Goal: Task Accomplishment & Management: Use online tool/utility

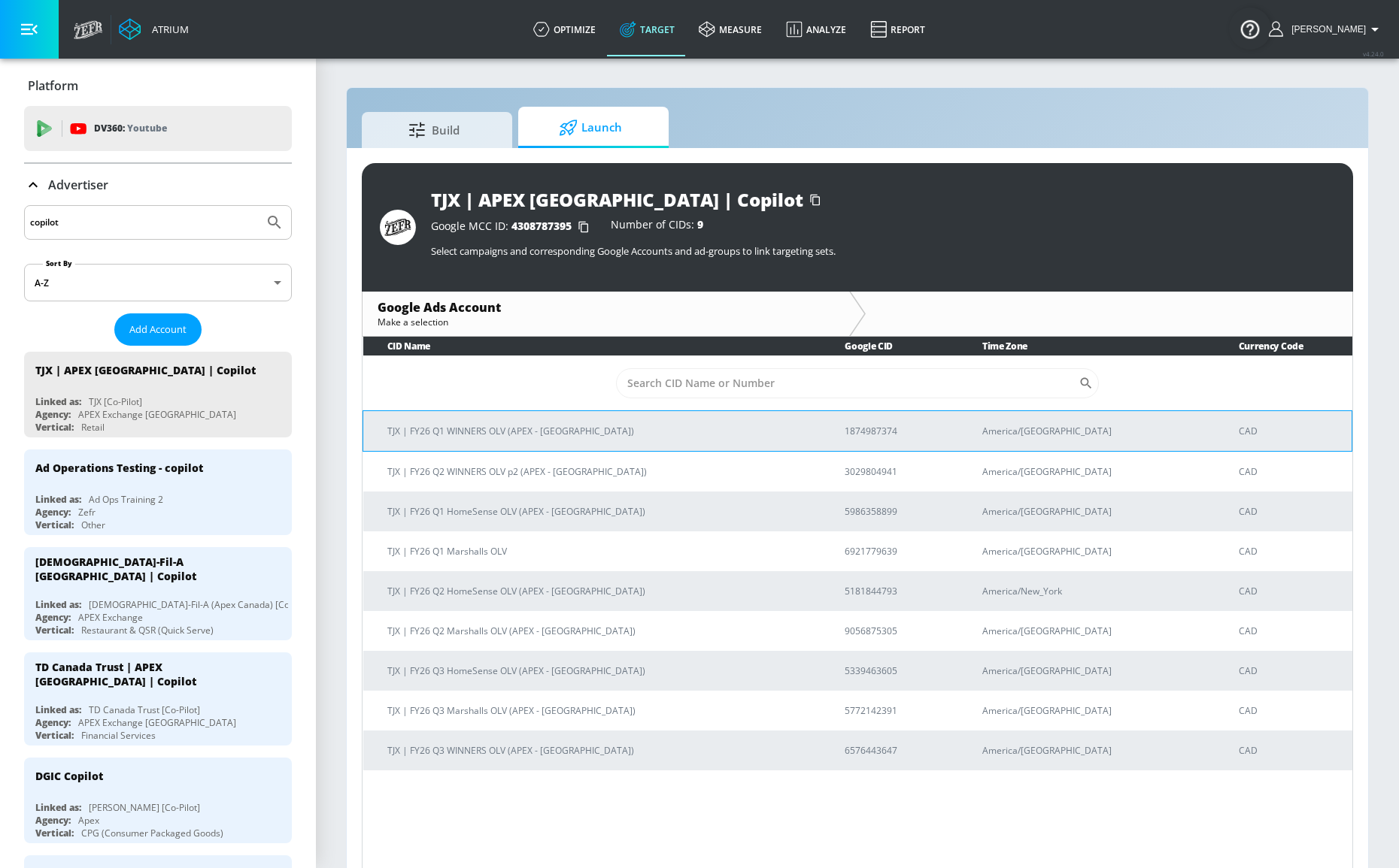
scroll to position [615, 0]
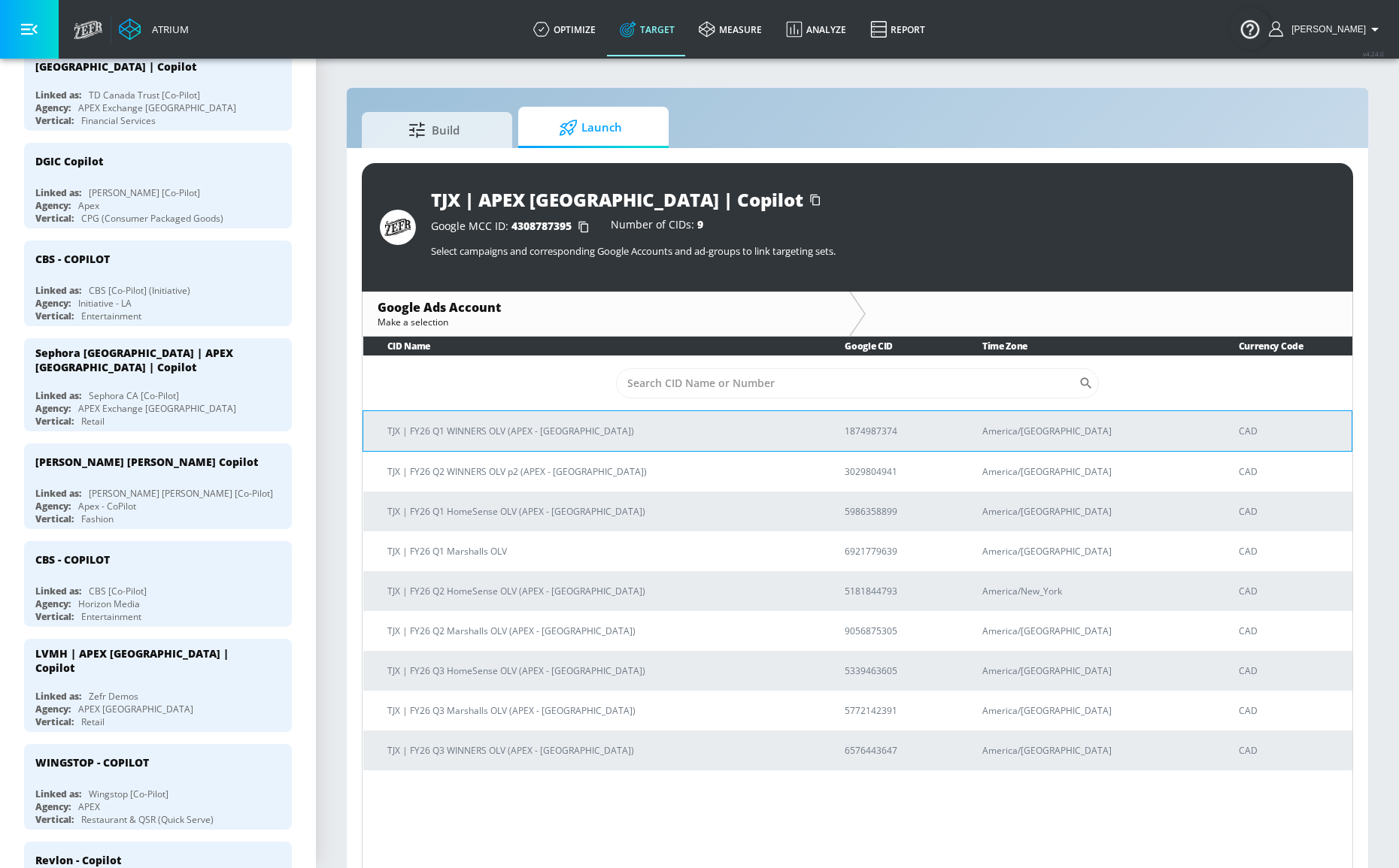
click at [498, 430] on p "TJX | FY26 Q1 WINNERS OLV (APEX - Canada)" at bounding box center [598, 431] width 421 height 16
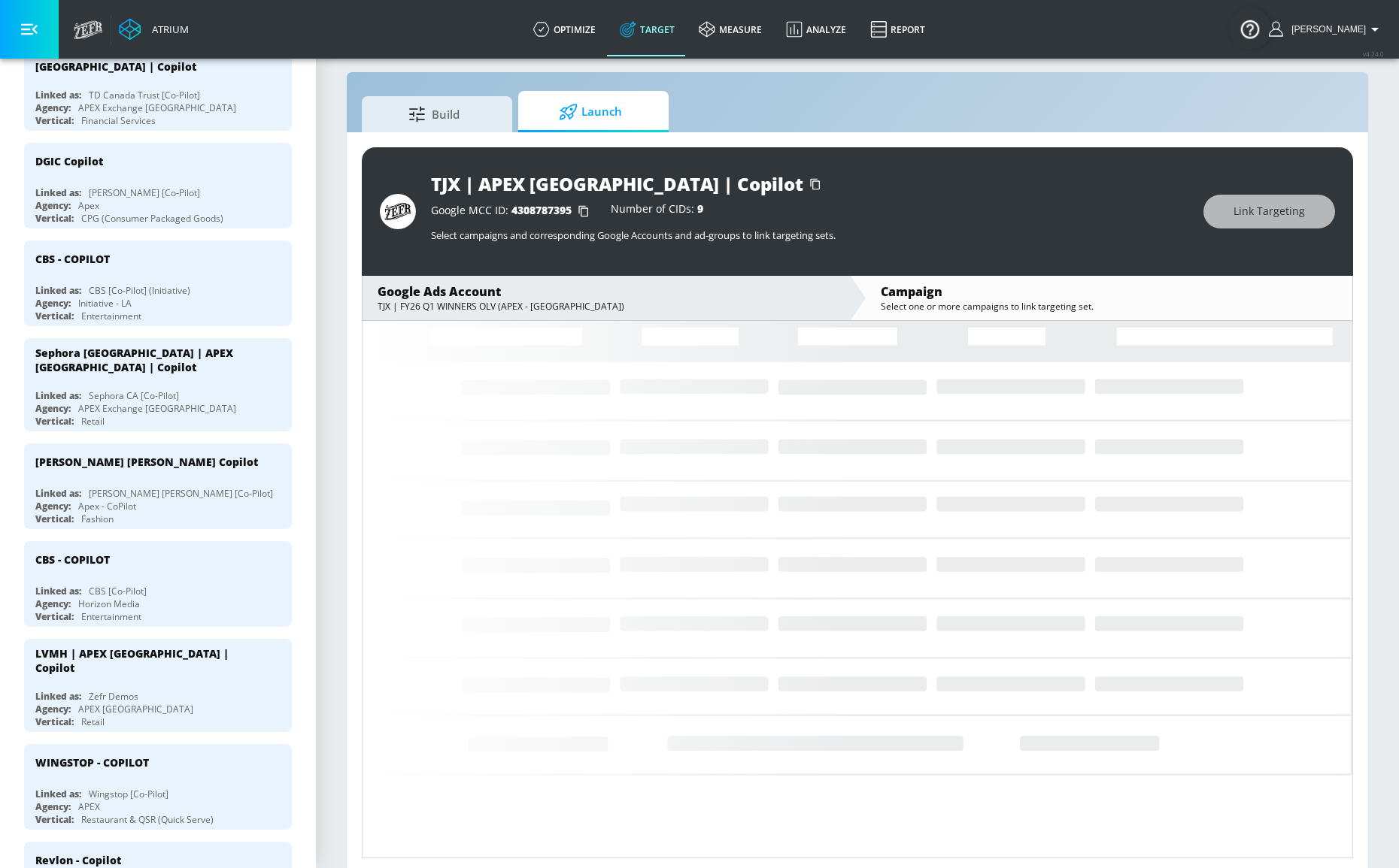
scroll to position [21, 0]
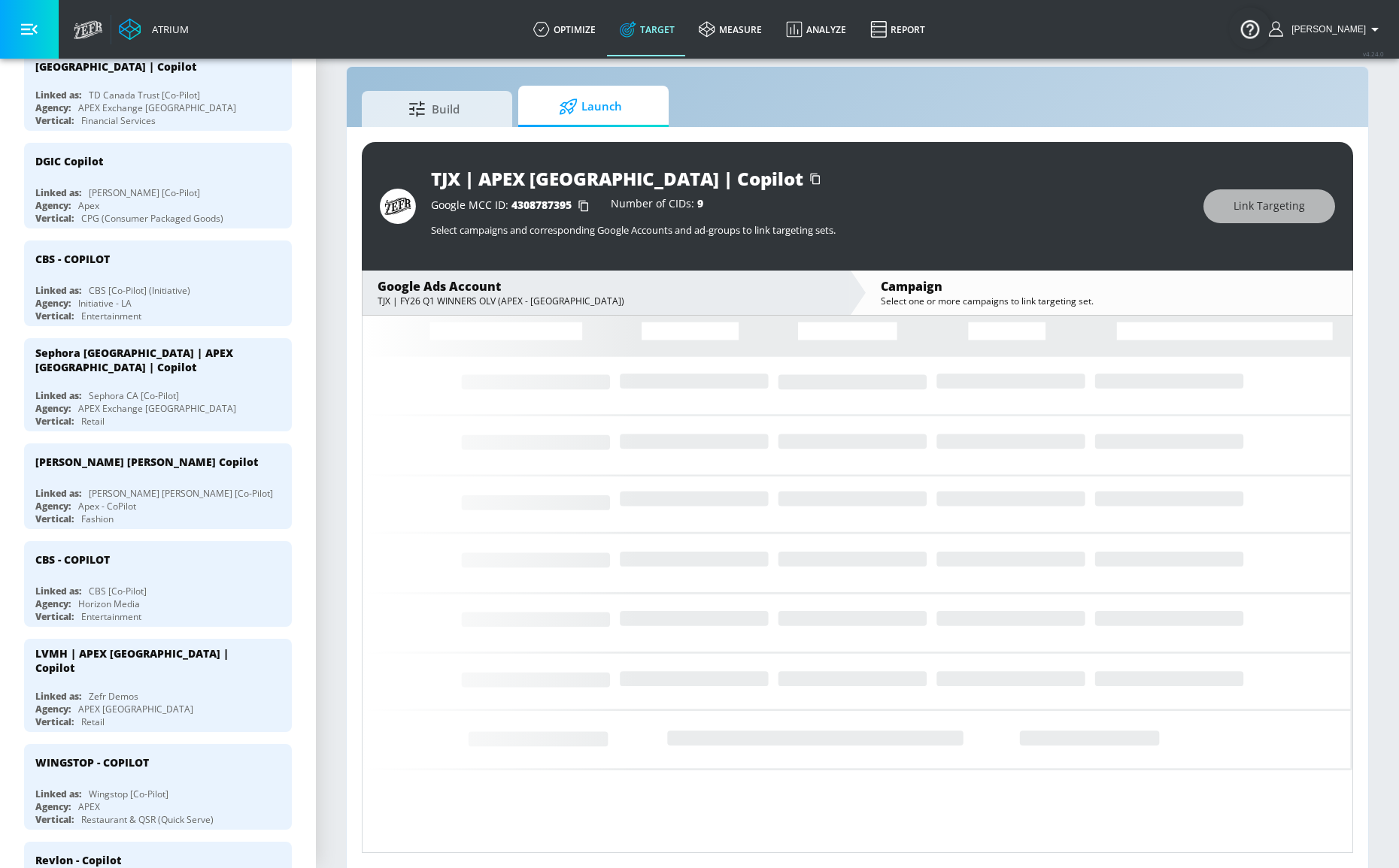
click at [628, 460] on icon "Loading..." at bounding box center [856, 583] width 990 height 544
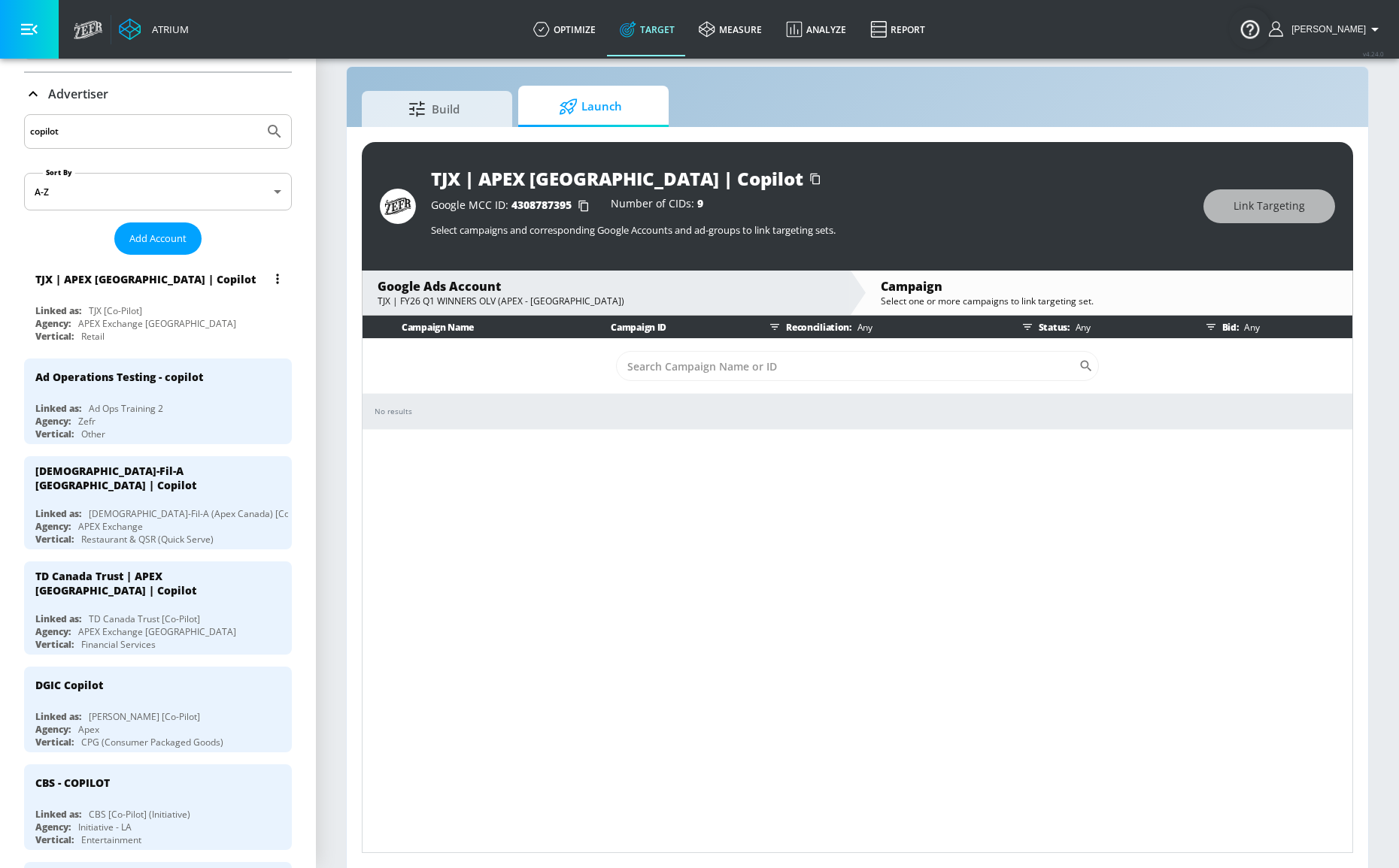
scroll to position [68, 0]
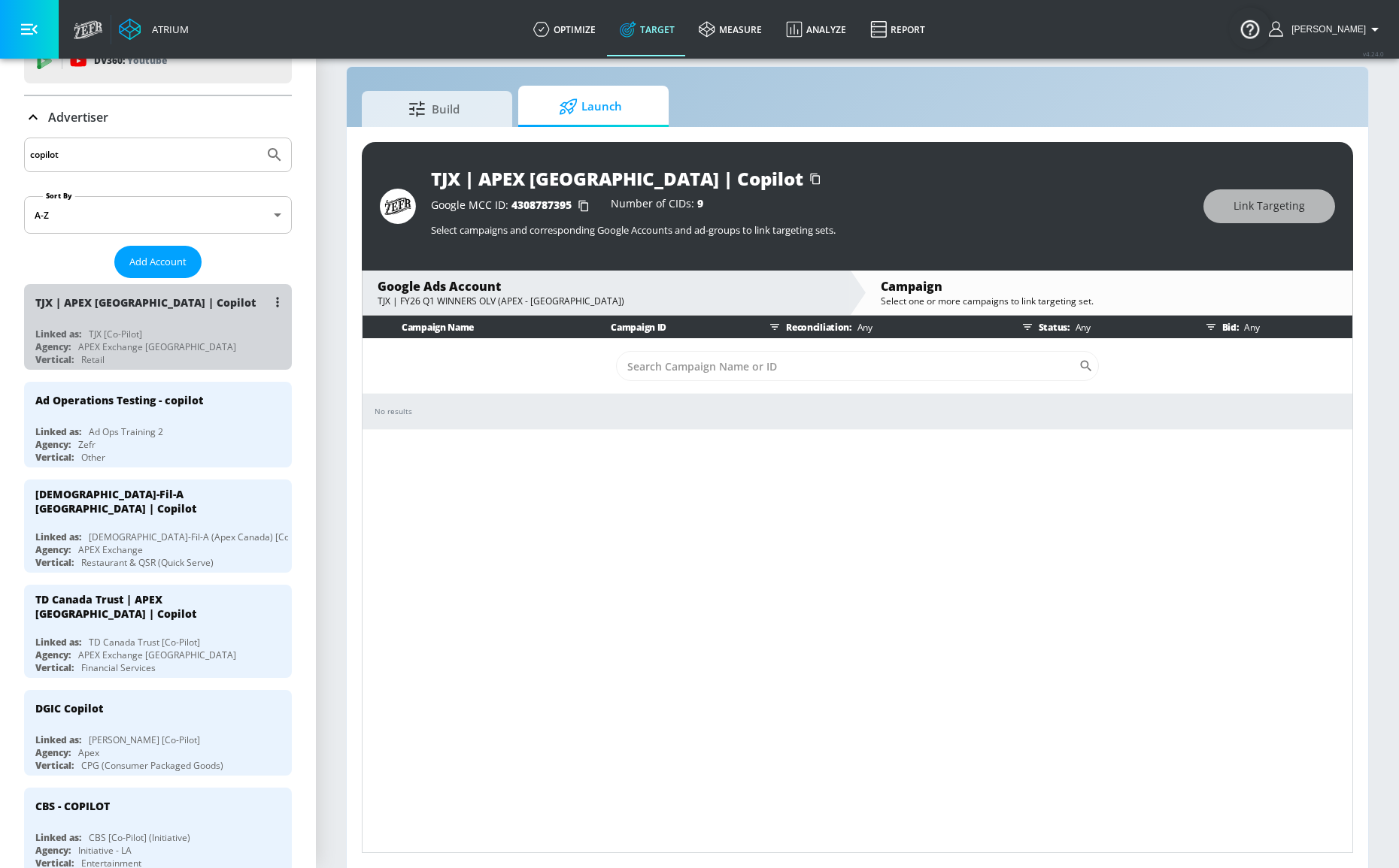
click at [218, 318] on div "TJX | APEX [GEOGRAPHIC_DATA] | Copilot" at bounding box center [162, 302] width 253 height 36
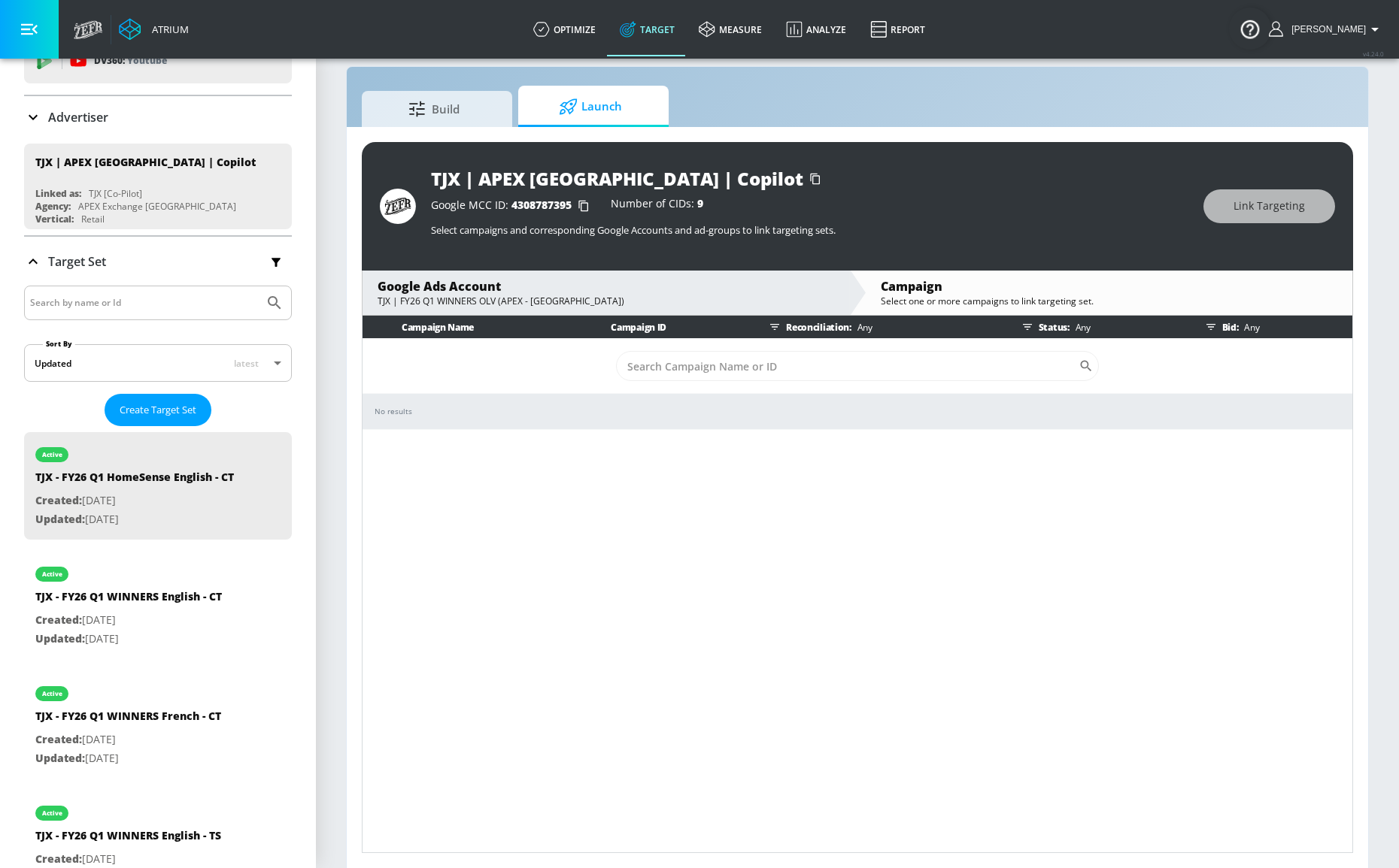
click at [627, 101] on span "Launch" at bounding box center [590, 107] width 114 height 36
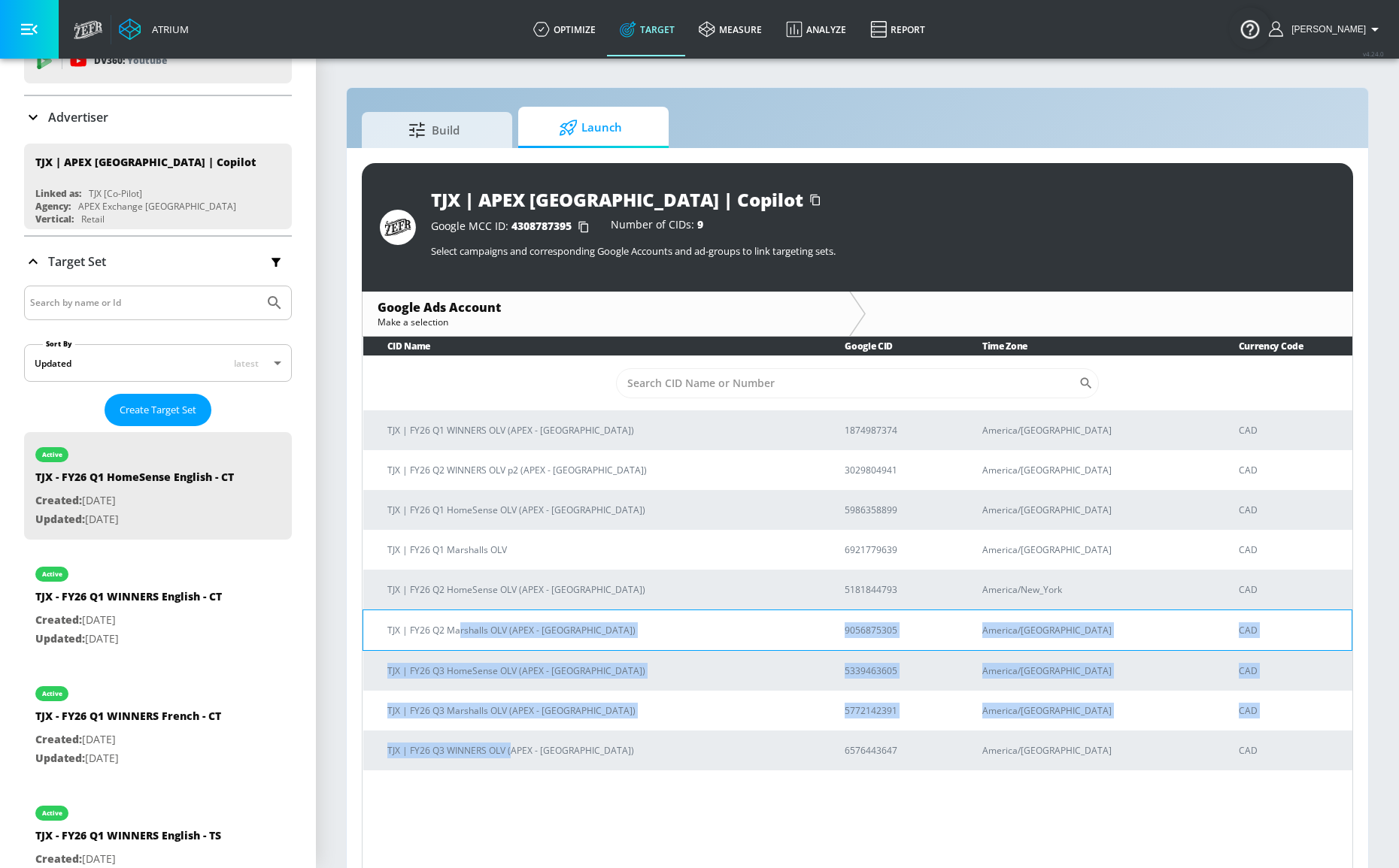
drag, startPoint x: 509, startPoint y: 754, endPoint x: 459, endPoint y: 624, distance: 139.3
click at [459, 624] on tbody "​ TJX | FY26 Q1 WINNERS OLV (APEX - Canada) 1874987374 America/Toronto CAD TJX …" at bounding box center [857, 563] width 989 height 415
click at [459, 624] on p "TJX | FY26 Q2 Marshalls OLV (APEX - Canada)" at bounding box center [598, 630] width 421 height 16
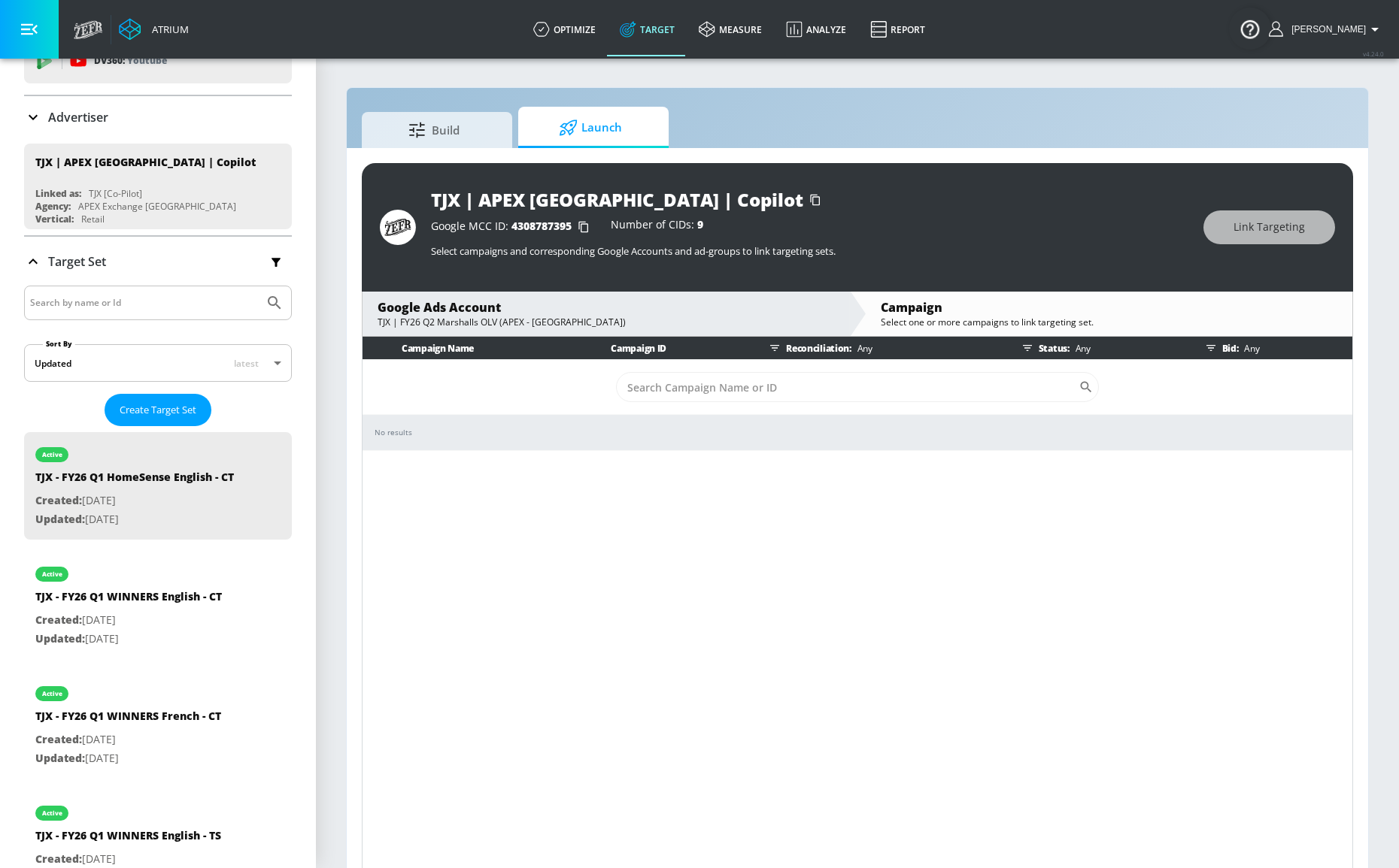
click at [1061, 343] on div "Status: Any" at bounding box center [1099, 347] width 167 height 23
click at [1020, 345] on button "button" at bounding box center [1027, 347] width 23 height 23
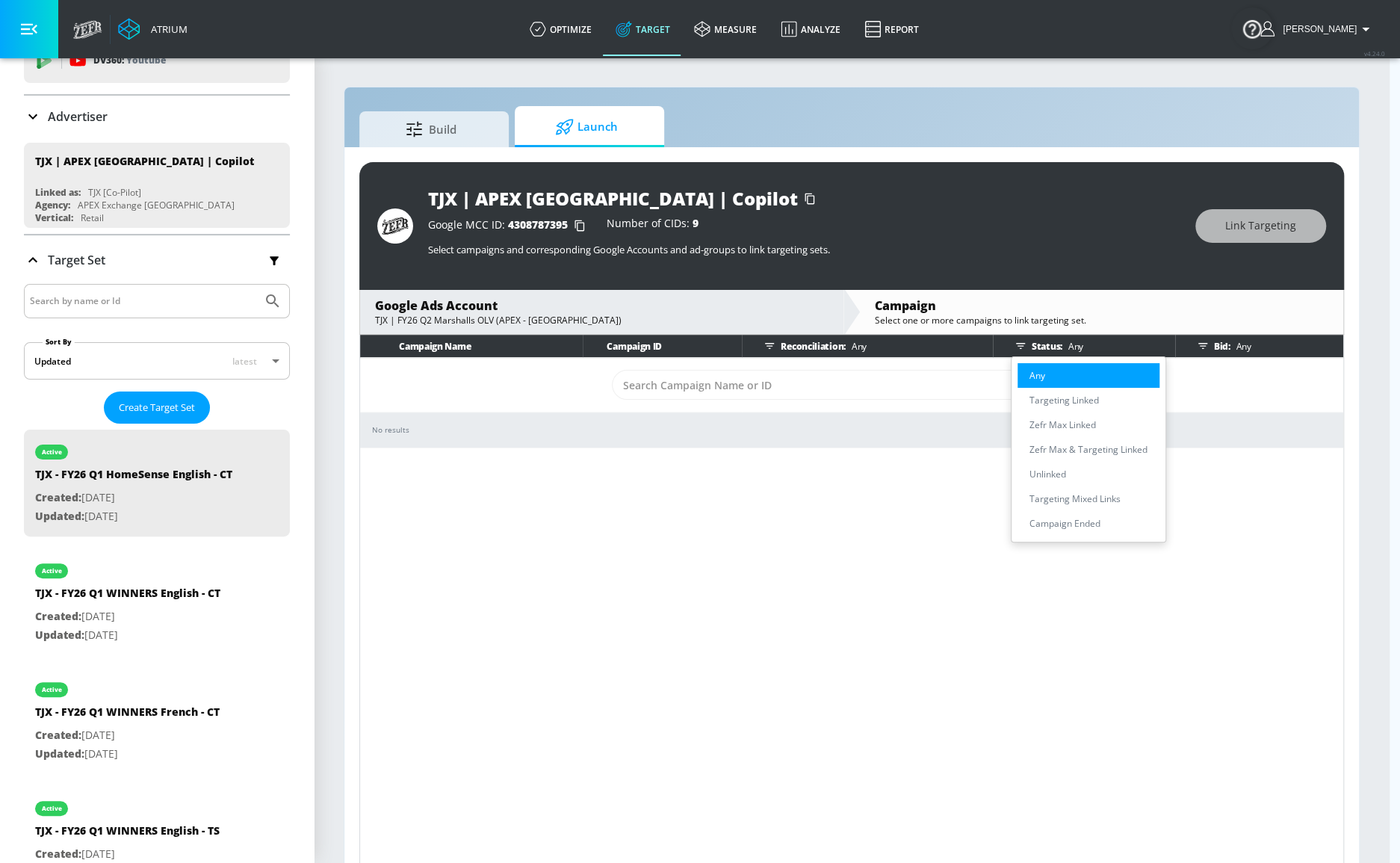
click at [1047, 373] on li "Any" at bounding box center [1088, 375] width 142 height 25
click at [775, 347] on div at bounding box center [700, 432] width 1400 height 863
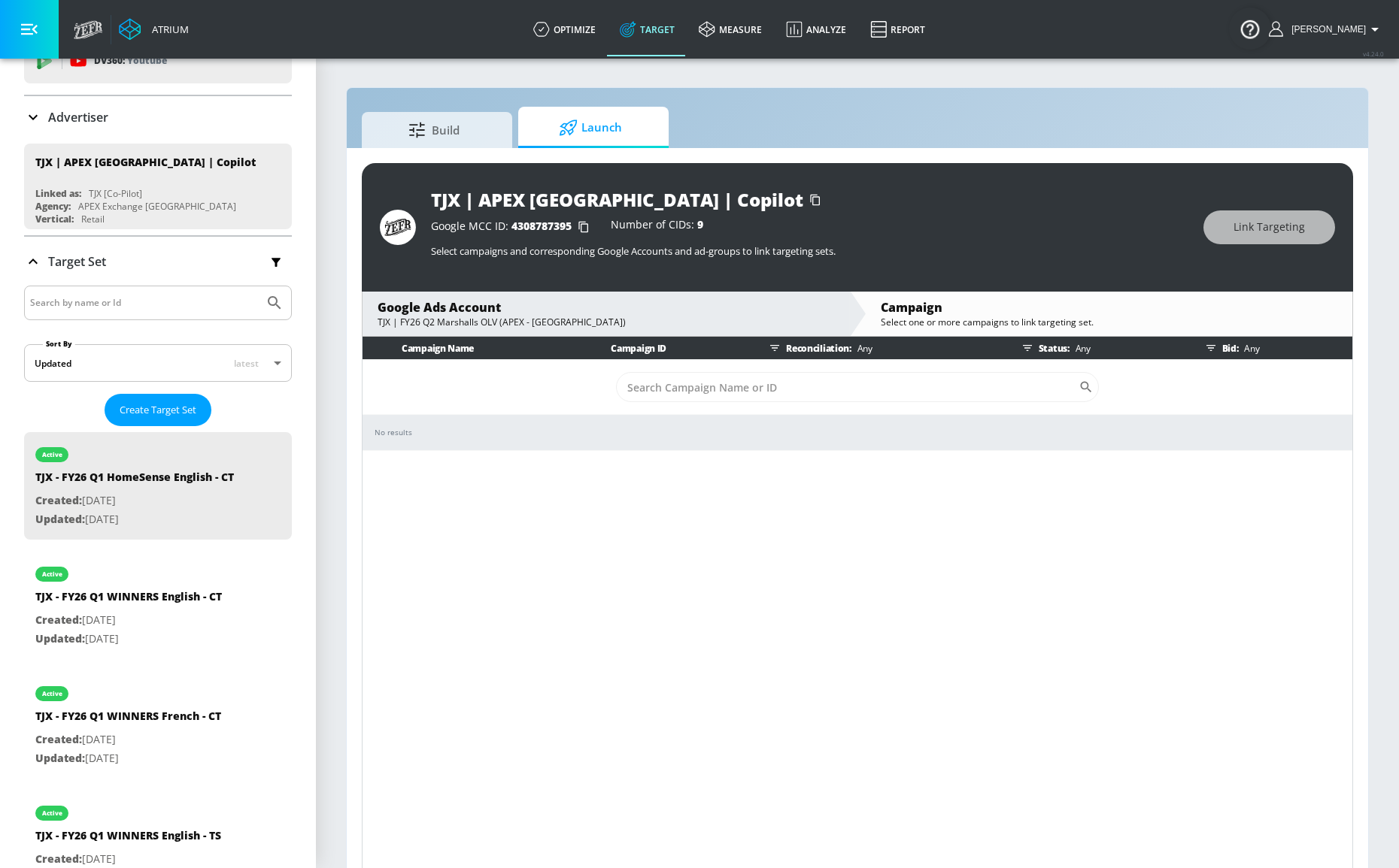
click at [773, 346] on icon "button" at bounding box center [774, 348] width 12 height 12
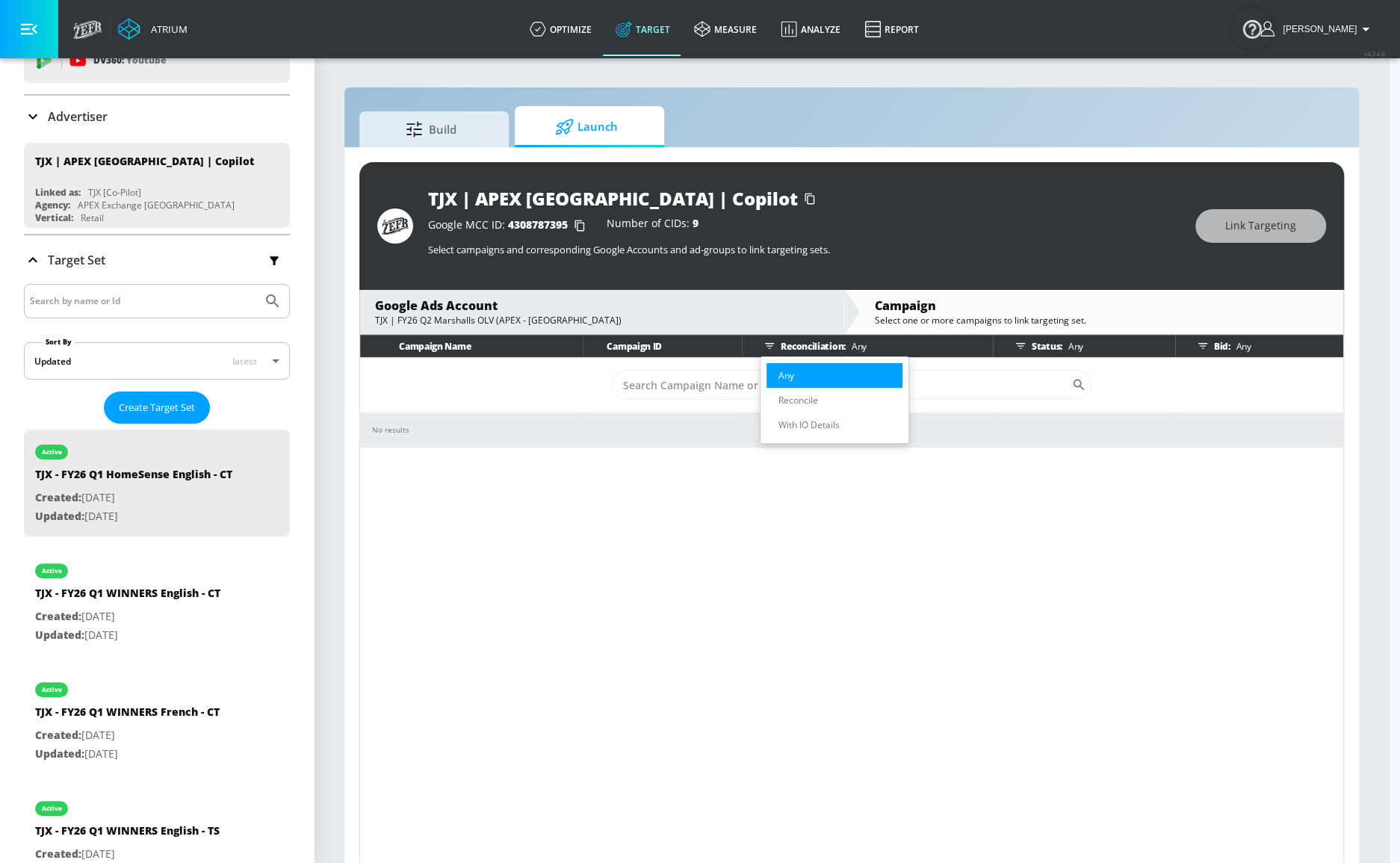
click at [768, 344] on div at bounding box center [700, 432] width 1400 height 863
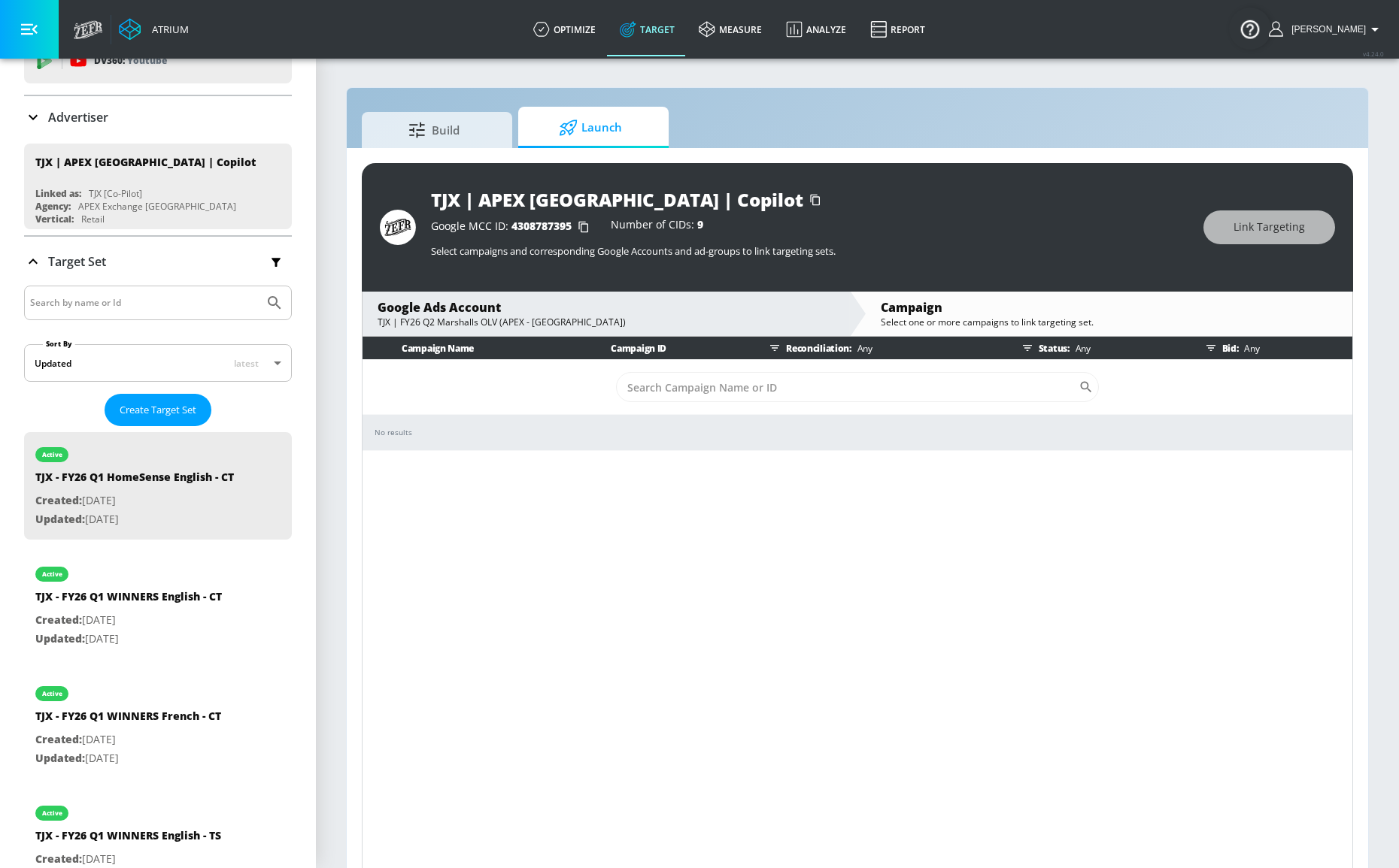
click at [1247, 350] on p "Any" at bounding box center [1248, 348] width 21 height 16
click at [1200, 349] on button "button" at bounding box center [1211, 347] width 23 height 23
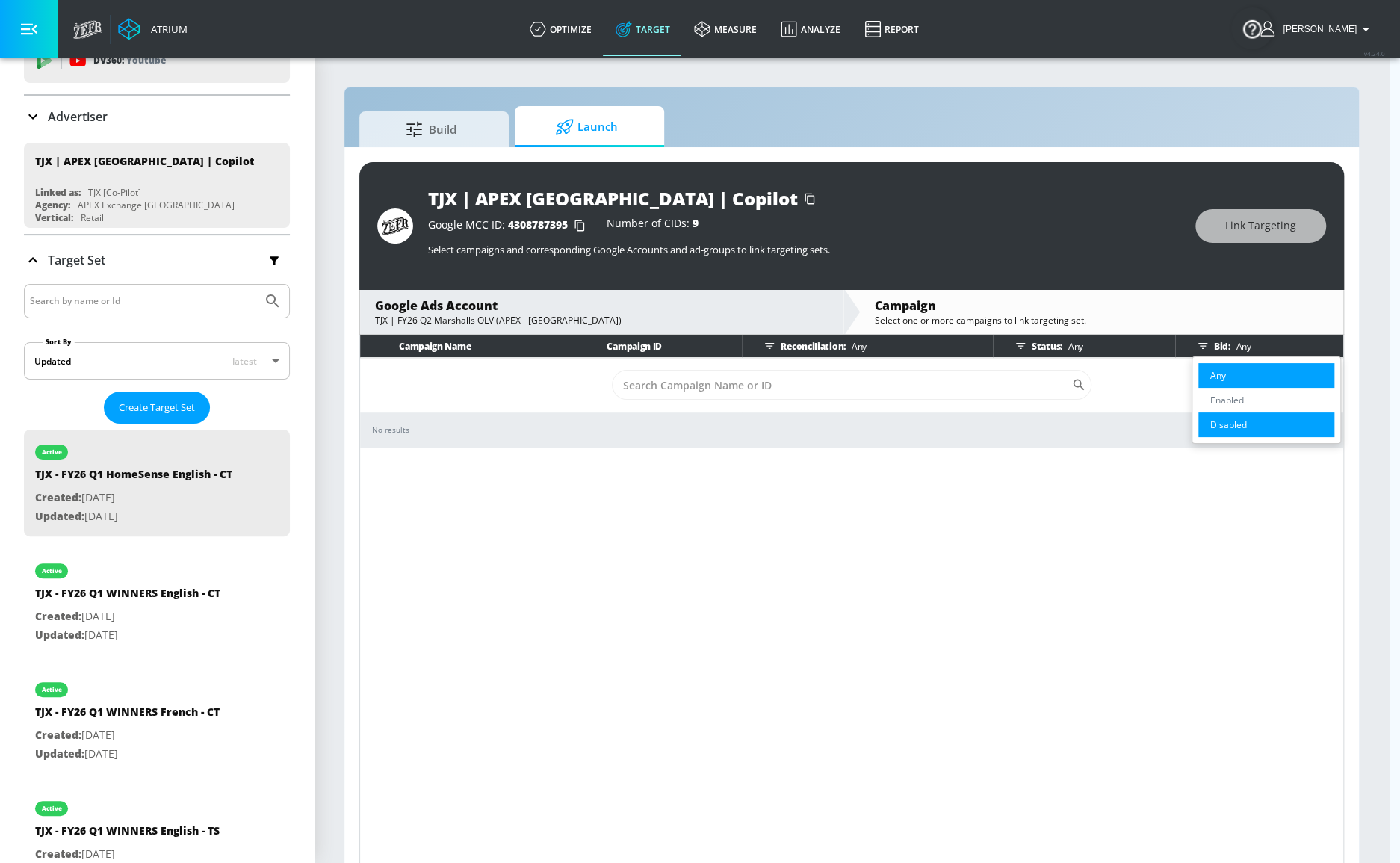
click at [1238, 430] on p "Disabled" at bounding box center [1228, 425] width 36 height 16
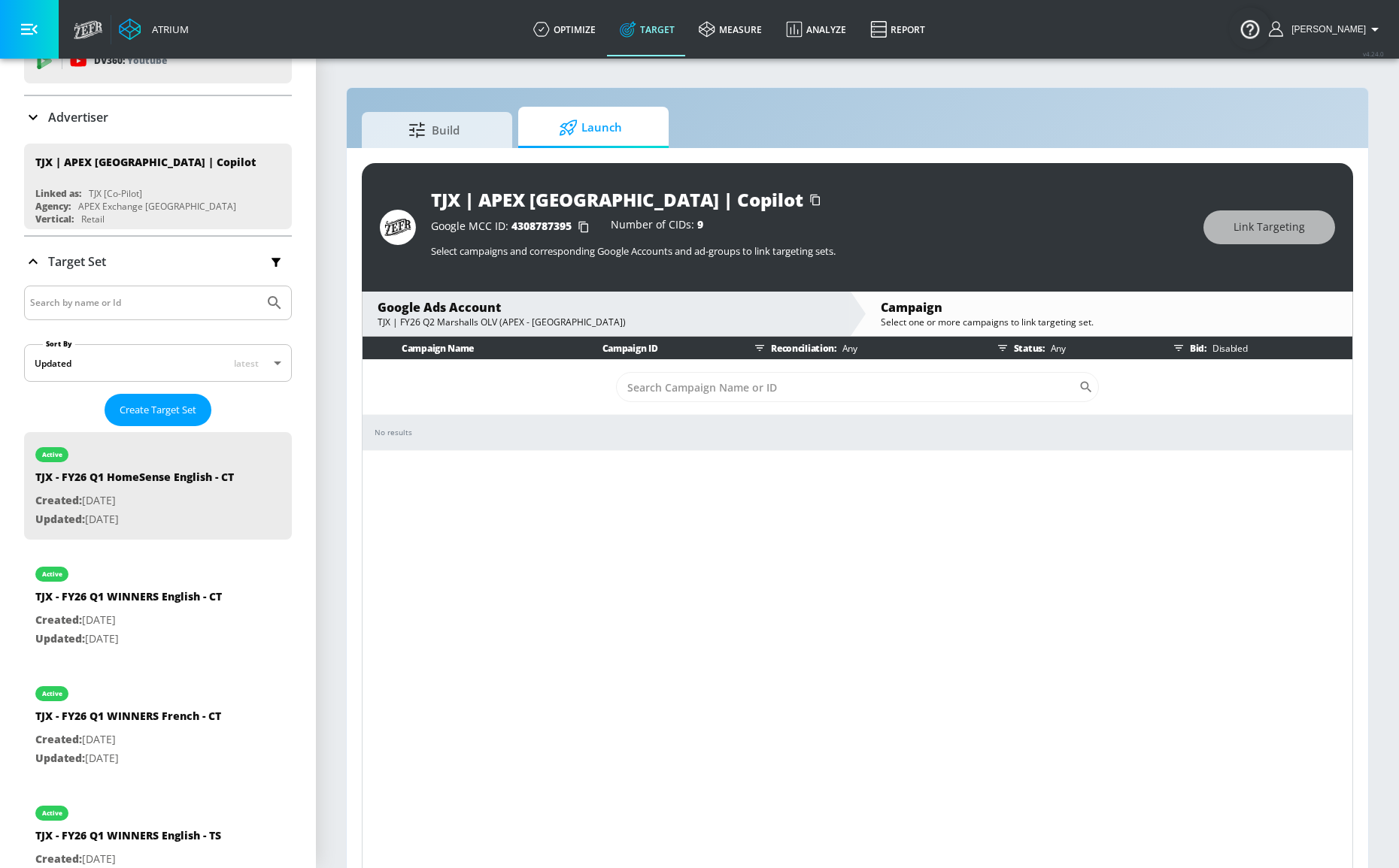
click at [1188, 349] on button "button" at bounding box center [1178, 347] width 23 height 23
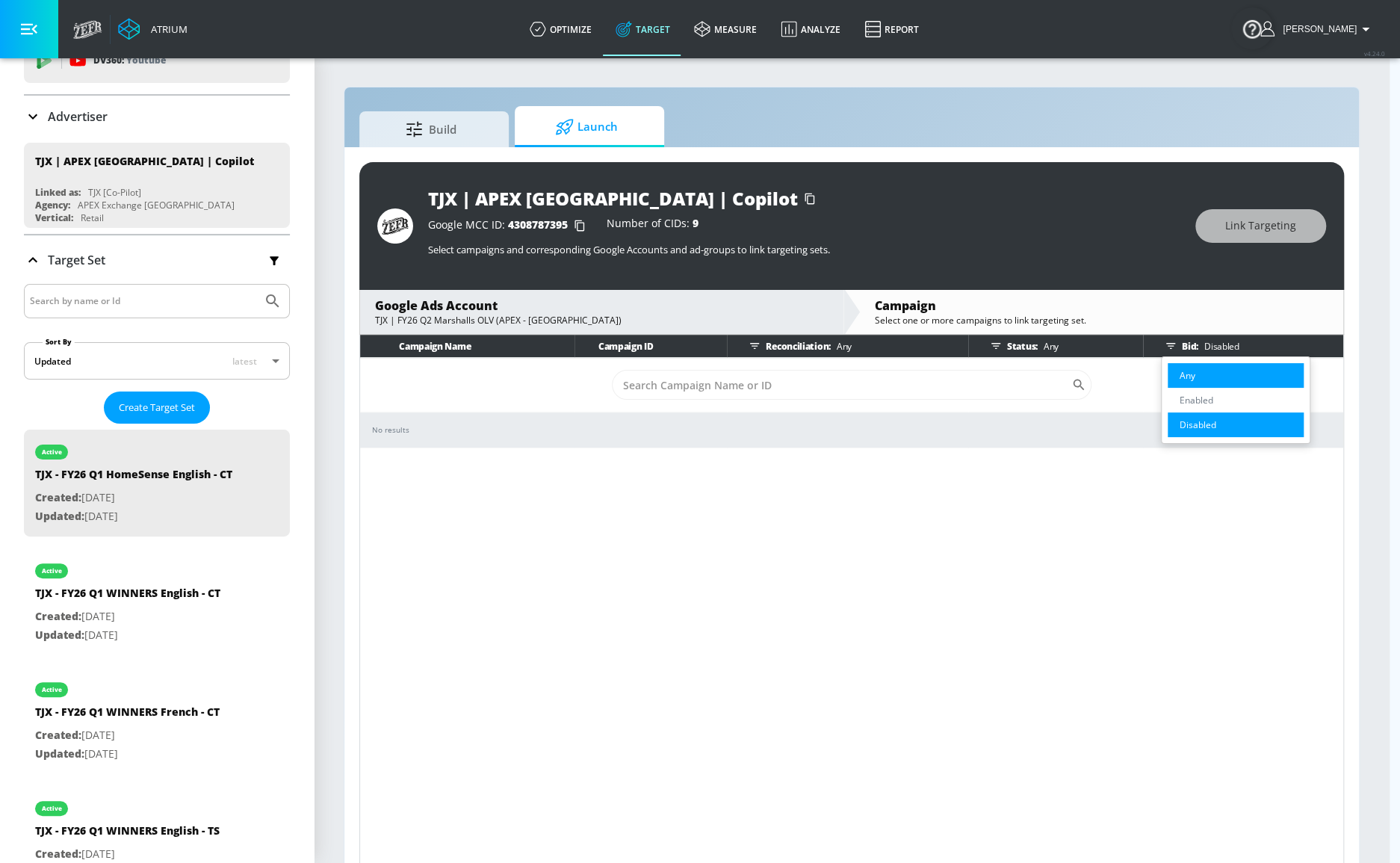
click at [1196, 379] on li "Any" at bounding box center [1235, 375] width 136 height 25
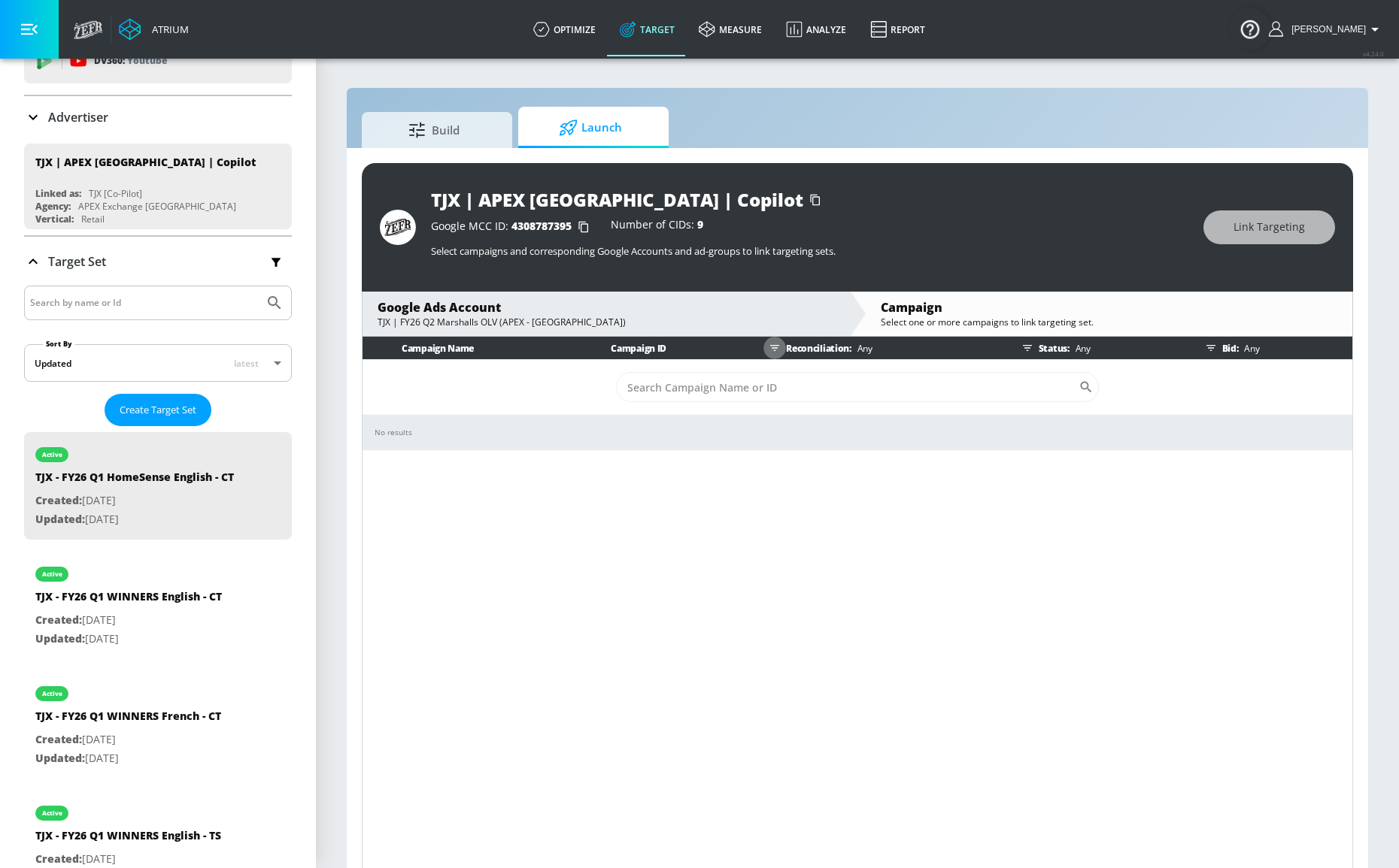
click at [770, 348] on icon "button" at bounding box center [774, 348] width 12 height 12
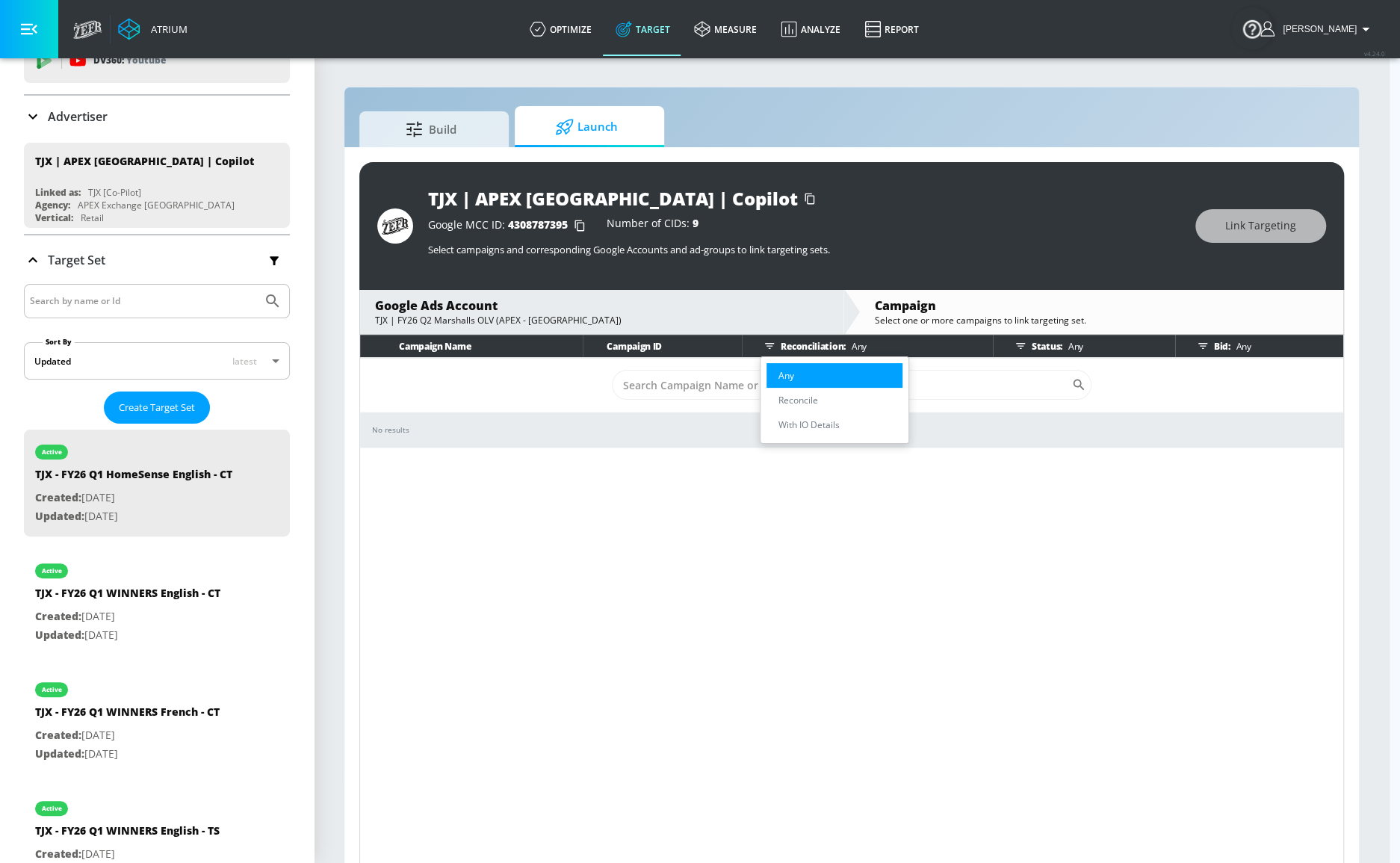
click at [797, 377] on li "Any" at bounding box center [834, 375] width 136 height 25
click at [797, 401] on p "Reconcile" at bounding box center [798, 400] width 39 height 16
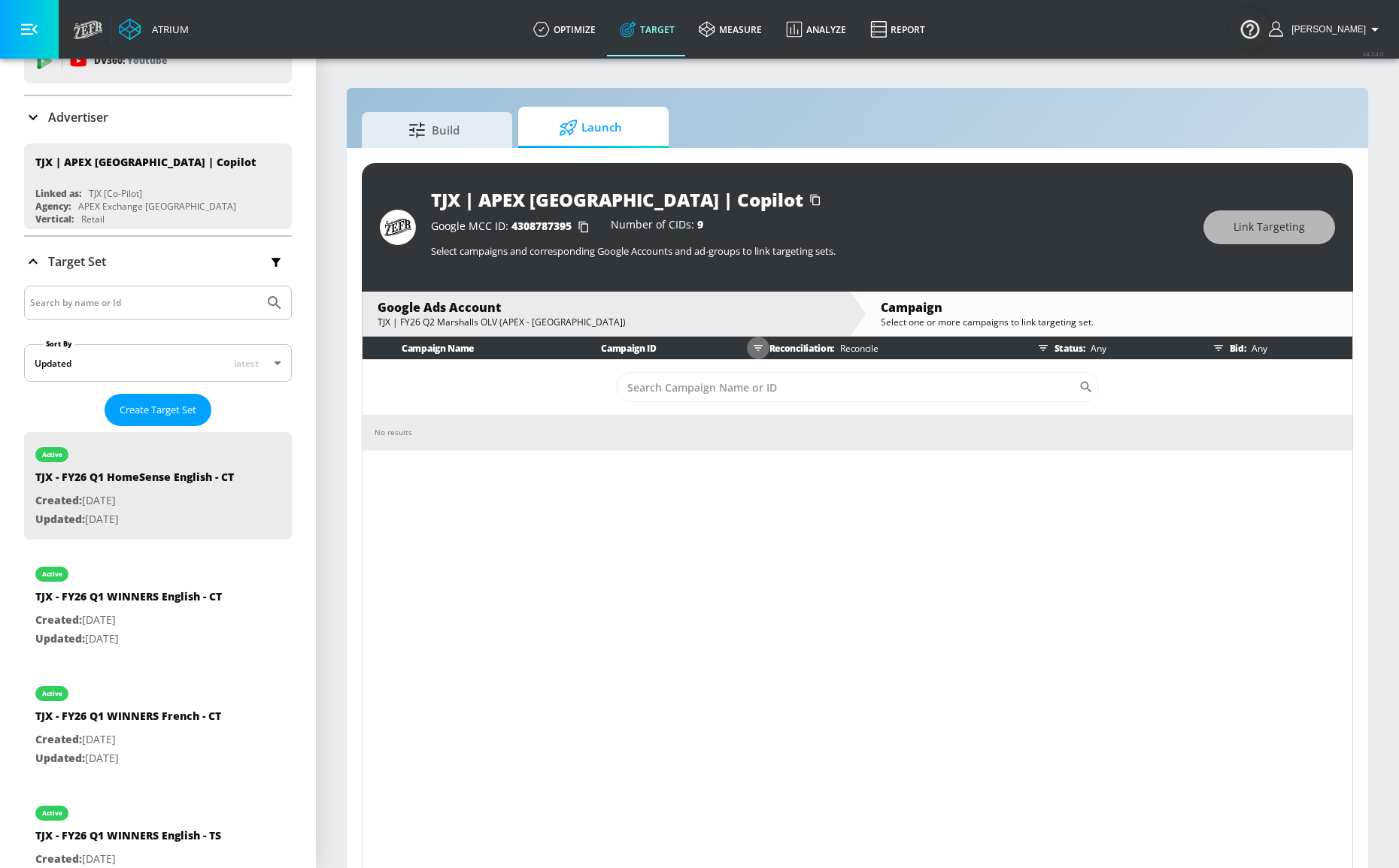
click at [766, 349] on button "button" at bounding box center [758, 347] width 23 height 23
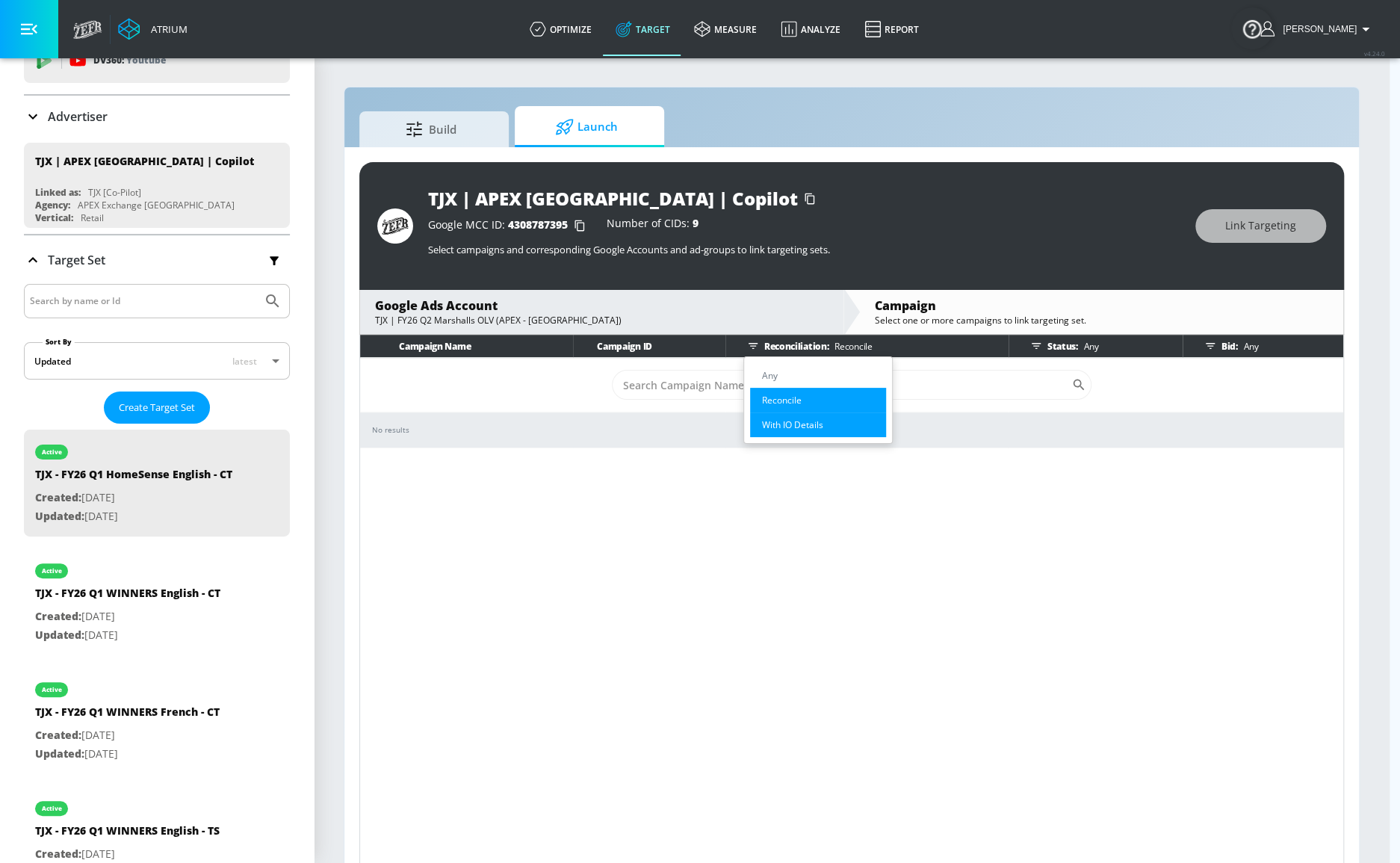
click at [787, 426] on p "With IO Details" at bounding box center [792, 425] width 62 height 16
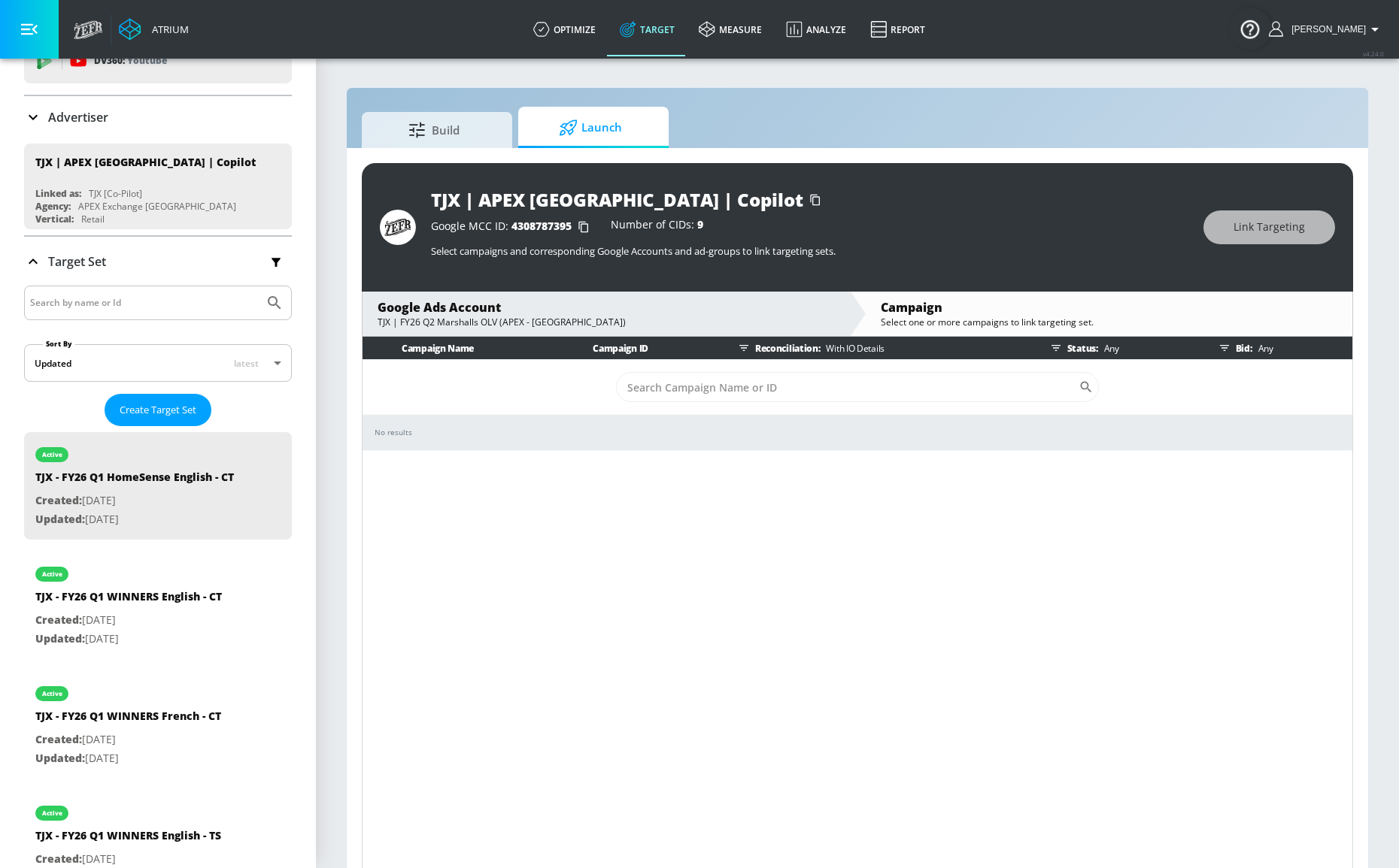
click at [754, 347] on button "button" at bounding box center [743, 347] width 23 height 23
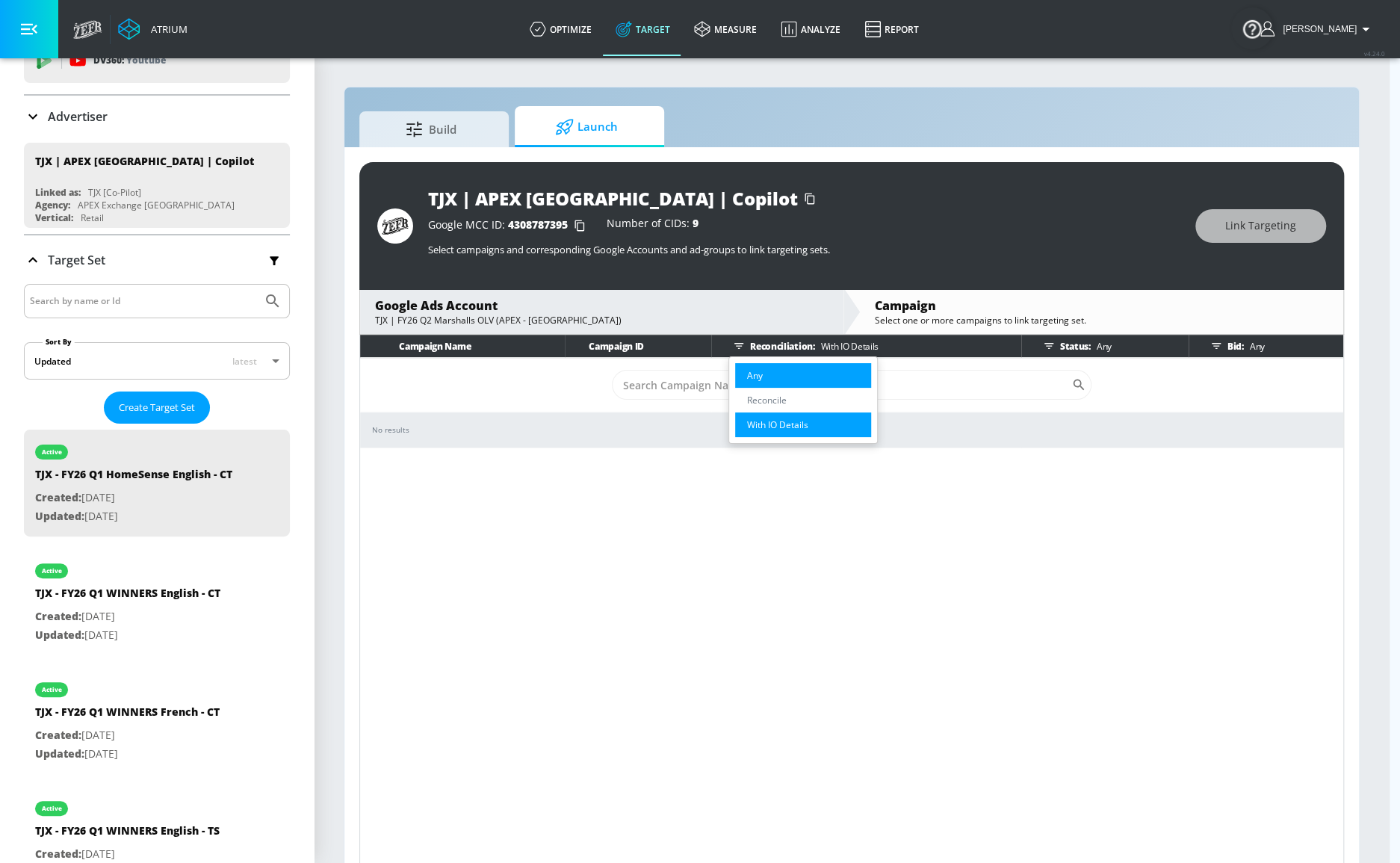
click at [772, 379] on li "Any" at bounding box center [803, 375] width 136 height 25
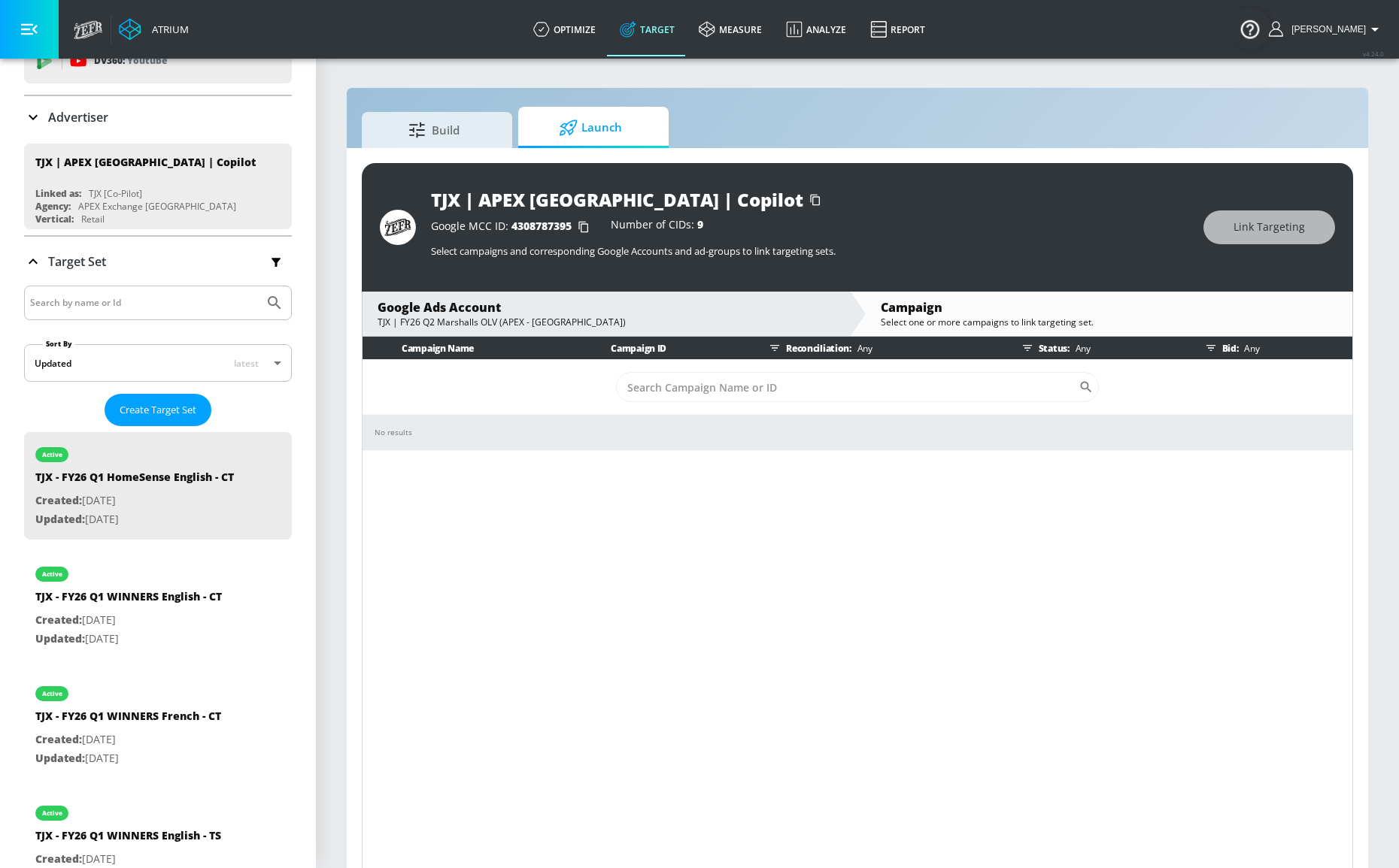
click at [602, 347] on th "Campaign ID" at bounding box center [667, 348] width 160 height 24
click at [546, 432] on div "No results" at bounding box center [857, 432] width 966 height 11
click at [546, 232] on span "4308787395" at bounding box center [541, 226] width 60 height 14
click at [546, 233] on span "4308787395" at bounding box center [541, 226] width 60 height 14
copy span "4308787395"
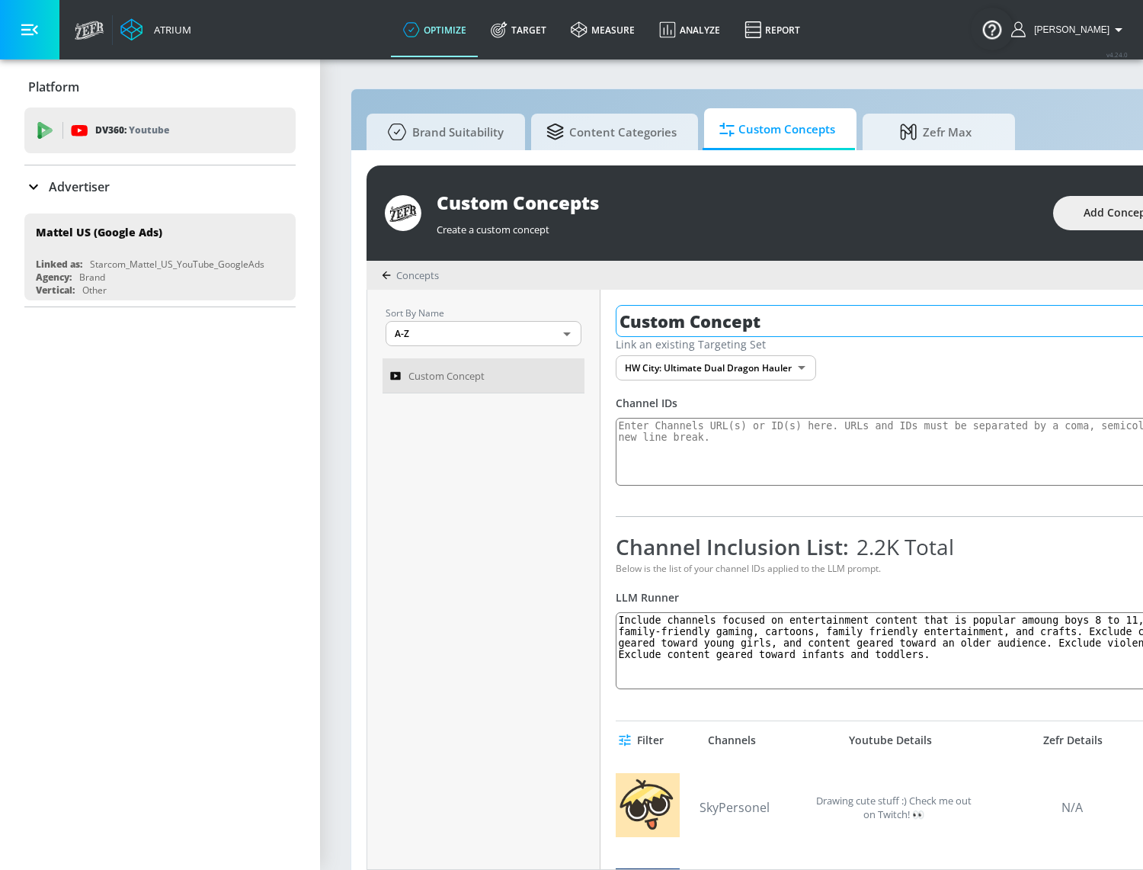
click at [989, 329] on input "Custom Concept" at bounding box center [974, 321] width 716 height 32
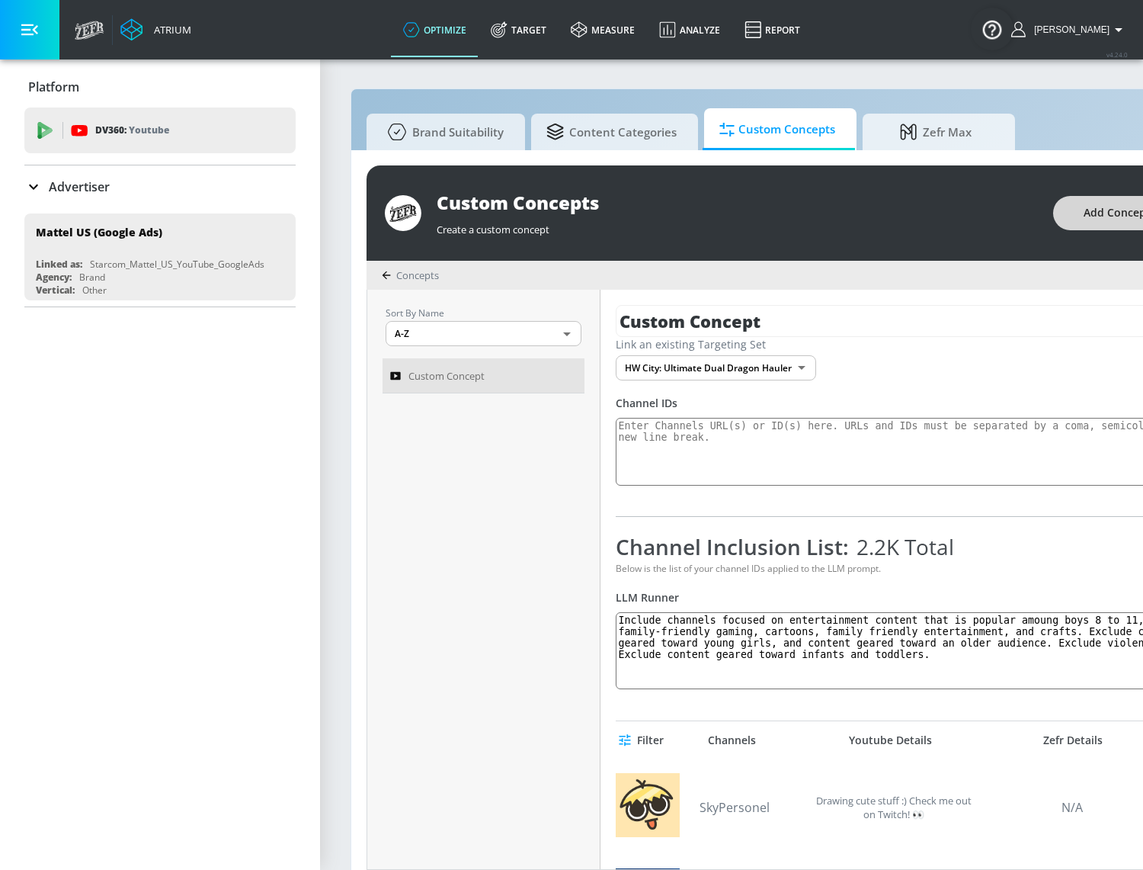
click at [1085, 218] on button "Add Concept" at bounding box center [1117, 213] width 128 height 34
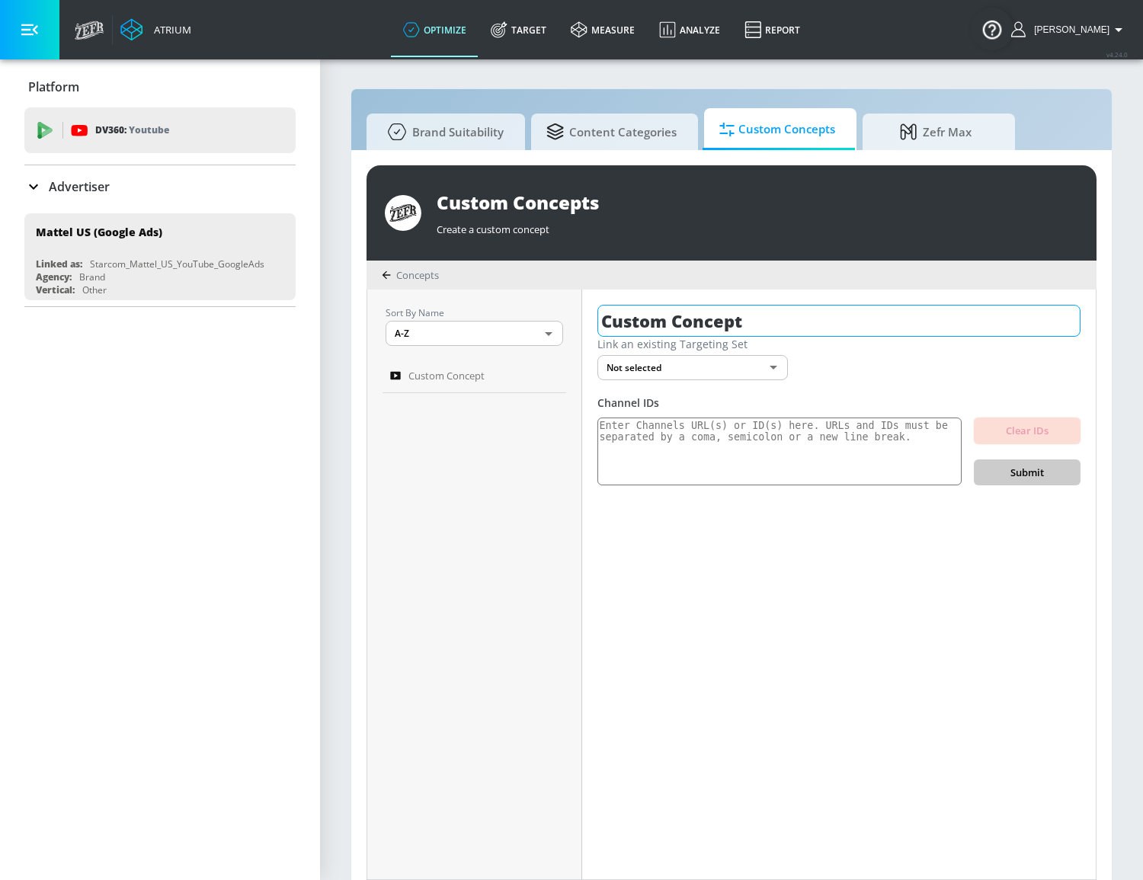
click at [652, 313] on input "Custom Concept" at bounding box center [839, 321] width 483 height 32
drag, startPoint x: 780, startPoint y: 325, endPoint x: 549, endPoint y: 300, distance: 232.3
click at [549, 300] on div "Sort By Name A-Z ASC ​ Custom Concept Custom Concept Link an existing Targeting…" at bounding box center [731, 585] width 729 height 590
type input "="
type input "Boys content"
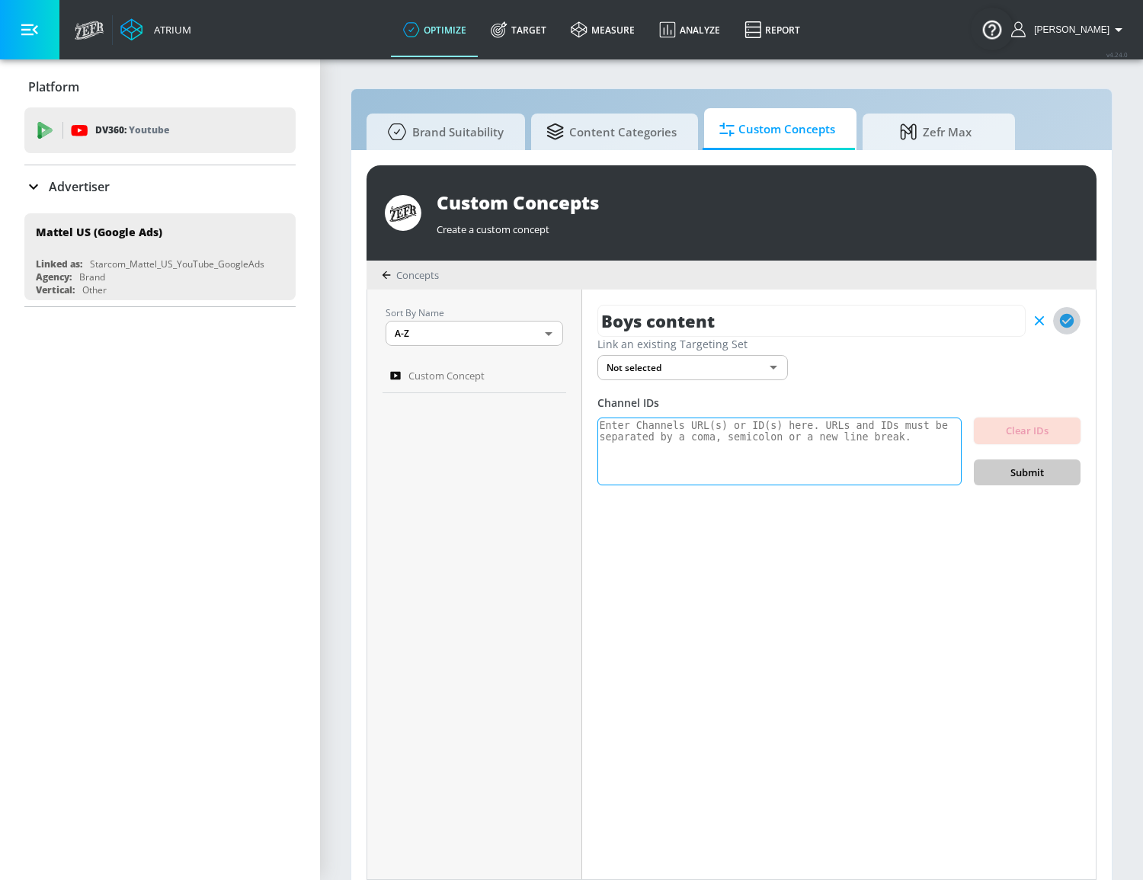
click at [769, 462] on textarea at bounding box center [780, 452] width 364 height 69
paste textarea "https://youtube.com/channel/UCjmAh2qxmvWdH3xNPbg0IUQ https://youtube.com/channe…"
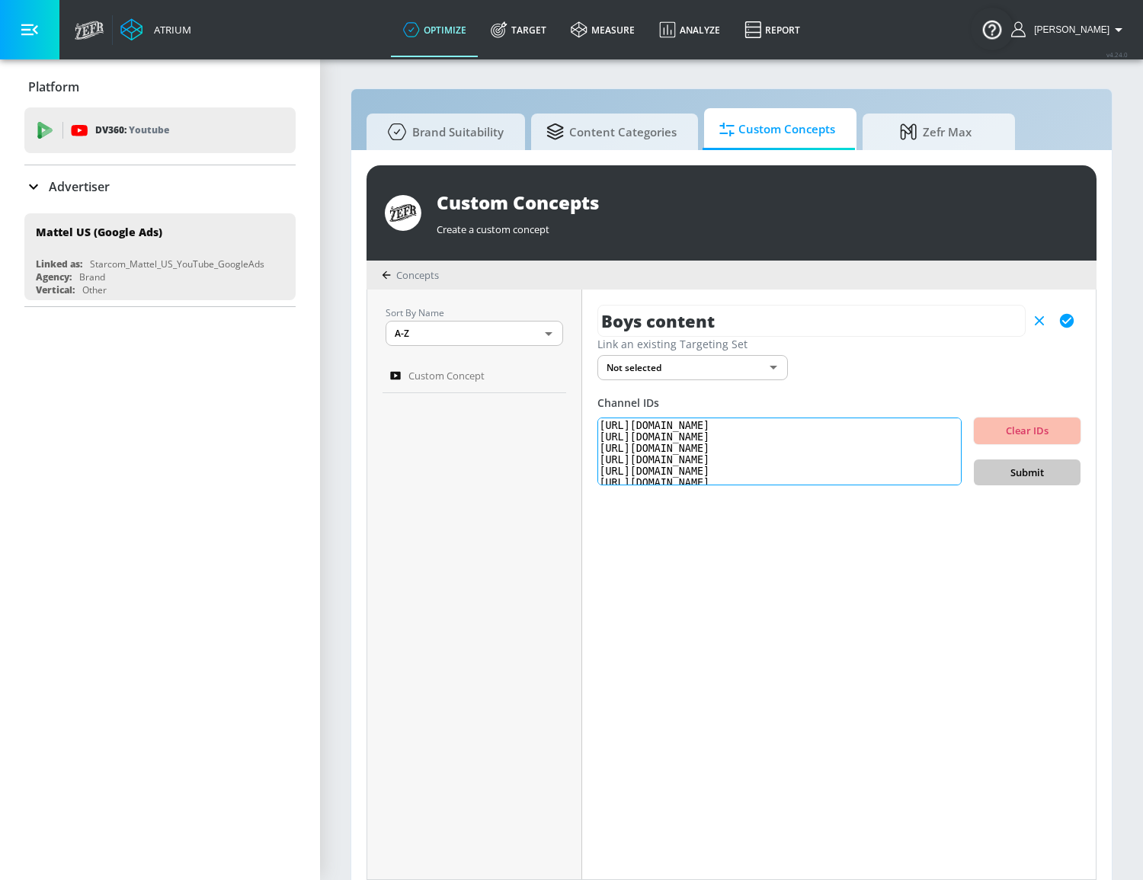
scroll to position [159, 0]
type textarea "https://youtube.com/channel/UCjmAh2qxmvWdH3xNPbg0IUQ https://youtube.com/channe…"
click at [1020, 464] on span "Submit" at bounding box center [1027, 473] width 82 height 18
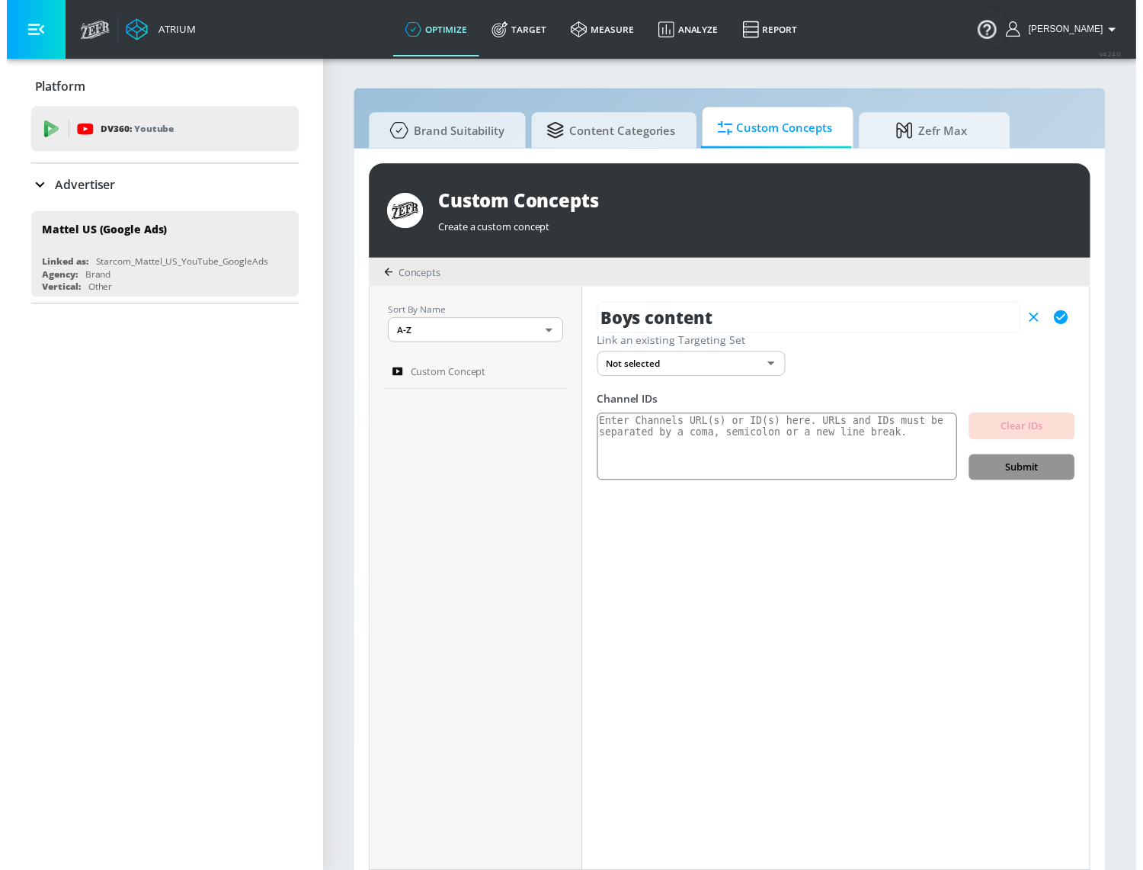
scroll to position [0, 0]
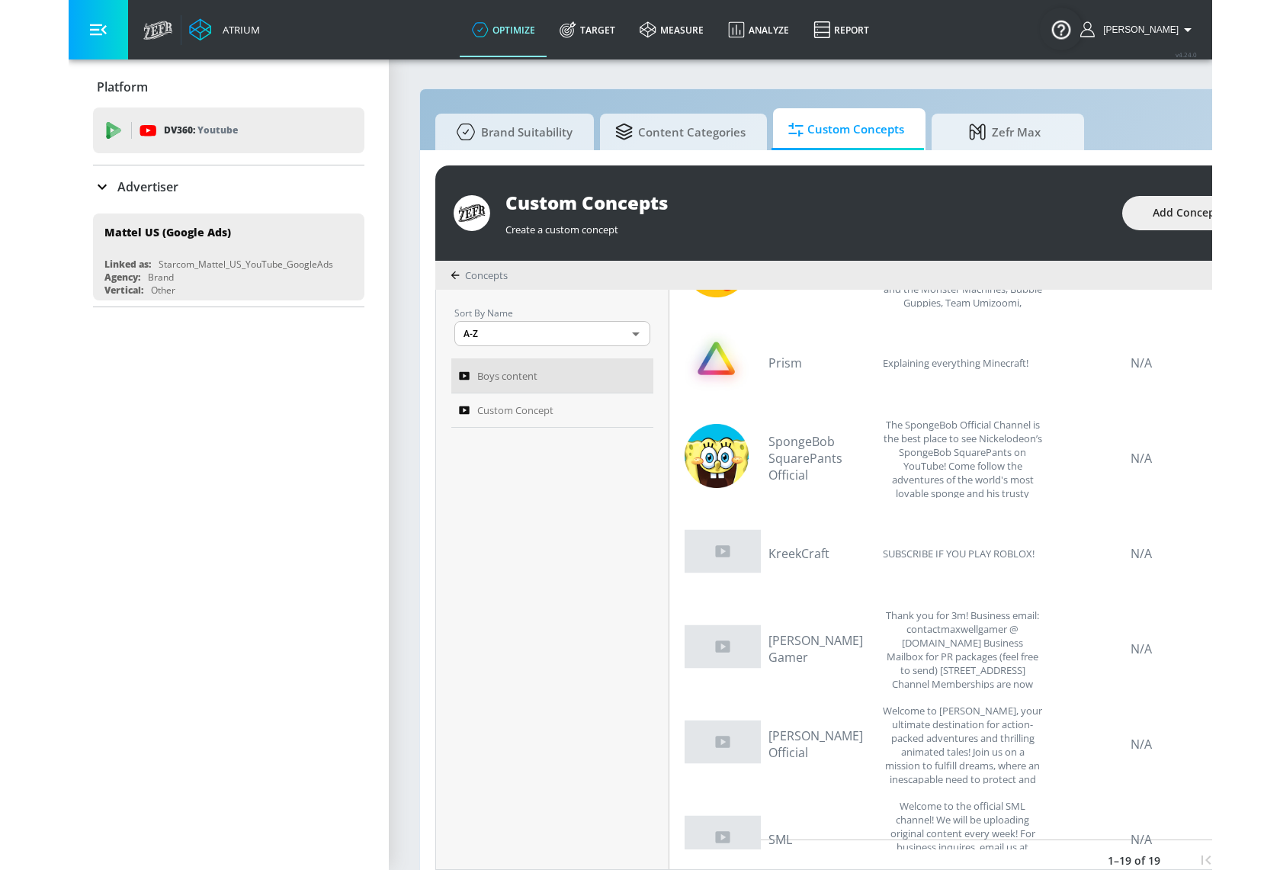
scroll to position [1236, 0]
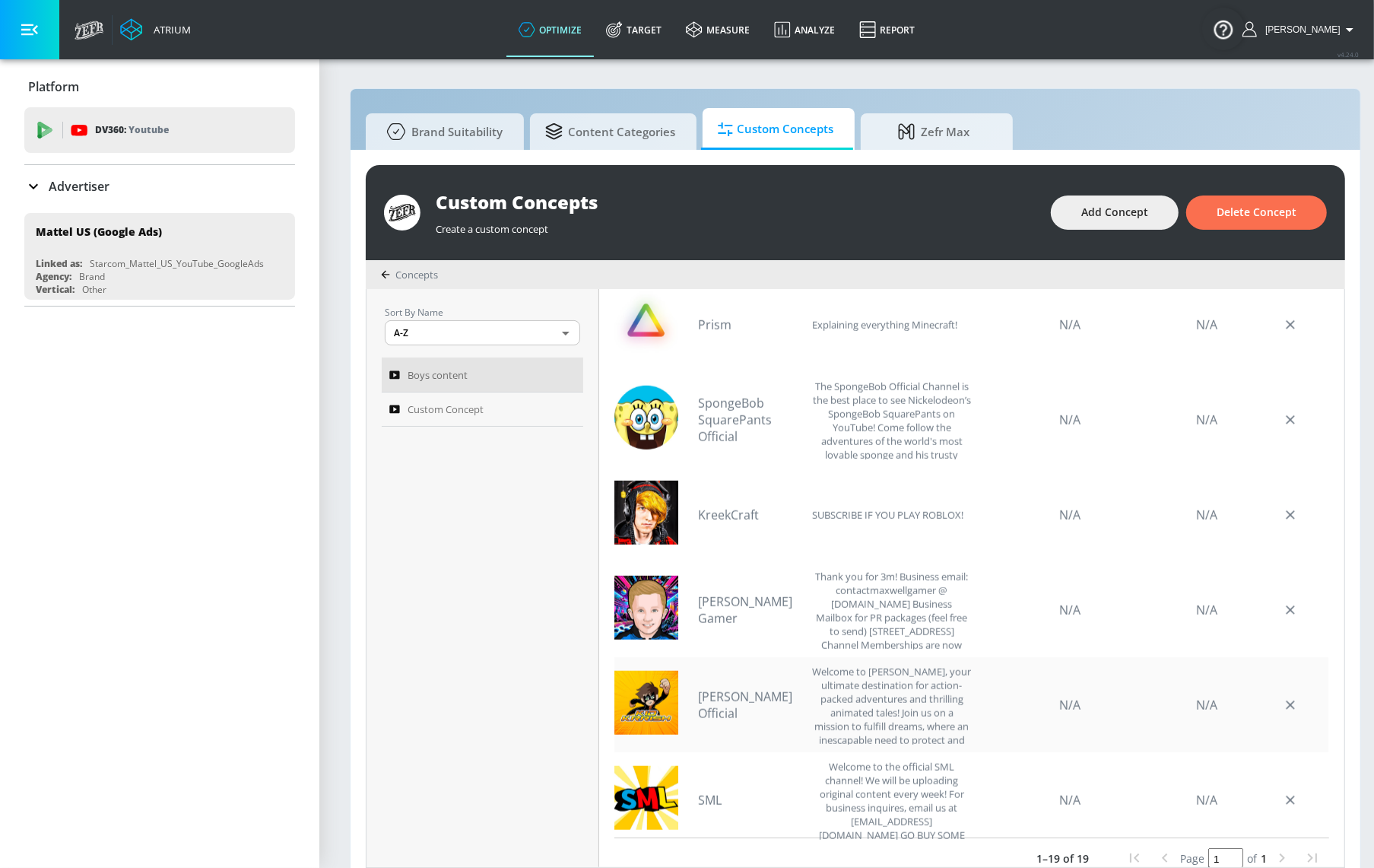
click at [1088, 682] on div "N/A" at bounding box center [1071, 704] width 183 height 80
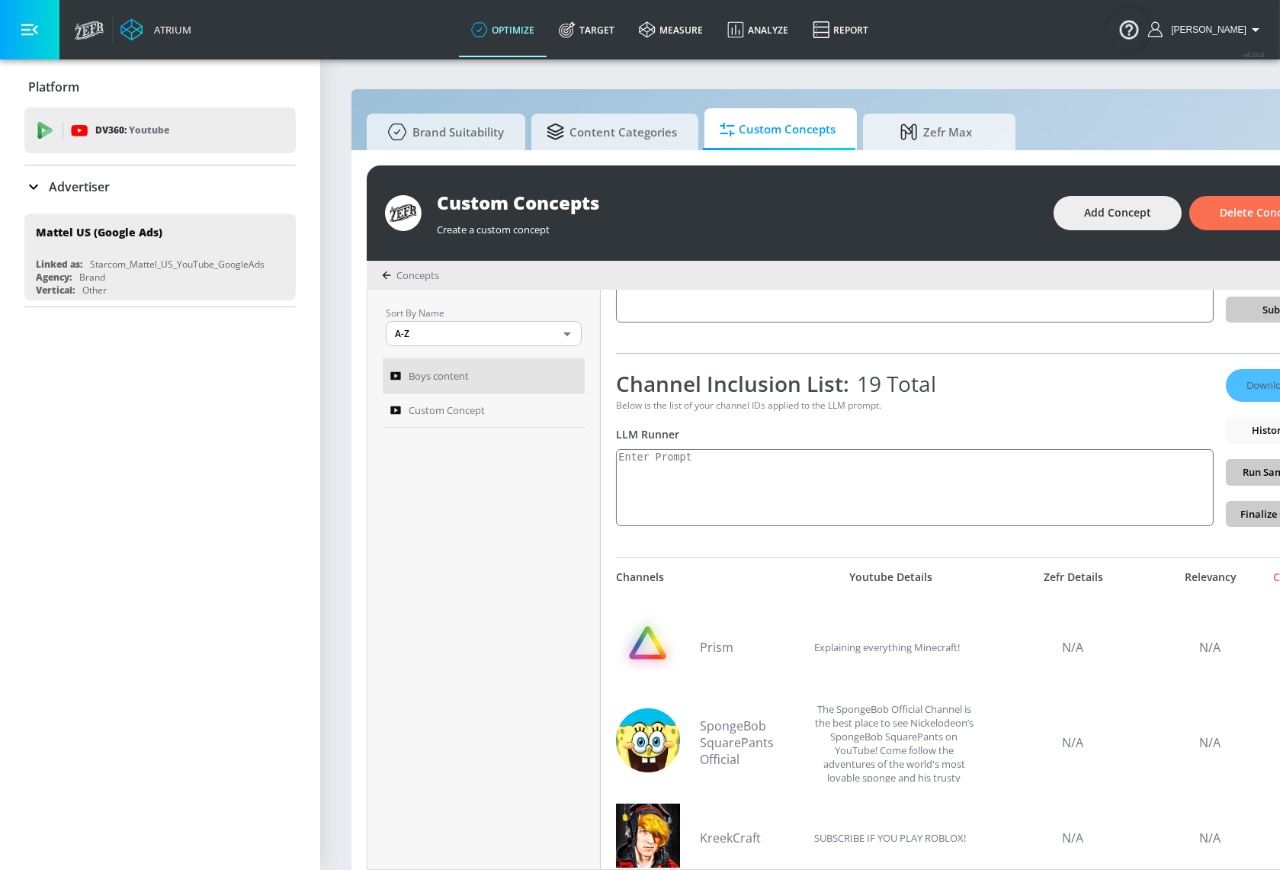
scroll to position [138, 0]
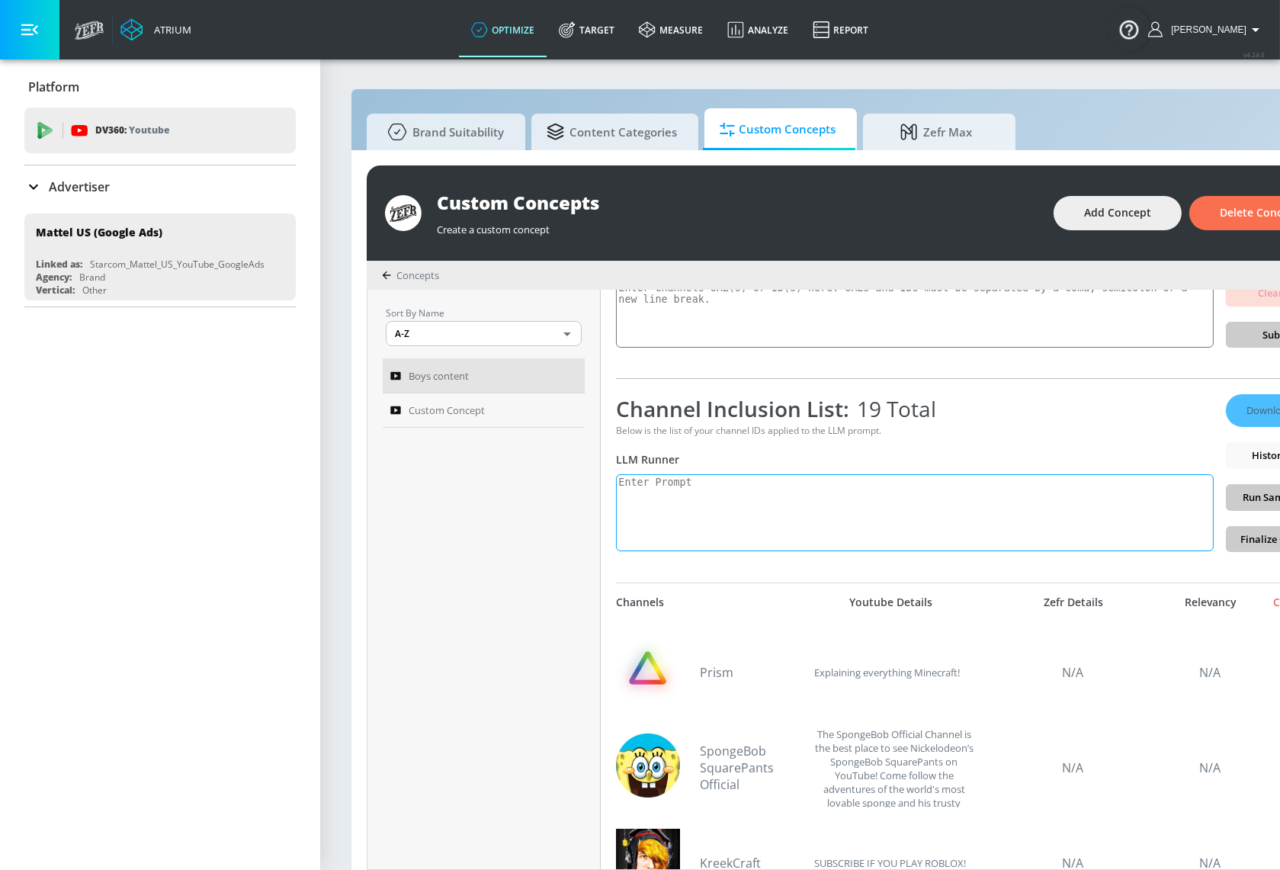
click at [1069, 498] on textarea at bounding box center [915, 512] width 598 height 77
type textarea "K"
type textarea "Boys entertainment:"
click at [518, 409] on div "Custom Concept" at bounding box center [473, 410] width 166 height 18
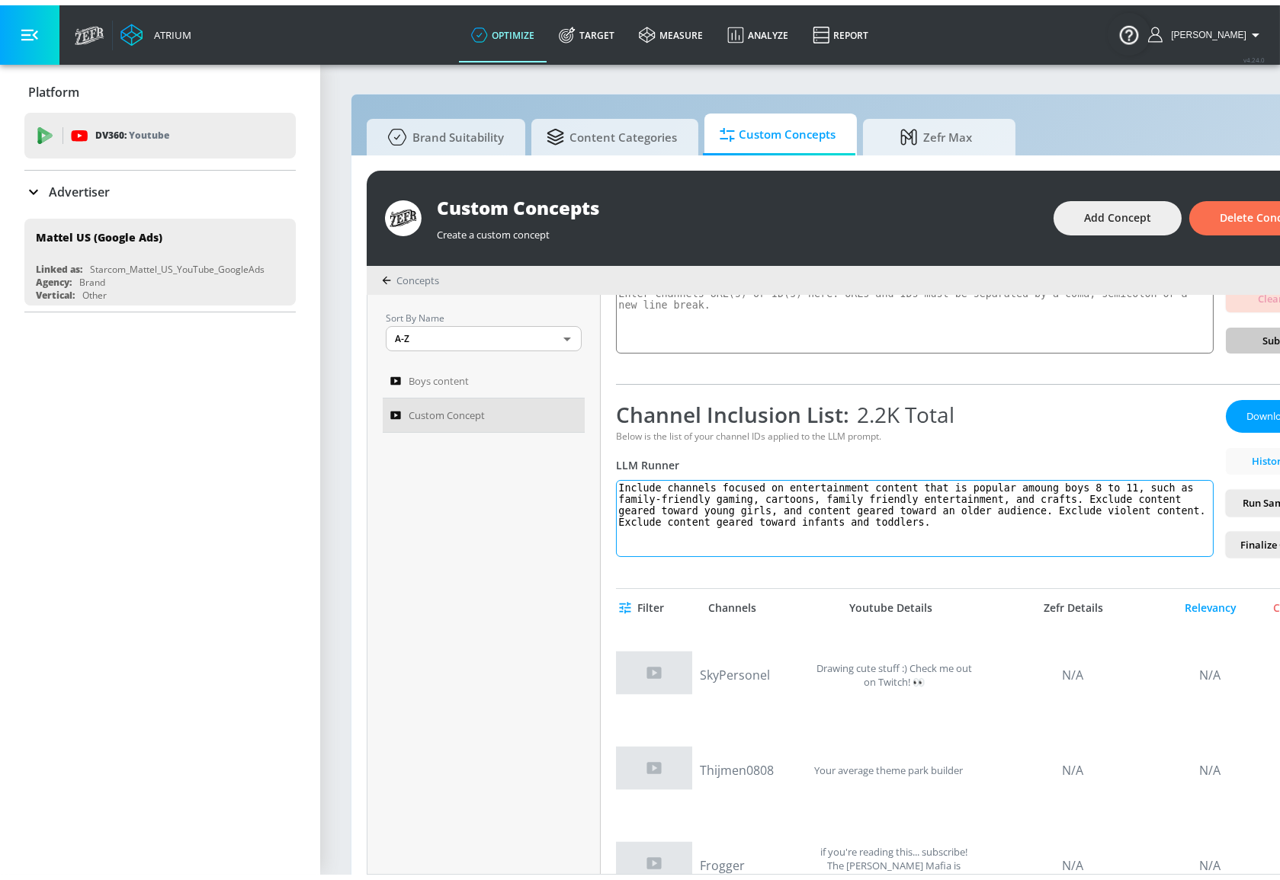
scroll to position [138, 0]
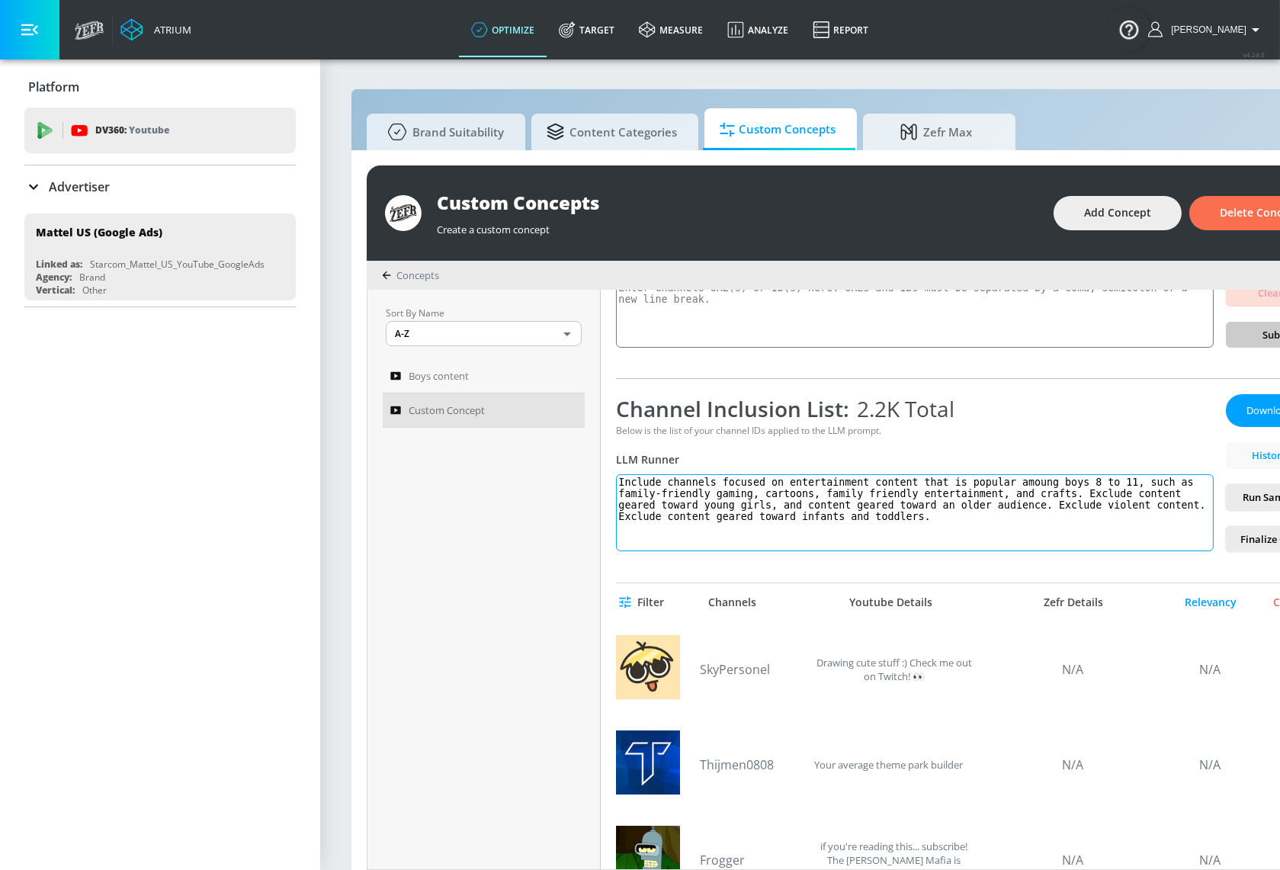
drag, startPoint x: 777, startPoint y: 518, endPoint x: 593, endPoint y: 479, distance: 188.5
click at [593, 479] on div "Sort By Name A-Z ASC ​ Boys content Custom Concept Custom Concept Link an exist…" at bounding box center [857, 579] width 980 height 579
click at [463, 385] on link "Boys content" at bounding box center [484, 375] width 202 height 35
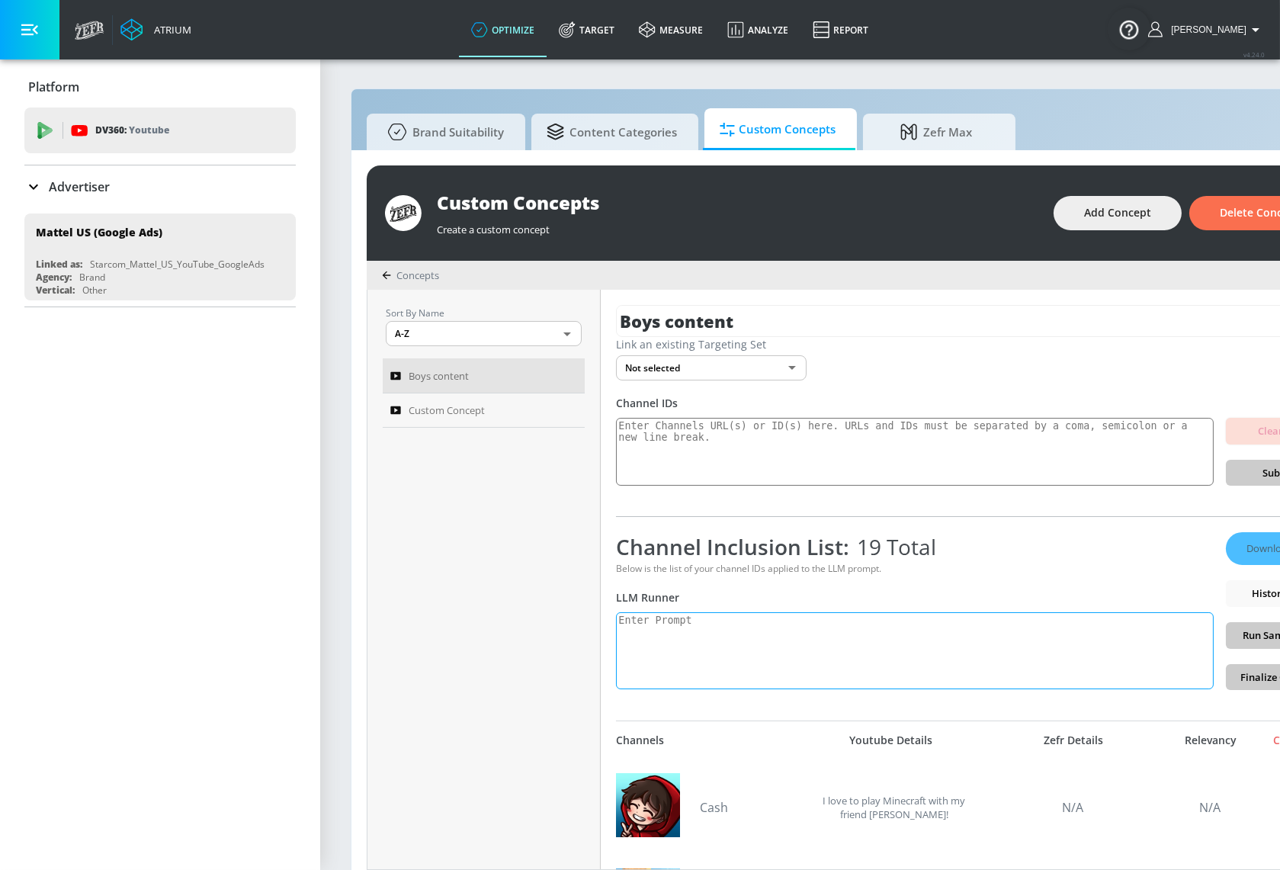
click at [766, 626] on textarea at bounding box center [915, 650] width 598 height 77
paste textarea "Include channels focused on entertainment content that is popular amoung boys 8…"
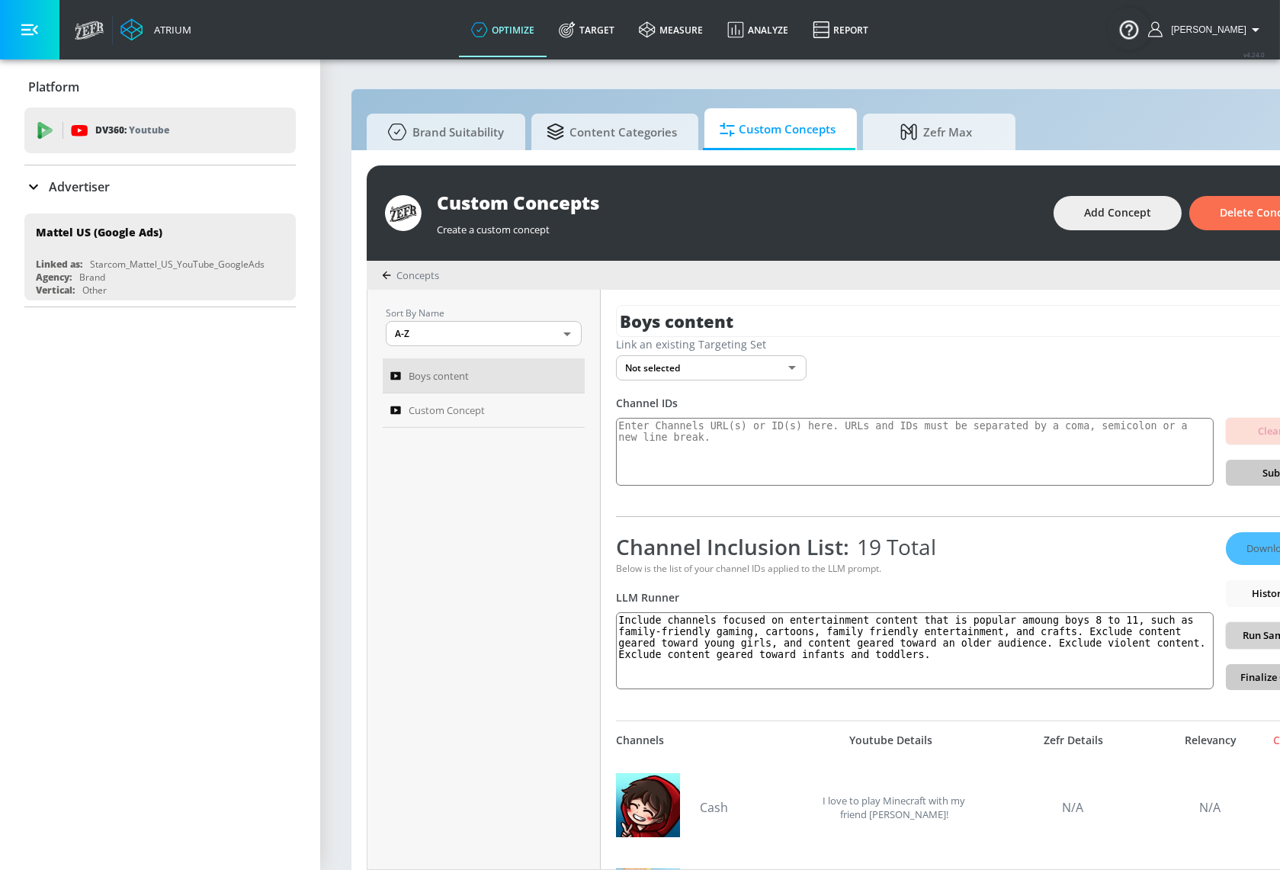
click at [1153, 640] on button "Run Sample Set" at bounding box center [1279, 635] width 107 height 27
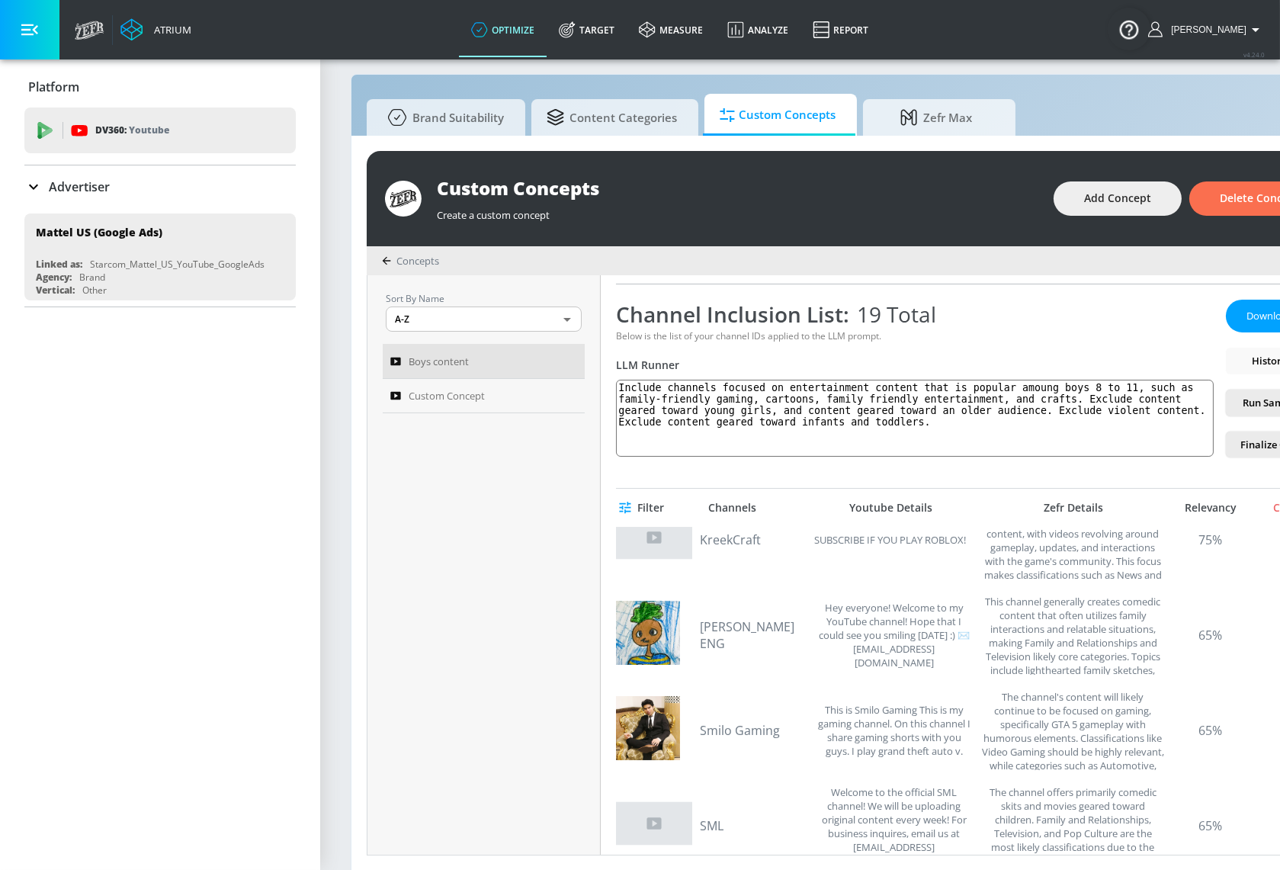
scroll to position [1236, 0]
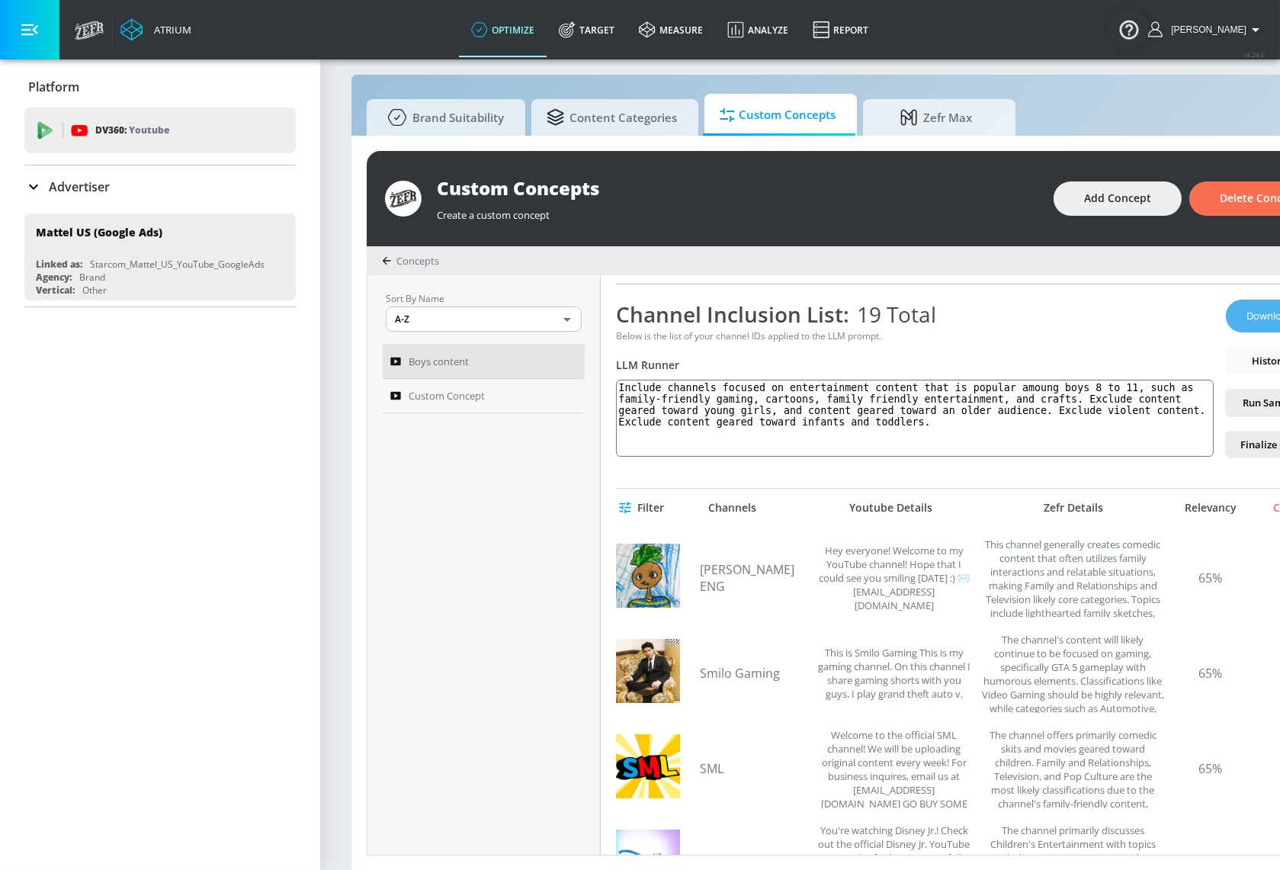
click at [1153, 317] on span "Download List" at bounding box center [1279, 316] width 76 height 18
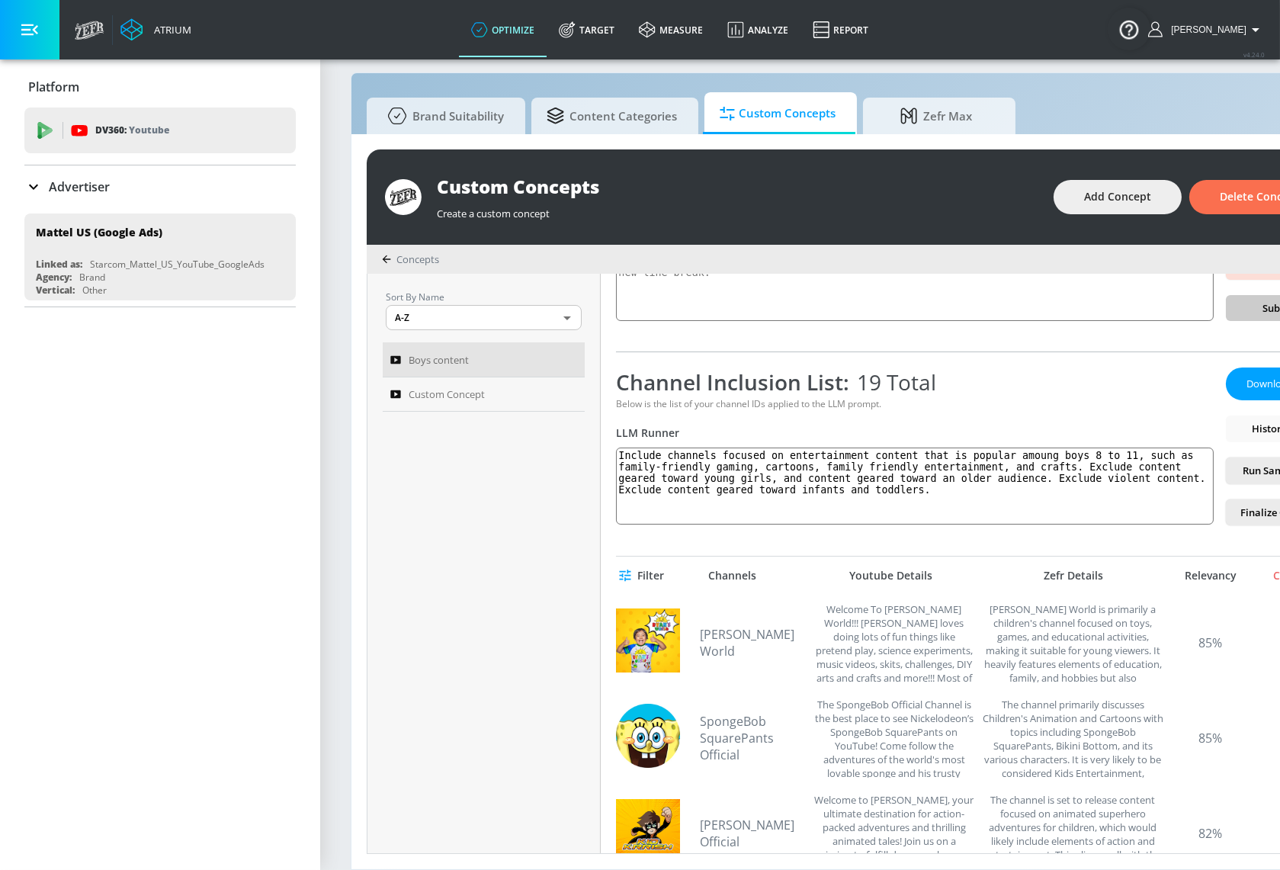
scroll to position [0, 0]
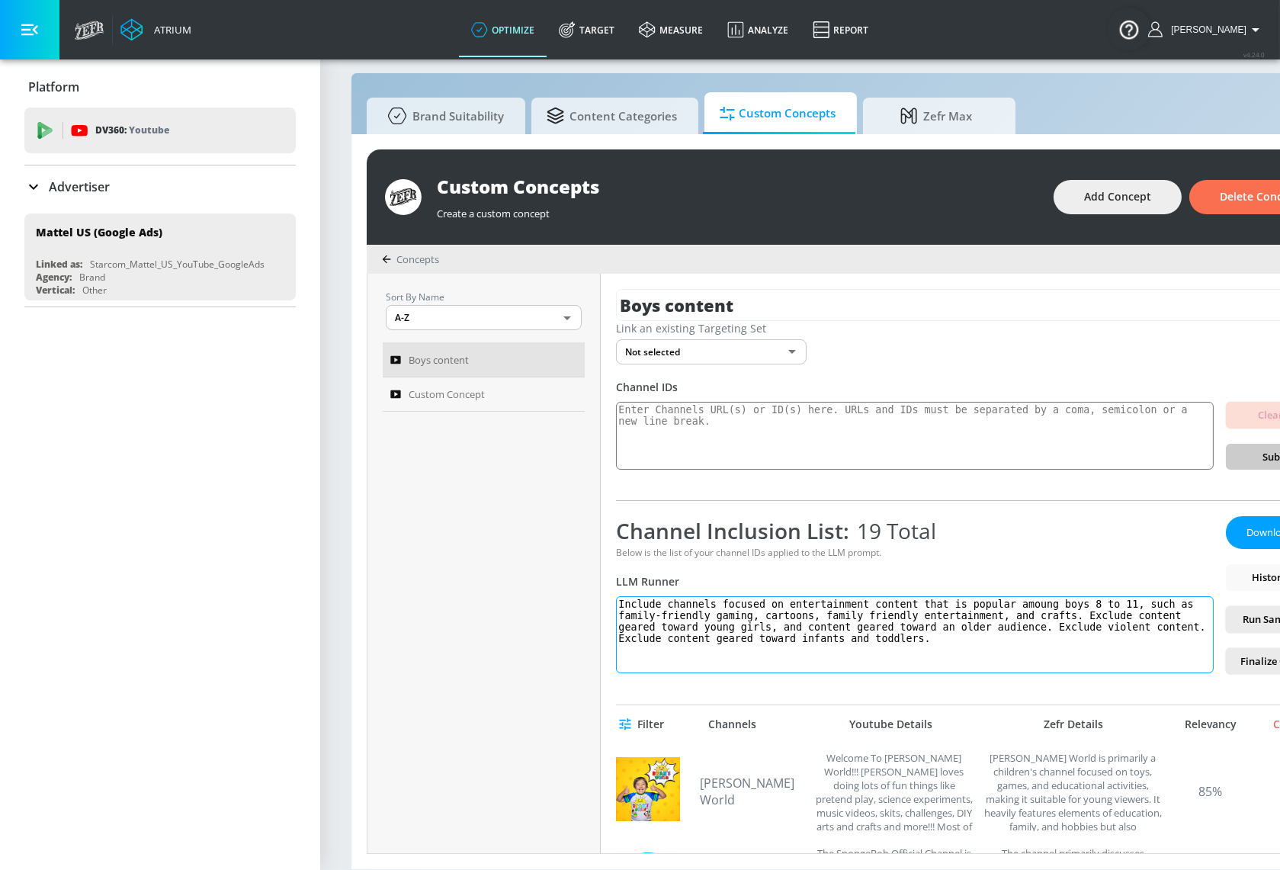
click at [969, 623] on textarea "Include channels focused on entertainment content that is popular amoung boys 8…" at bounding box center [915, 634] width 598 height 77
drag, startPoint x: 729, startPoint y: 625, endPoint x: 595, endPoint y: 562, distance: 149.0
click at [568, 566] on div "Sort By Name A-Z ASC ​ Boys content Custom Concept Boys content Link an existin…" at bounding box center [857, 563] width 980 height 579
paste textarea "This channel explores children’s entertainment with a strong focus on cartoons,…"
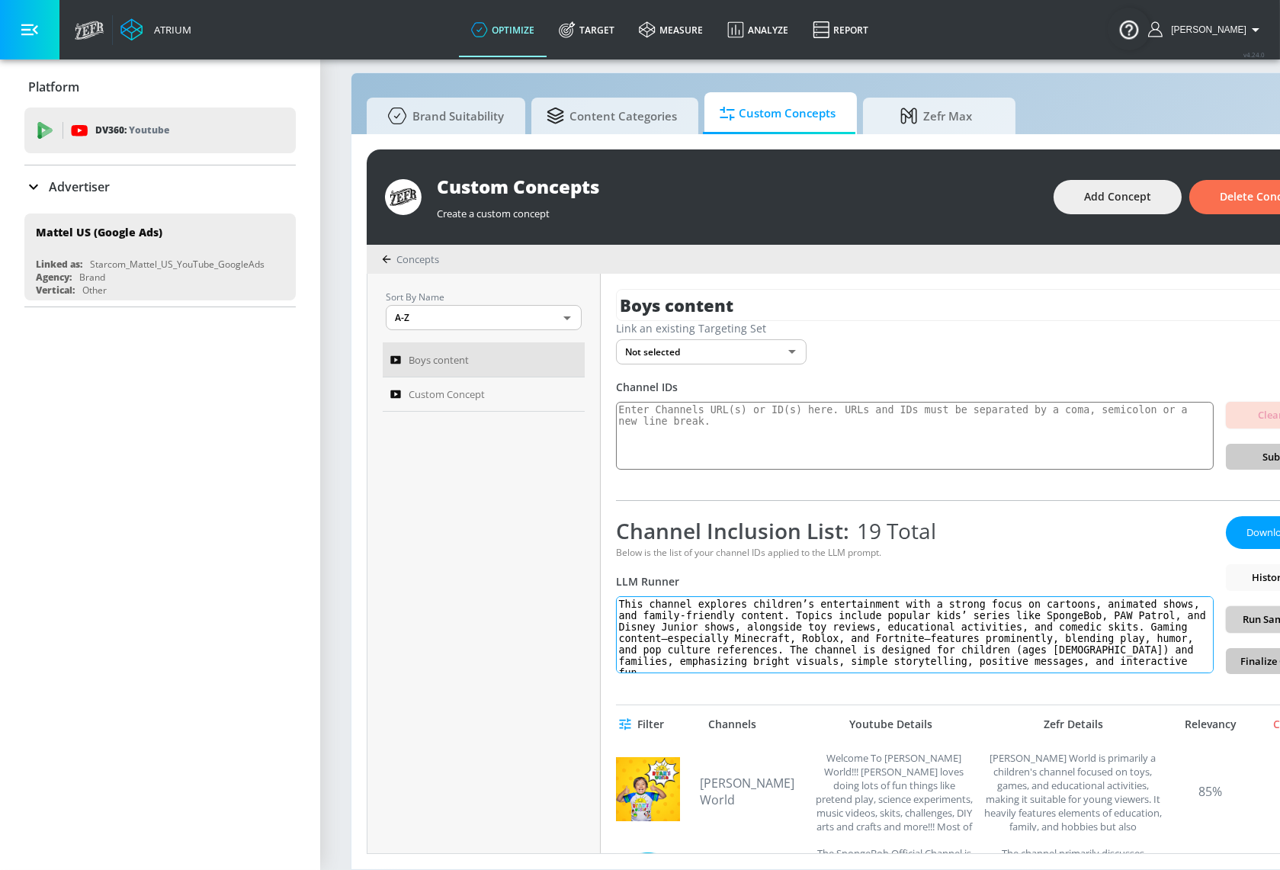
type textarea "This channel explores children’s entertainment with a strong focus on cartoons,…"
click at [1153, 611] on span "Run Sample Set" at bounding box center [1279, 620] width 82 height 18
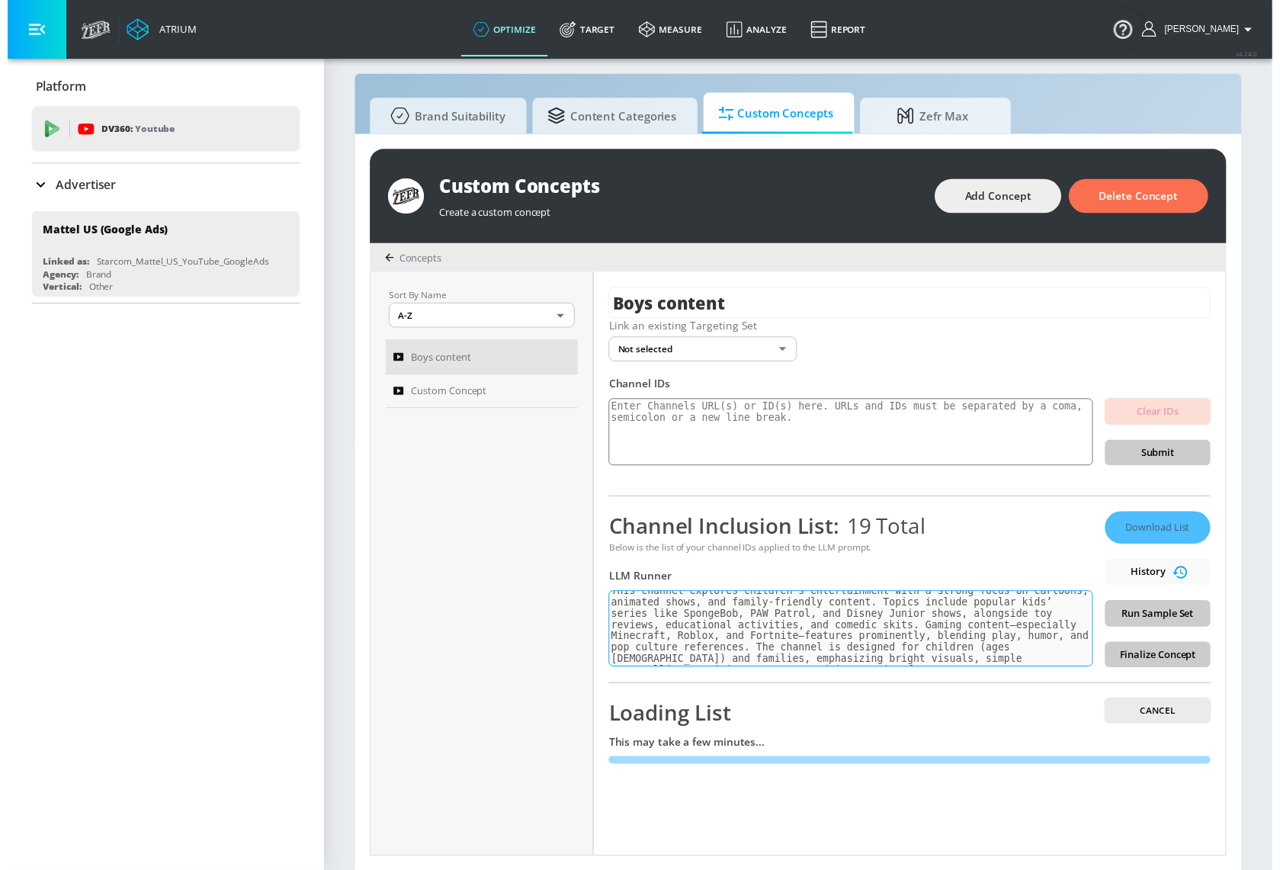
scroll to position [8, 0]
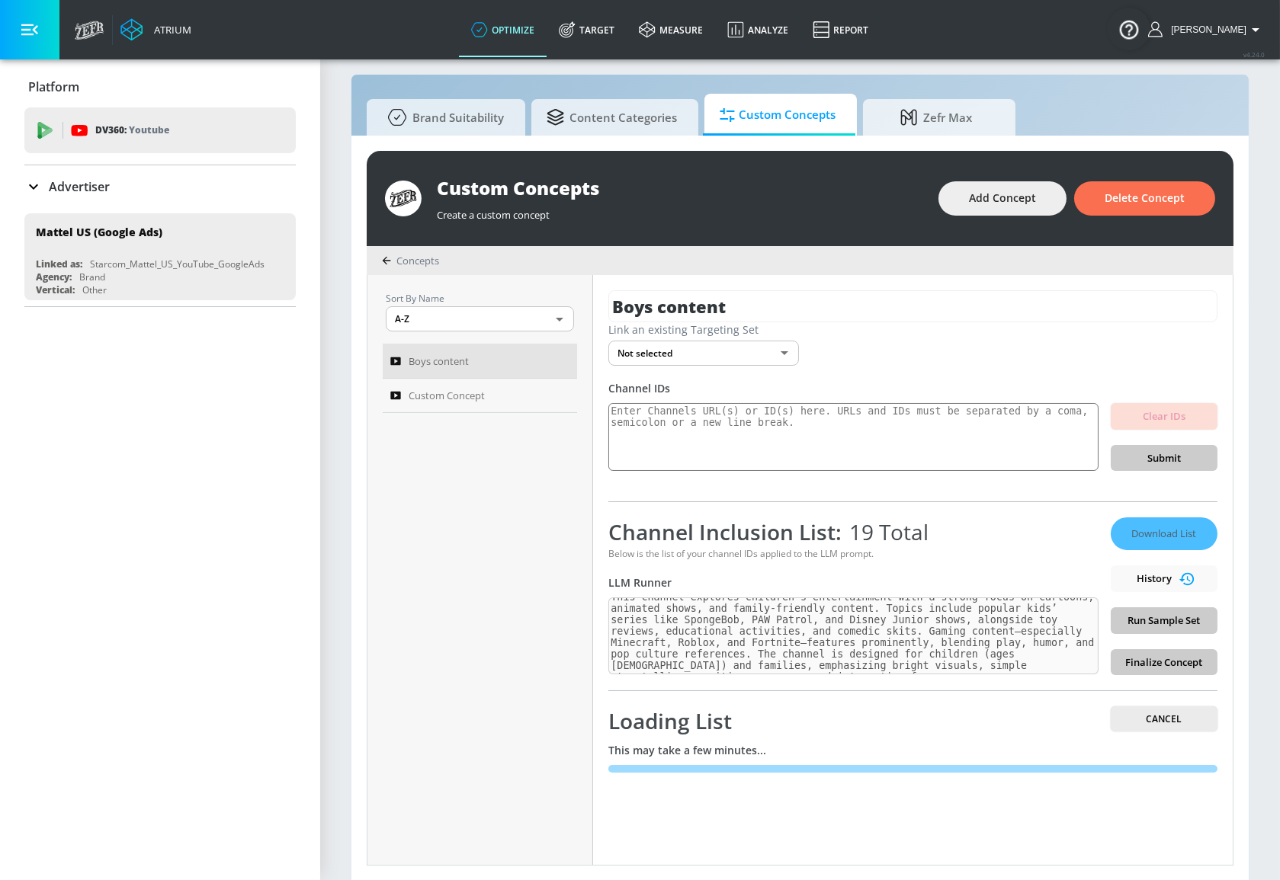
click at [1010, 700] on div "Loading List Cancel This may take a few minutes..." at bounding box center [912, 740] width 609 height 98
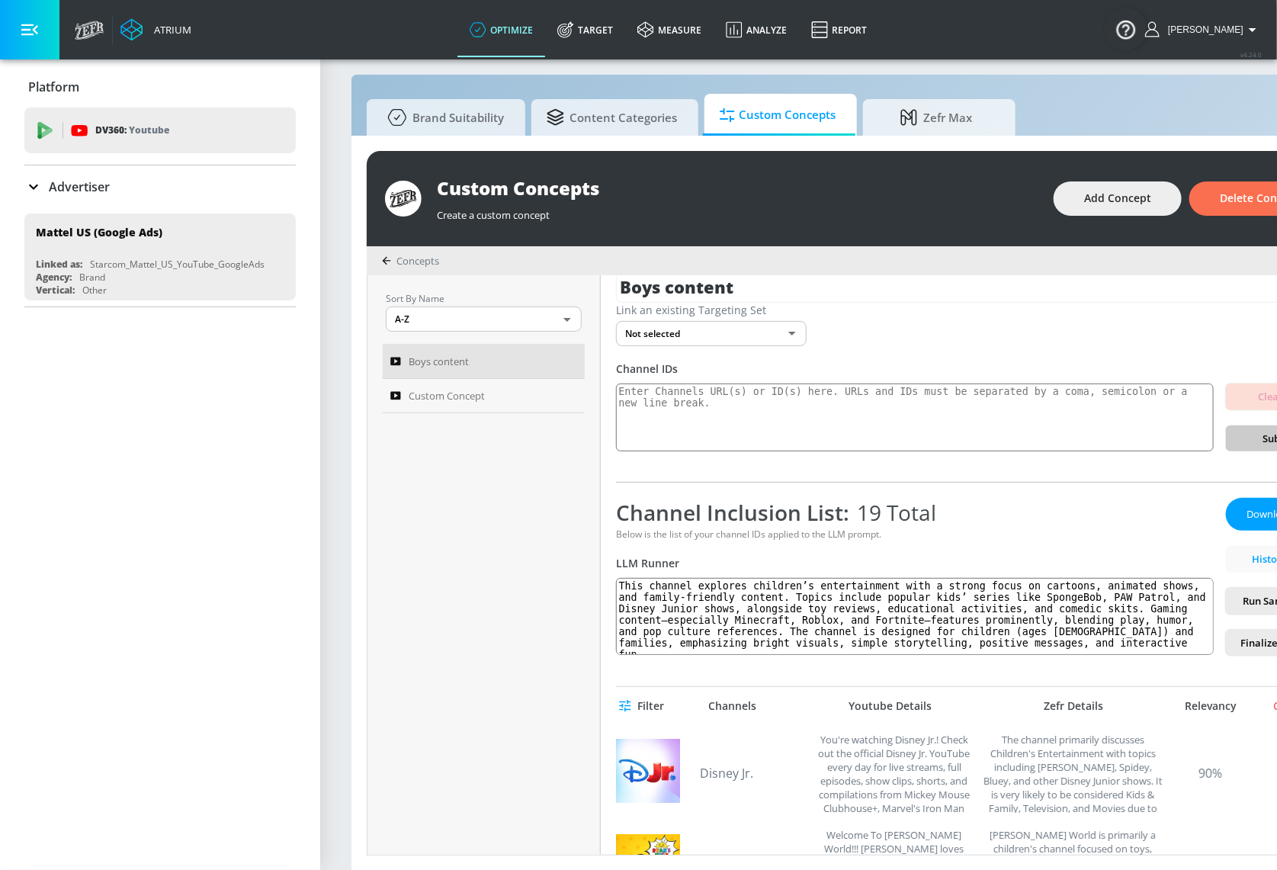
scroll to position [0, 0]
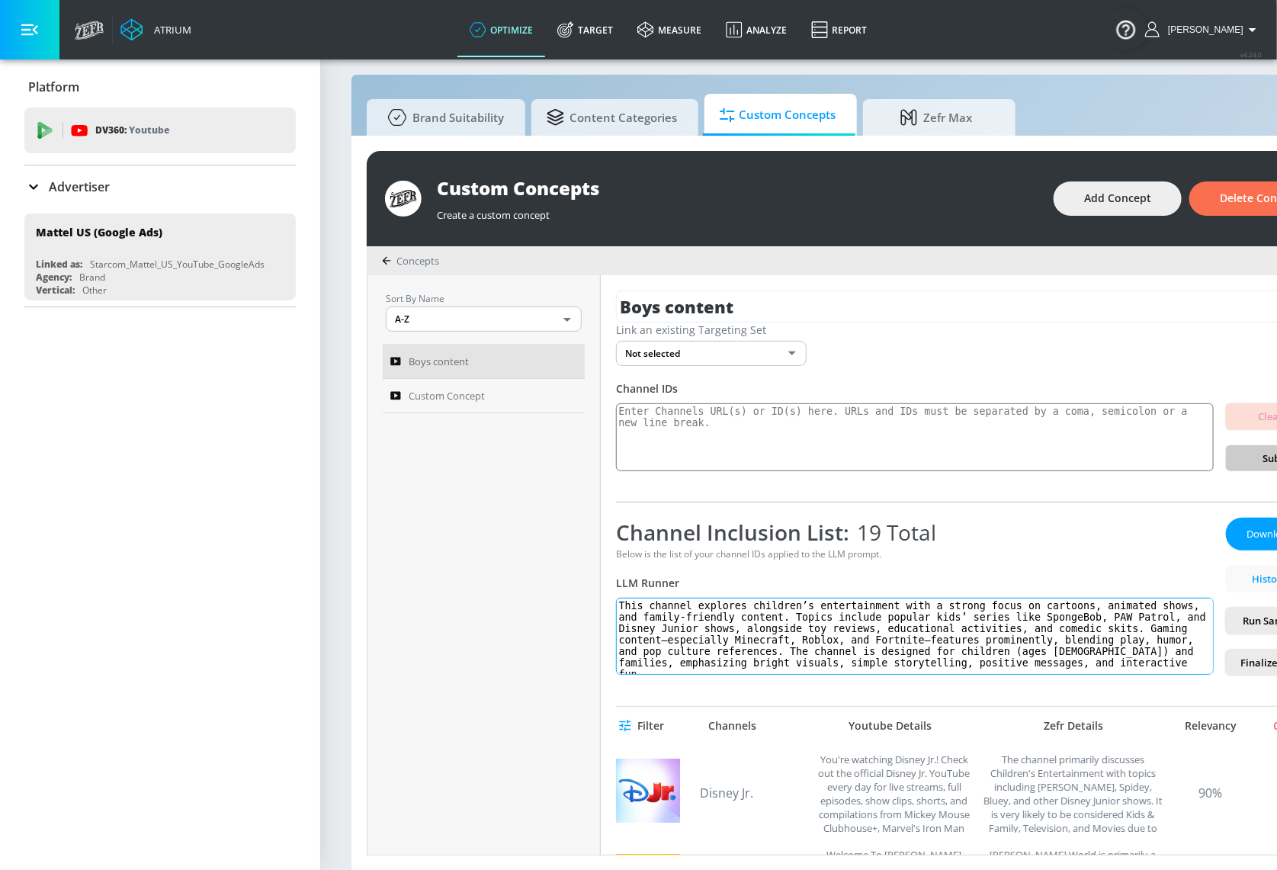
drag, startPoint x: 1052, startPoint y: 656, endPoint x: 732, endPoint y: 614, distance: 322.1
click at [614, 606] on div "Boys content Link an existing Targeting Set Not selected none ​ Channel IDs Cle…" at bounding box center [974, 564] width 747 height 579
click at [747, 616] on textarea "This channel explores children’s entertainment with a strong focus on cartoons,…" at bounding box center [915, 636] width 598 height 77
click at [450, 391] on span "Custom Concept" at bounding box center [447, 395] width 76 height 18
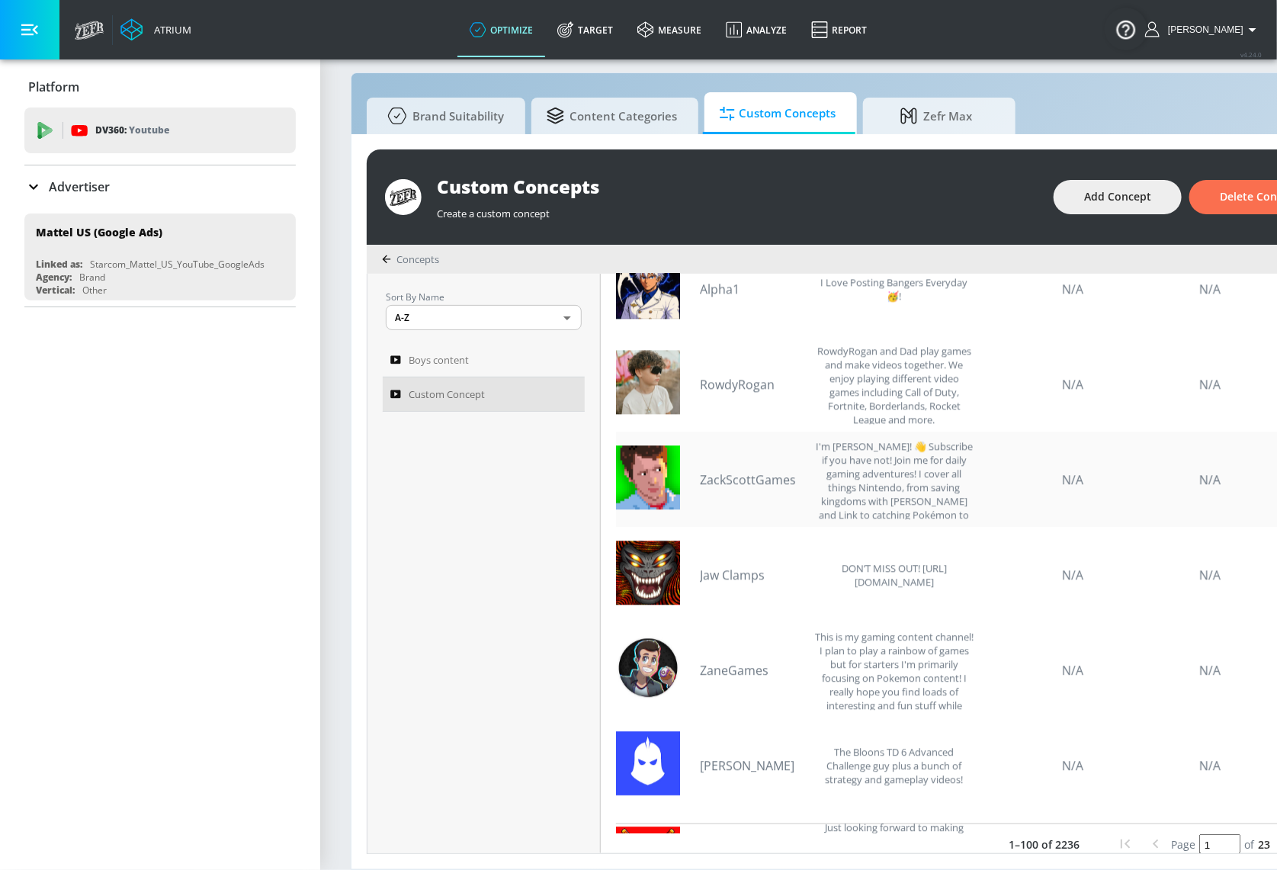
scroll to position [24, 0]
click at [482, 351] on div "Boys content" at bounding box center [473, 360] width 166 height 18
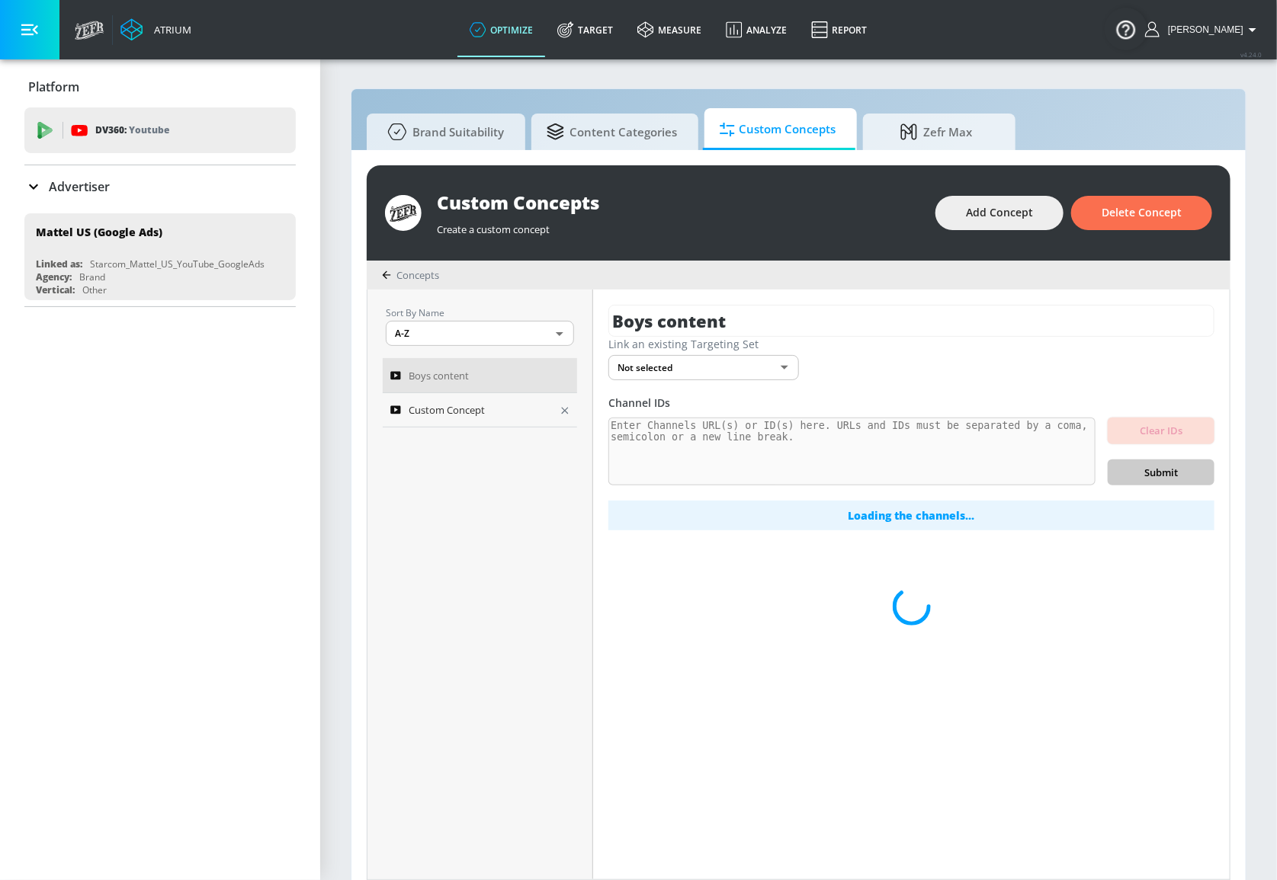
click at [522, 402] on div "Custom Concept" at bounding box center [469, 410] width 159 height 18
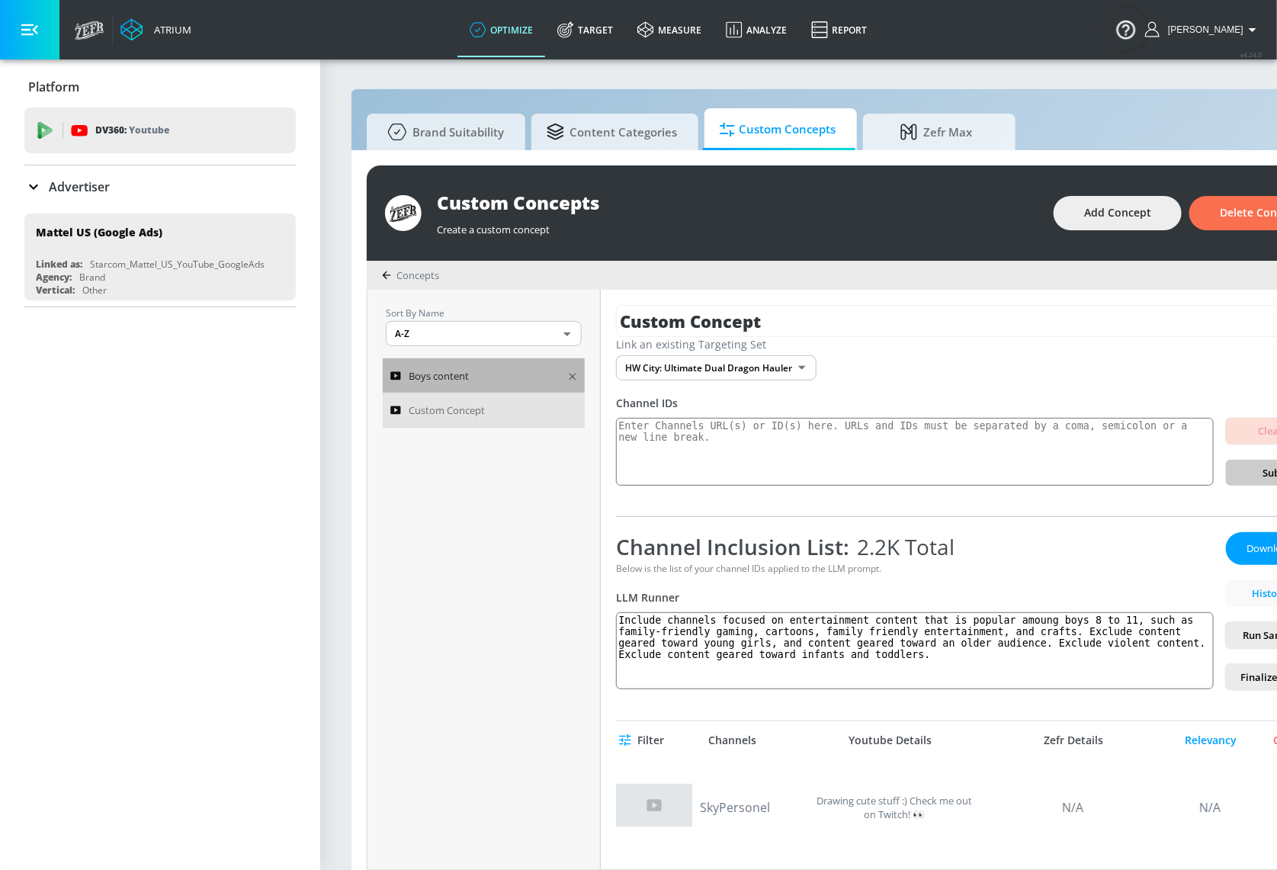
click at [500, 377] on div "Boys content" at bounding box center [473, 376] width 166 height 18
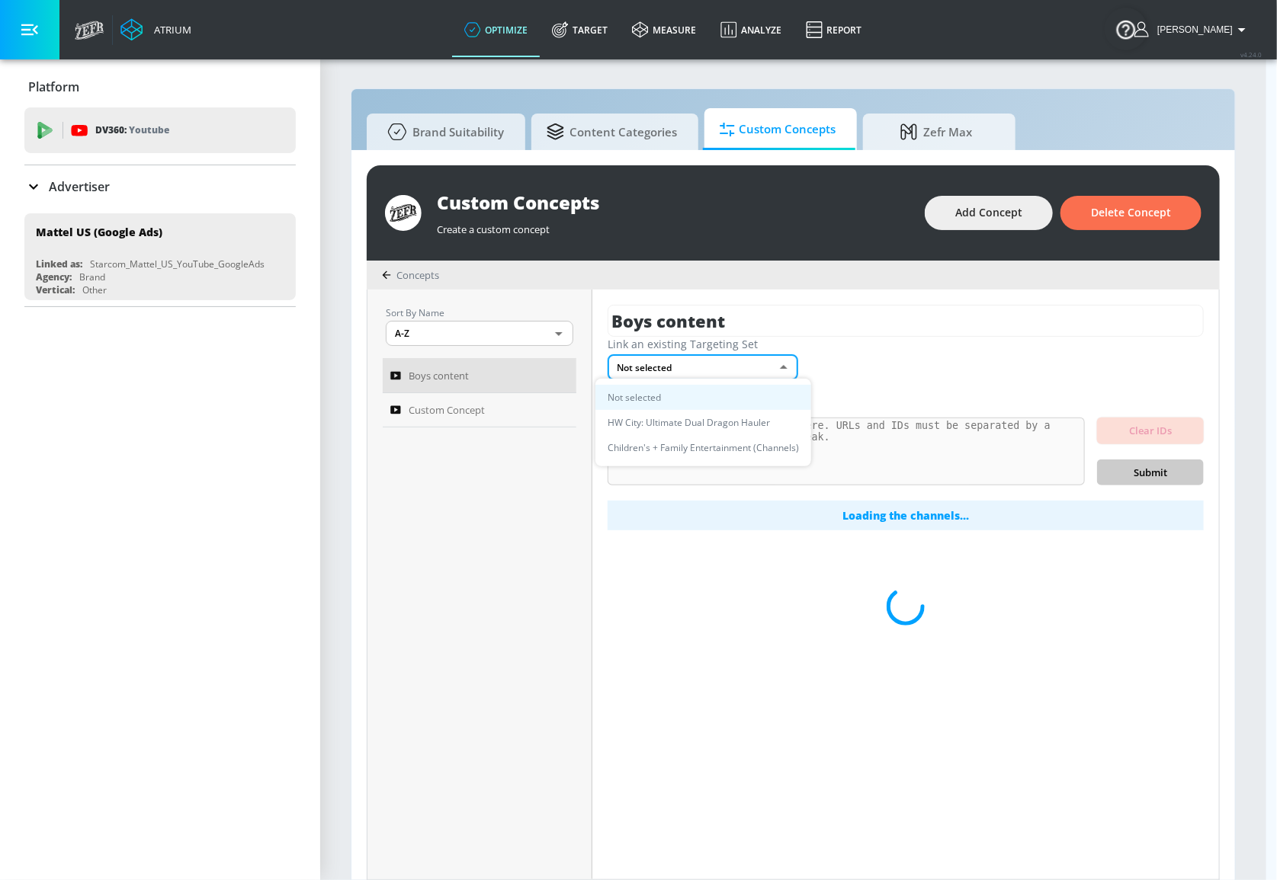
click at [680, 364] on body "Atrium optimize Target measure Analyze Report optimize Target measure Analyze R…" at bounding box center [638, 448] width 1277 height 896
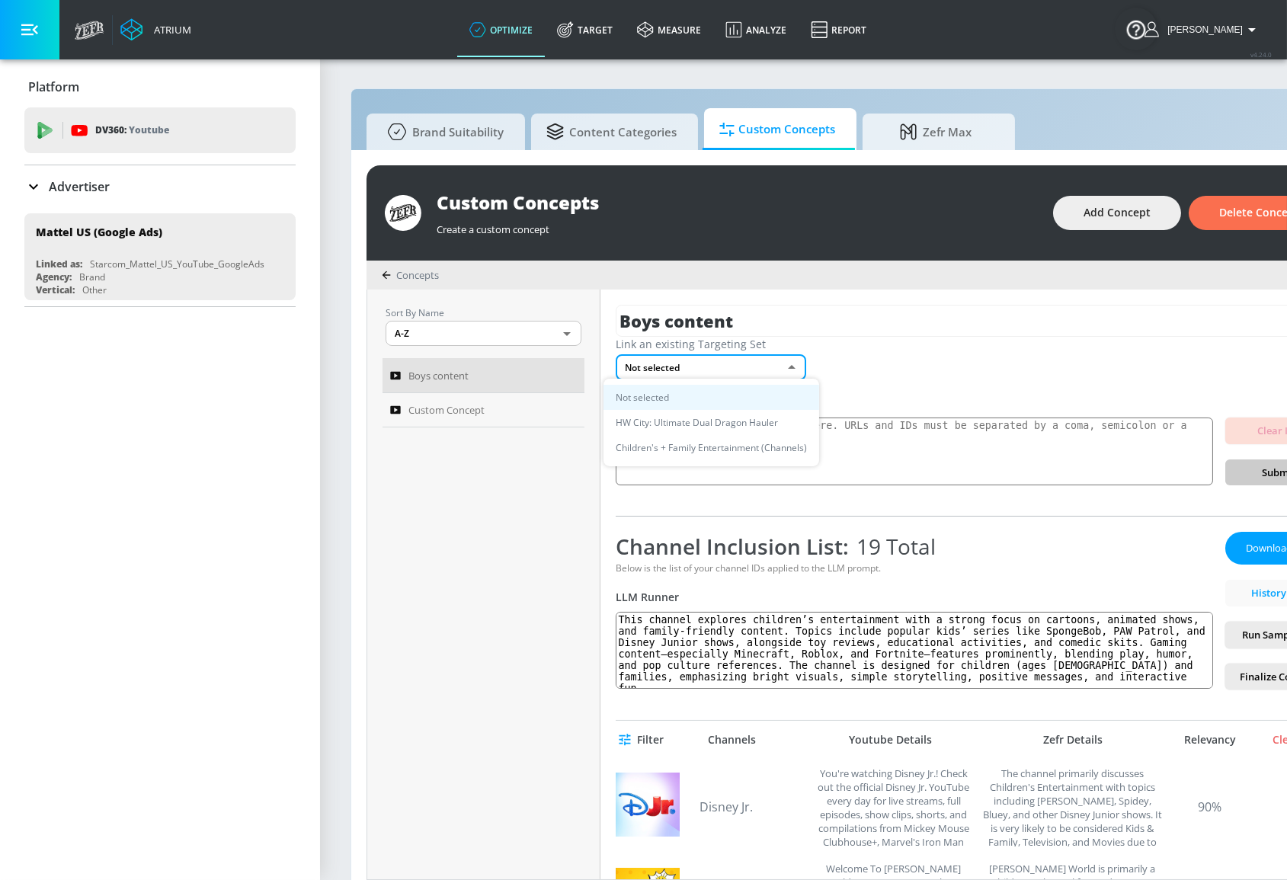
click at [716, 421] on li "HW City: Ultimate Dual Dragon Hauler" at bounding box center [712, 422] width 216 height 25
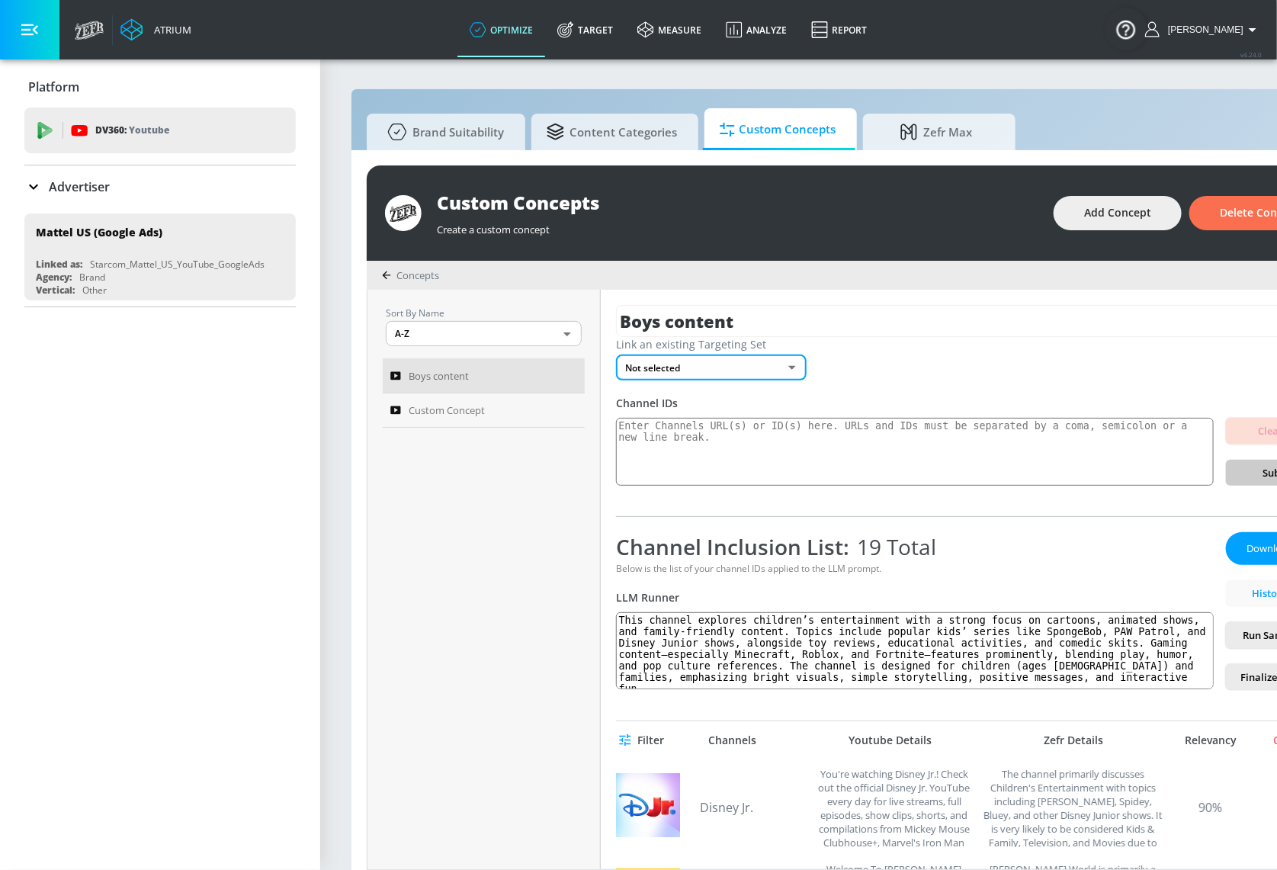
type input "4a31a22c-71ce-4b33-9042-ffa0fd7bea73"
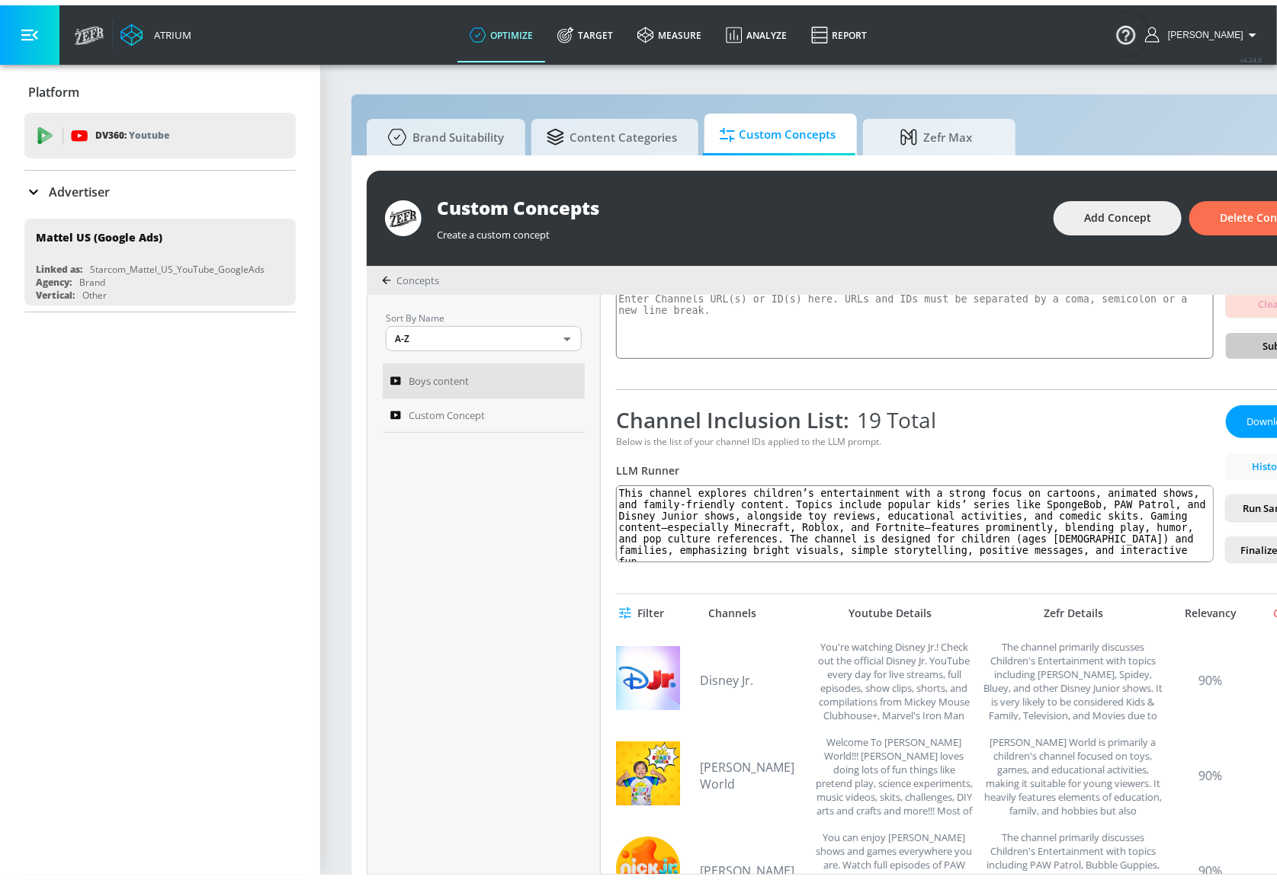
scroll to position [138, 0]
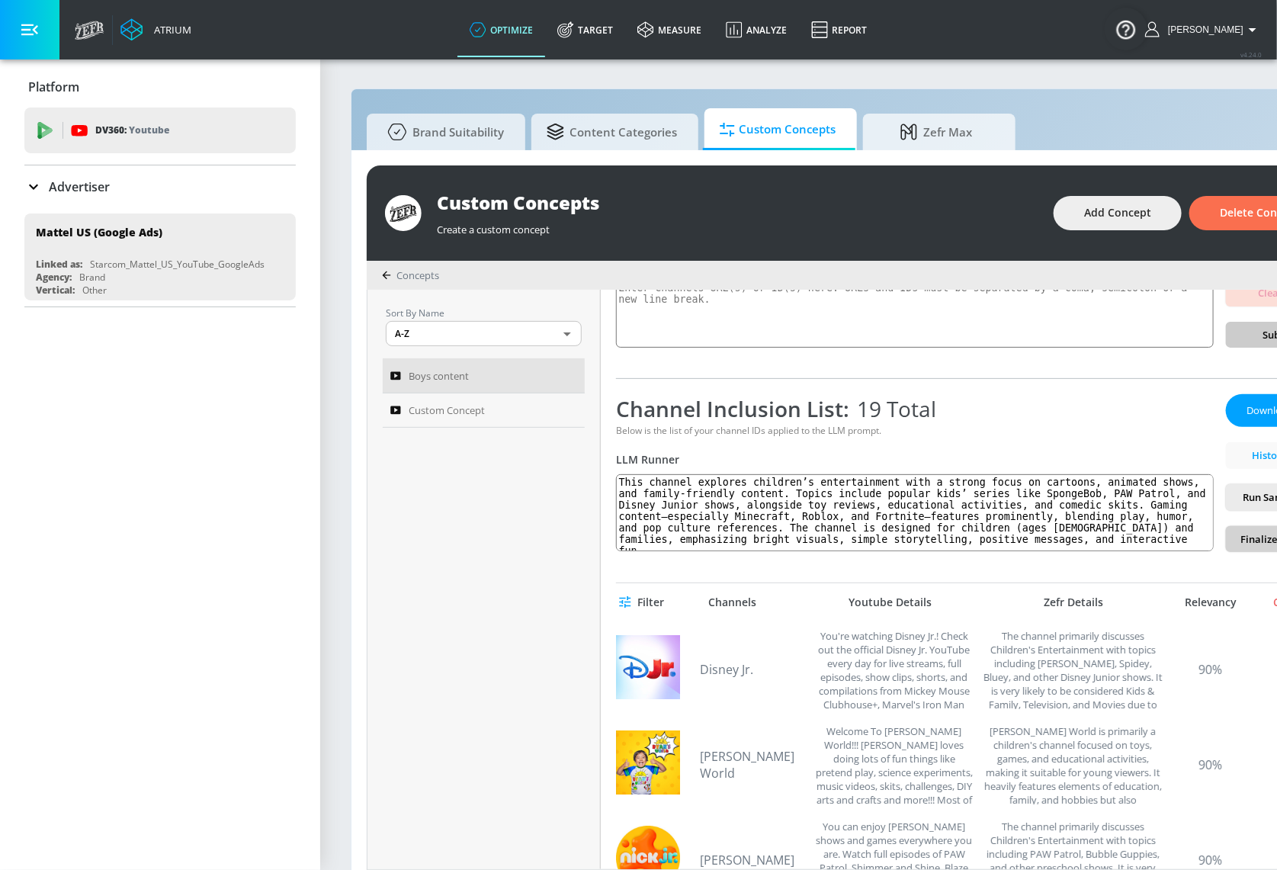
click at [1153, 544] on span "Finalize Concept" at bounding box center [1279, 539] width 82 height 18
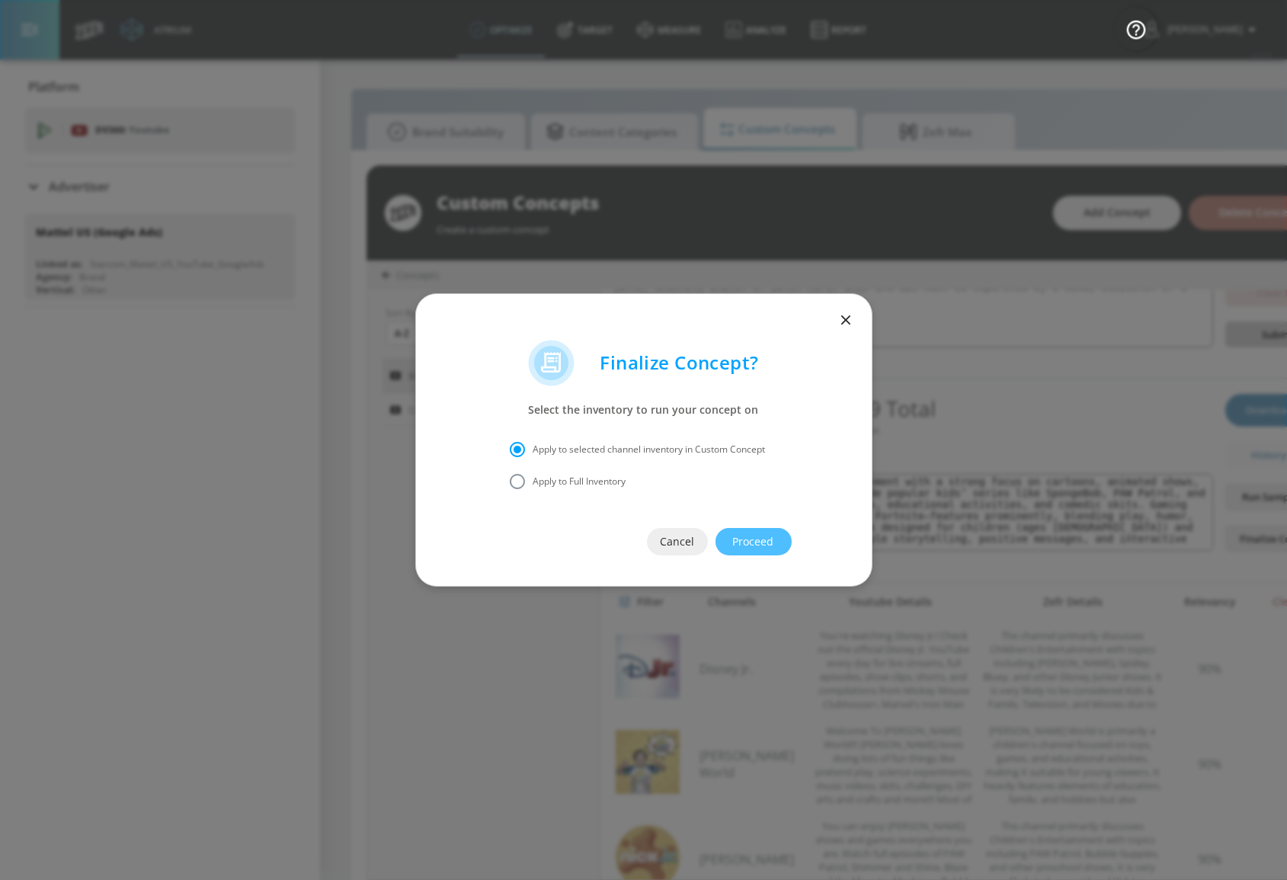
click at [777, 543] on button "Proceed" at bounding box center [754, 541] width 76 height 27
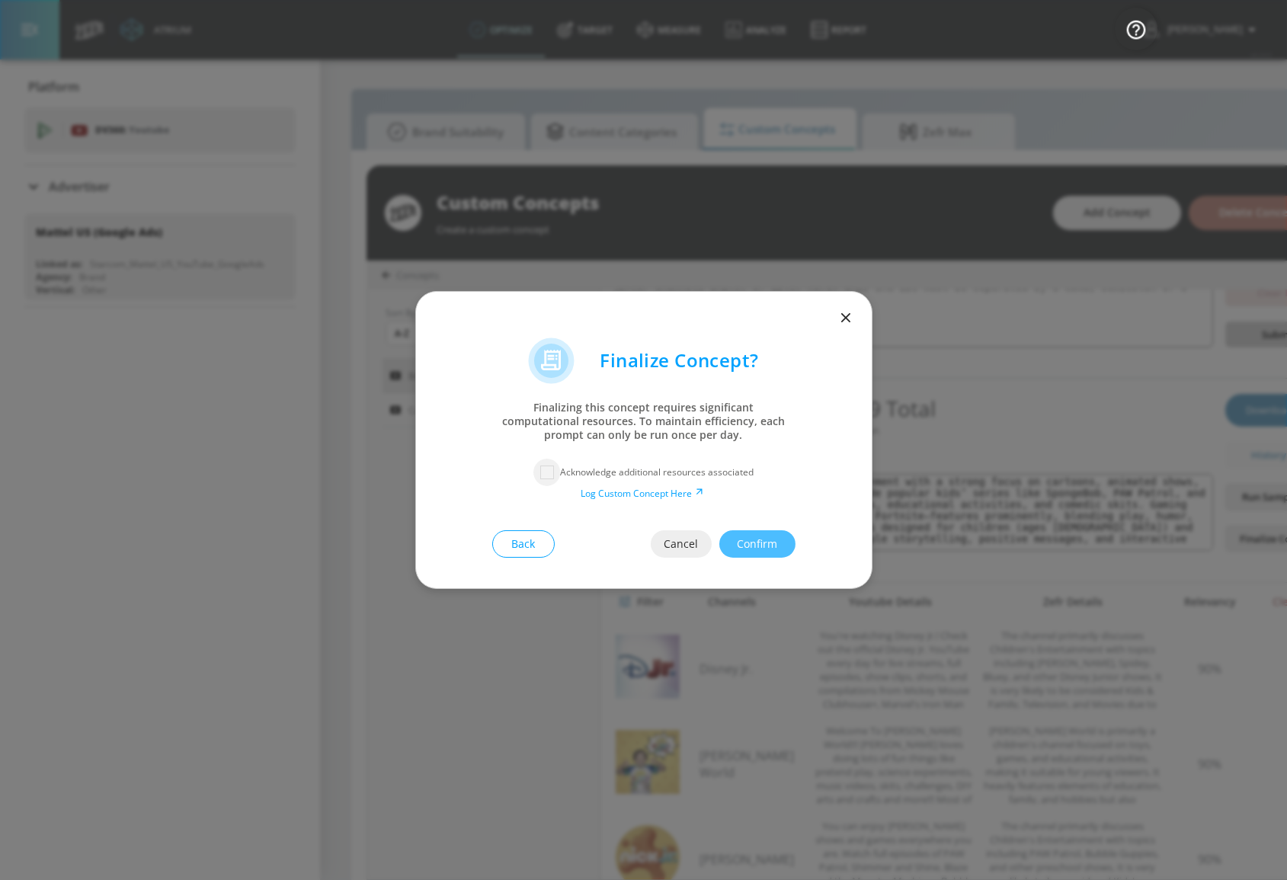
click at [559, 473] on input "checkbox" at bounding box center [547, 472] width 27 height 27
checkbox input "true"
click at [765, 535] on span "Confirm" at bounding box center [757, 544] width 15 height 19
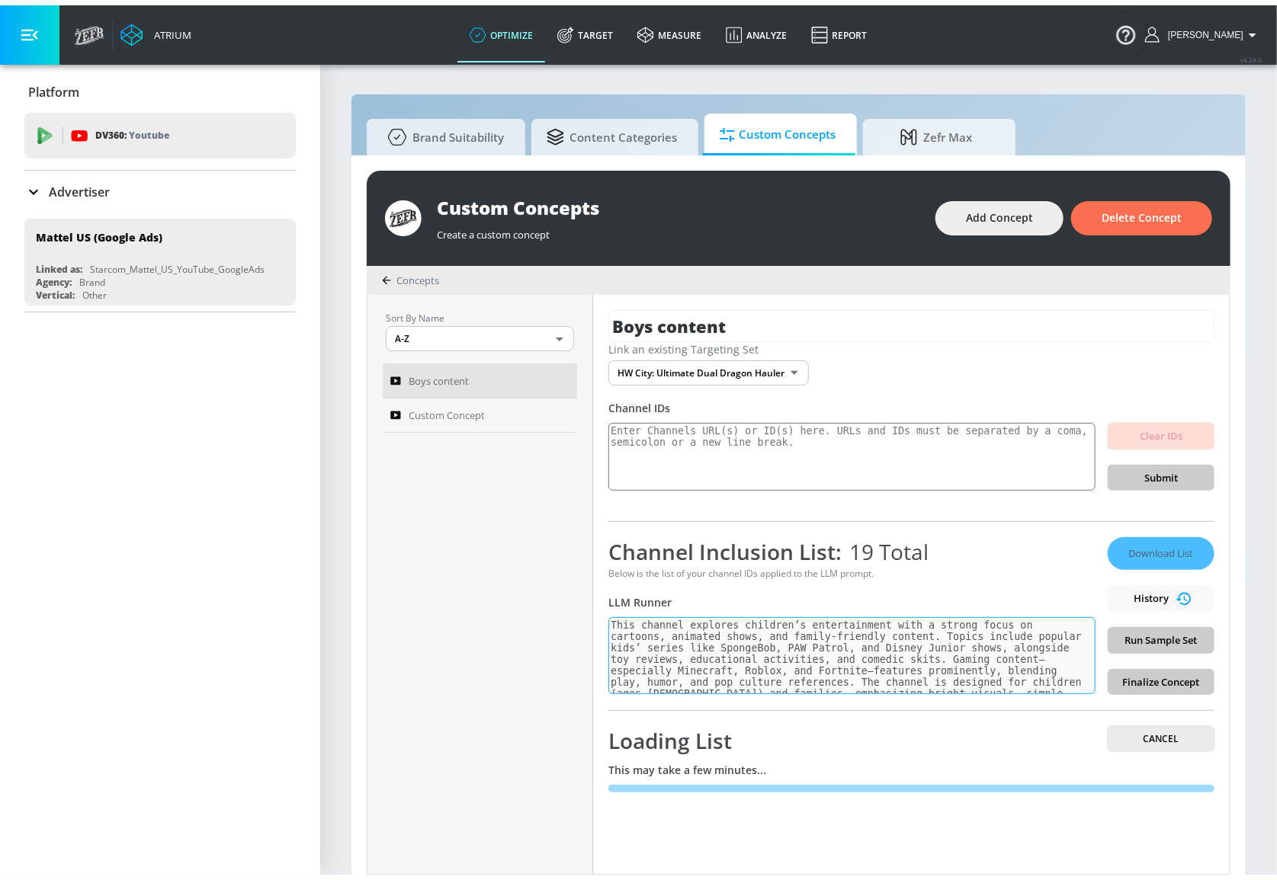
scroll to position [0, 0]
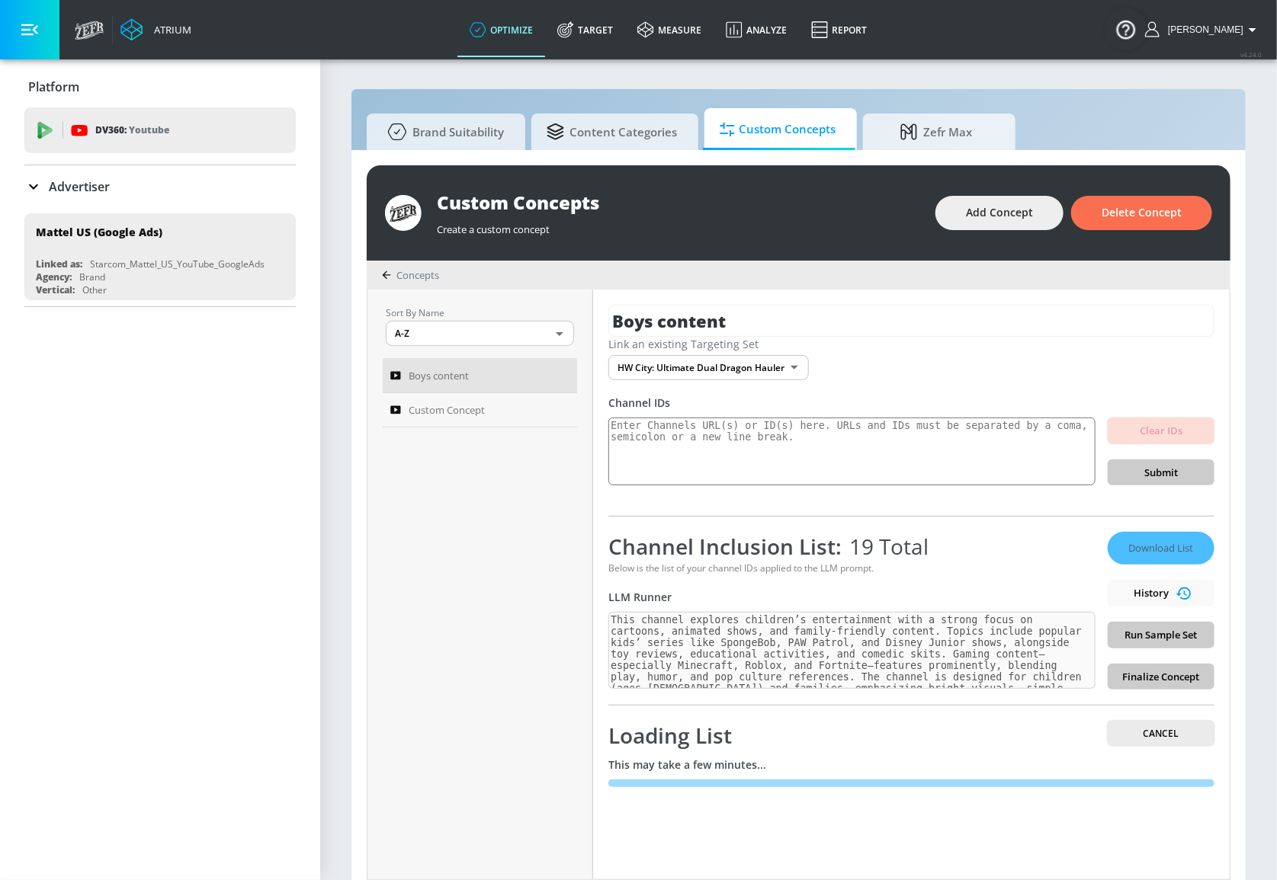
drag, startPoint x: 763, startPoint y: 536, endPoint x: 731, endPoint y: 556, distance: 38.1
click at [731, 556] on div "Channel Inclusion List: 19 Total" at bounding box center [851, 546] width 487 height 29
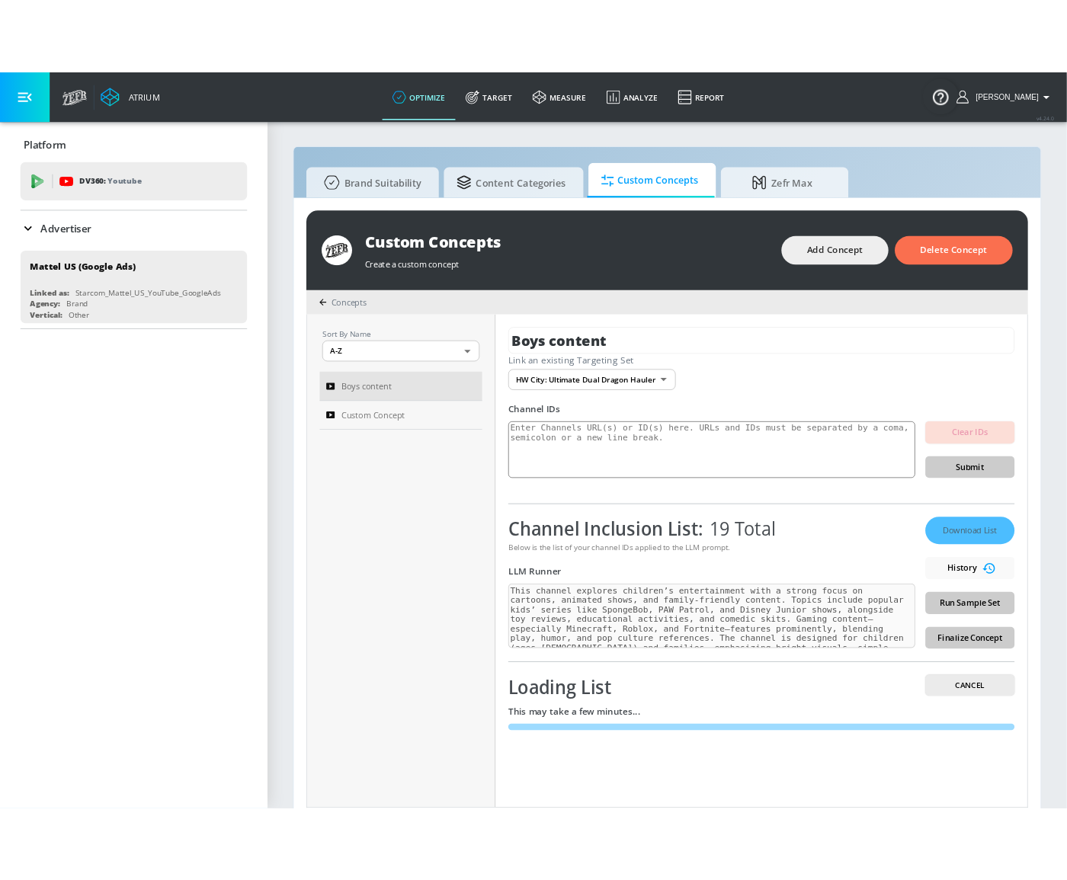
scroll to position [14, 0]
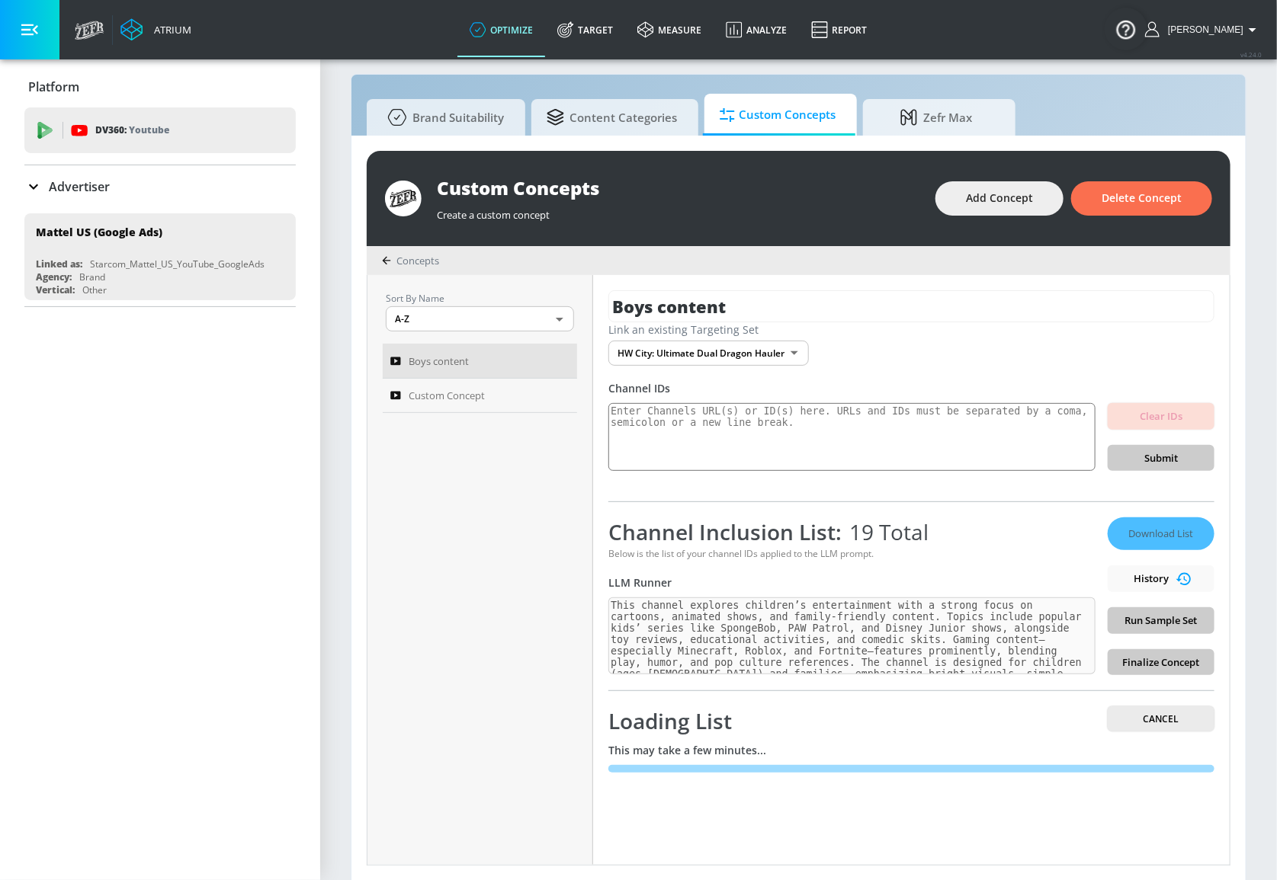
drag, startPoint x: 1243, startPoint y: 505, endPoint x: 1252, endPoint y: 482, distance: 24.4
click at [1153, 482] on section "Brand Suitability Content Categories Custom Concepts Zefr Max Custom Concepts C…" at bounding box center [798, 462] width 957 height 838
click at [873, 717] on div "Loading List Cancel" at bounding box center [911, 721] width 606 height 29
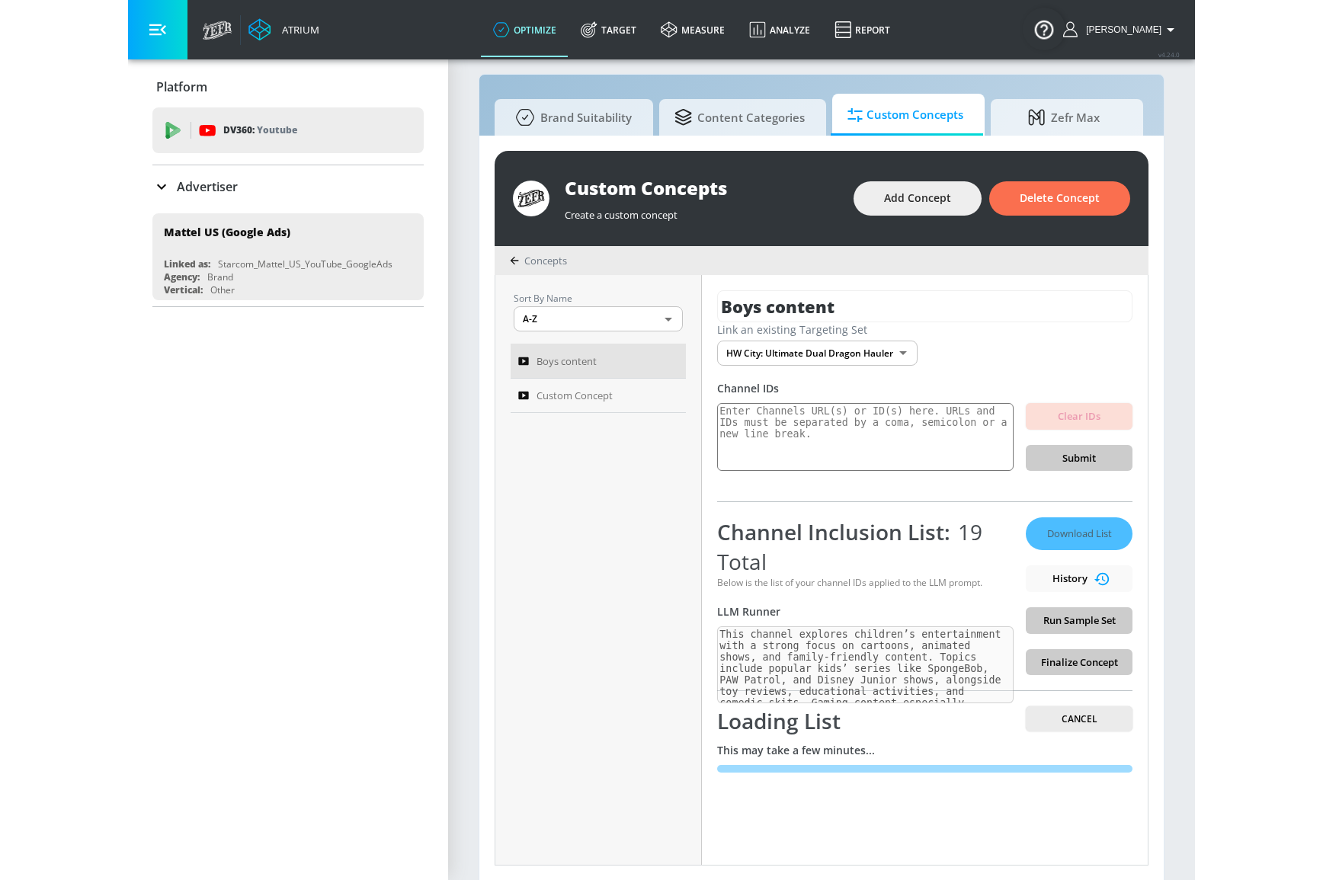
scroll to position [0, 0]
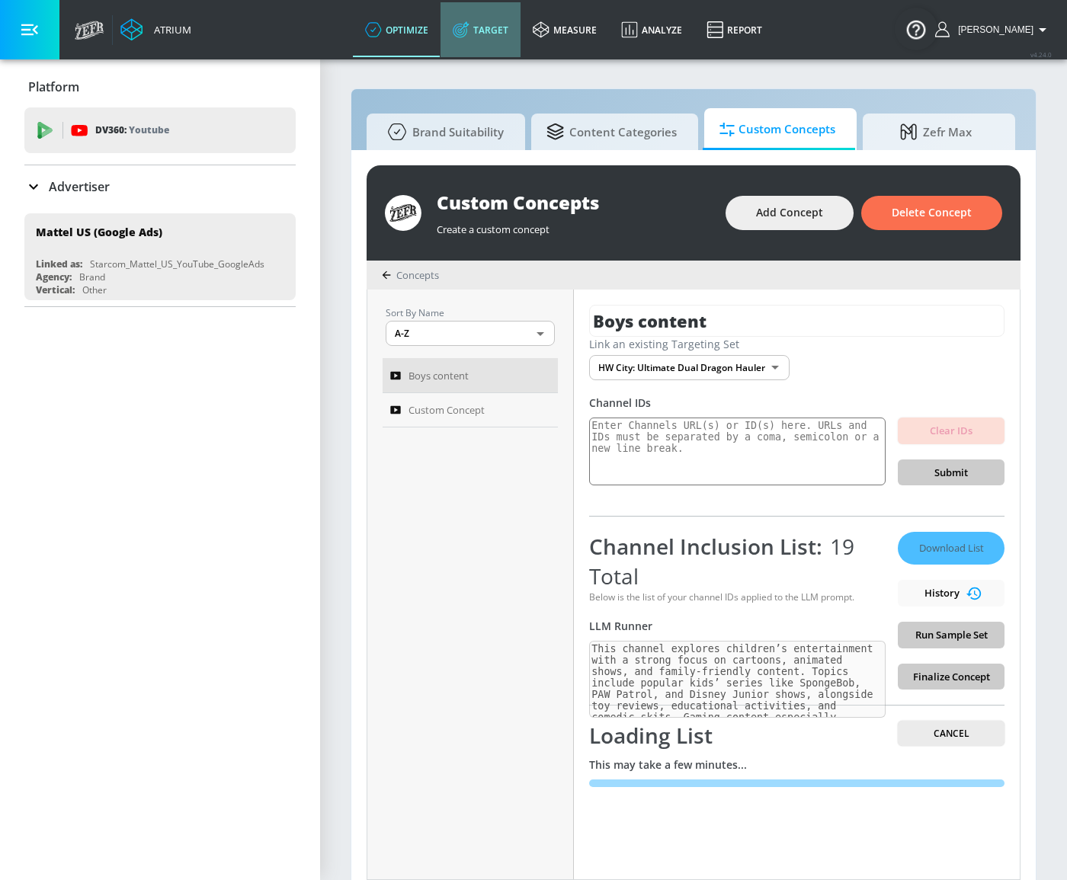
click at [512, 21] on link "Target" at bounding box center [481, 29] width 80 height 55
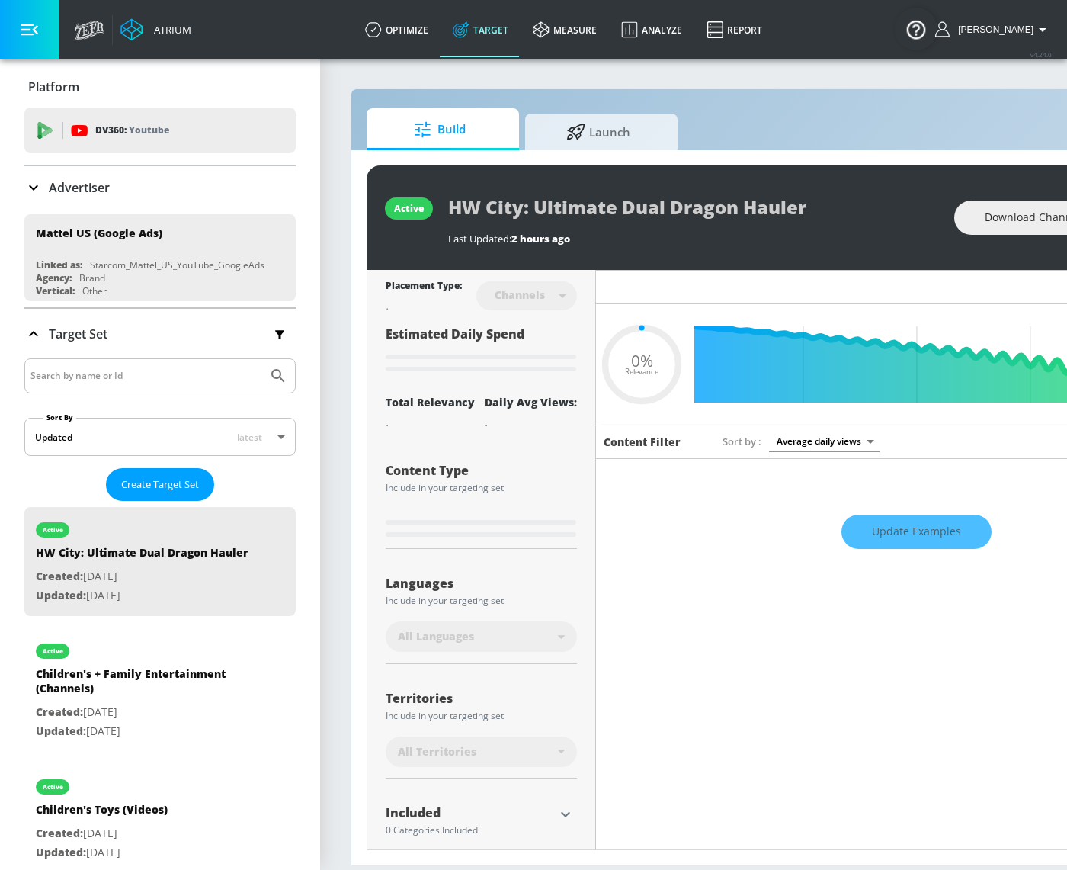
type input "0.05"
click at [121, 377] on input "Search by name or Id" at bounding box center [145, 376] width 231 height 20
click at [92, 191] on p "Advertiser" at bounding box center [79, 187] width 61 height 17
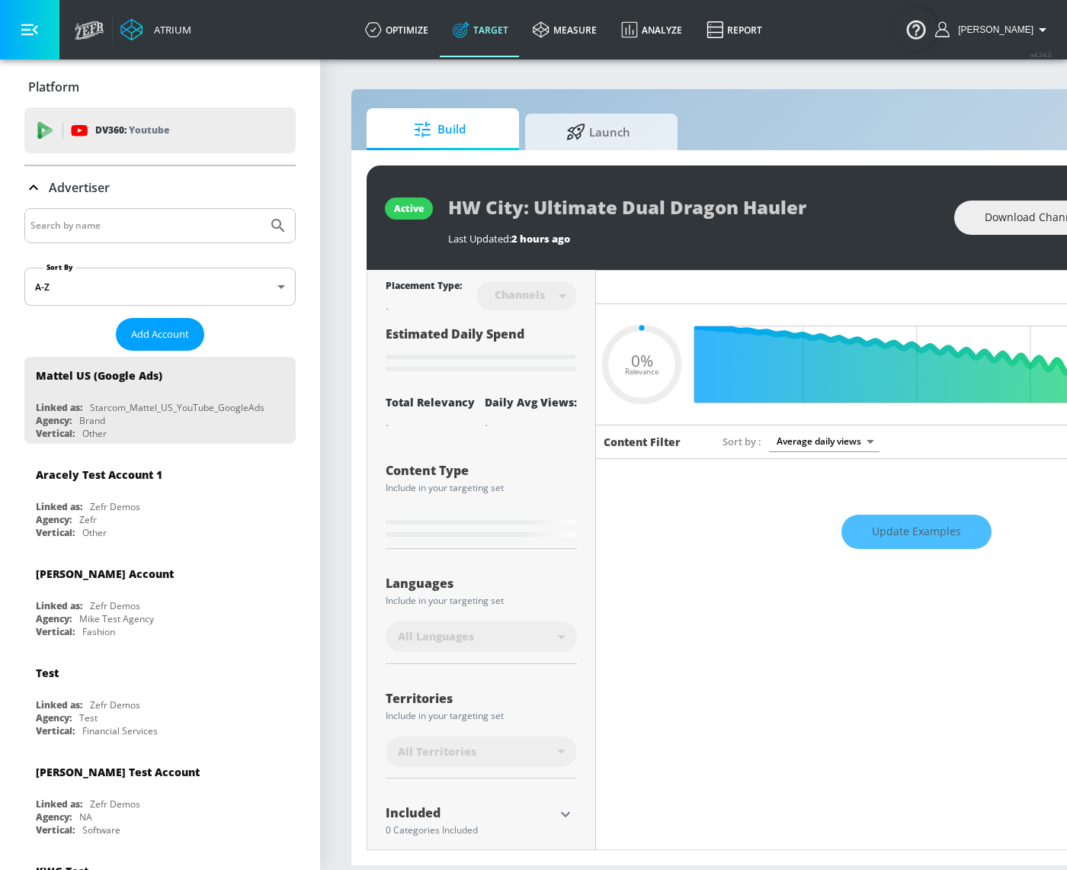
click at [111, 238] on div at bounding box center [159, 225] width 271 height 35
click at [124, 221] on input "Search by name" at bounding box center [145, 226] width 231 height 20
type input "s"
type input "0.05"
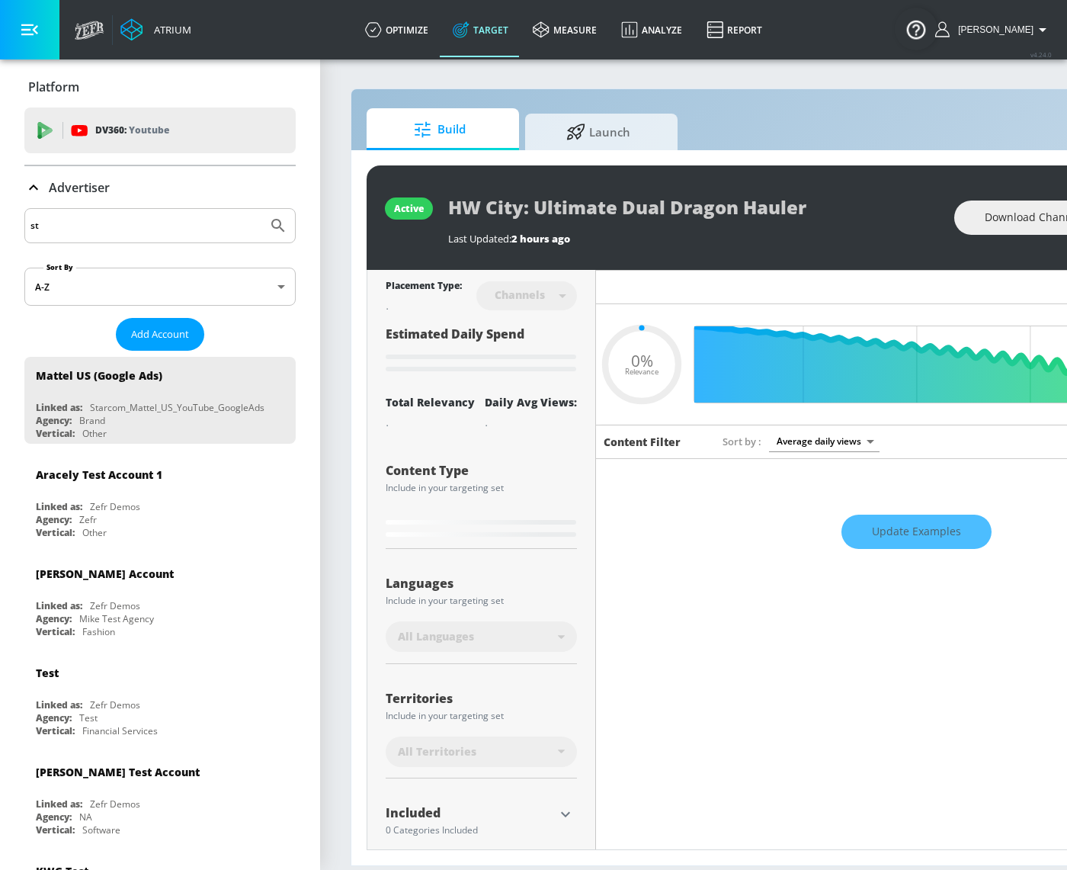
type input "s"
type input "justin"
click at [261, 209] on button "Submit Search" at bounding box center [278, 226] width 34 height 34
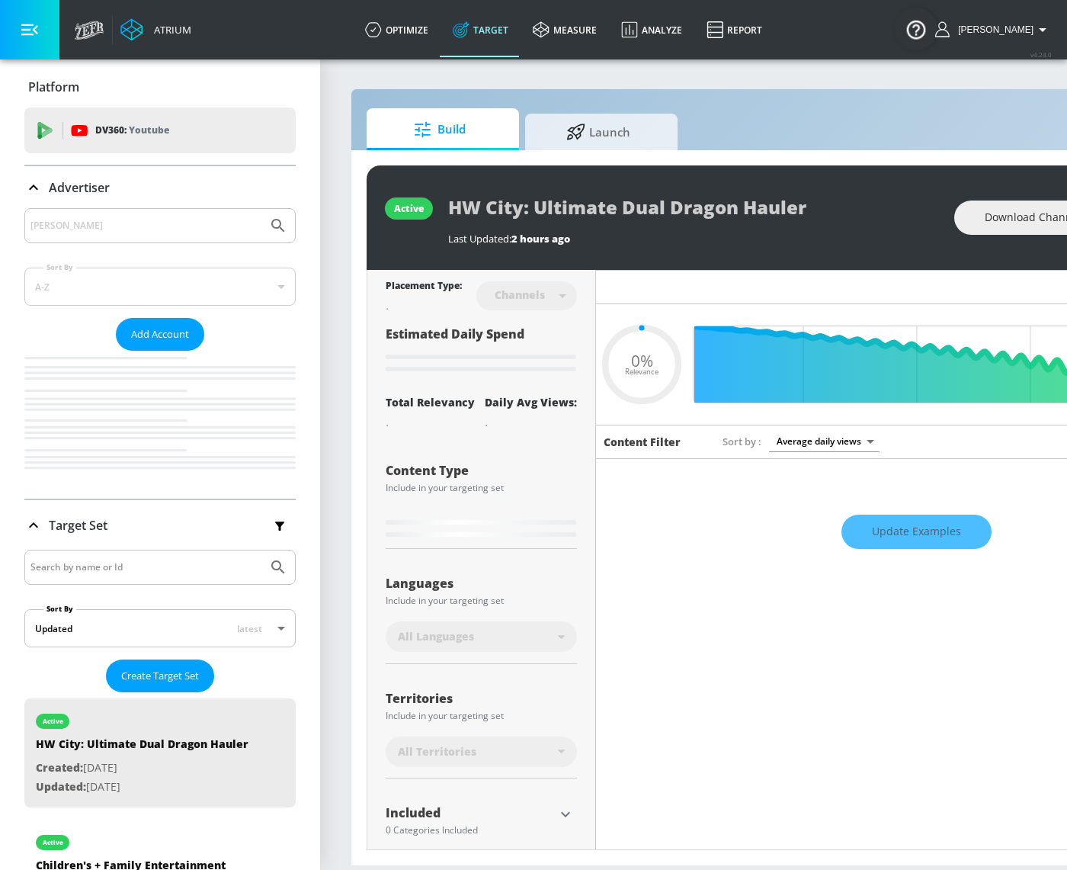
type input "0.05"
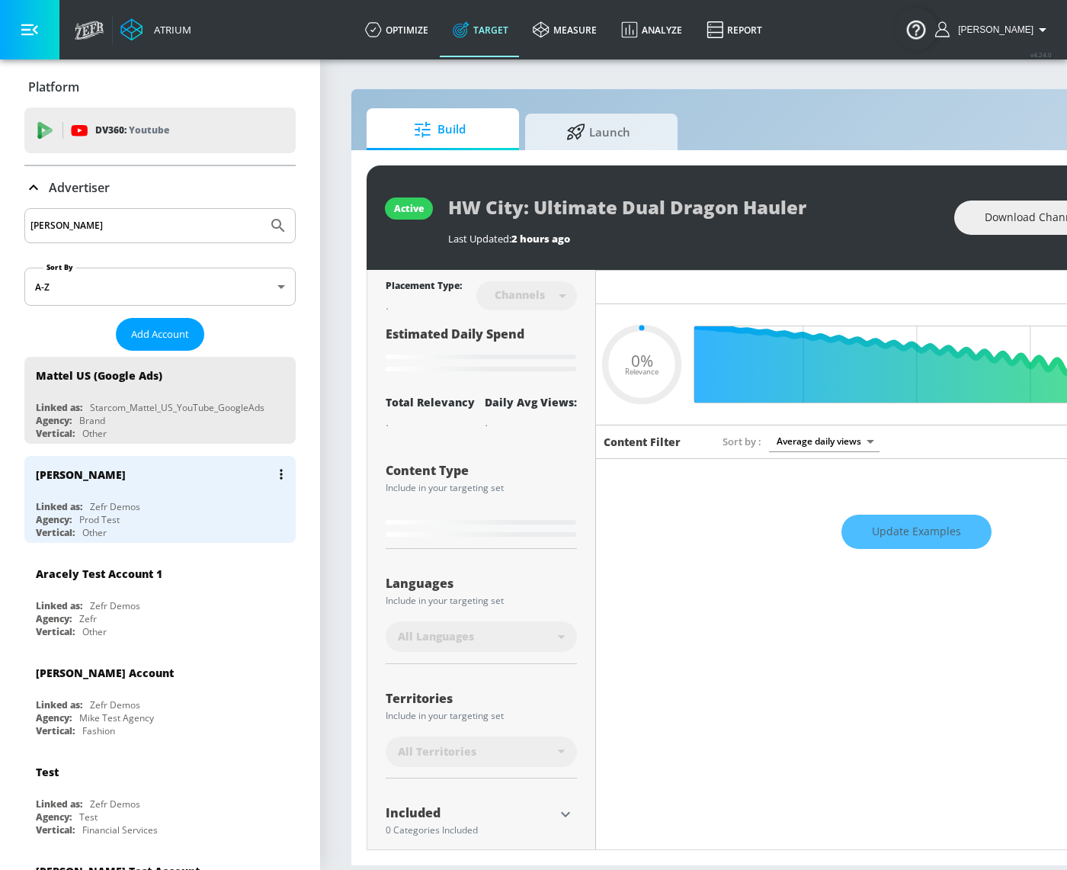
click at [158, 478] on div "Justin N" at bounding box center [164, 474] width 256 height 37
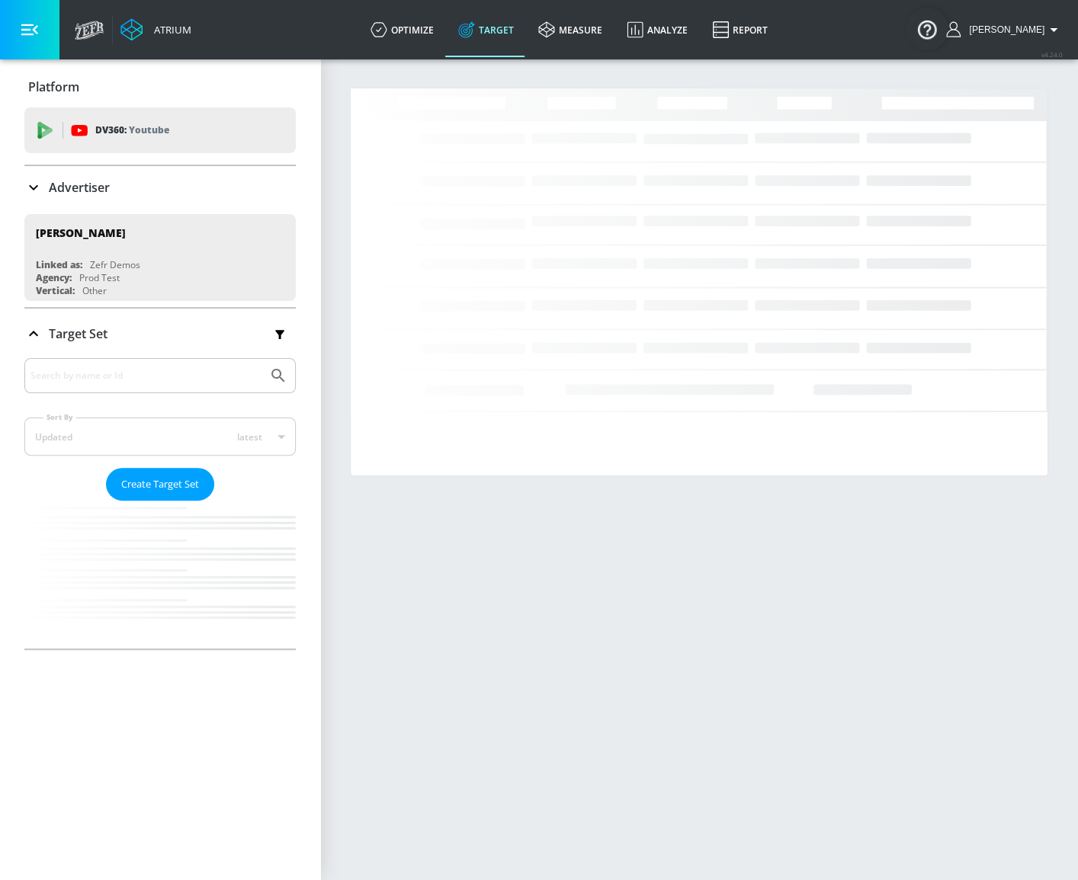
click at [178, 371] on input "Search by name or Id" at bounding box center [145, 376] width 231 height 20
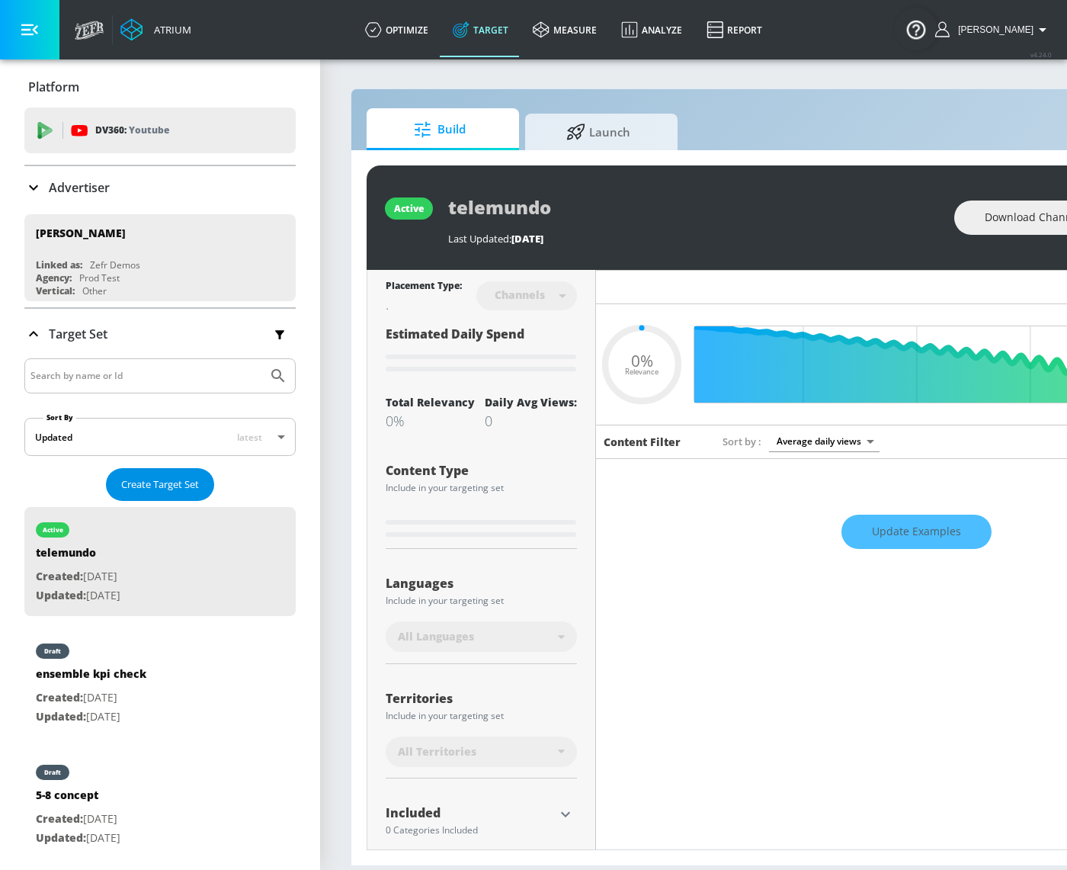
type input "0.05"
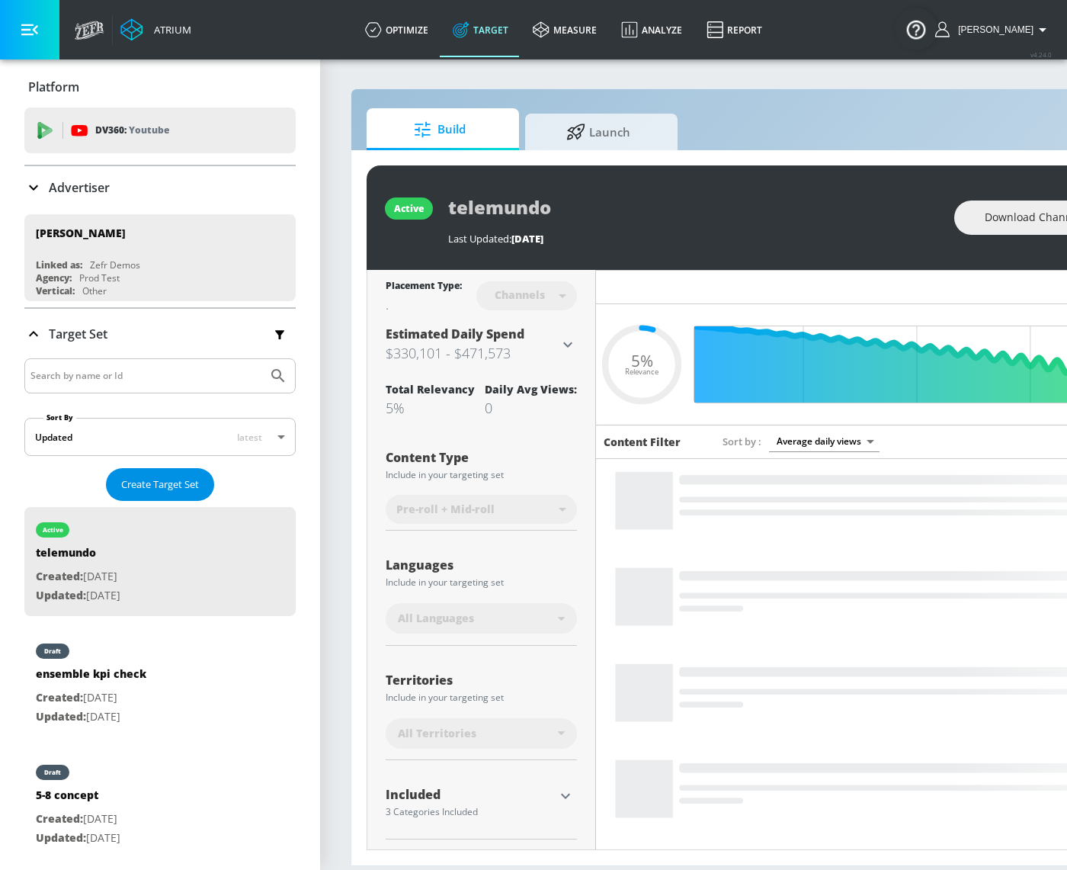
click at [161, 479] on span "Create Target Set" at bounding box center [160, 485] width 78 height 18
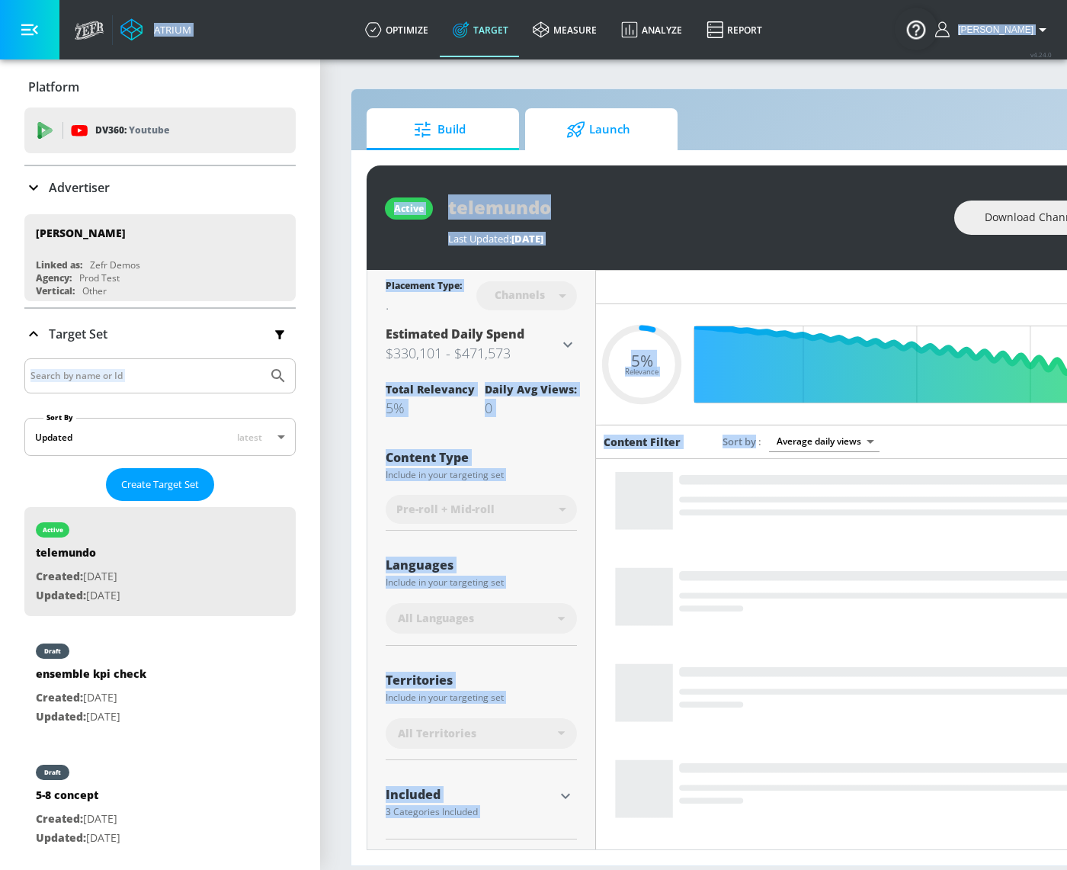
click at [591, 132] on span "Launch" at bounding box center [598, 129] width 116 height 37
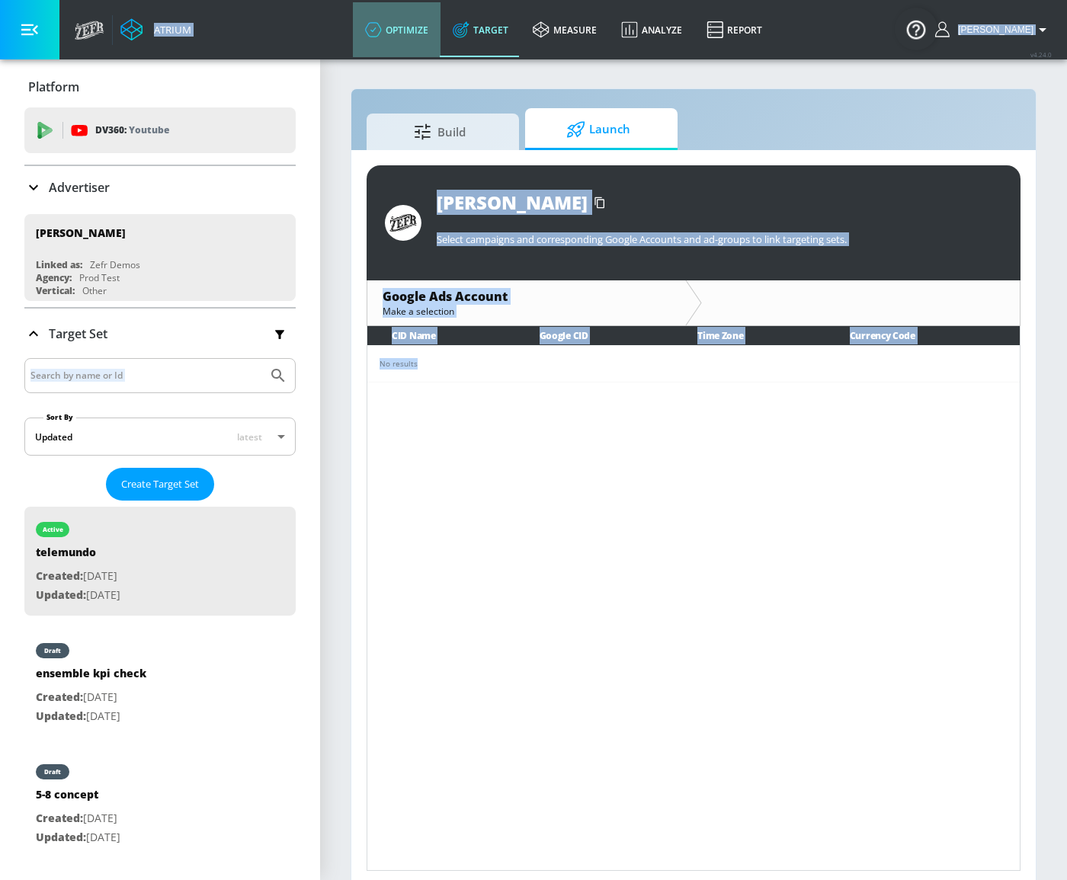
click at [440, 29] on link "optimize" at bounding box center [397, 29] width 88 height 55
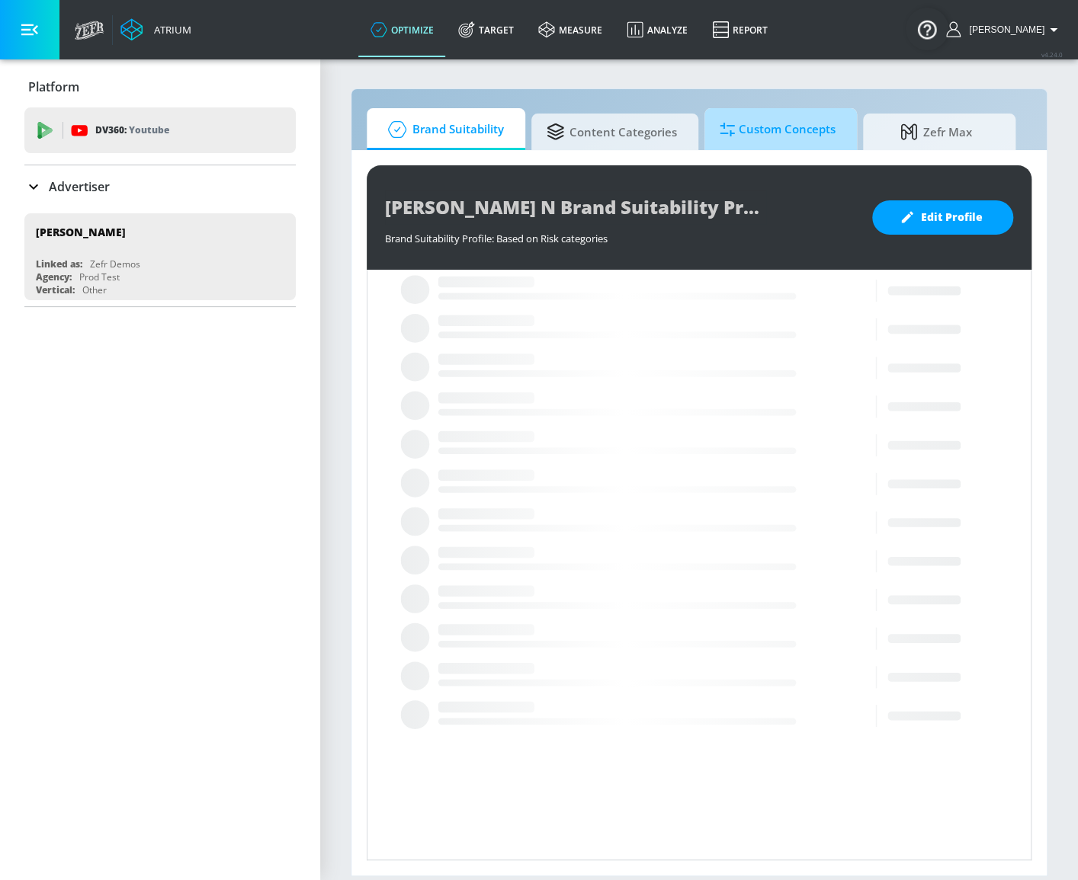
click at [742, 128] on span "Custom Concepts" at bounding box center [778, 129] width 116 height 37
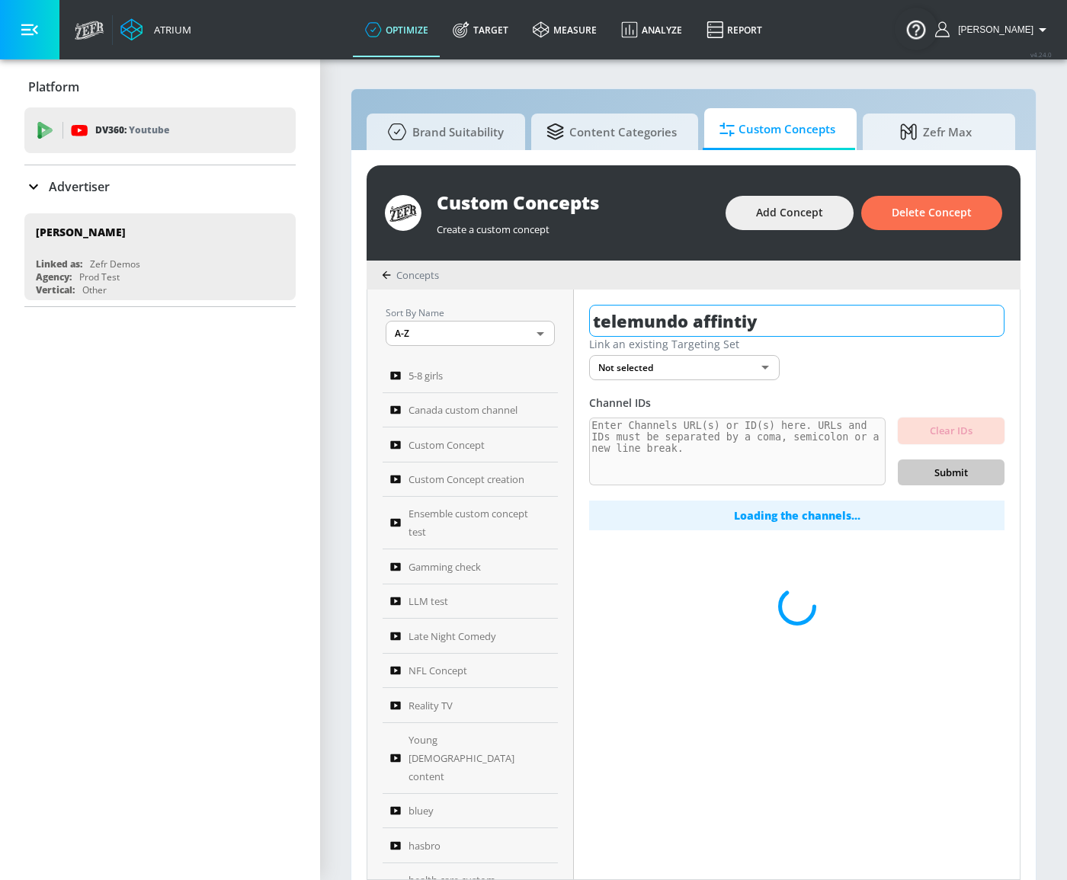
click at [750, 315] on input "telemundo affintiy" at bounding box center [796, 321] width 415 height 32
drag, startPoint x: 793, startPoint y: 316, endPoint x: 583, endPoint y: 312, distance: 209.6
click at [583, 313] on div "telemundo affintiy Link an existing Targeting Set Not selected none ​ Channel I…" at bounding box center [797, 585] width 446 height 590
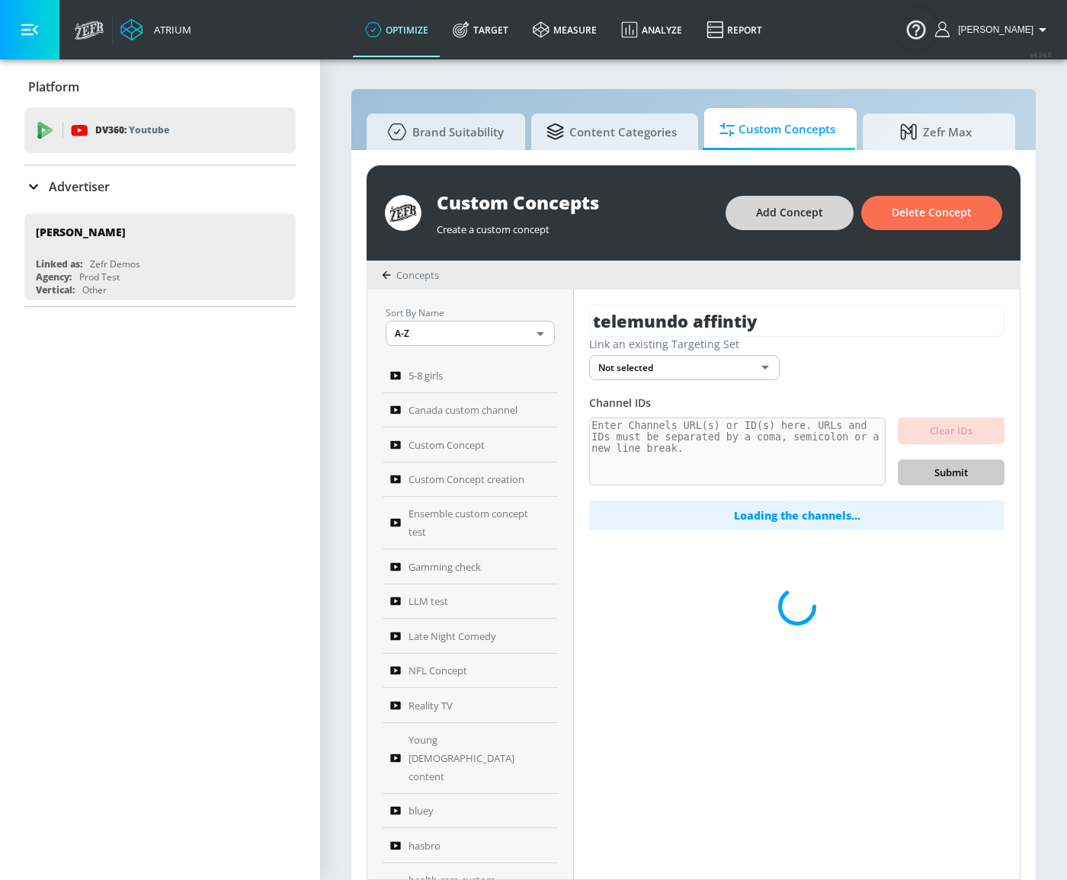
click at [815, 211] on span "Add Concept" at bounding box center [789, 213] width 67 height 19
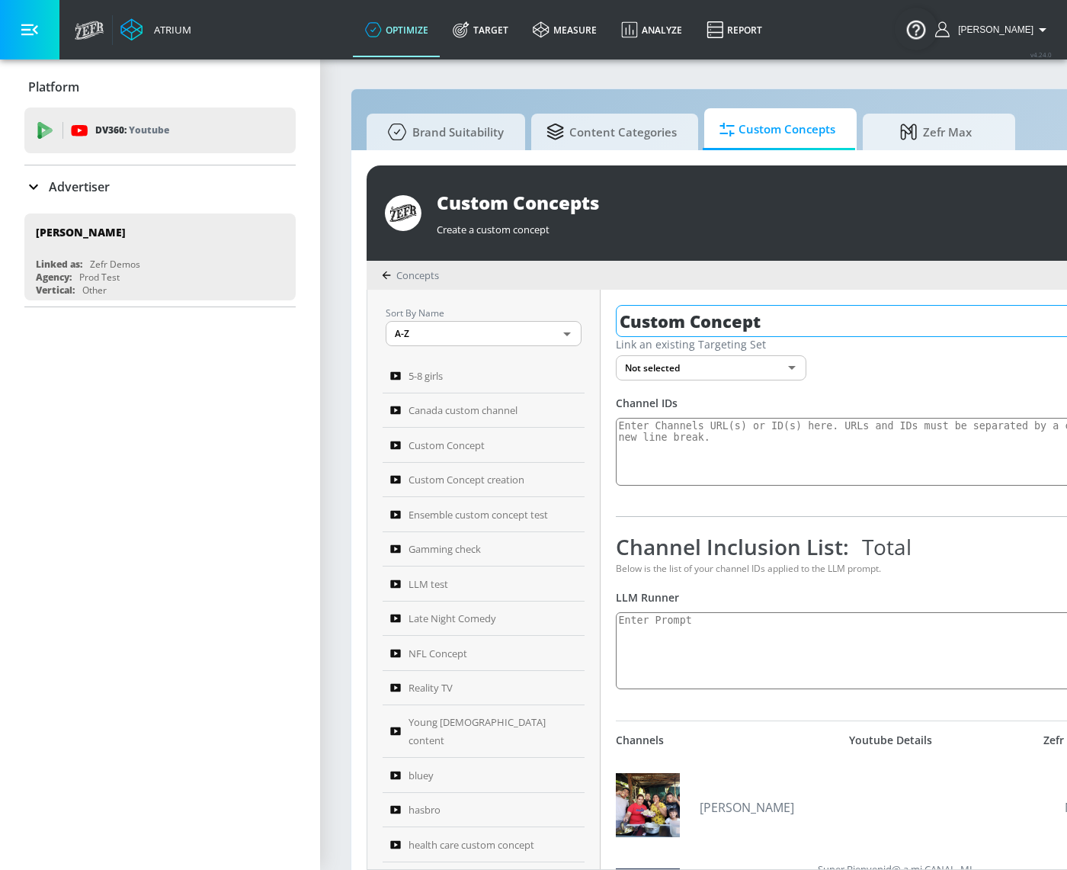
click at [755, 320] on input "Custom Concept" at bounding box center [974, 321] width 716 height 32
click at [757, 318] on input "Custom Concept" at bounding box center [974, 321] width 716 height 32
click at [750, 322] on input "Custom Concept" at bounding box center [974, 321] width 716 height 32
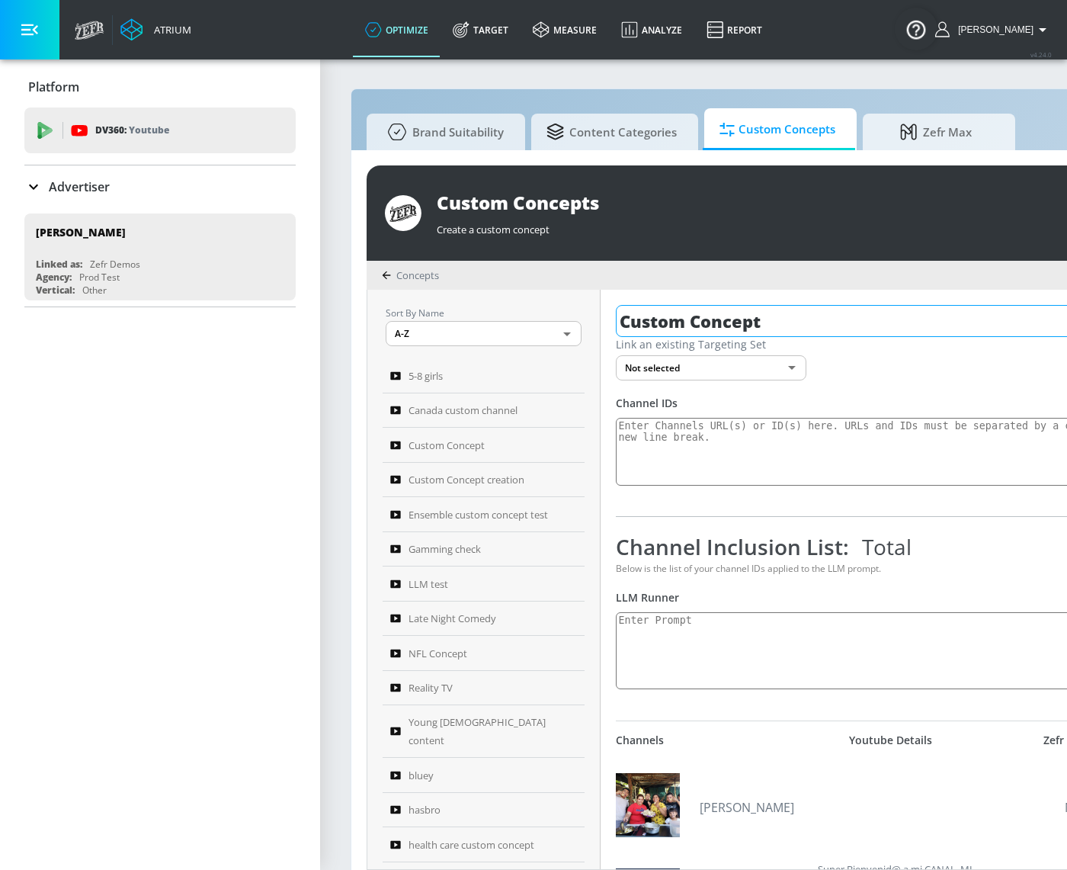
click at [750, 322] on input "Custom Concept" at bounding box center [974, 321] width 716 height 32
type input "stephanie custom concept"
click at [944, 396] on div "Channel IDs" at bounding box center [974, 403] width 716 height 14
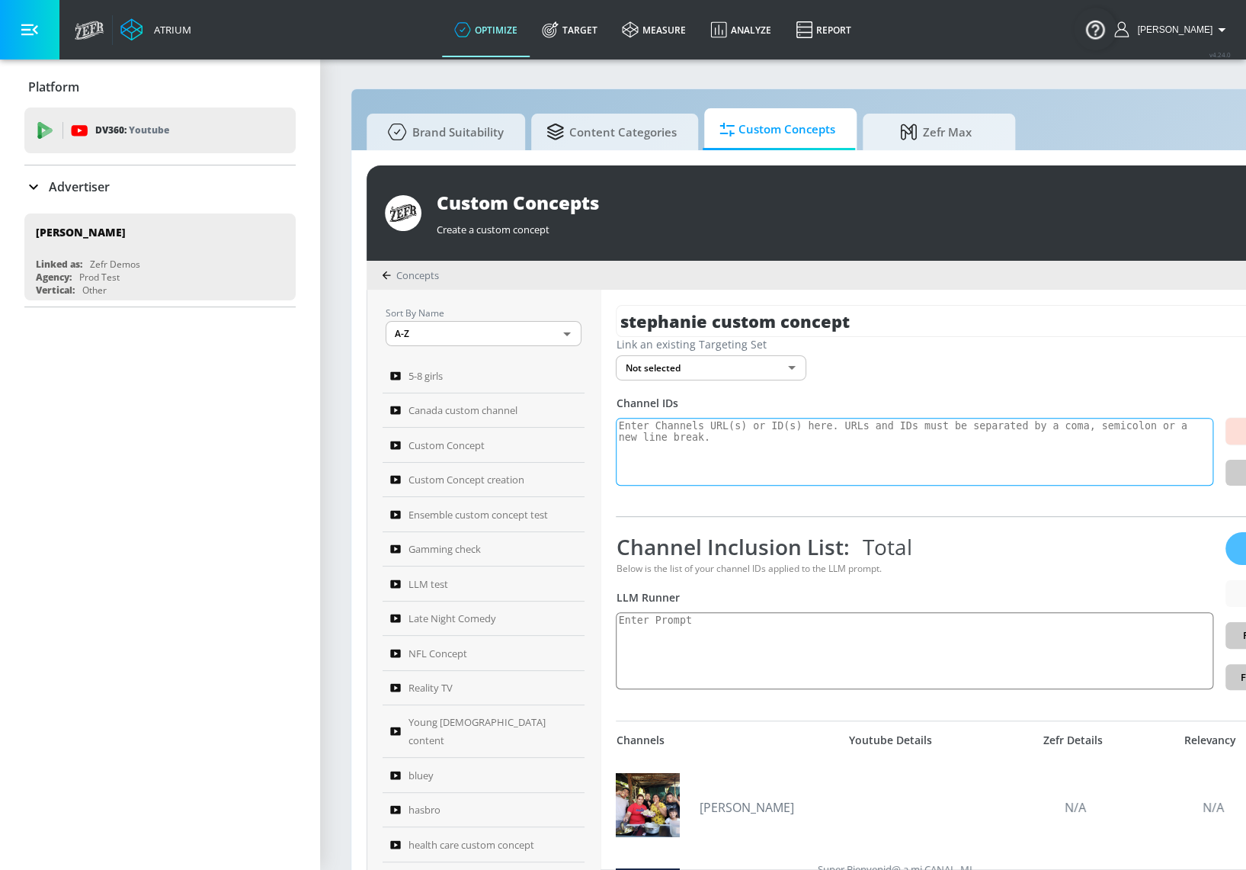
drag, startPoint x: 683, startPoint y: 442, endPoint x: 689, endPoint y: 435, distance: 9.2
click at [683, 438] on textarea at bounding box center [915, 452] width 598 height 69
paste textarea "UCblfuW_4rakIf2h6aqANefA UCWJ2lWNubArHWmf3FIHbfcQ"
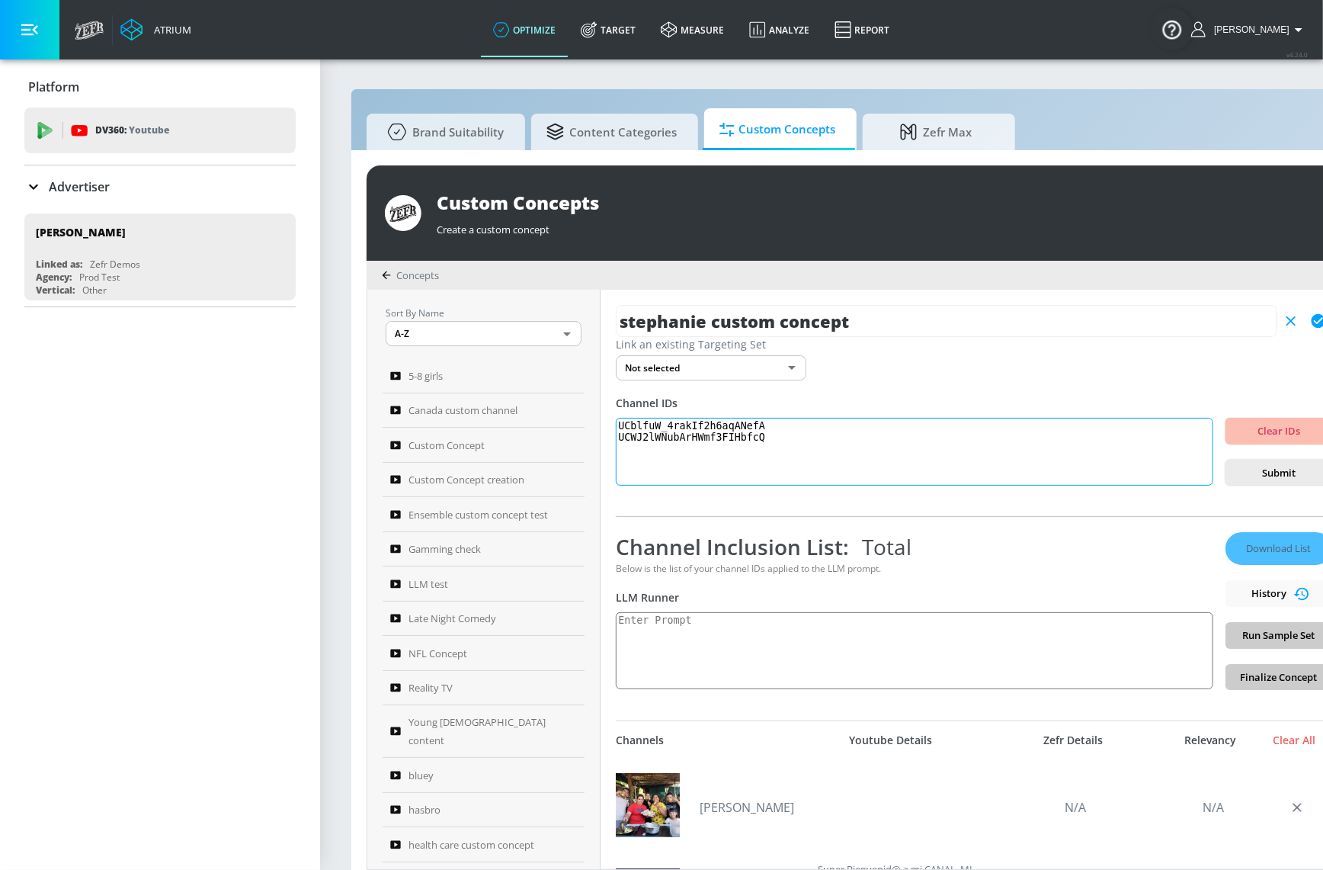
type textarea "UCblfuW_4rakIf2h6aqANefA UCWJ2lWNubArHWmf3FIHbfcQ"
click at [40, 29] on button "button" at bounding box center [29, 29] width 59 height 59
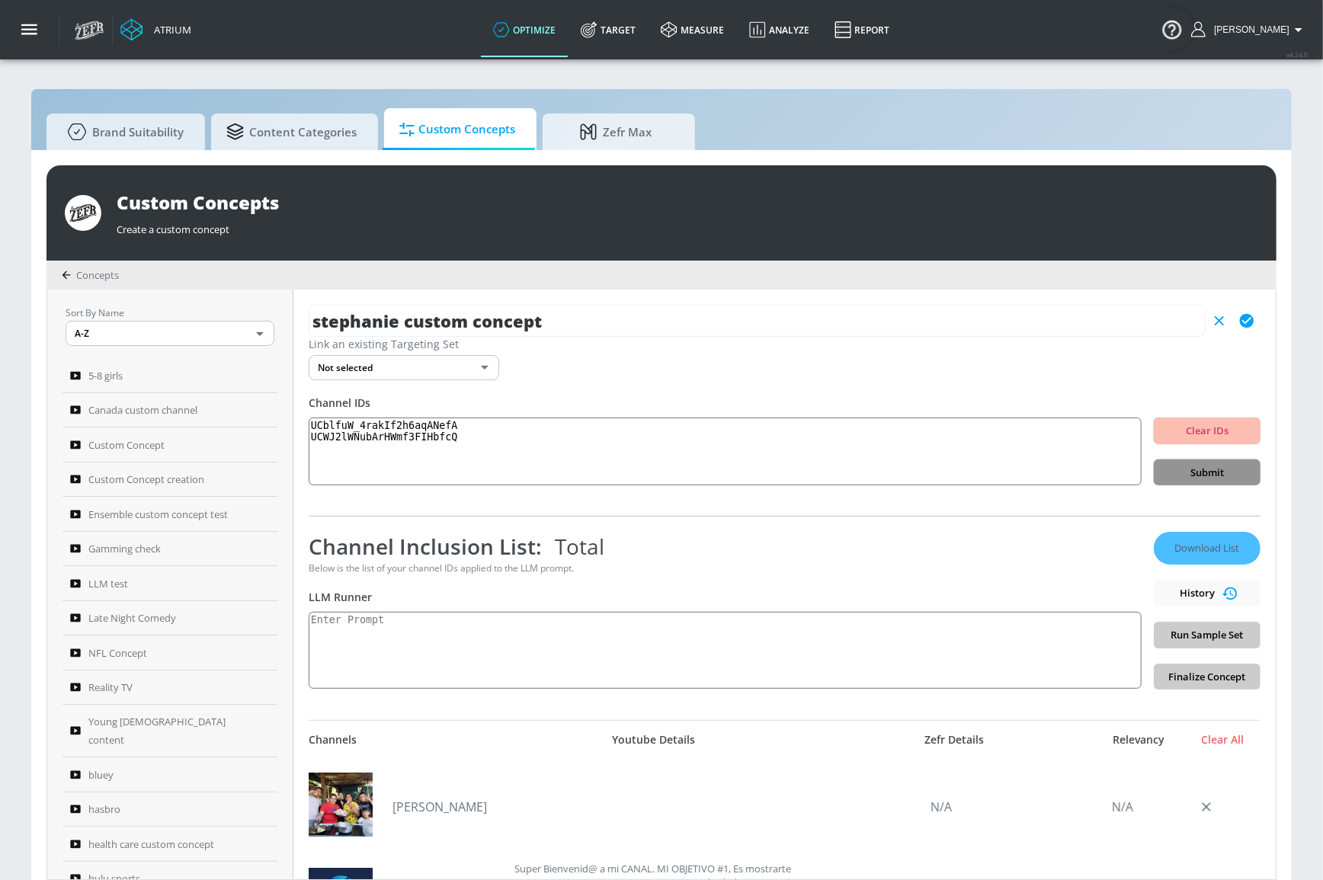
click at [1153, 476] on span "Submit" at bounding box center [1207, 473] width 82 height 18
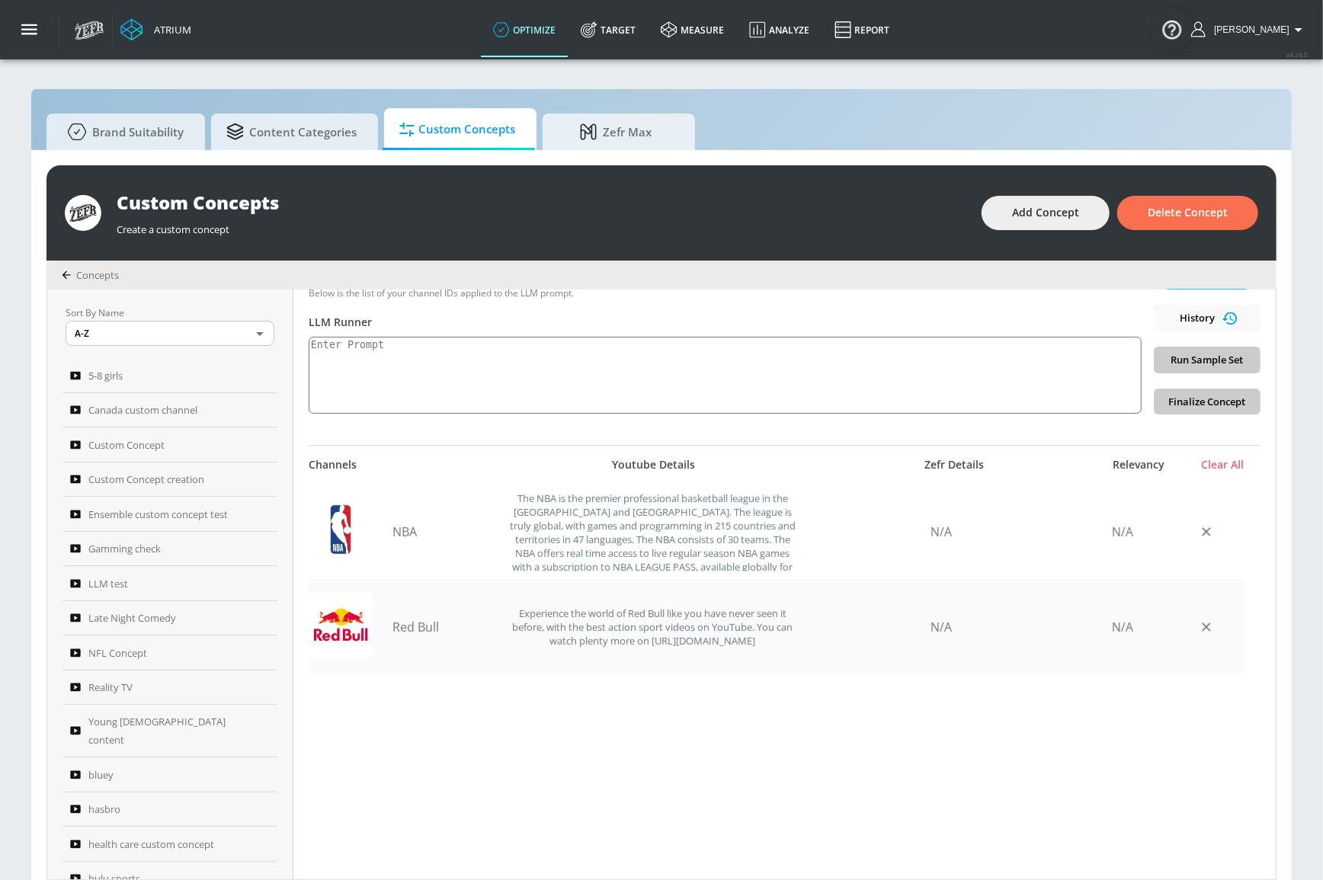
scroll to position [277, 0]
click at [401, 365] on textarea at bounding box center [725, 373] width 833 height 77
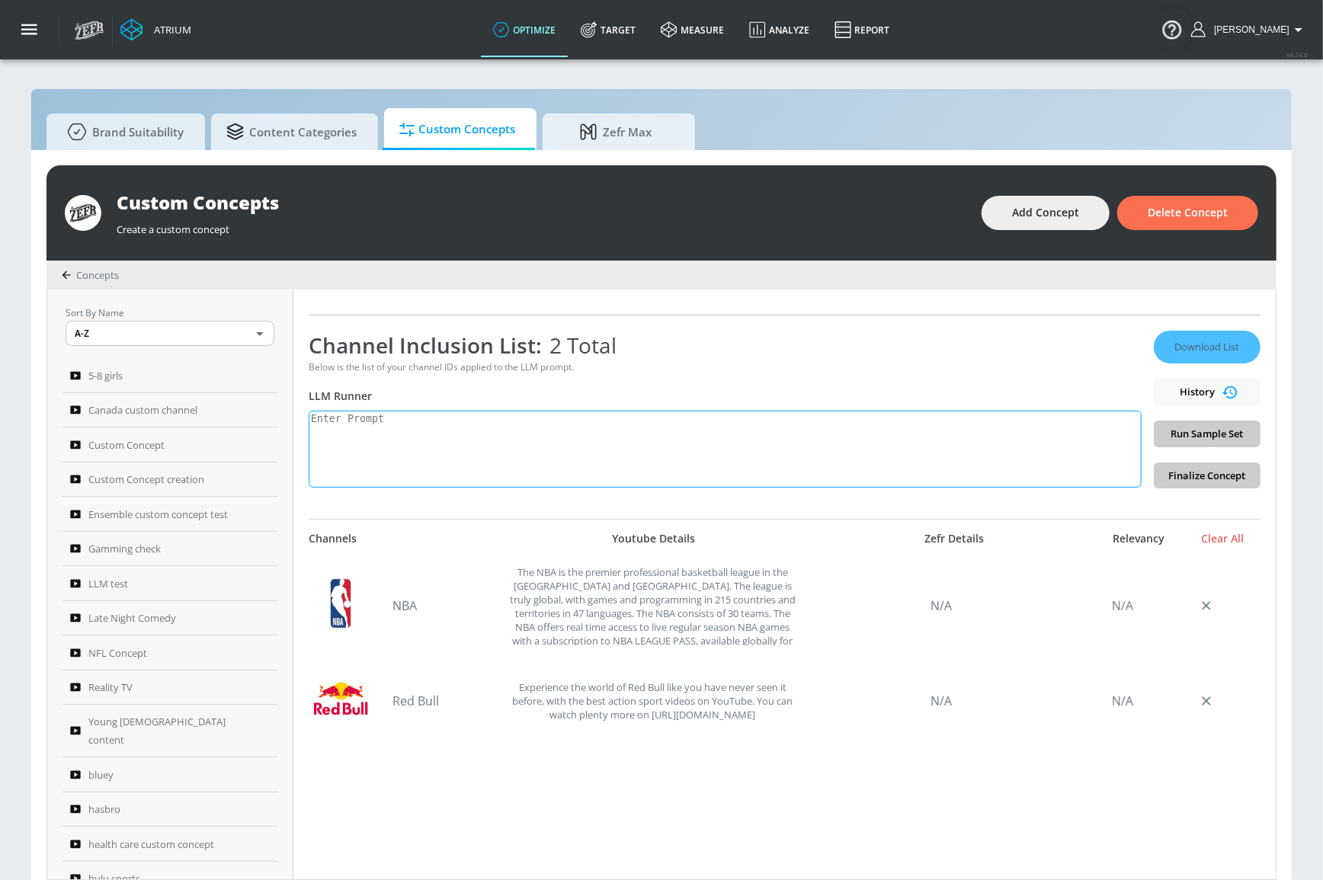
scroll to position [0, 0]
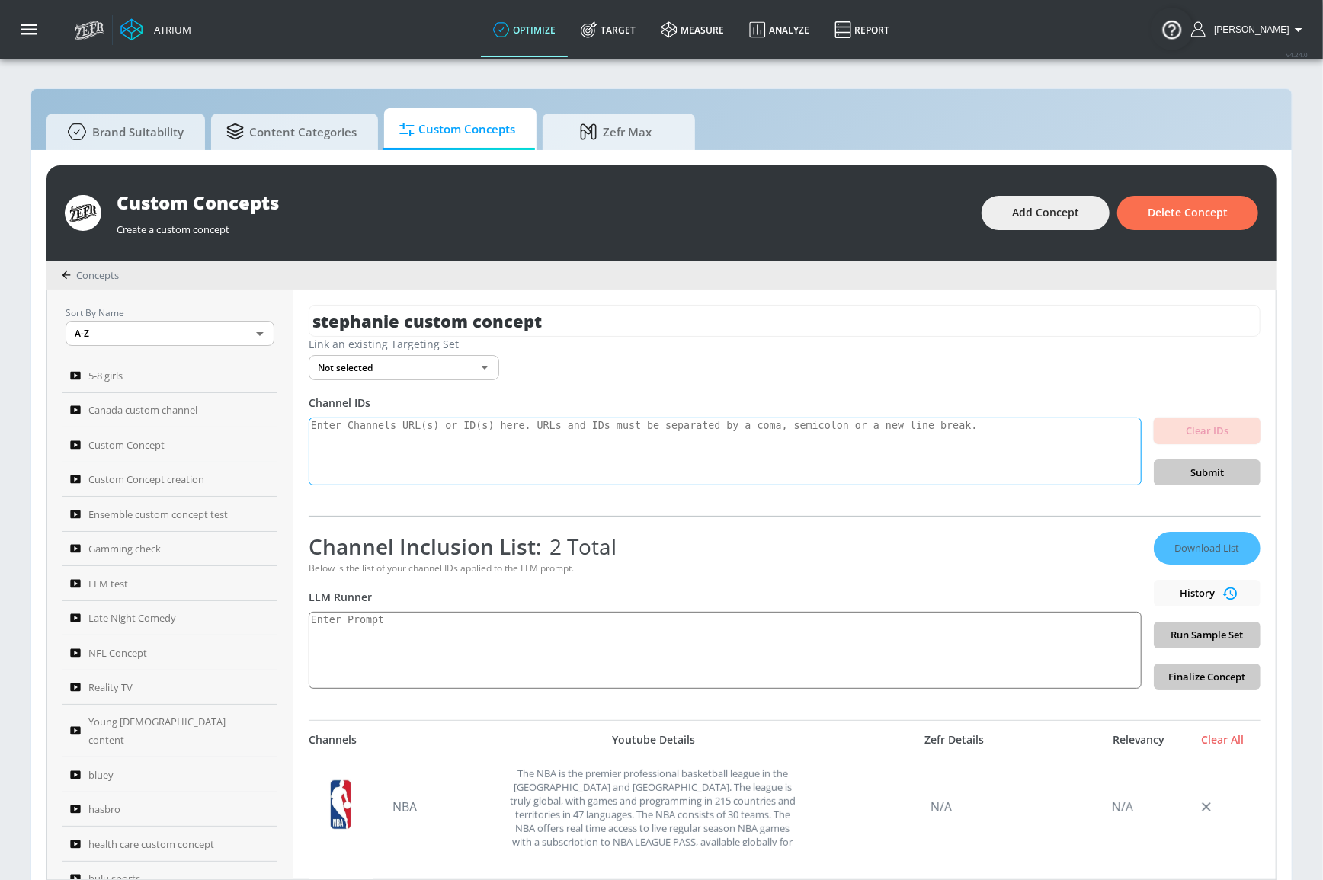
click at [439, 445] on textarea at bounding box center [725, 452] width 833 height 69
paste textarea "UCB_qr75-ydFVKSF9Dmo6izg"
type textarea "UCB_qr75-ydFVKSF9Dmo6izg"
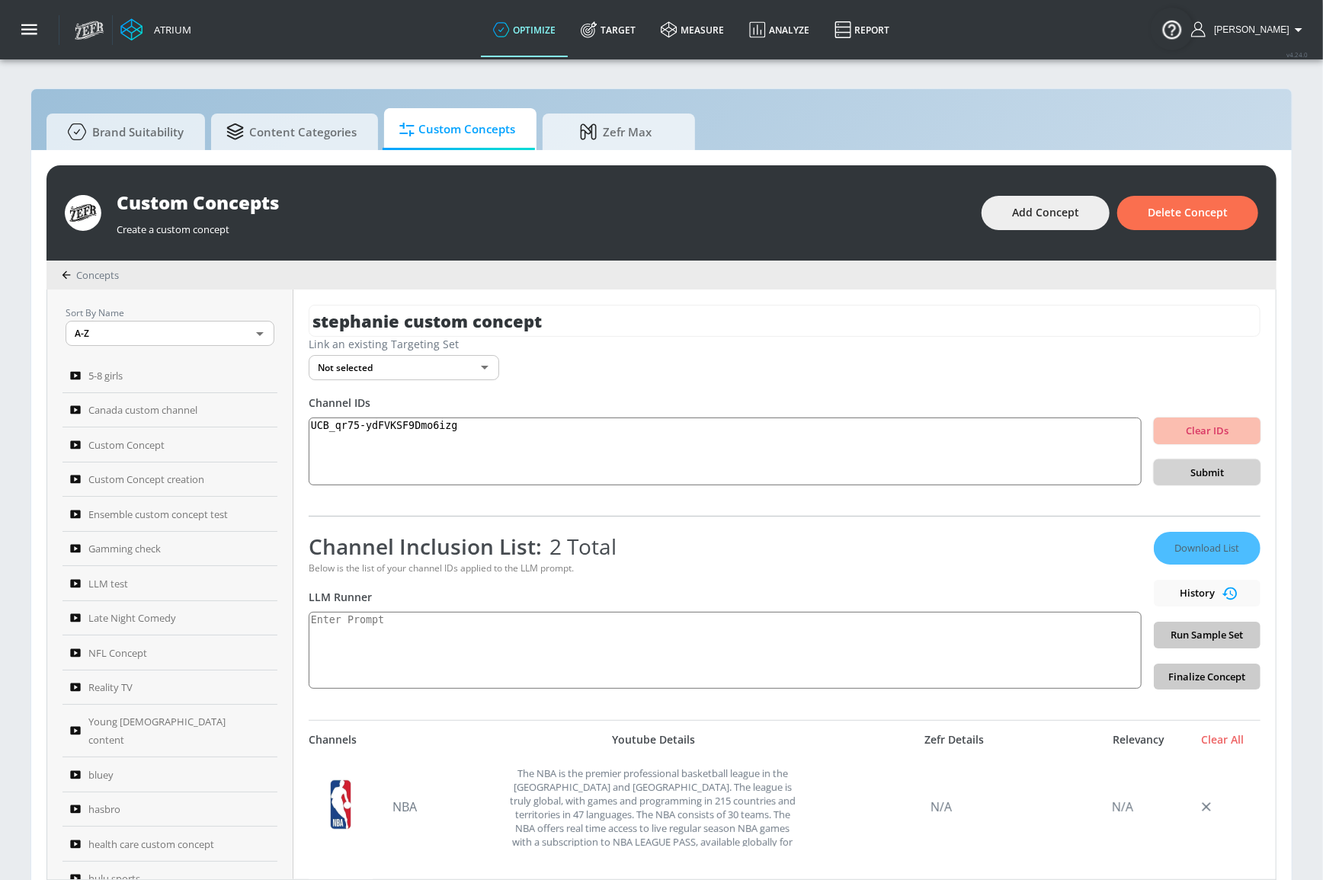
click at [1153, 476] on span "Submit" at bounding box center [1207, 473] width 82 height 18
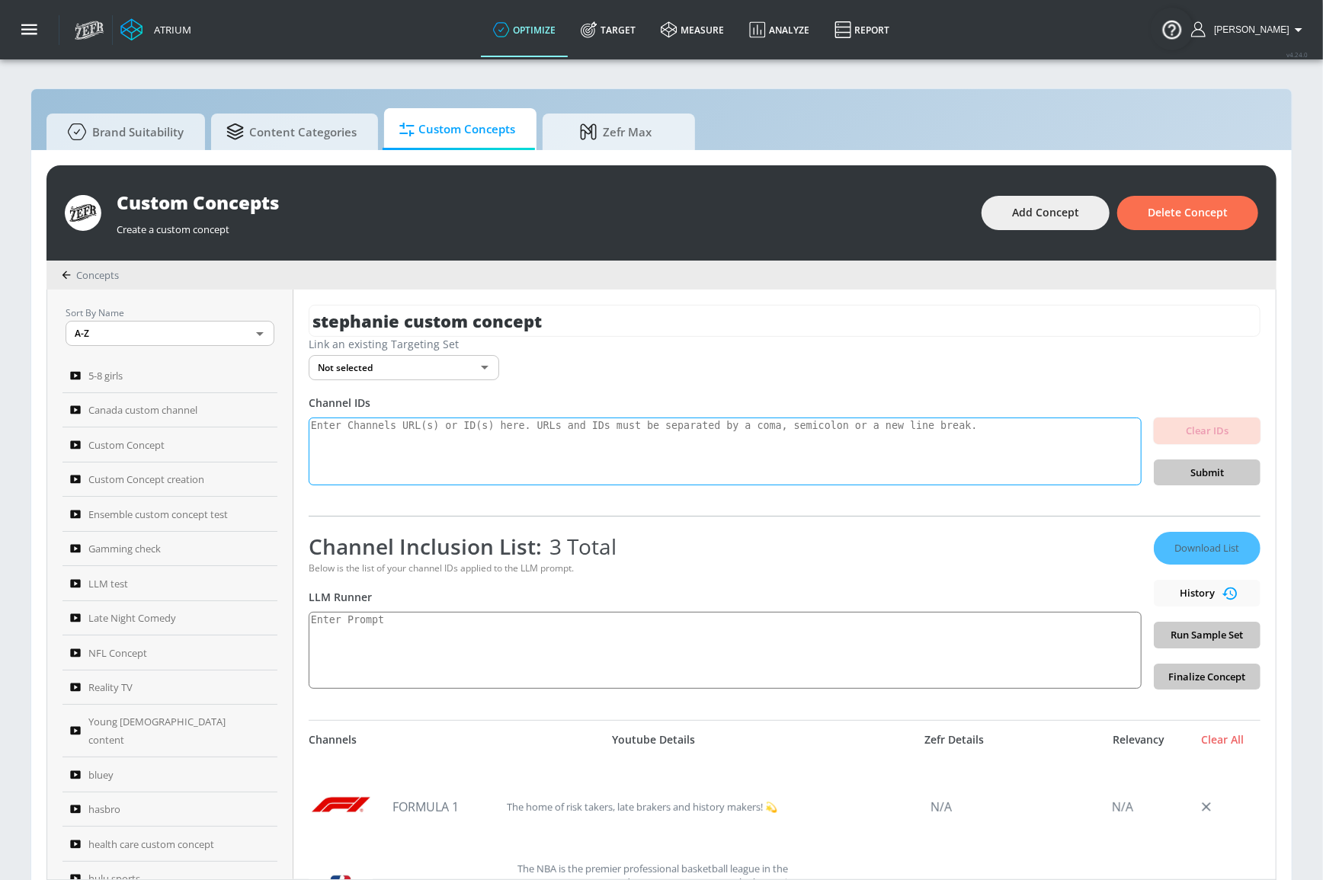
drag, startPoint x: 435, startPoint y: 408, endPoint x: 441, endPoint y: 419, distance: 12.6
click at [435, 408] on div "Channel IDs" at bounding box center [785, 403] width 952 height 14
click at [457, 437] on textarea at bounding box center [725, 452] width 833 height 69
paste textarea "UCes1EvRjcKU4sY_UEavndBw UCeBWh-0p7vgBeD6HOHBpfwQ UCH8NnRkxQg1zX7mHFRPq73g UCL6…"
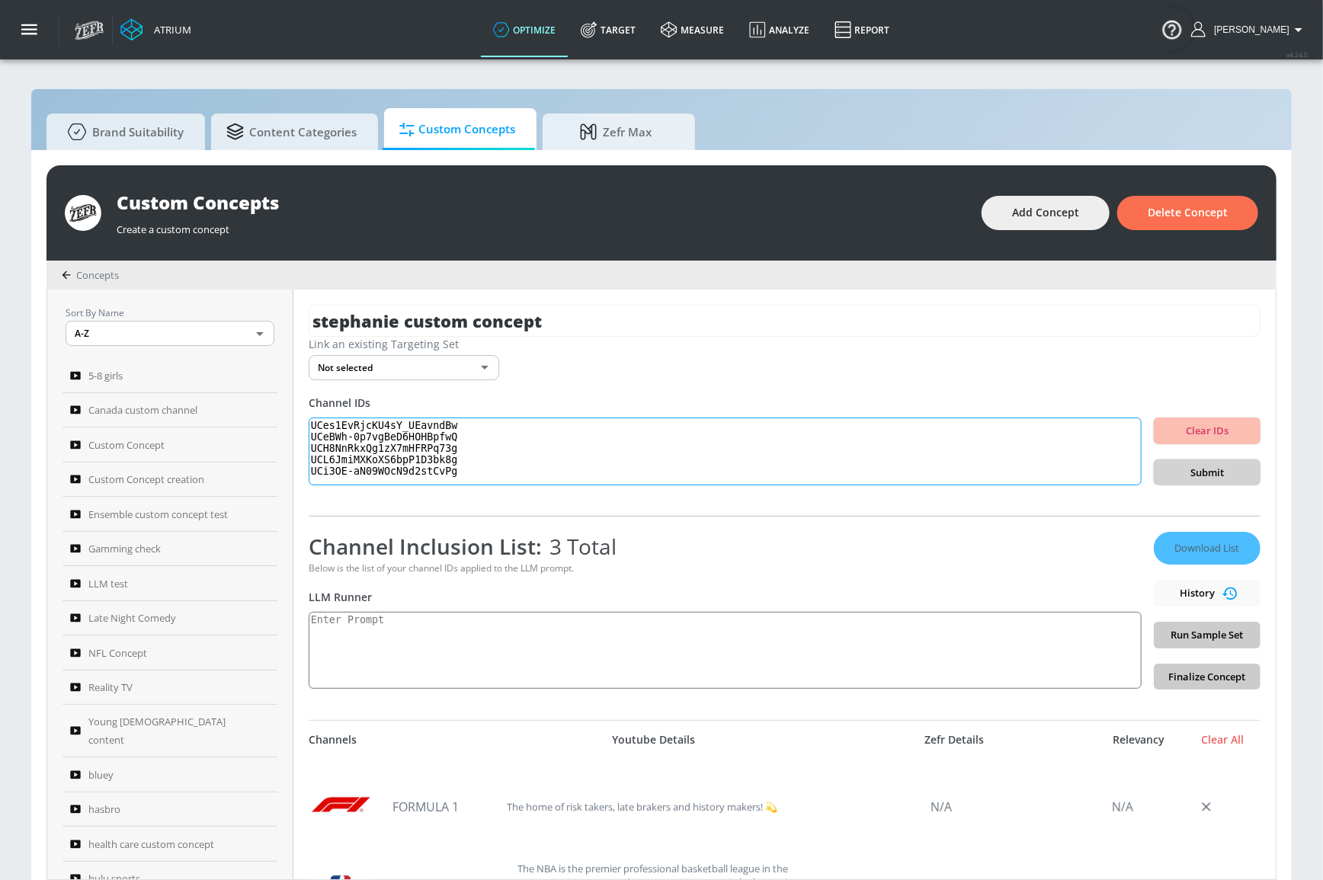
type textarea "UCes1EvRjcKU4sY_UEavndBw UCeBWh-0p7vgBeD6HOHBpfwQ UCH8NnRkxQg1zX7mHFRPq73g UCL6…"
click at [1153, 473] on span "Submit" at bounding box center [1207, 473] width 82 height 18
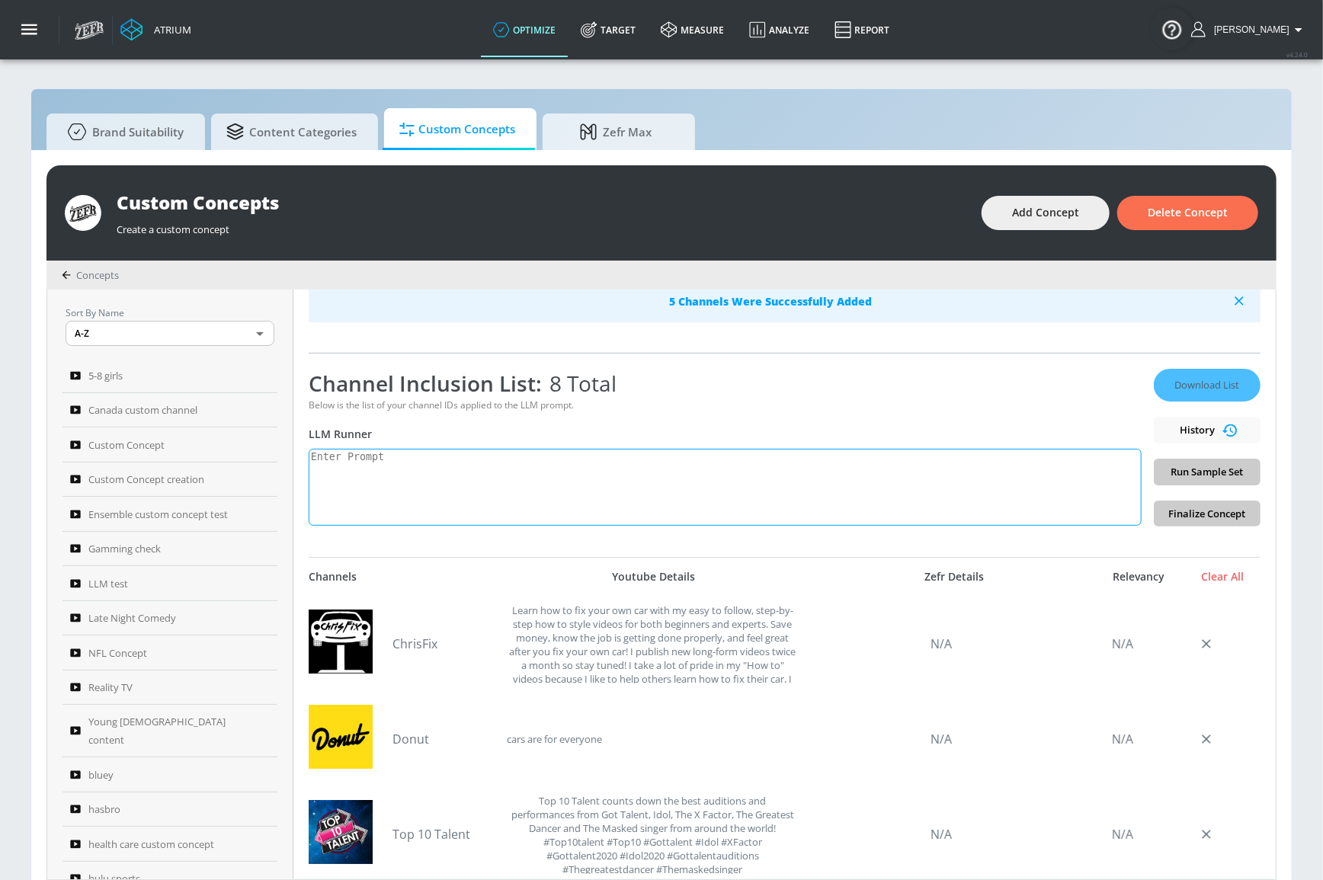
scroll to position [221, 0]
click at [466, 465] on textarea at bounding box center [725, 487] width 833 height 77
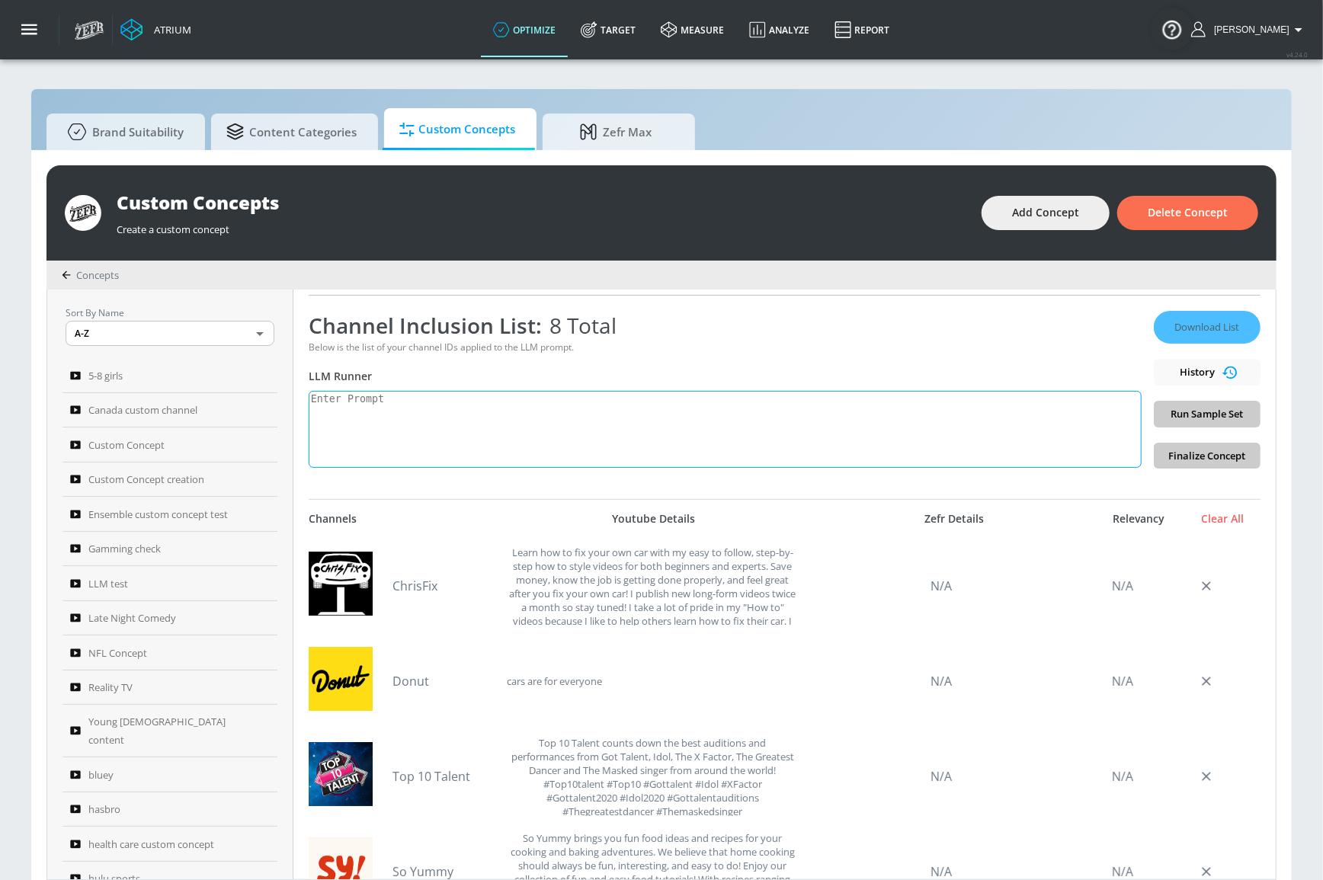
type textarea "S"
type textarea "E"
type textarea "High quality entertainment: This is content that is high quality content that c…"
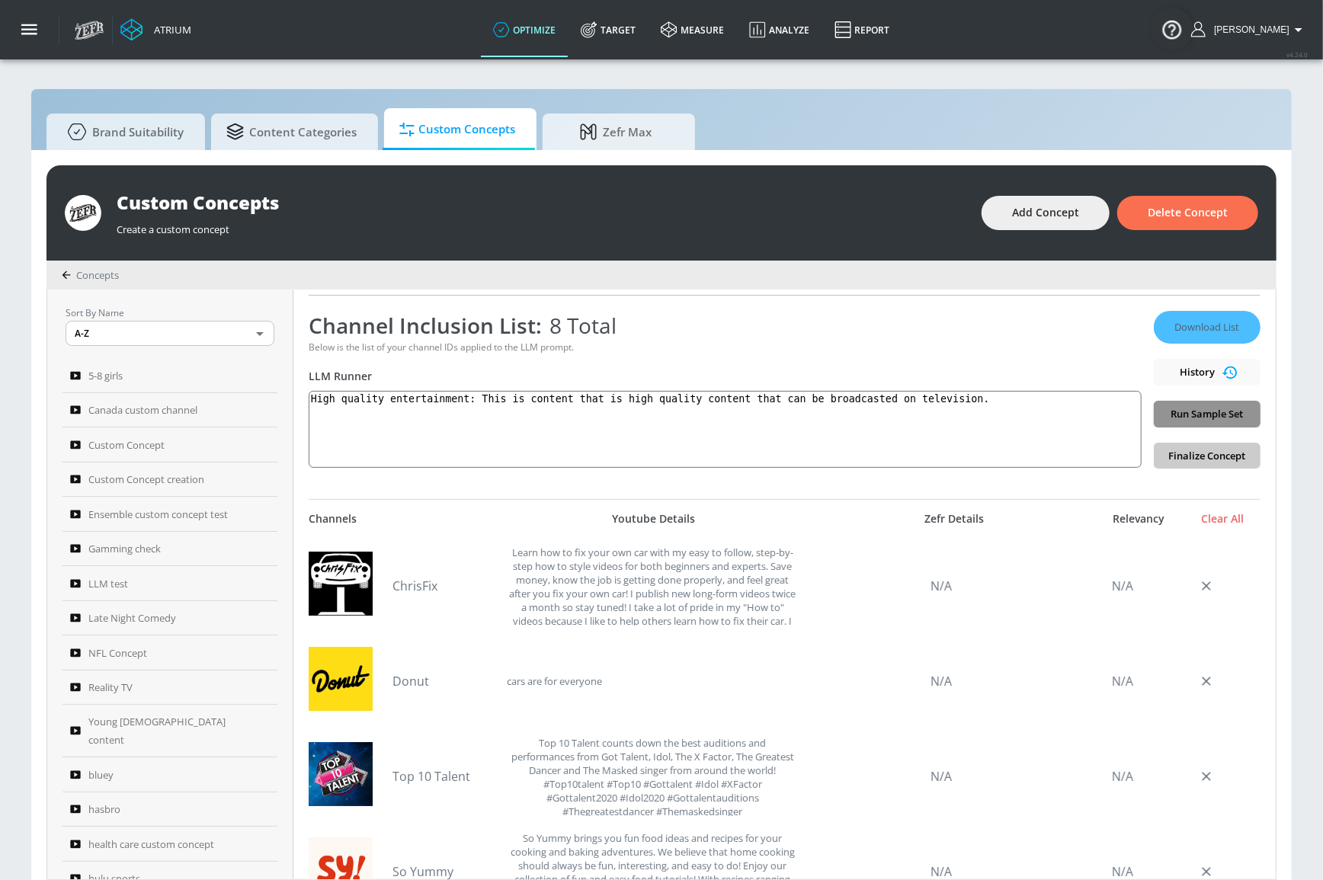
click at [1153, 418] on span "Run Sample Set" at bounding box center [1207, 414] width 82 height 18
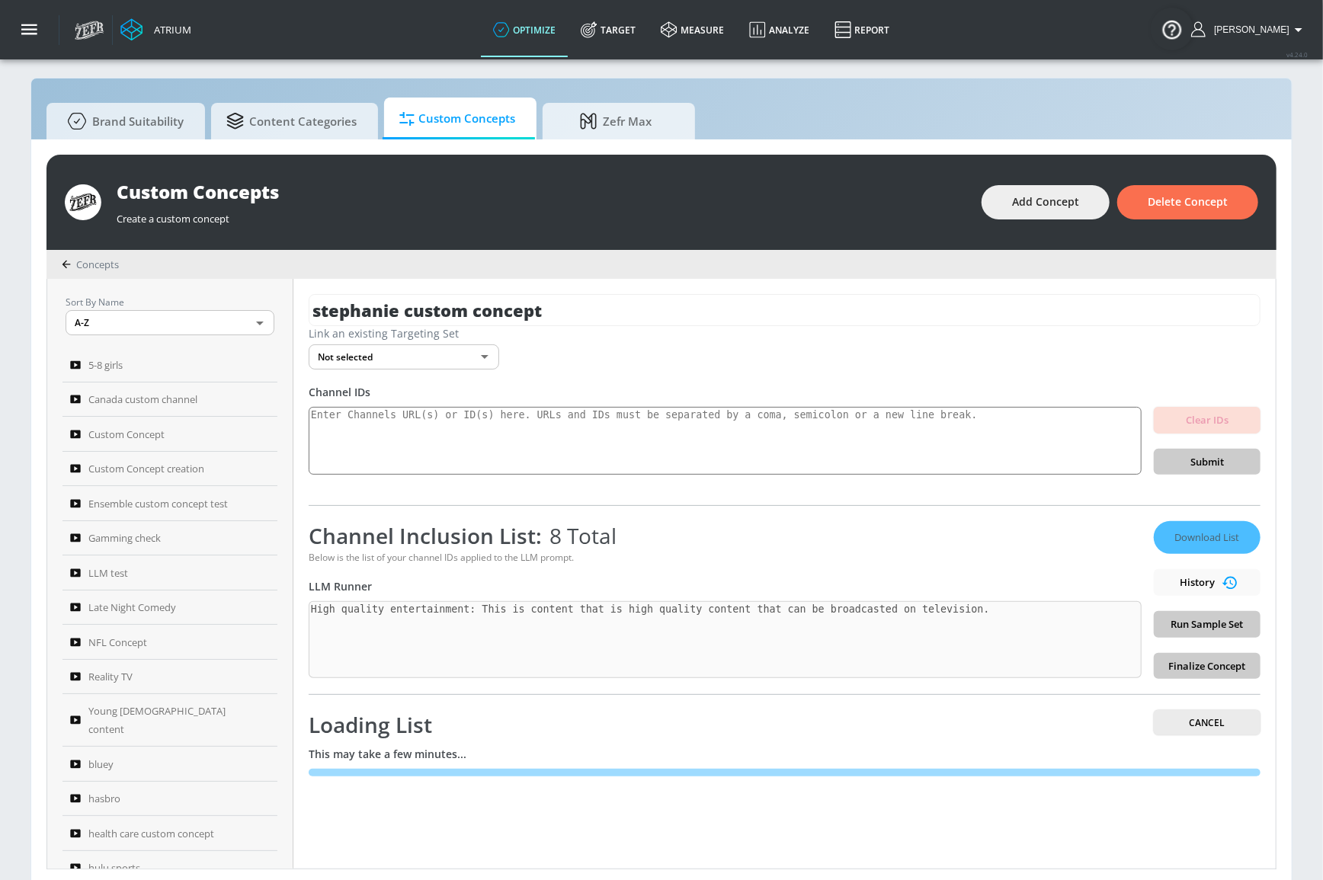
scroll to position [14, 0]
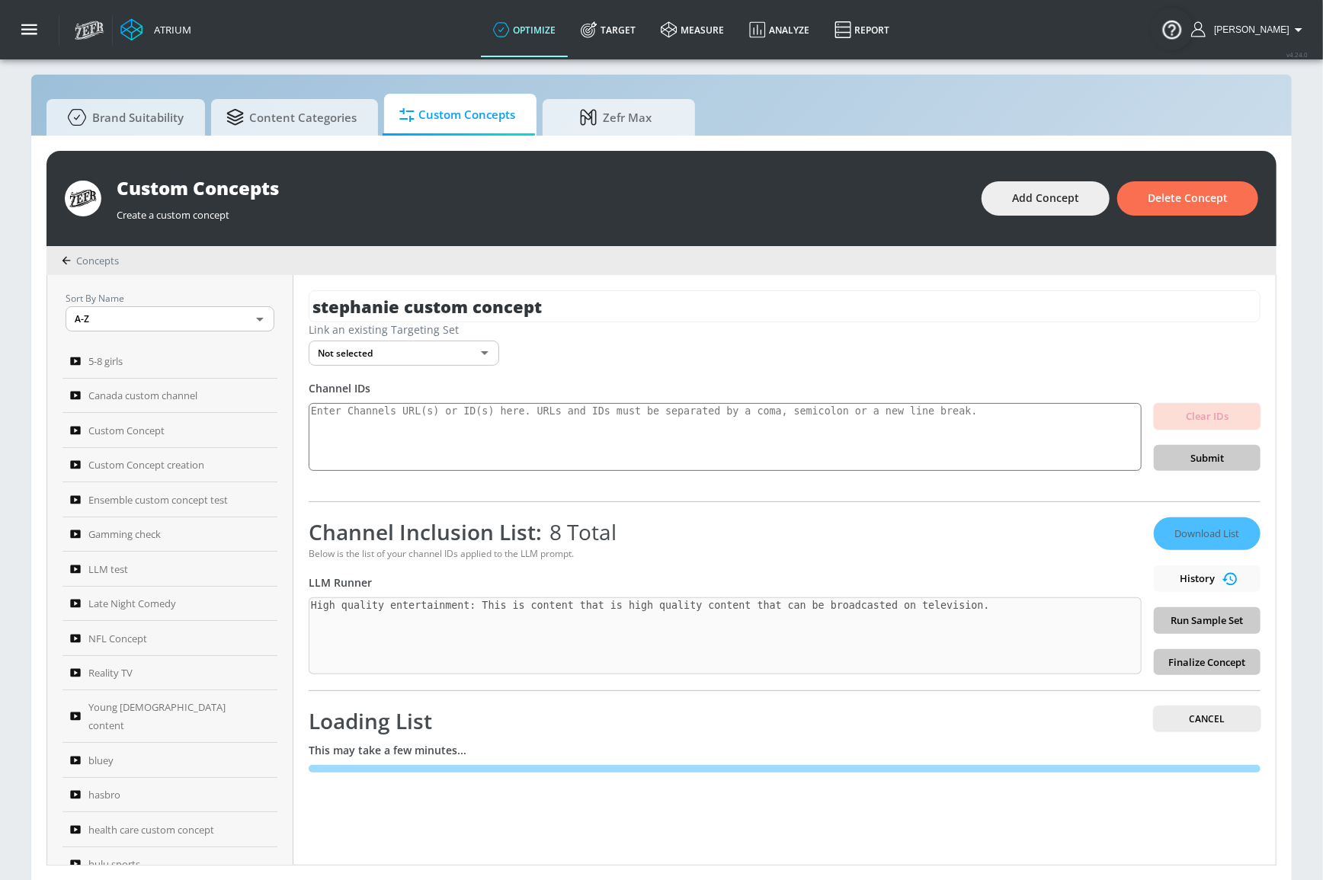
click at [797, 547] on div "Below is the list of your channel IDs applied to the LLM prompt." at bounding box center [725, 553] width 833 height 13
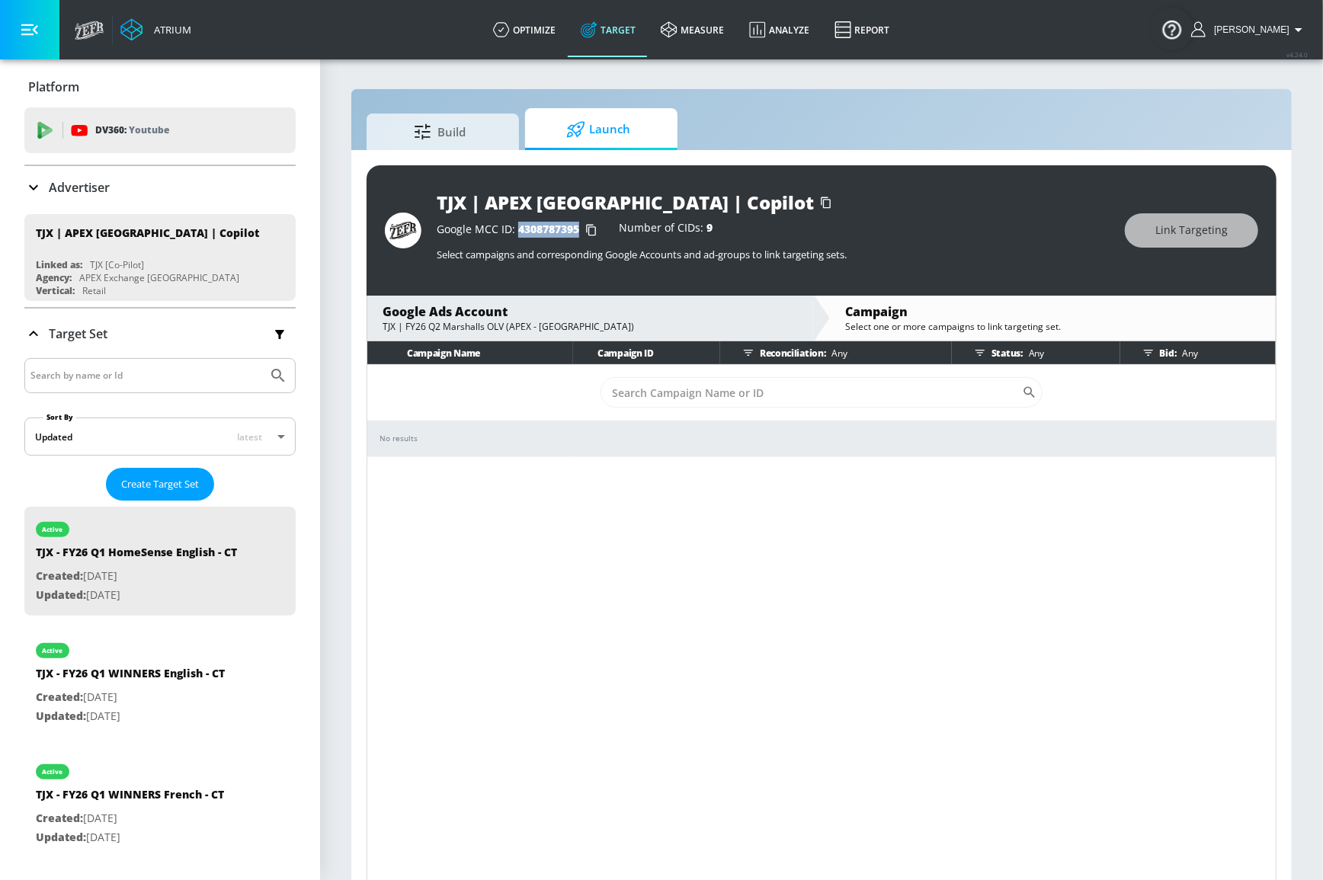
scroll to position [69, 0]
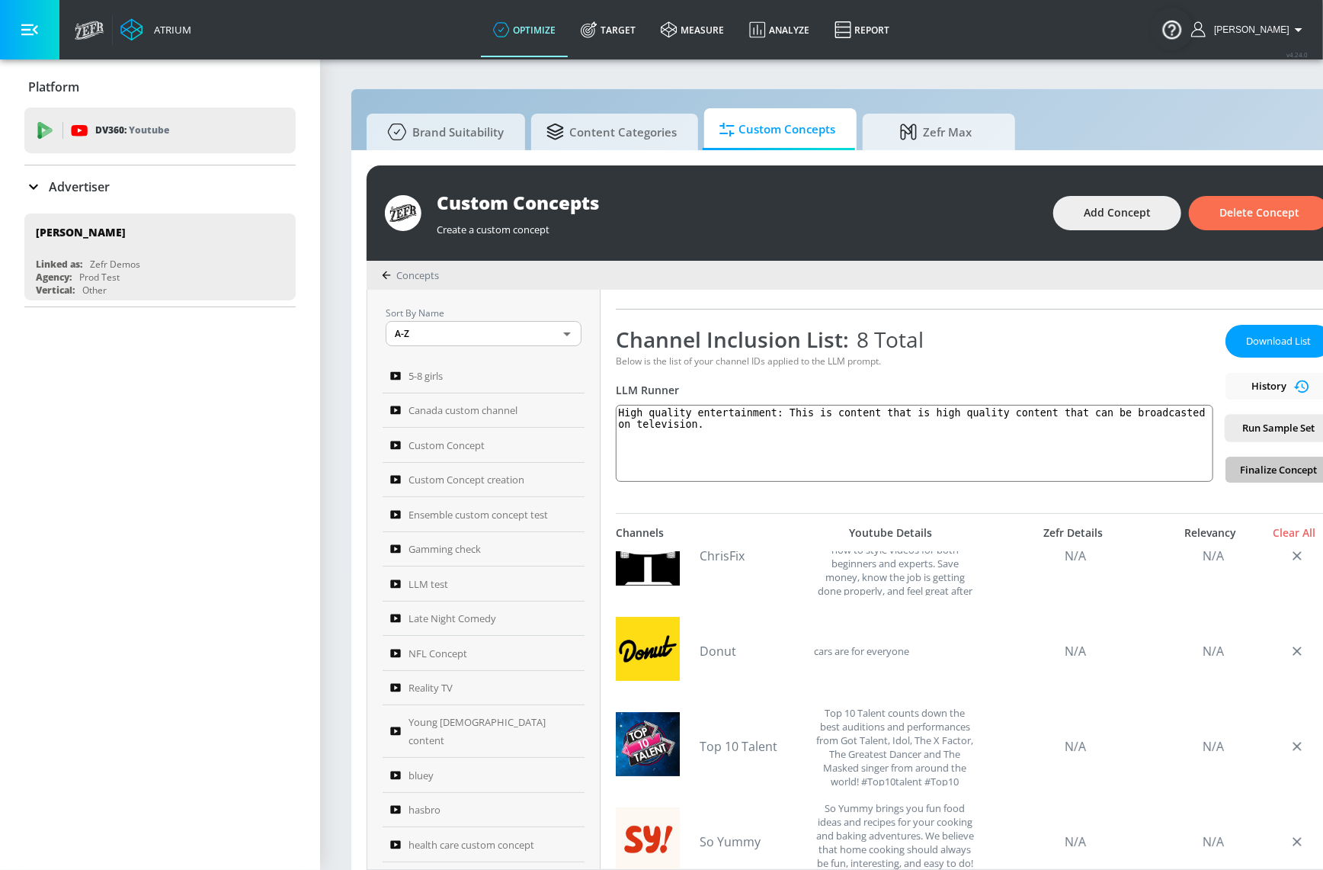
scroll to position [69, 0]
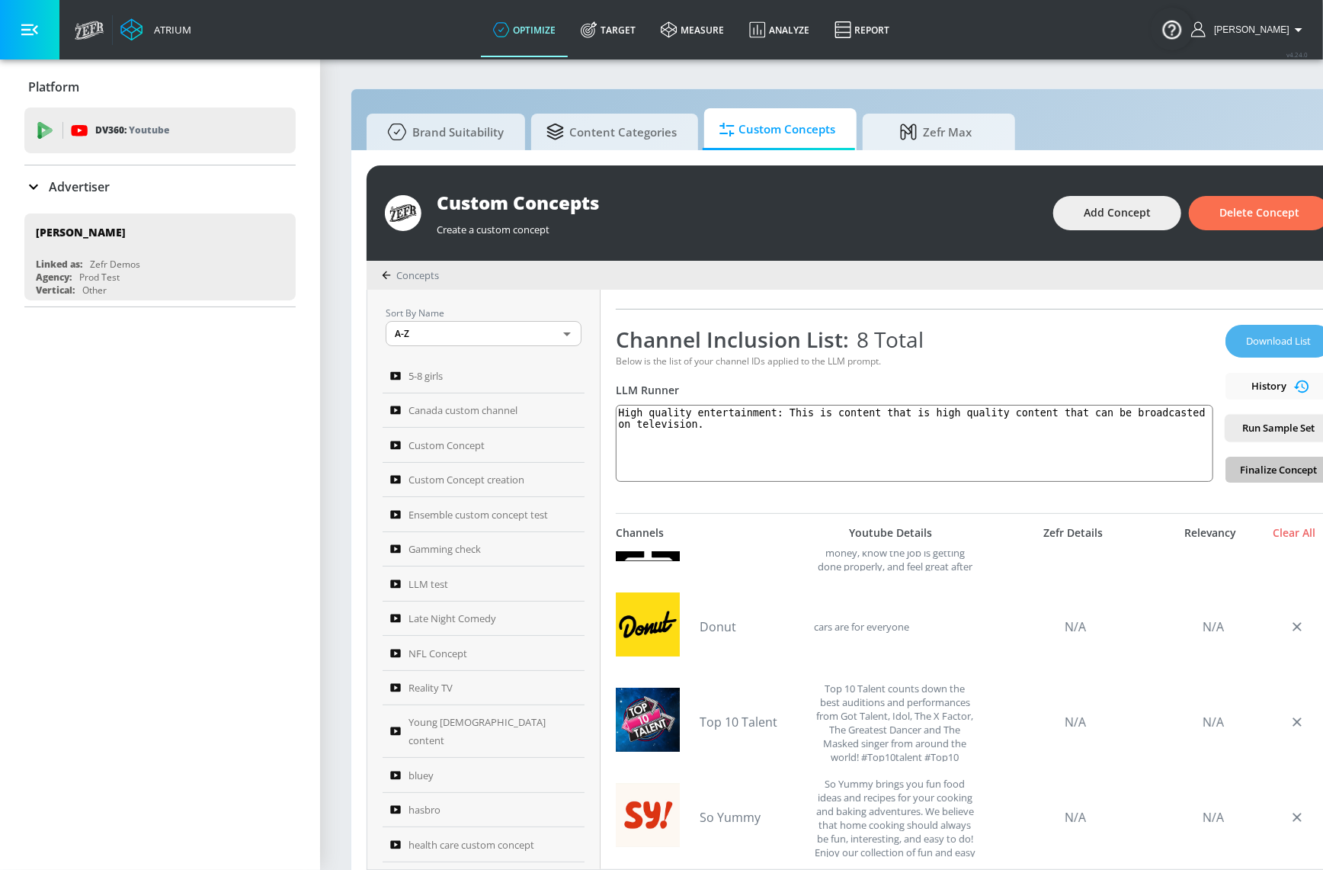
click at [1258, 344] on span "Download List" at bounding box center [1279, 341] width 76 height 18
click at [1077, 501] on div "stephanie custom concept Link an existing Targeting Set Not selected none ​ Cha…" at bounding box center [974, 579] width 747 height 579
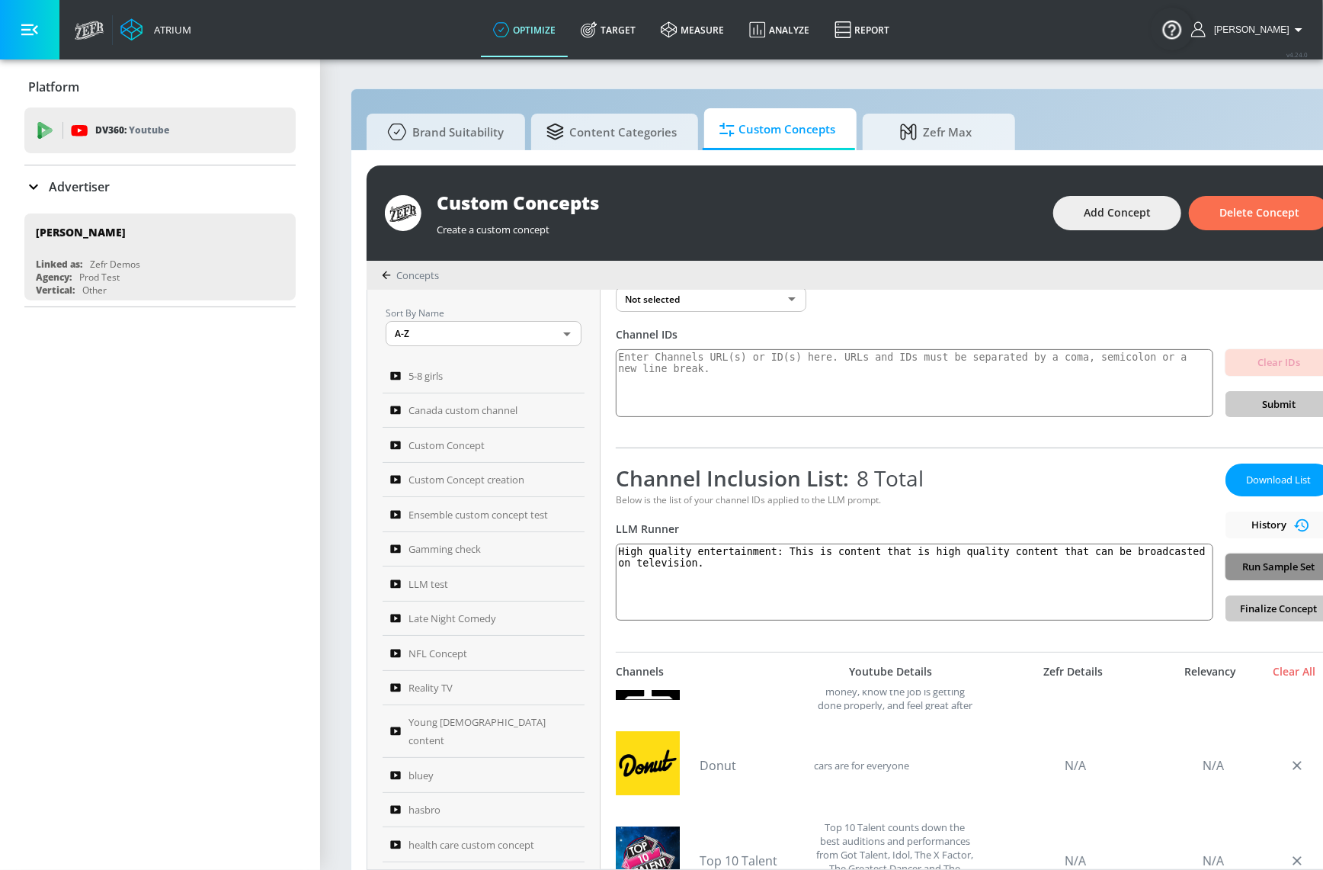
click at [1284, 565] on span "Run Sample Set" at bounding box center [1279, 567] width 82 height 18
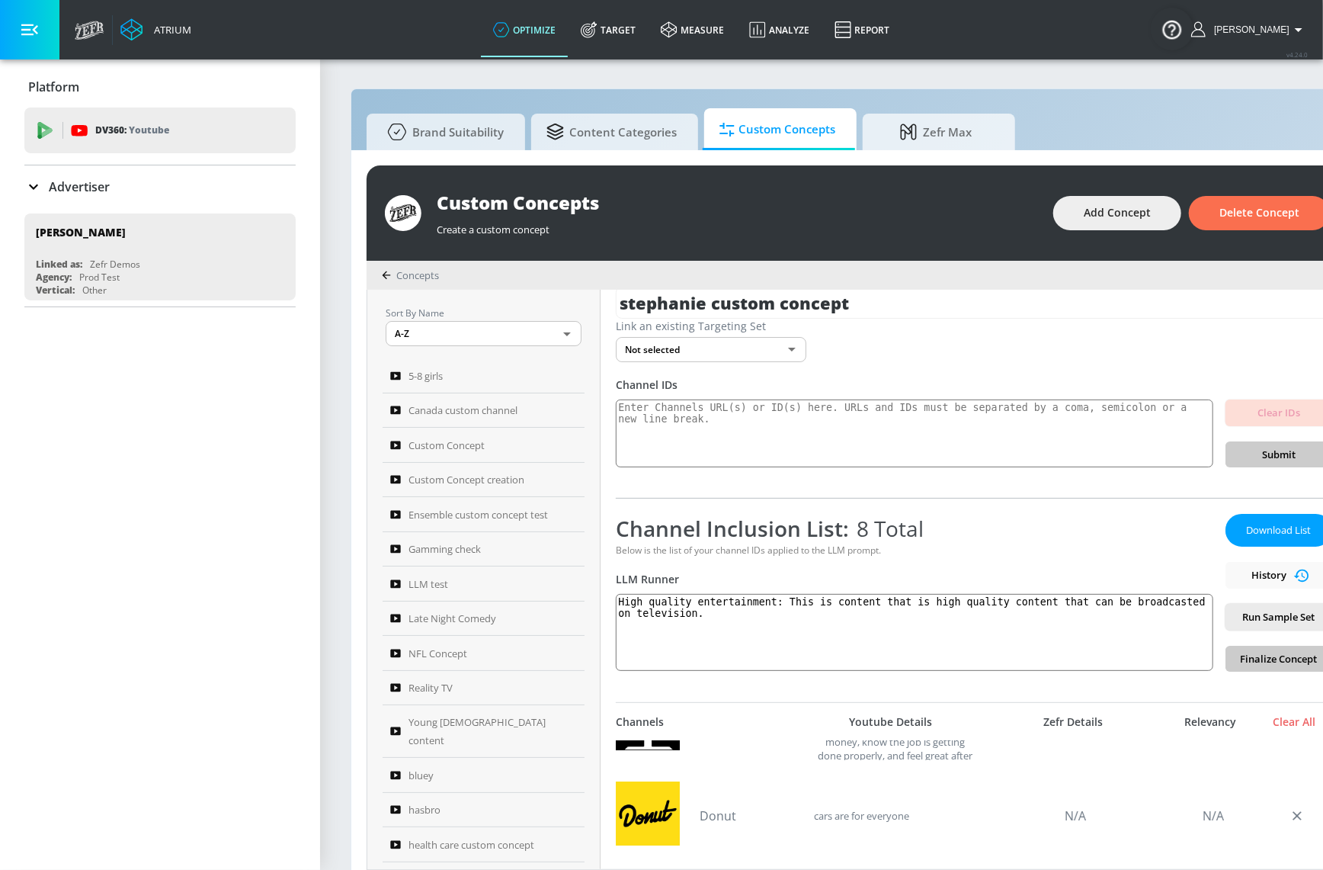
scroll to position [0, 0]
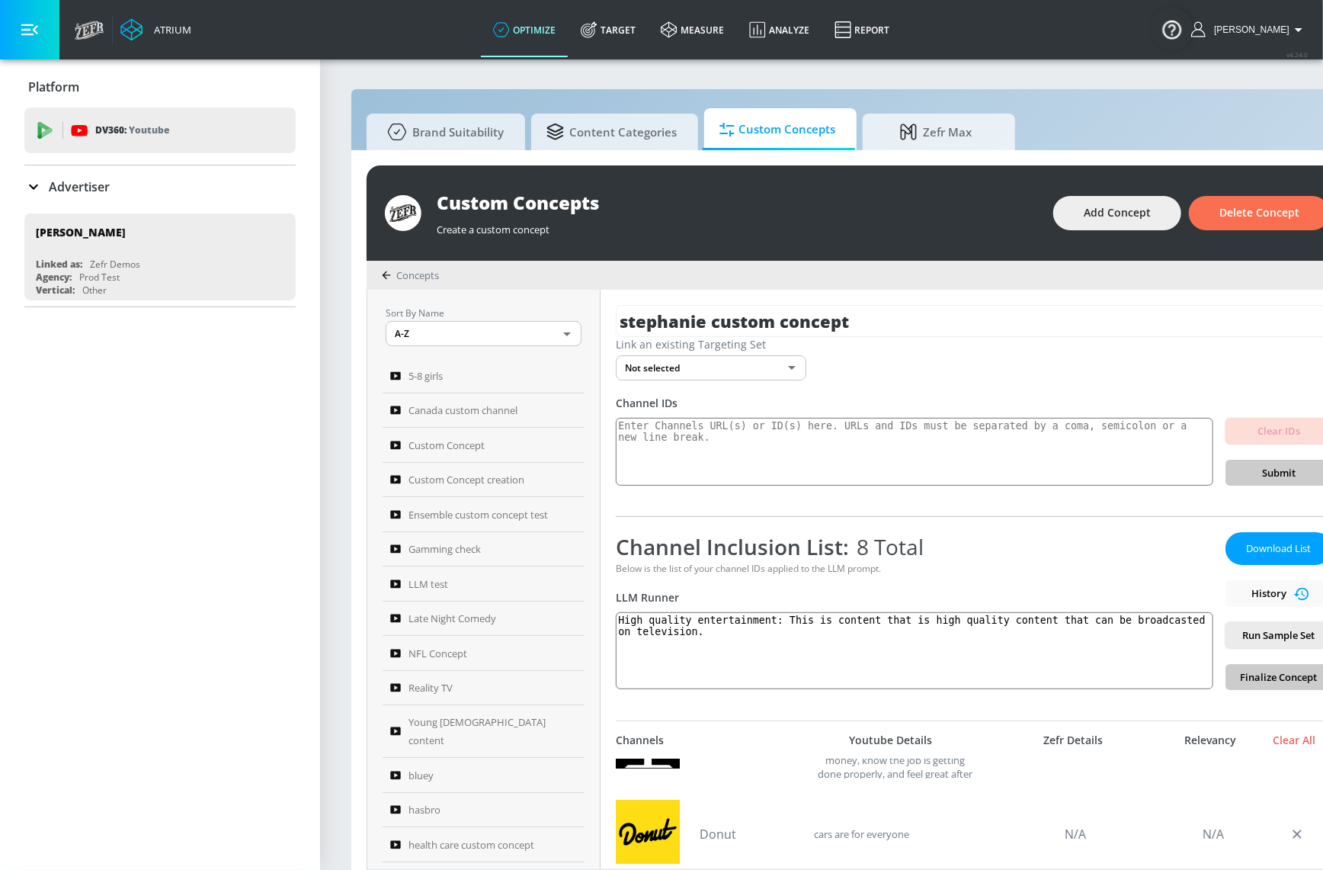
click at [1268, 598] on div "Download List History Run Sample Set Finalize Concept" at bounding box center [1279, 611] width 107 height 158
click at [1268, 591] on div "Download List History Run Sample Set Finalize Concept" at bounding box center [1279, 611] width 107 height 158
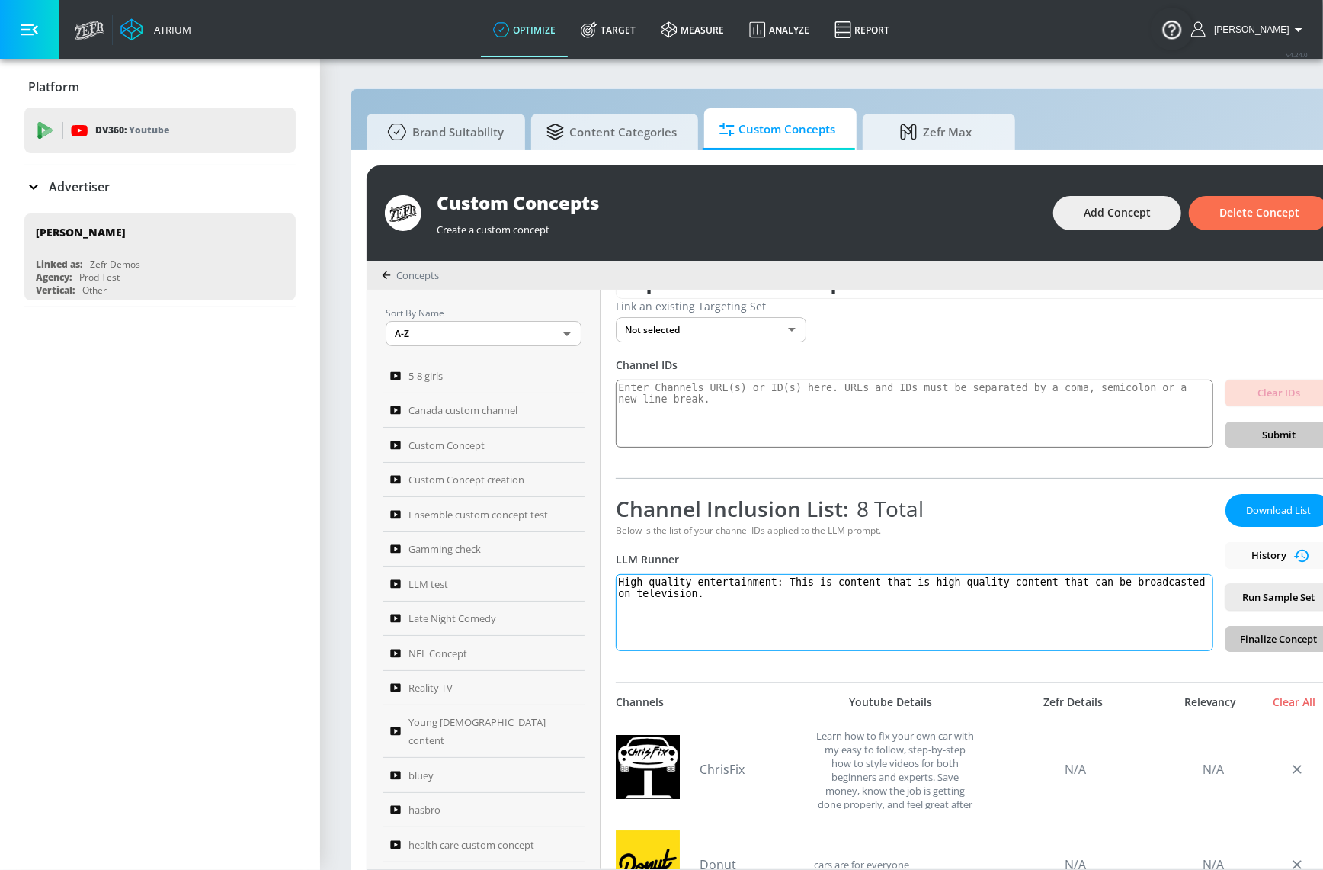
scroll to position [207, 0]
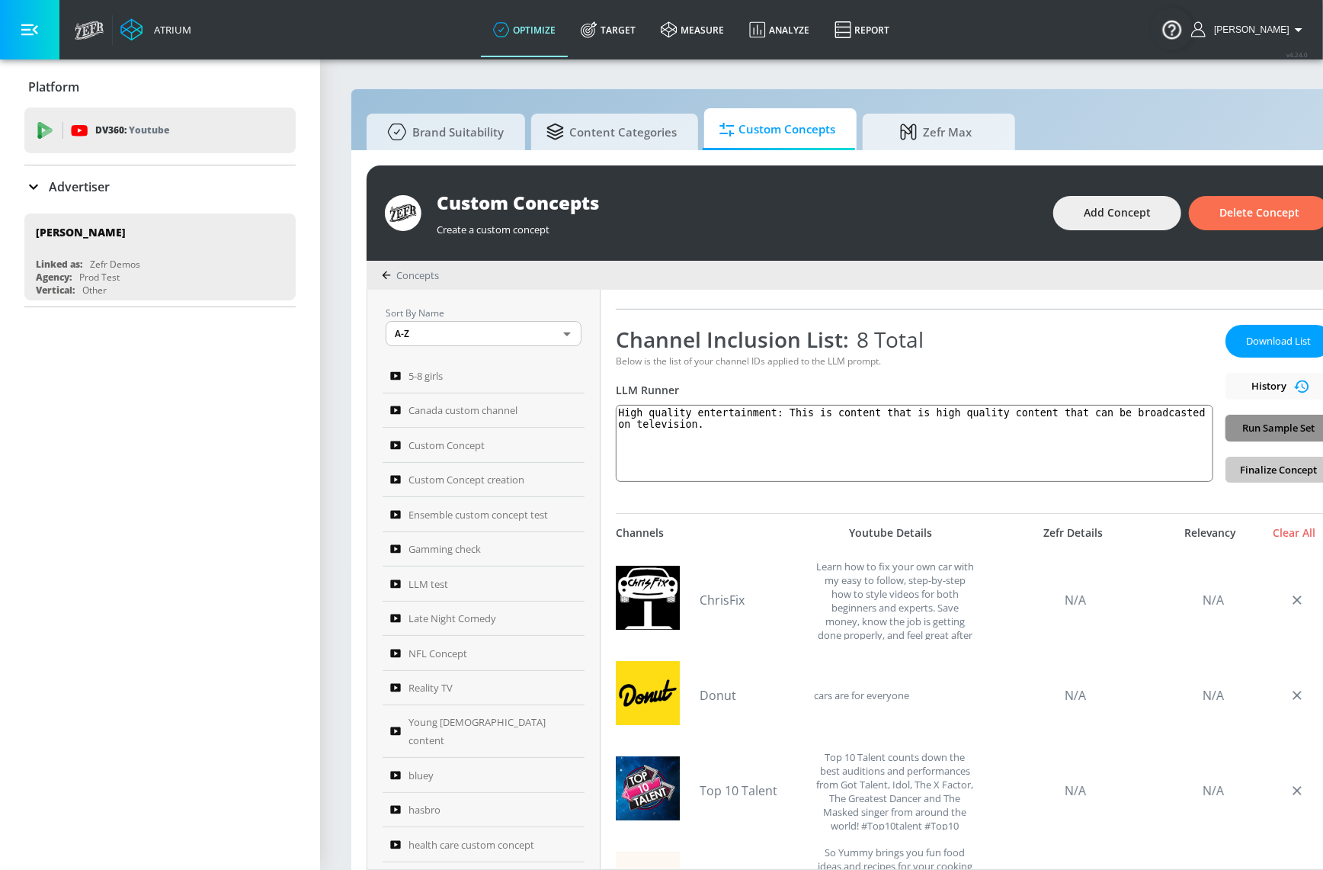
click at [1280, 432] on span "Run Sample Set" at bounding box center [1279, 428] width 82 height 18
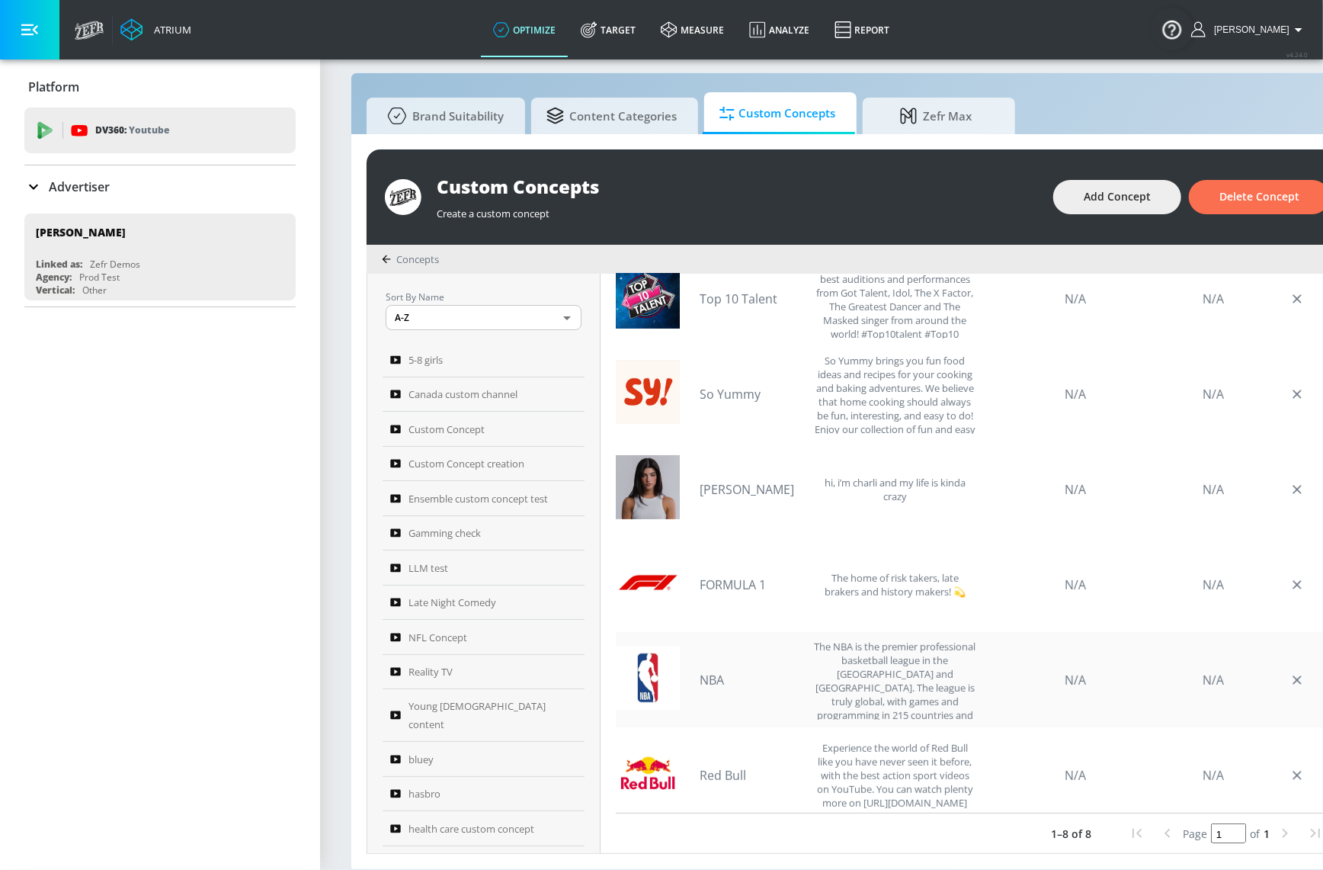
scroll to position [24, 0]
drag, startPoint x: 724, startPoint y: 678, endPoint x: 713, endPoint y: 655, distance: 25.9
click at [724, 678] on div "NBA The NBA is the premier professional basketball league in the United States …" at bounding box center [838, 679] width 276 height 80
click at [725, 672] on link "NBA" at bounding box center [753, 680] width 107 height 17
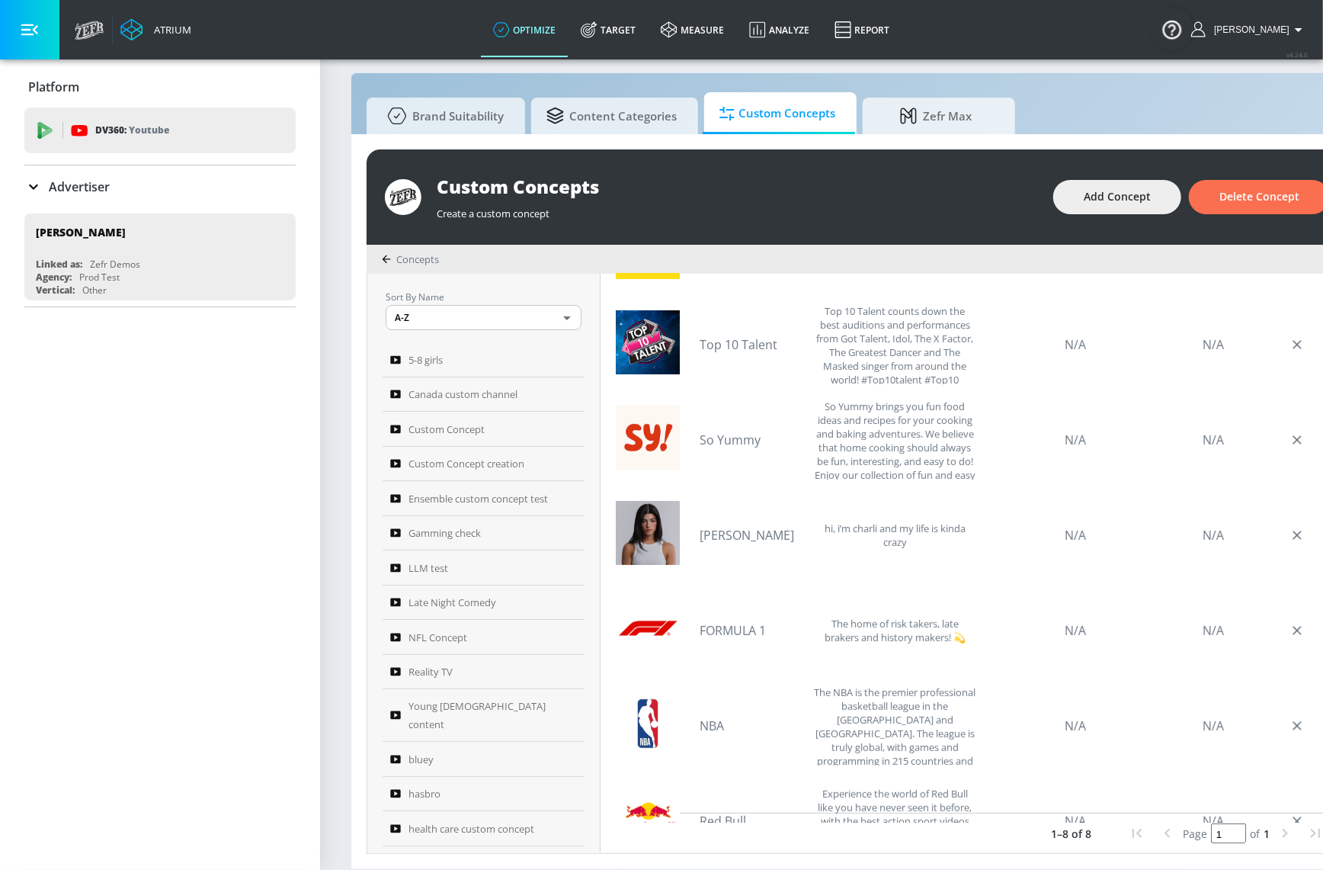
scroll to position [118, 0]
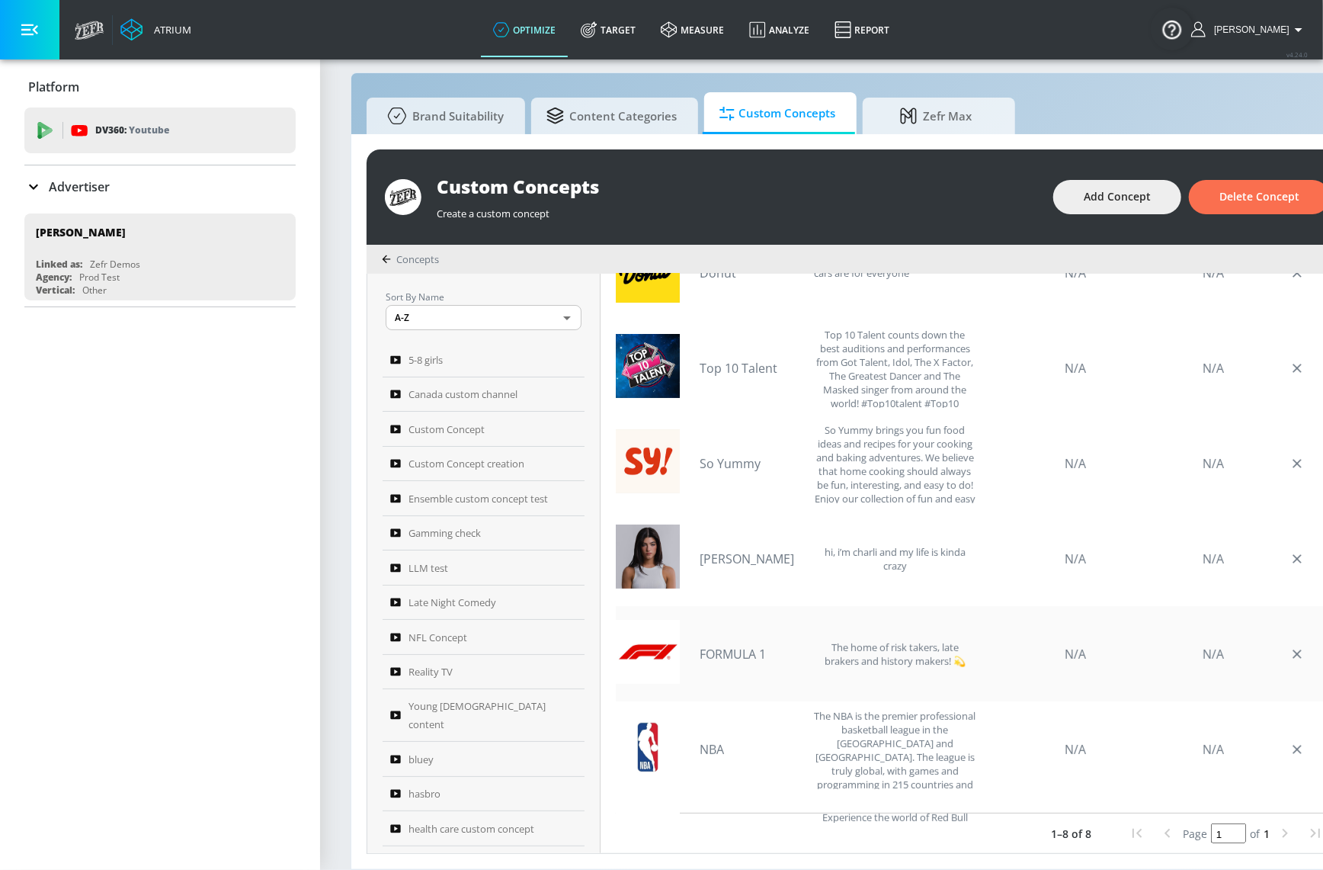
click at [738, 646] on link "FORMULA 1" at bounding box center [753, 654] width 107 height 17
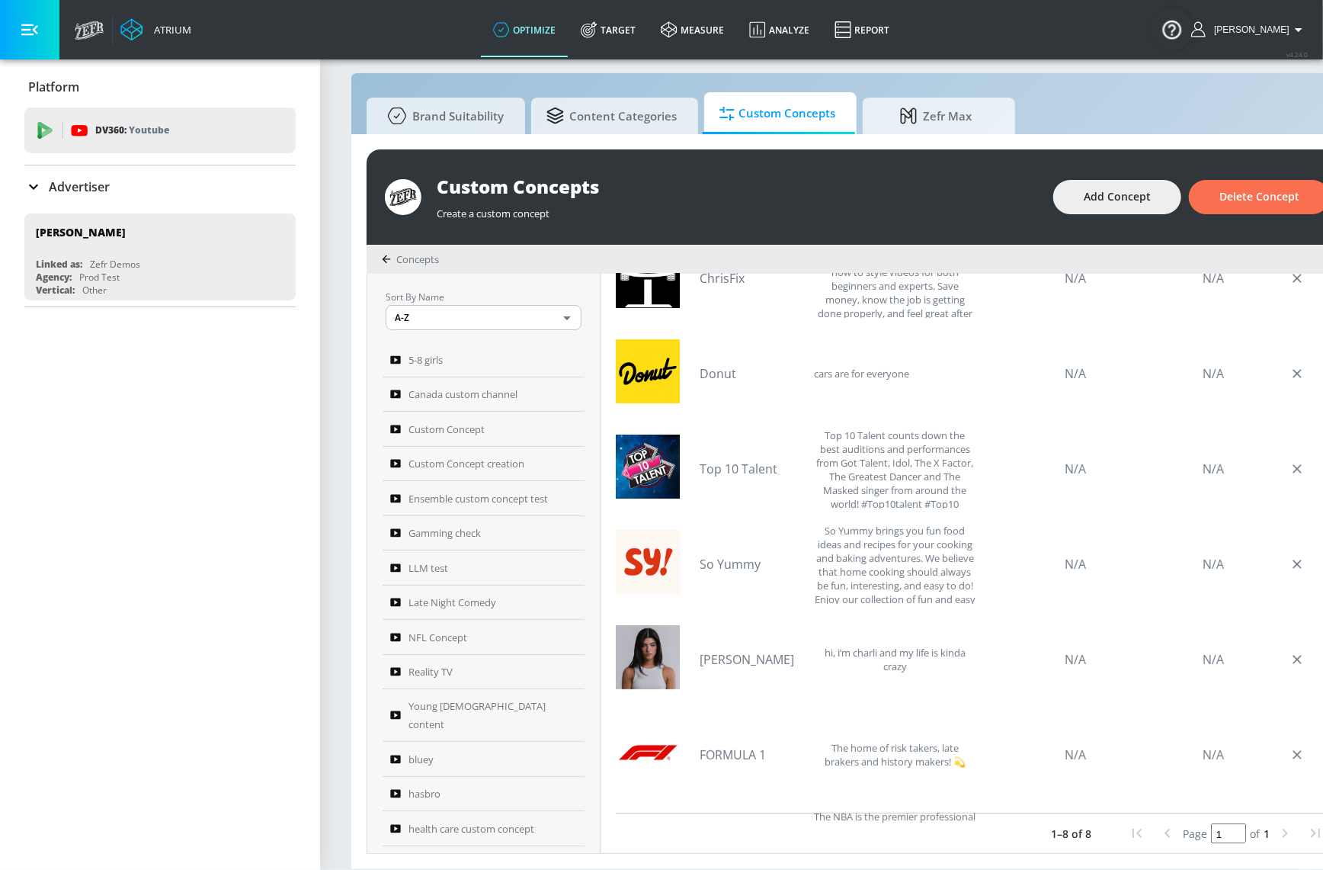
scroll to position [0, 0]
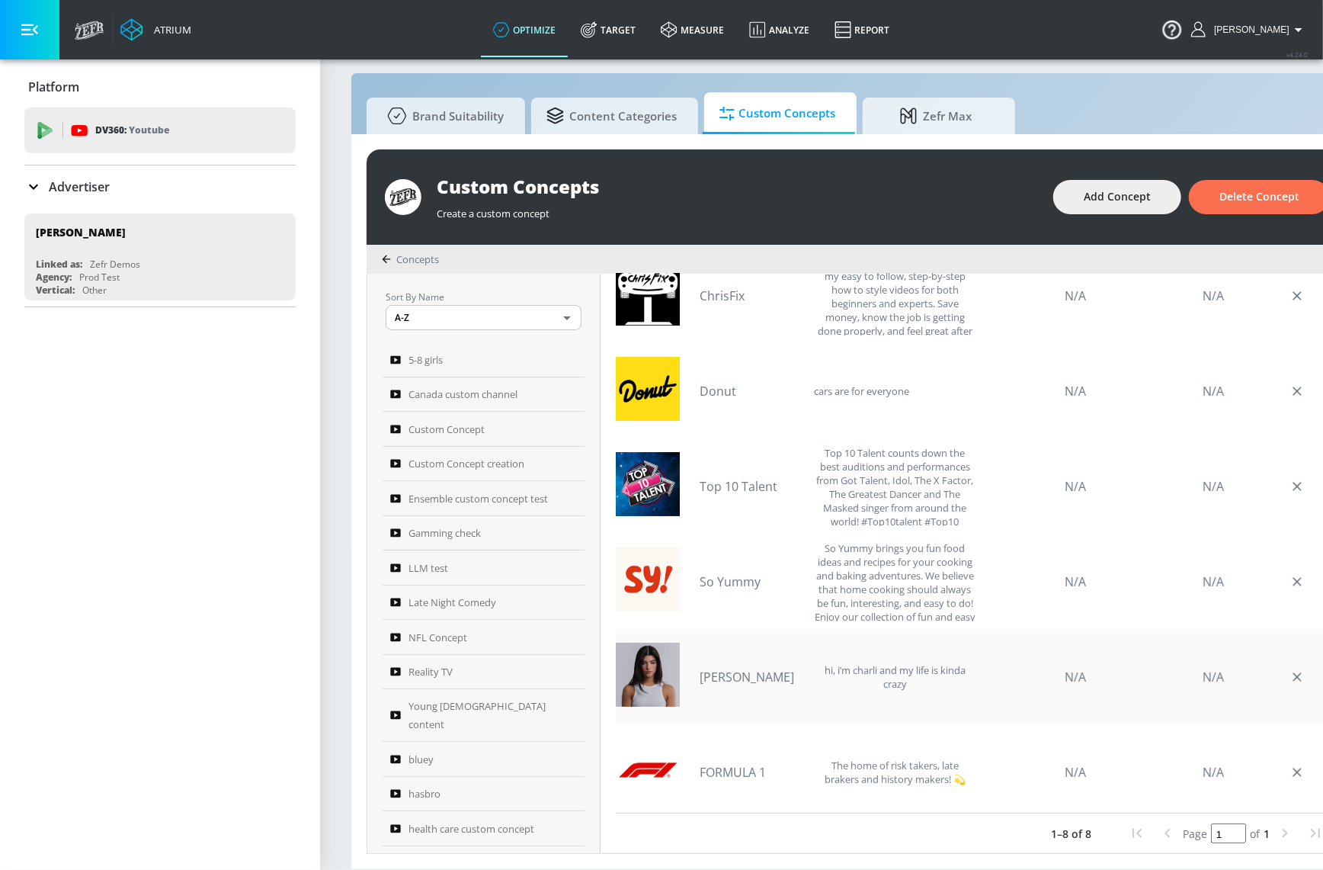
click at [758, 668] on link "charli d'amelio" at bounding box center [753, 676] width 107 height 17
click at [743, 574] on link "So Yummy" at bounding box center [753, 581] width 107 height 17
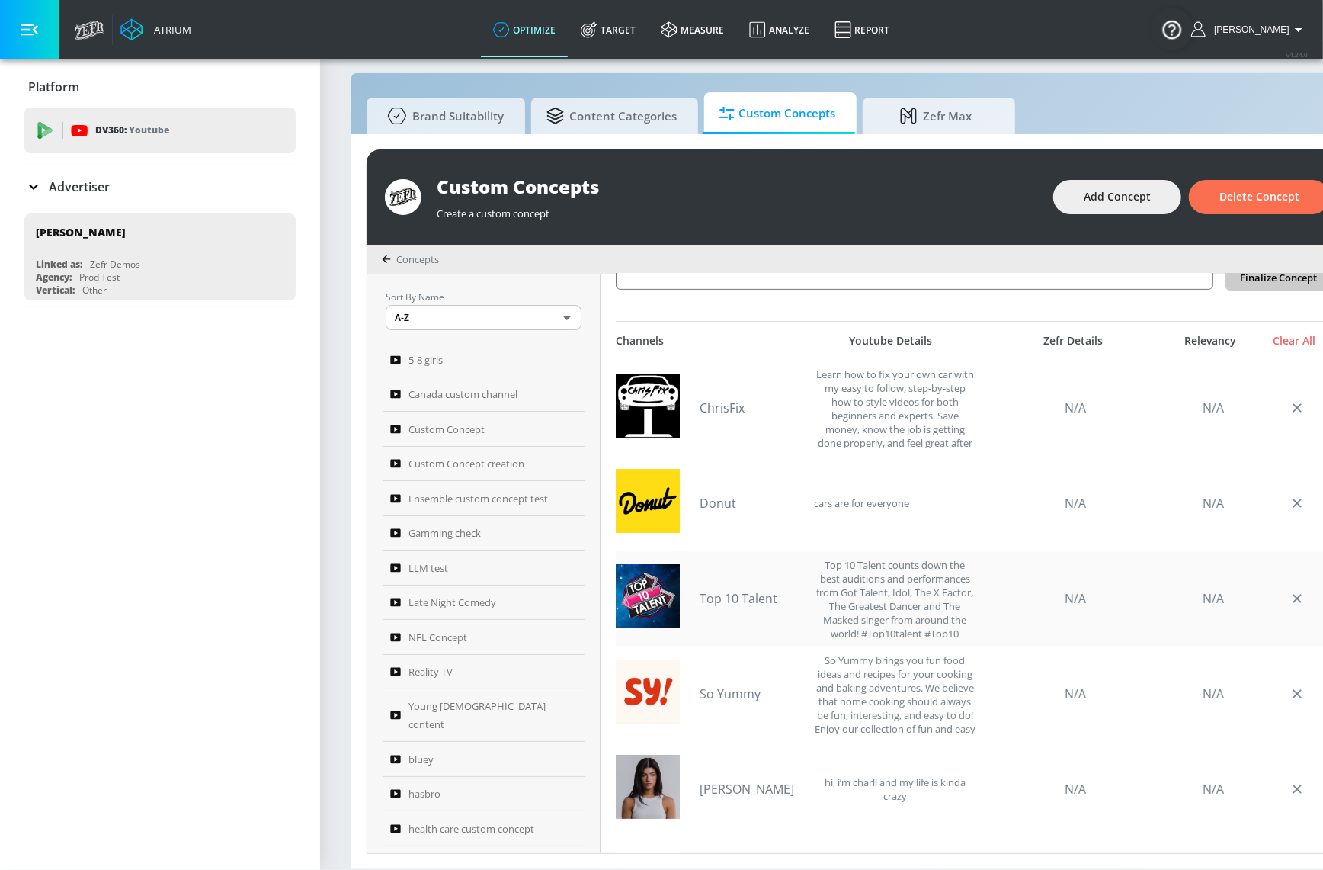
scroll to position [357, 0]
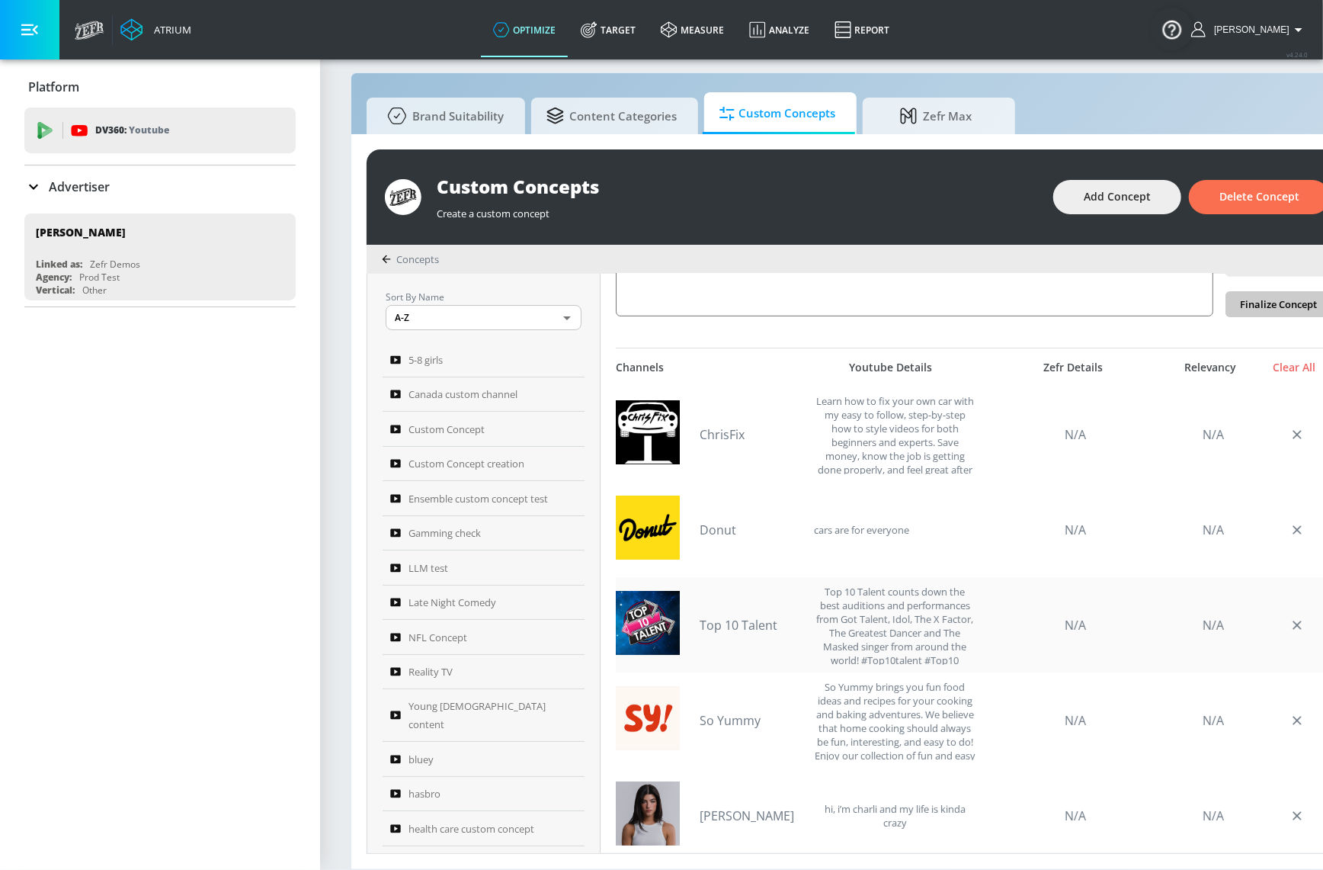
click at [757, 617] on link "Top 10 Talent" at bounding box center [753, 625] width 107 height 17
click at [723, 525] on link "Donut" at bounding box center [753, 529] width 107 height 17
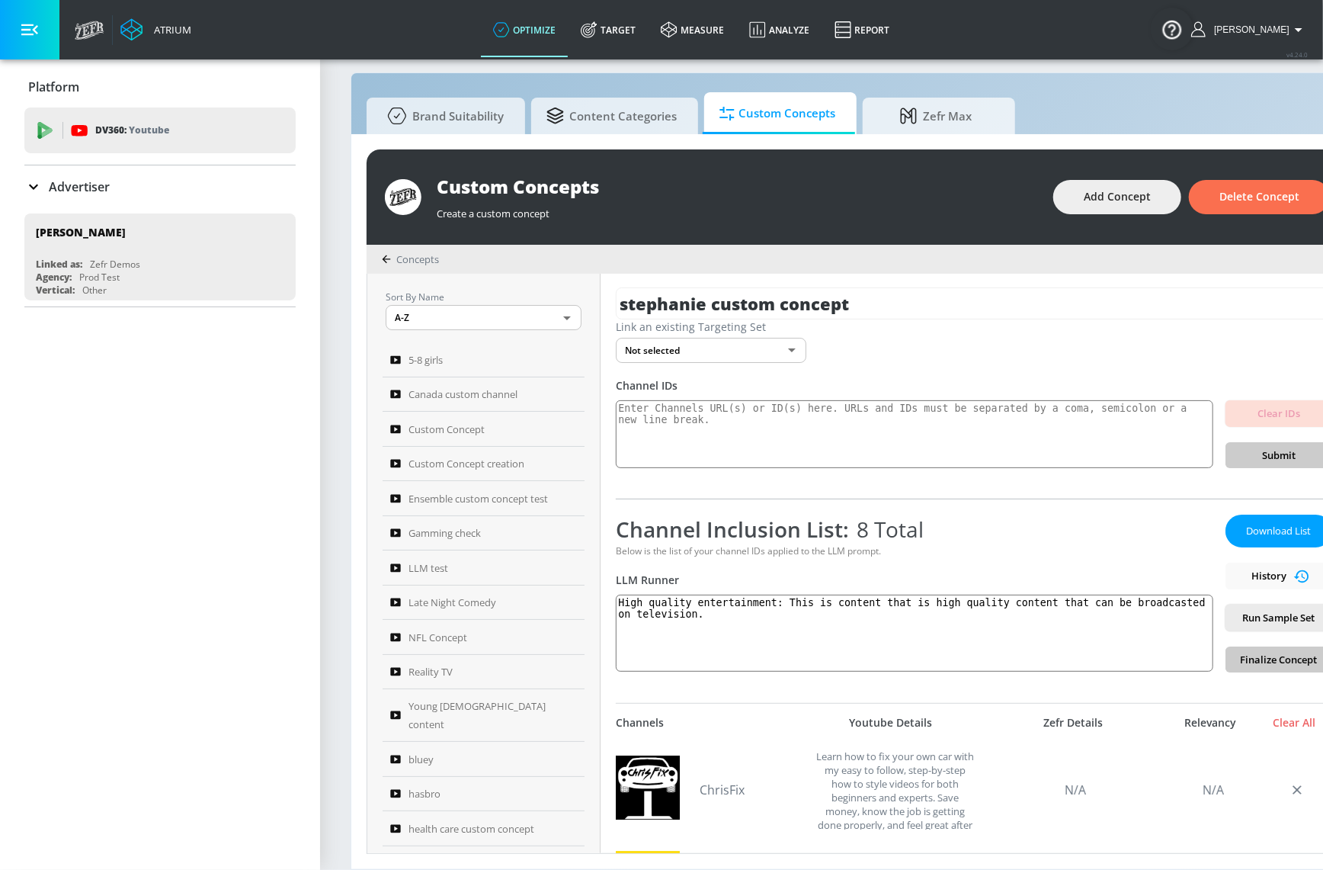
scroll to position [0, 0]
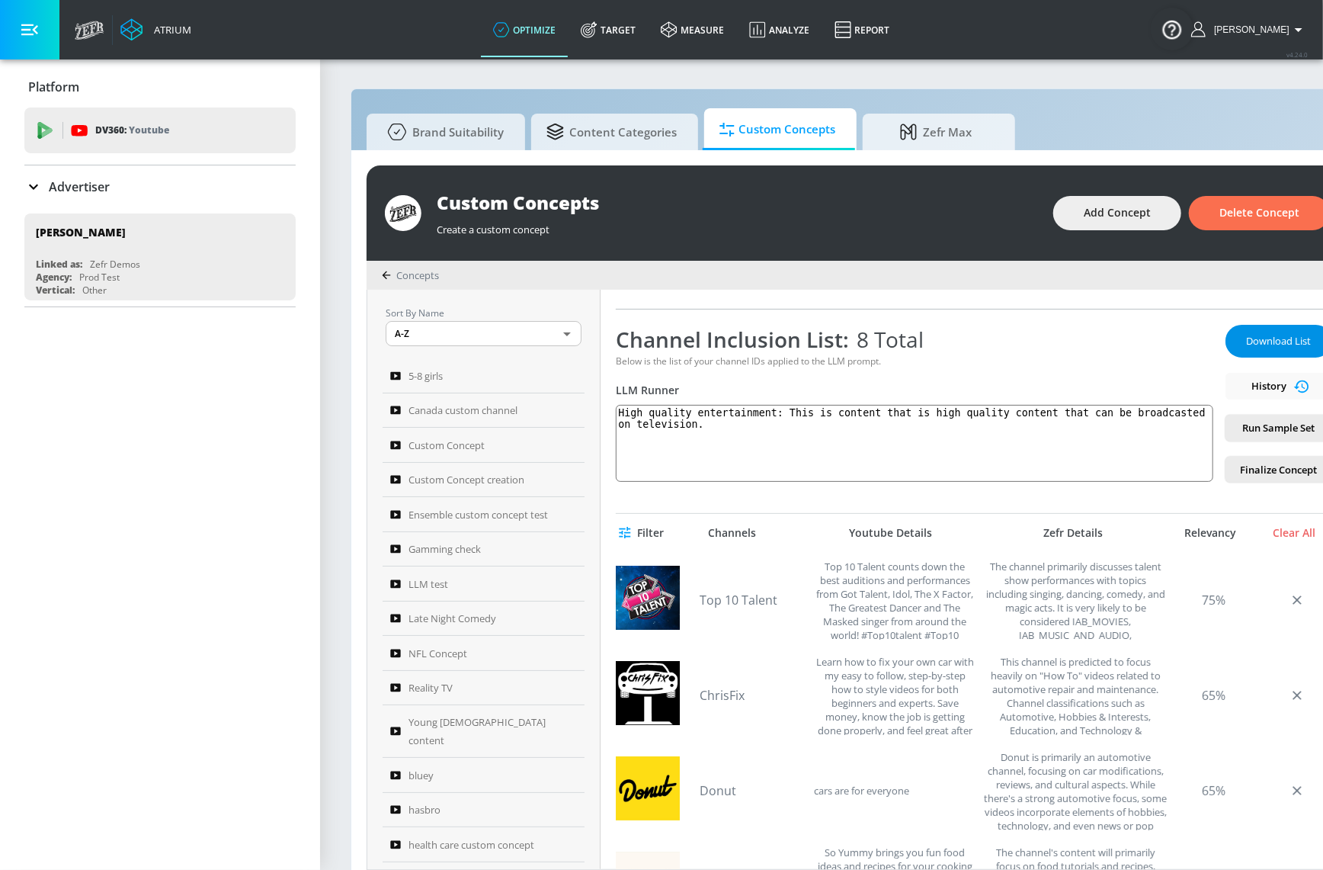
click at [1266, 345] on span "Download List" at bounding box center [1279, 341] width 76 height 18
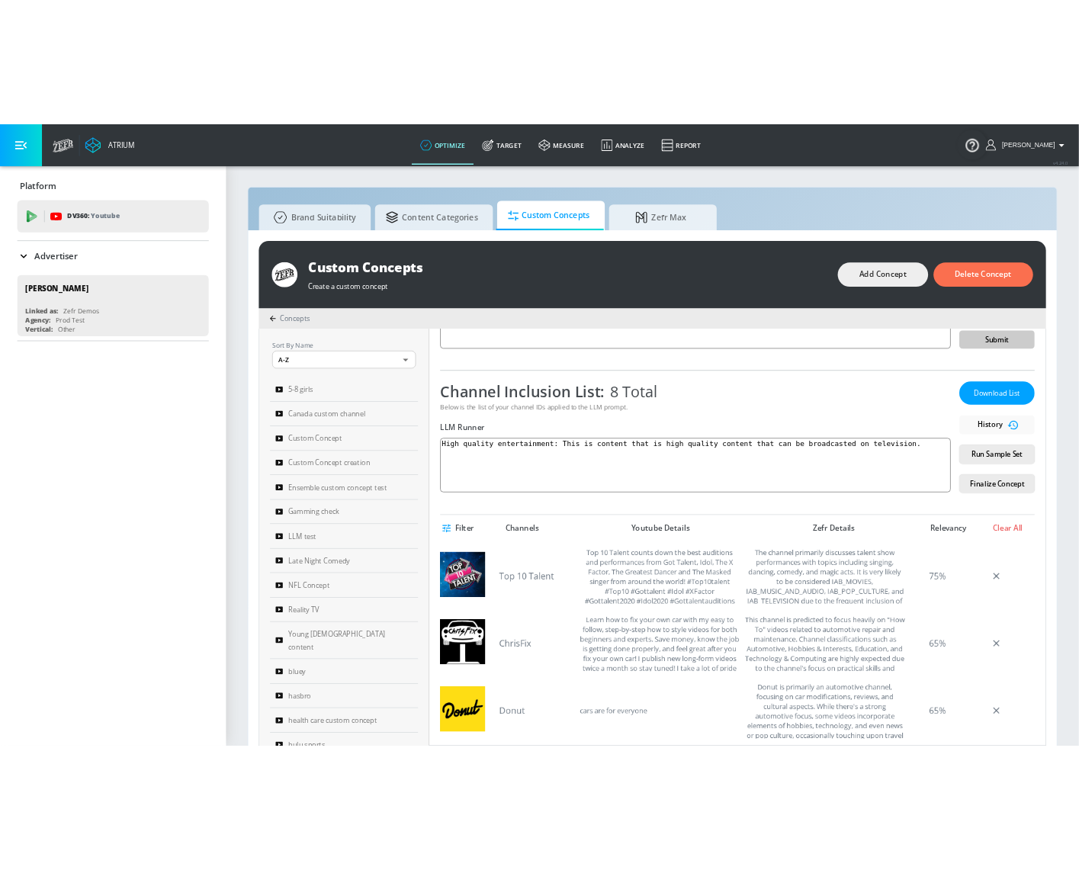
scroll to position [207, 0]
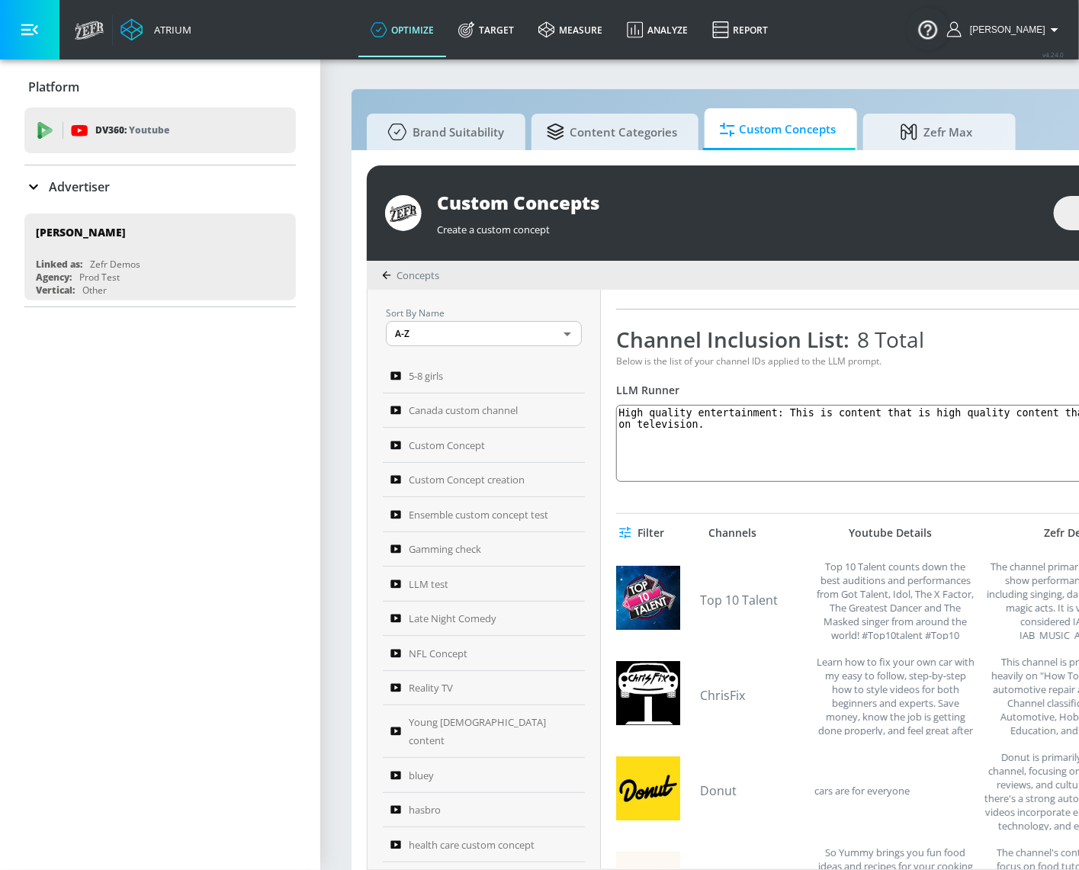
click at [112, 189] on div "Advertiser" at bounding box center [159, 187] width 271 height 18
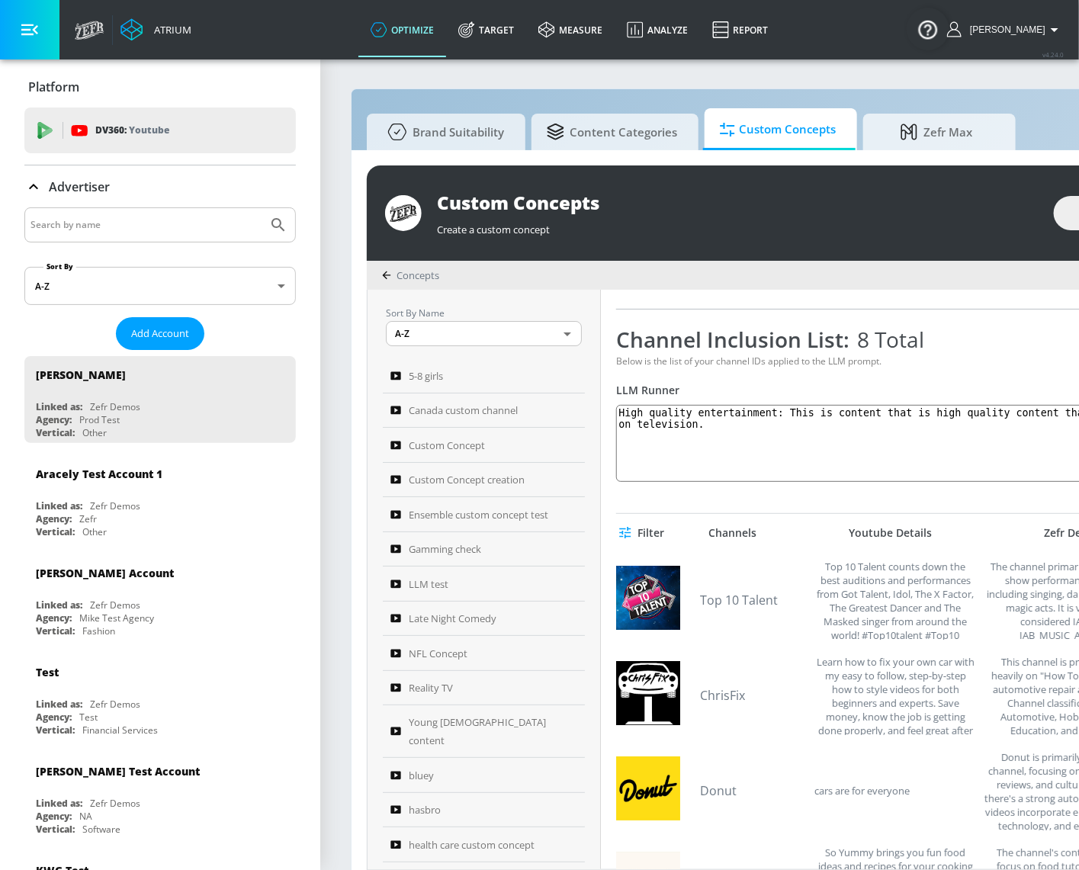
click at [232, 224] on input "Search by name" at bounding box center [145, 225] width 231 height 20
type input "airbnb"
click at [261, 208] on button "Submit Search" at bounding box center [278, 225] width 34 height 34
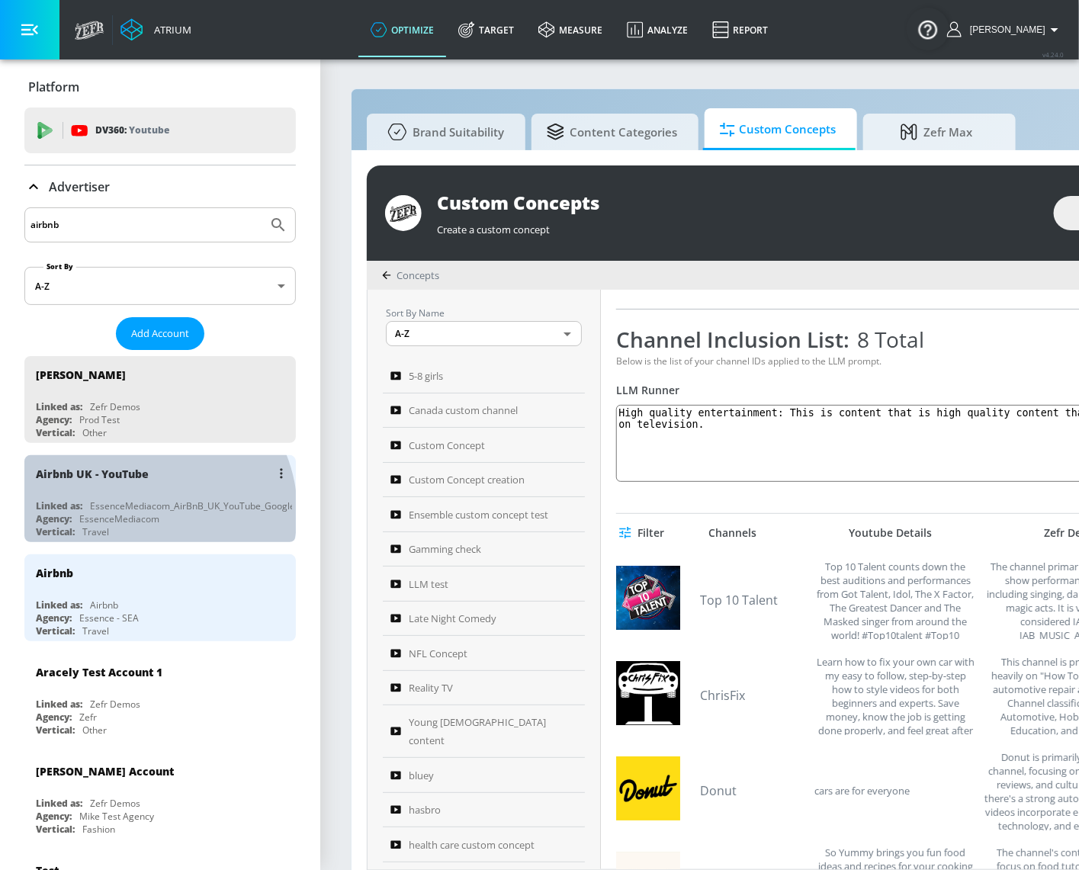
click at [145, 512] on div "EssenceMediacom" at bounding box center [119, 518] width 80 height 13
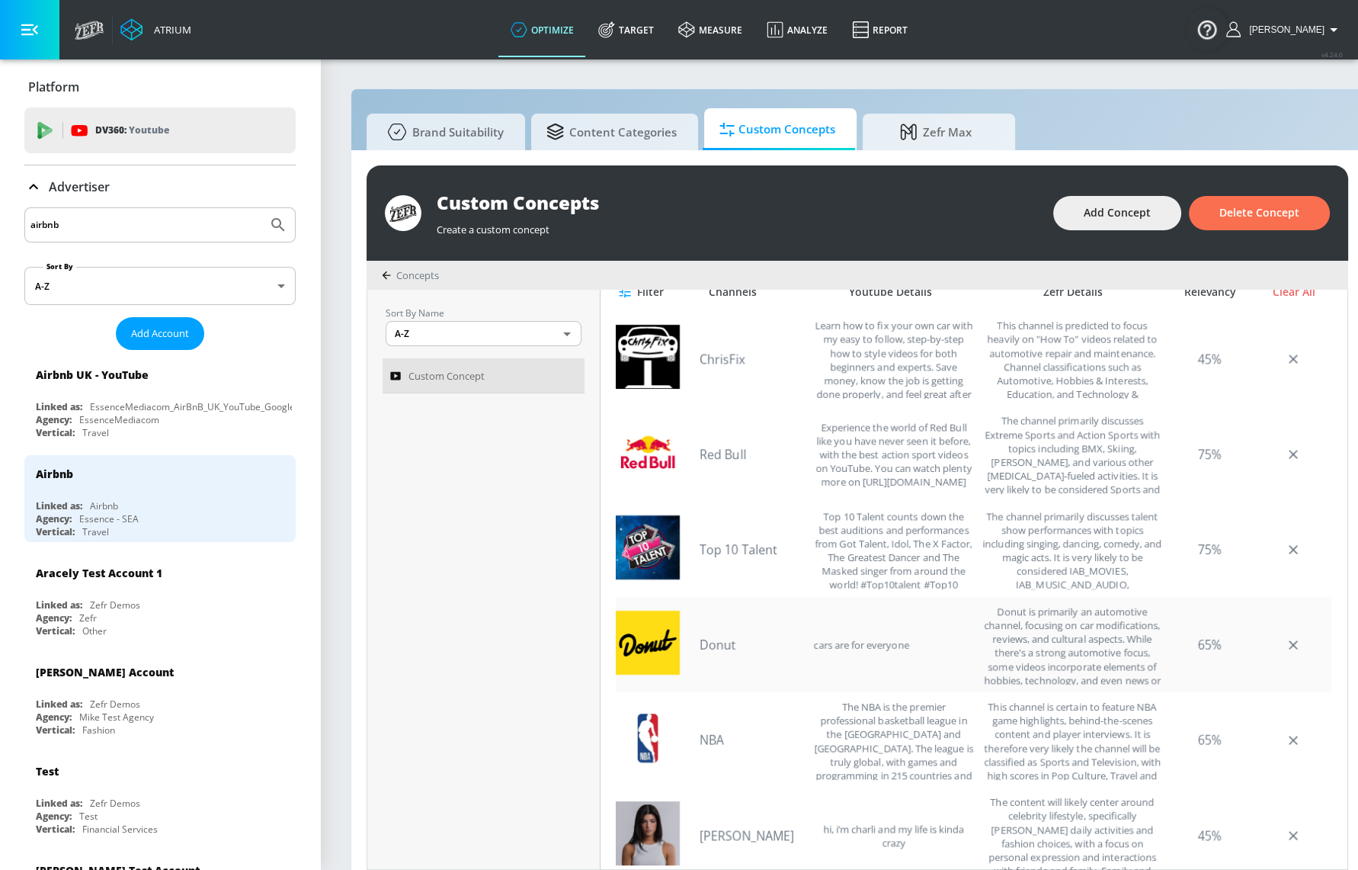
scroll to position [426, 0]
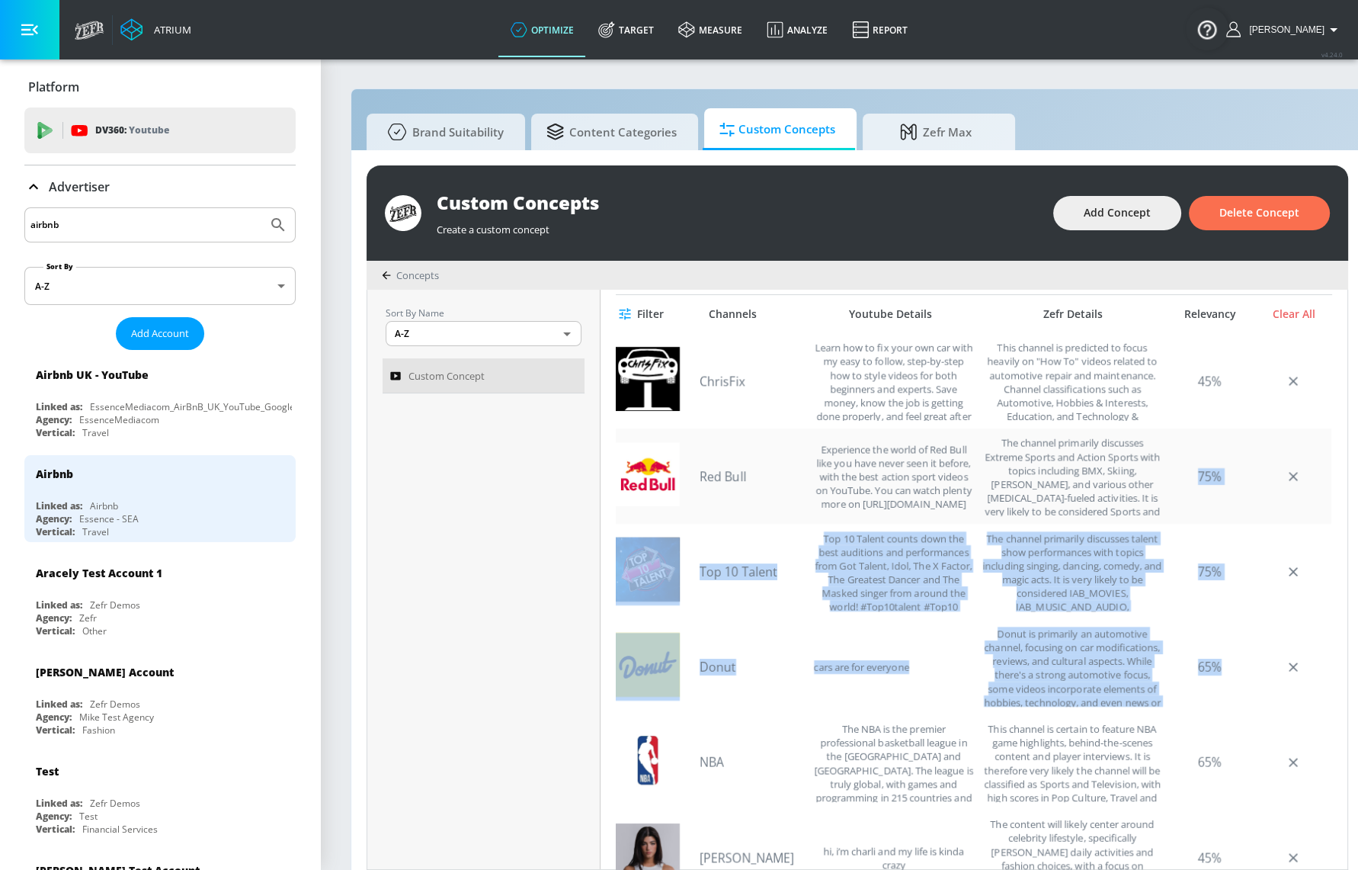
drag, startPoint x: 1220, startPoint y: 665, endPoint x: 1174, endPoint y: 477, distance: 193.2
click at [1172, 478] on div "ChrisFix Learn how to fix your own car with my easy to follow, step-by-step how…" at bounding box center [974, 714] width 716 height 762
click at [1177, 475] on div "75%" at bounding box center [1210, 476] width 76 height 80
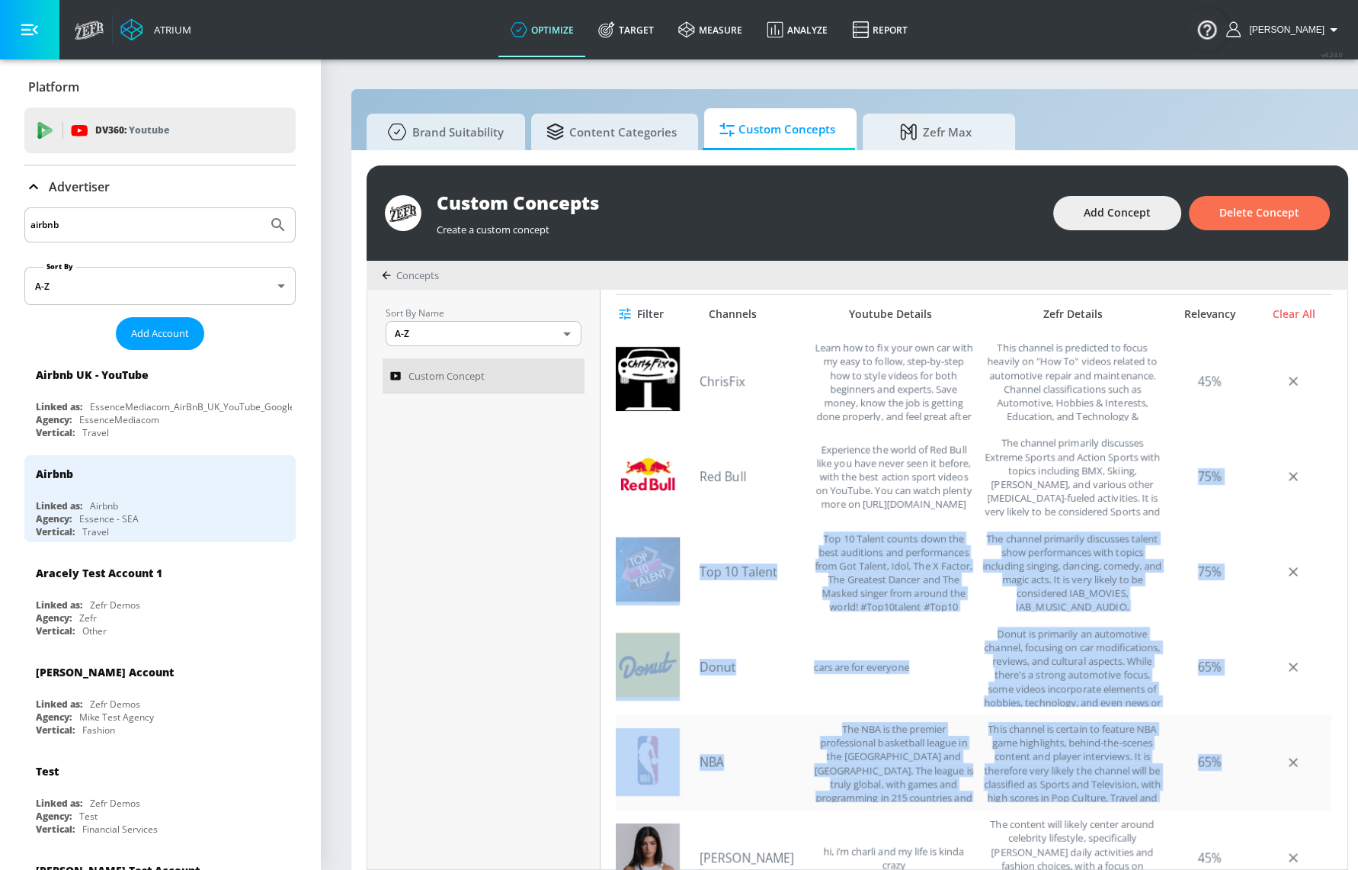
drag, startPoint x: 1181, startPoint y: 475, endPoint x: 1216, endPoint y: 753, distance: 280.3
click at [1216, 753] on div "ChrisFix Learn how to fix your own car with my easy to follow, step-by-step how…" at bounding box center [974, 714] width 716 height 762
click at [1216, 753] on div "65%" at bounding box center [1210, 762] width 76 height 80
drag, startPoint x: 1212, startPoint y: 762, endPoint x: 1190, endPoint y: 474, distance: 289.0
click at [1190, 474] on div "ChrisFix Learn how to fix your own car with my easy to follow, step-by-step how…" at bounding box center [974, 714] width 716 height 762
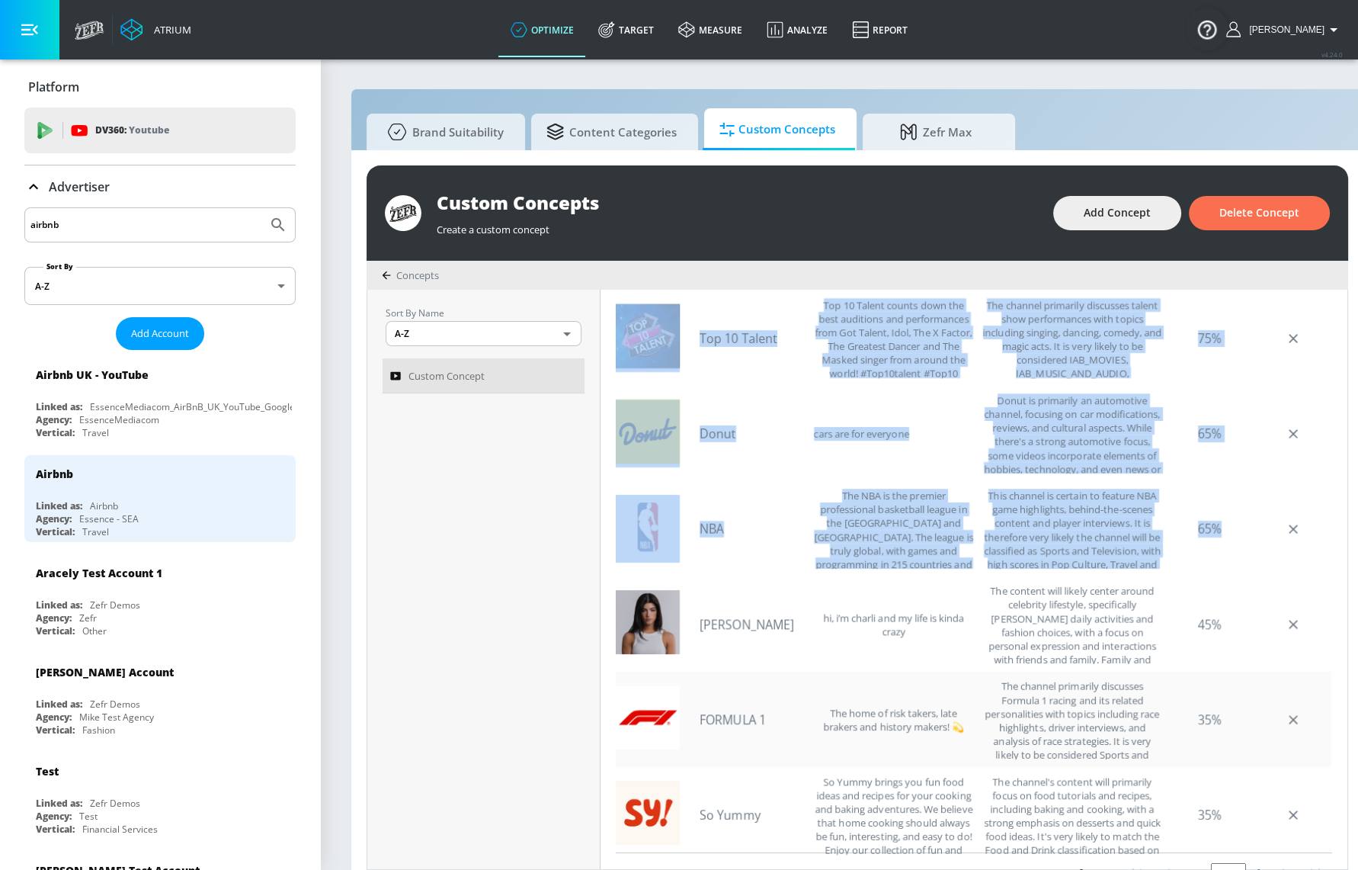
scroll to position [495, 0]
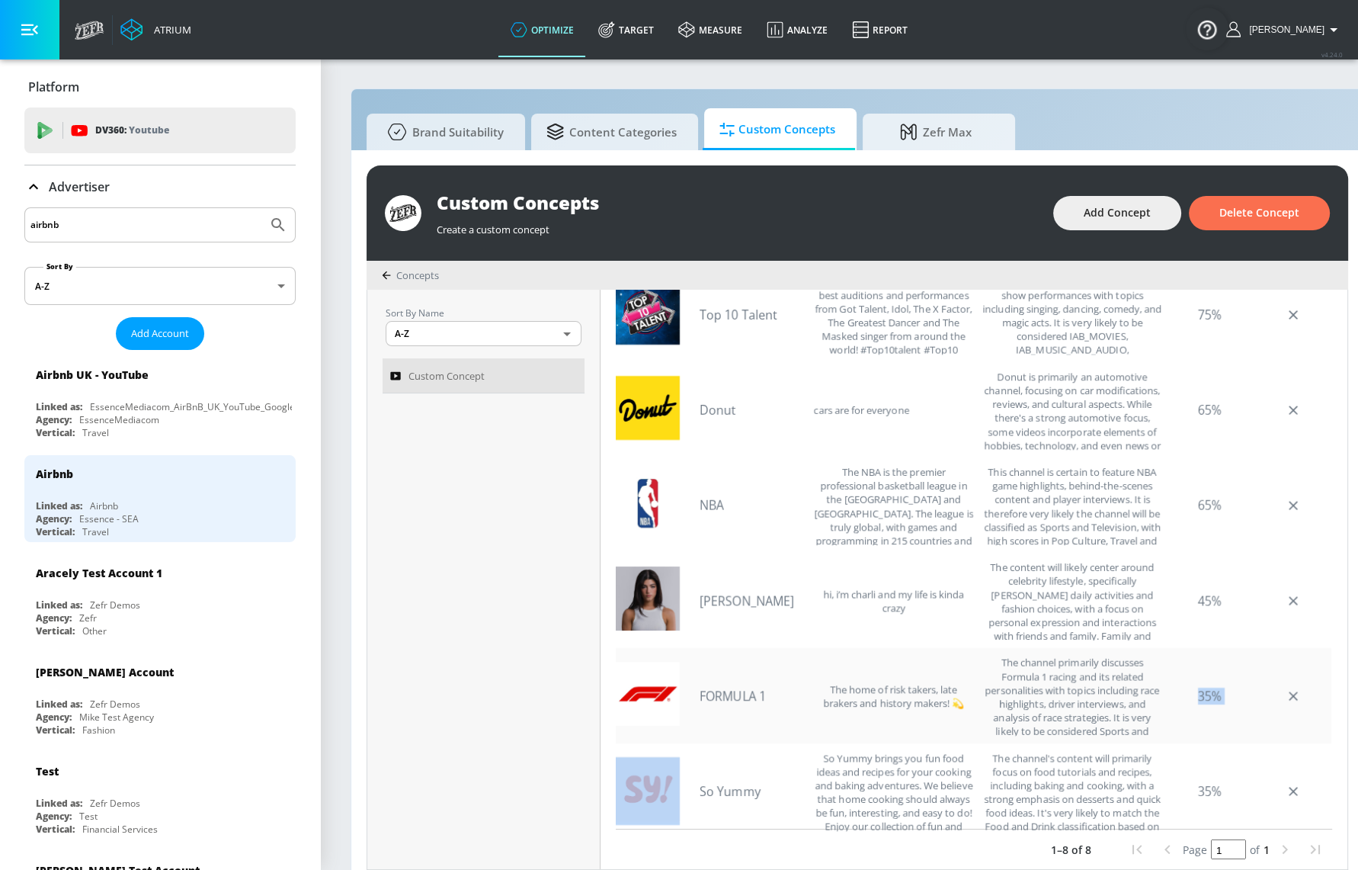
drag, startPoint x: 1191, startPoint y: 694, endPoint x: 1250, endPoint y: 698, distance: 59.6
click at [1250, 698] on div "FORMULA 1 The home of risk takers, late brakers and history makers! 💫 The chann…" at bounding box center [974, 695] width 716 height 95
drag, startPoint x: 1166, startPoint y: 797, endPoint x: 1226, endPoint y: 790, distance: 59.8
click at [1226, 790] on div "35%" at bounding box center [1210, 791] width 76 height 80
click at [725, 786] on link "So Yummy" at bounding box center [753, 791] width 107 height 17
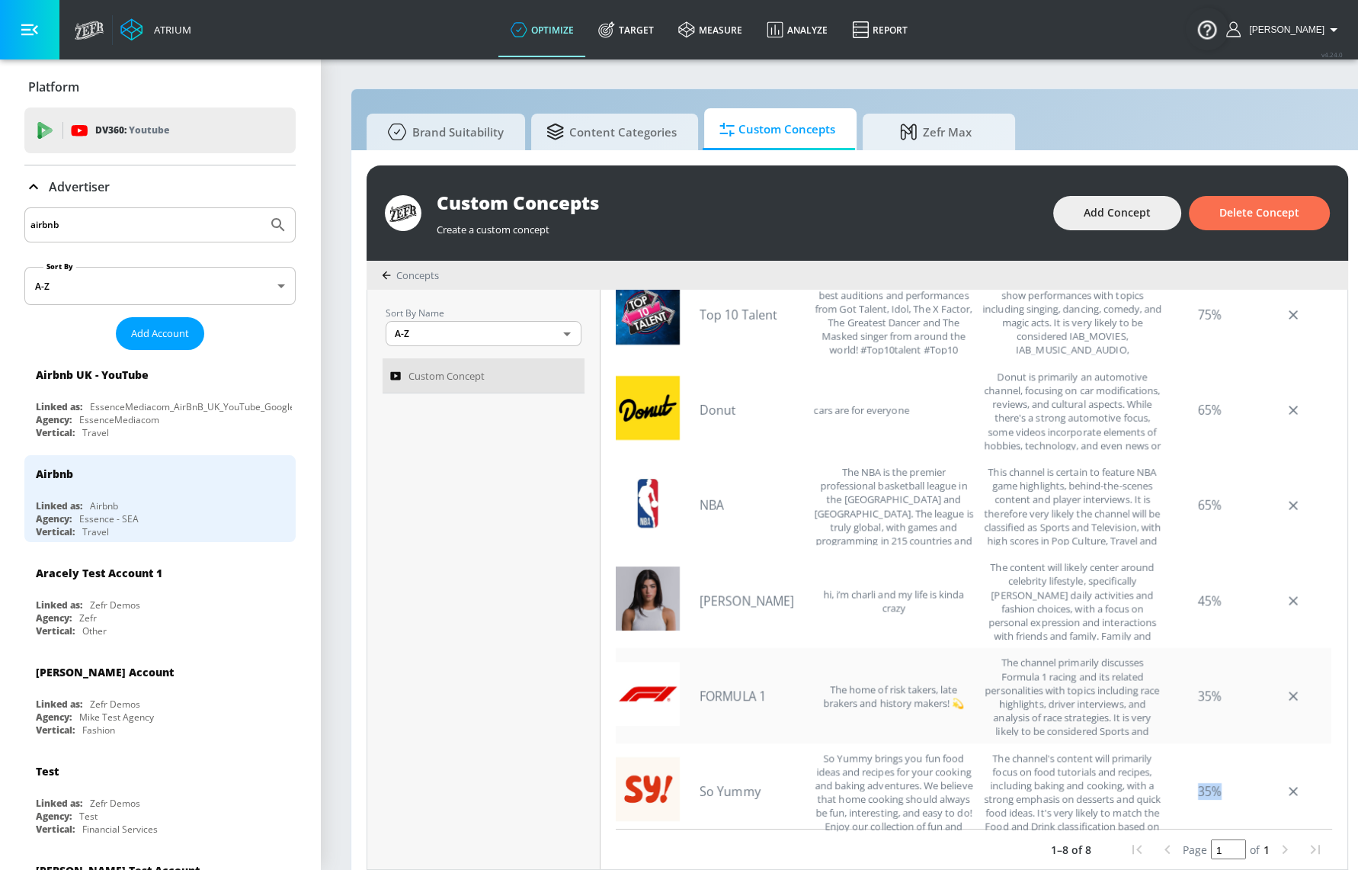
click at [732, 693] on link "FORMULA 1" at bounding box center [753, 696] width 107 height 17
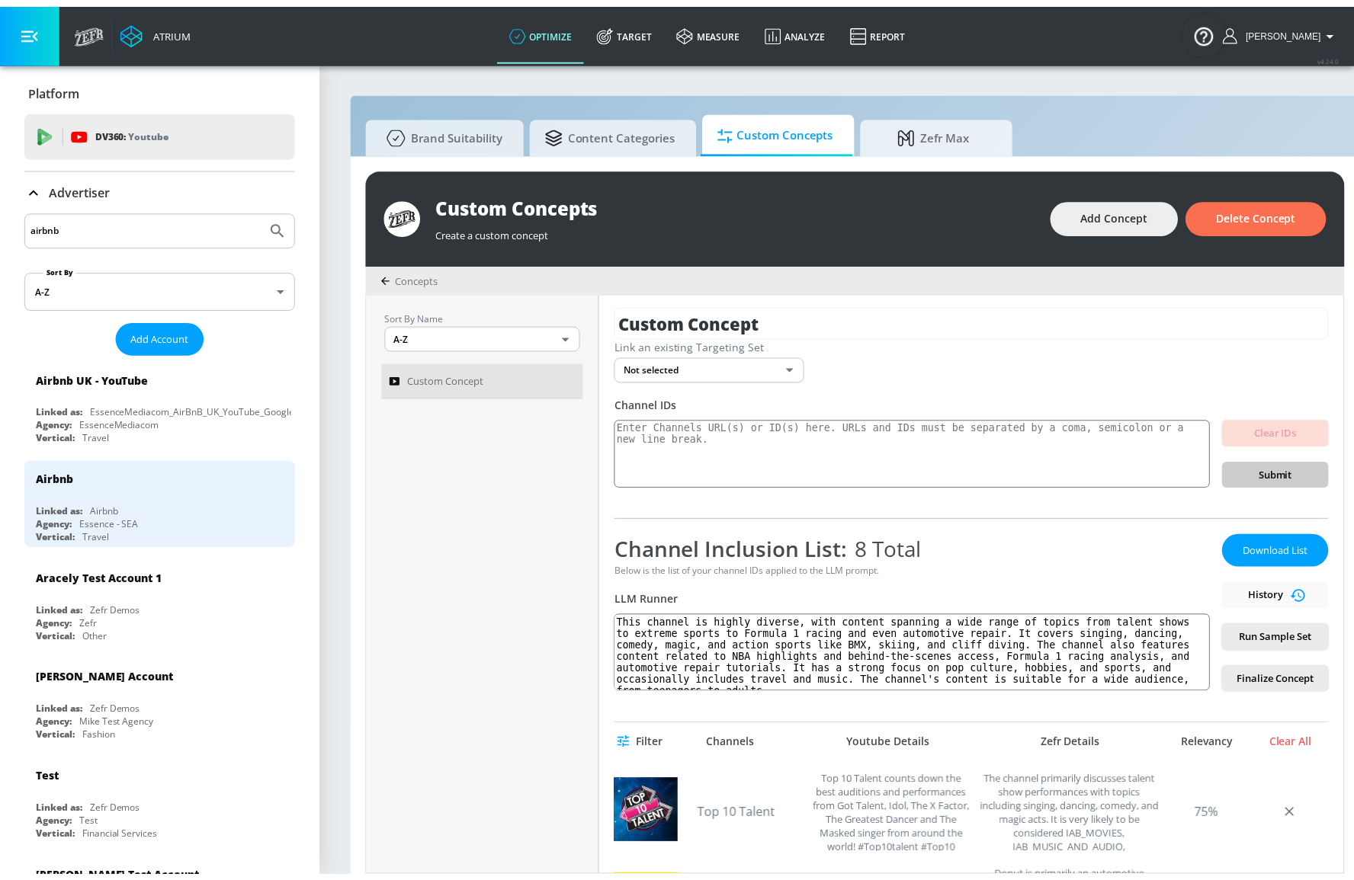
scroll to position [0, 0]
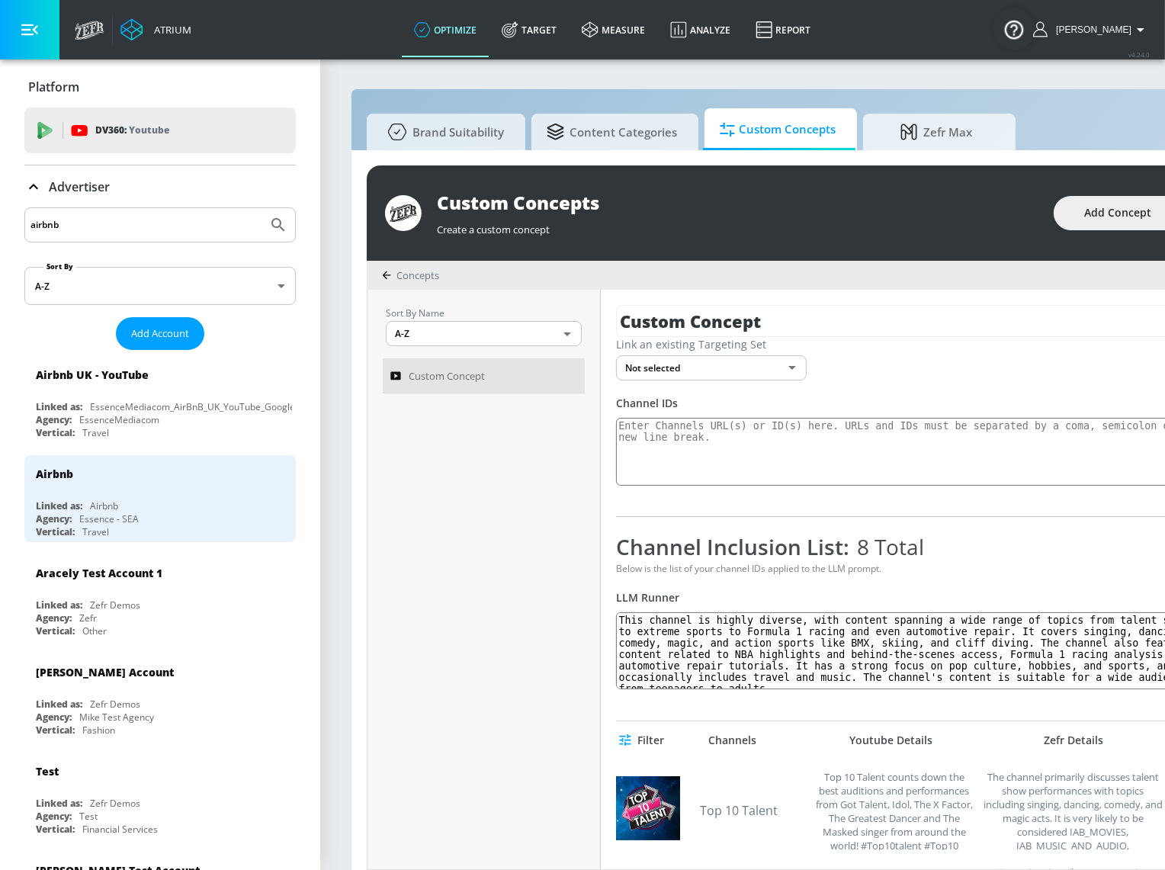
drag, startPoint x: 566, startPoint y: 21, endPoint x: 679, endPoint y: 112, distance: 145.3
click at [566, 21] on link "Target" at bounding box center [529, 29] width 80 height 55
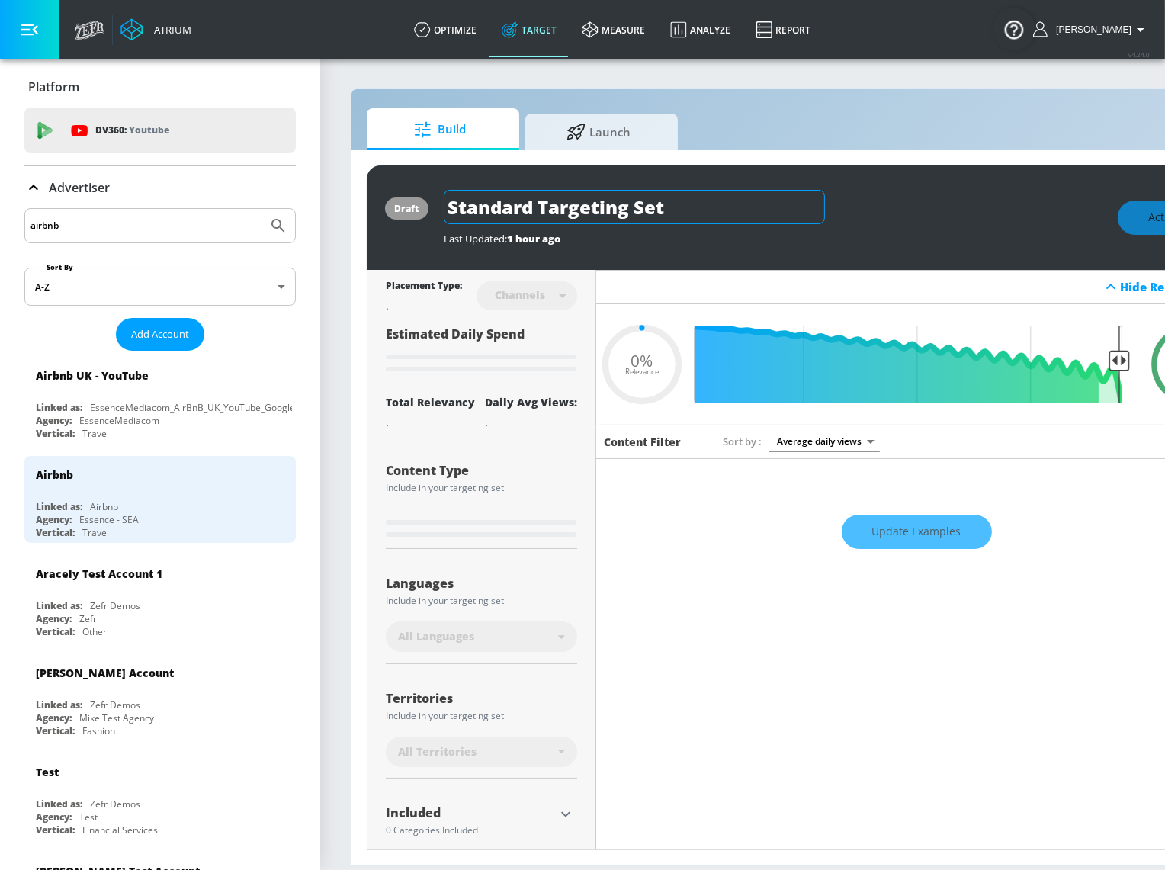
type input "0.05"
click at [130, 229] on input "airbnb" at bounding box center [145, 226] width 231 height 20
type input "airbn"
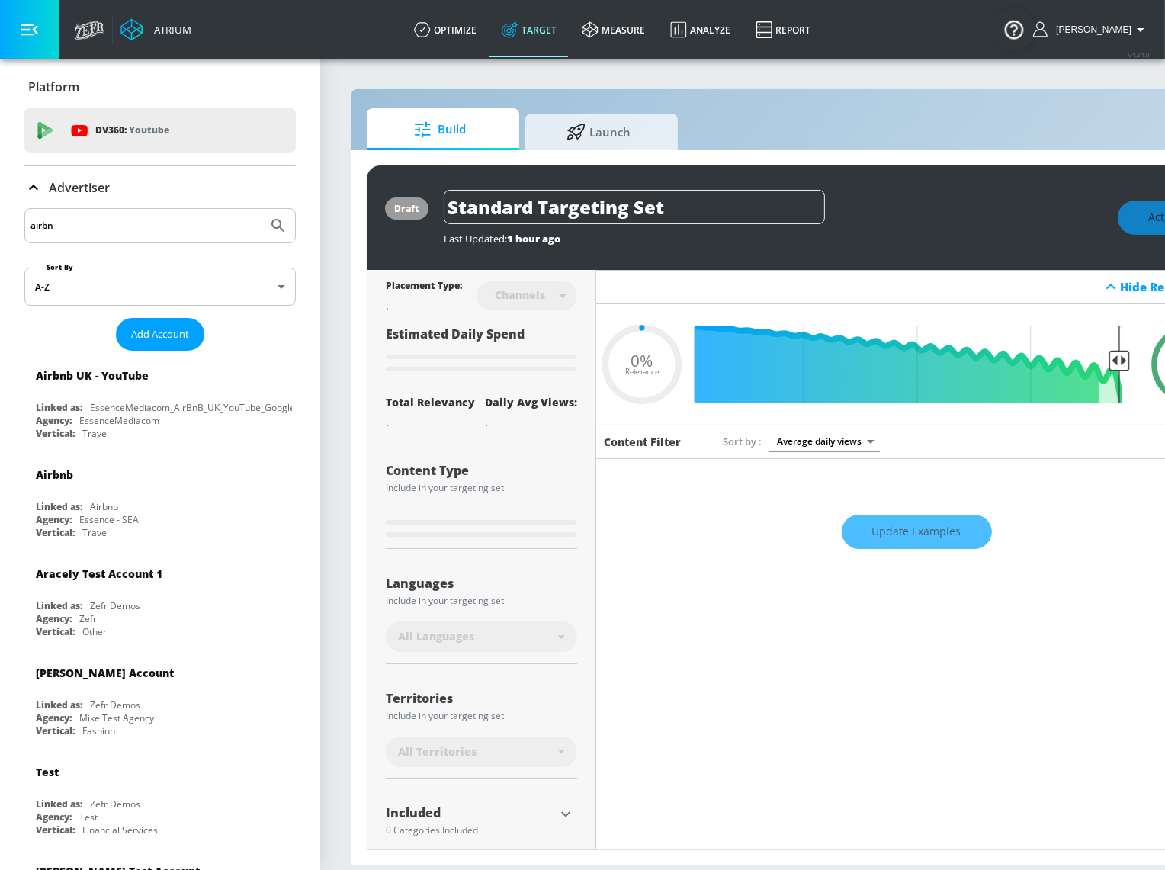
type input "0.6"
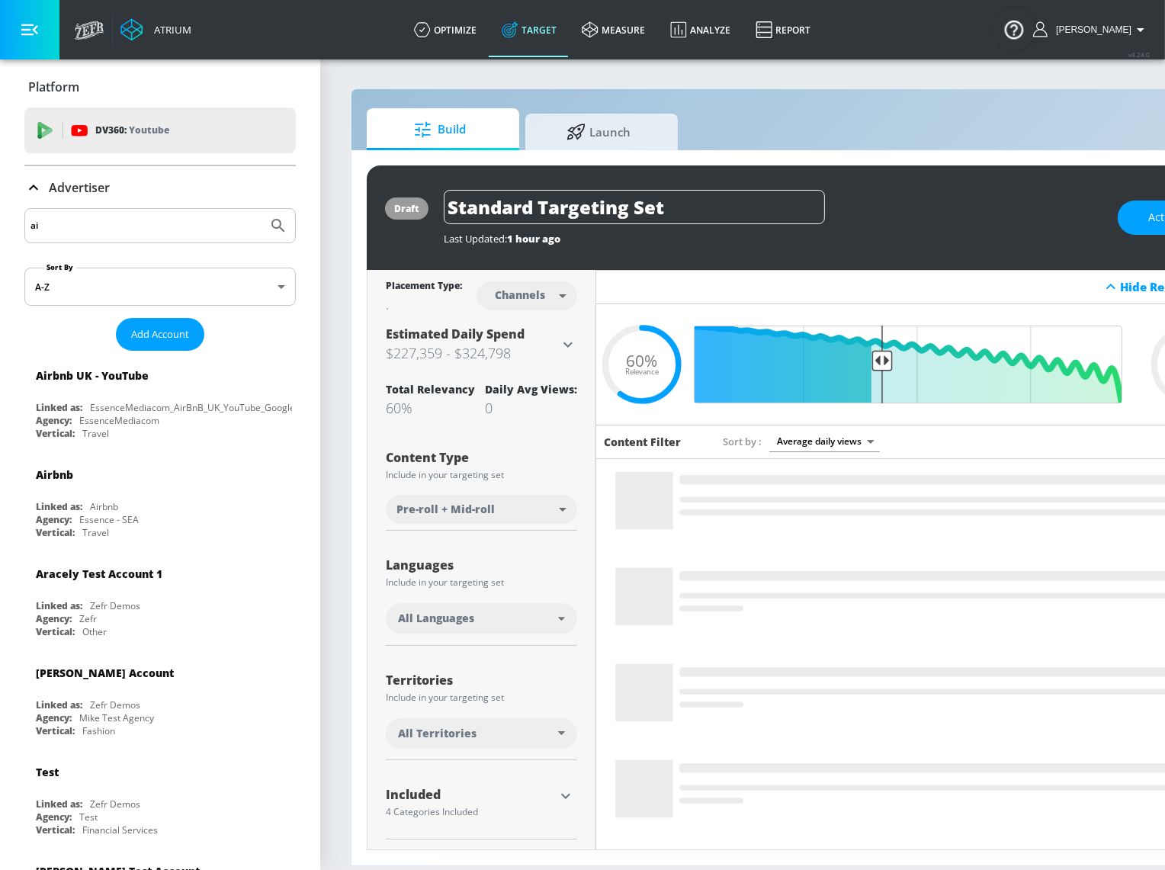
type input "a"
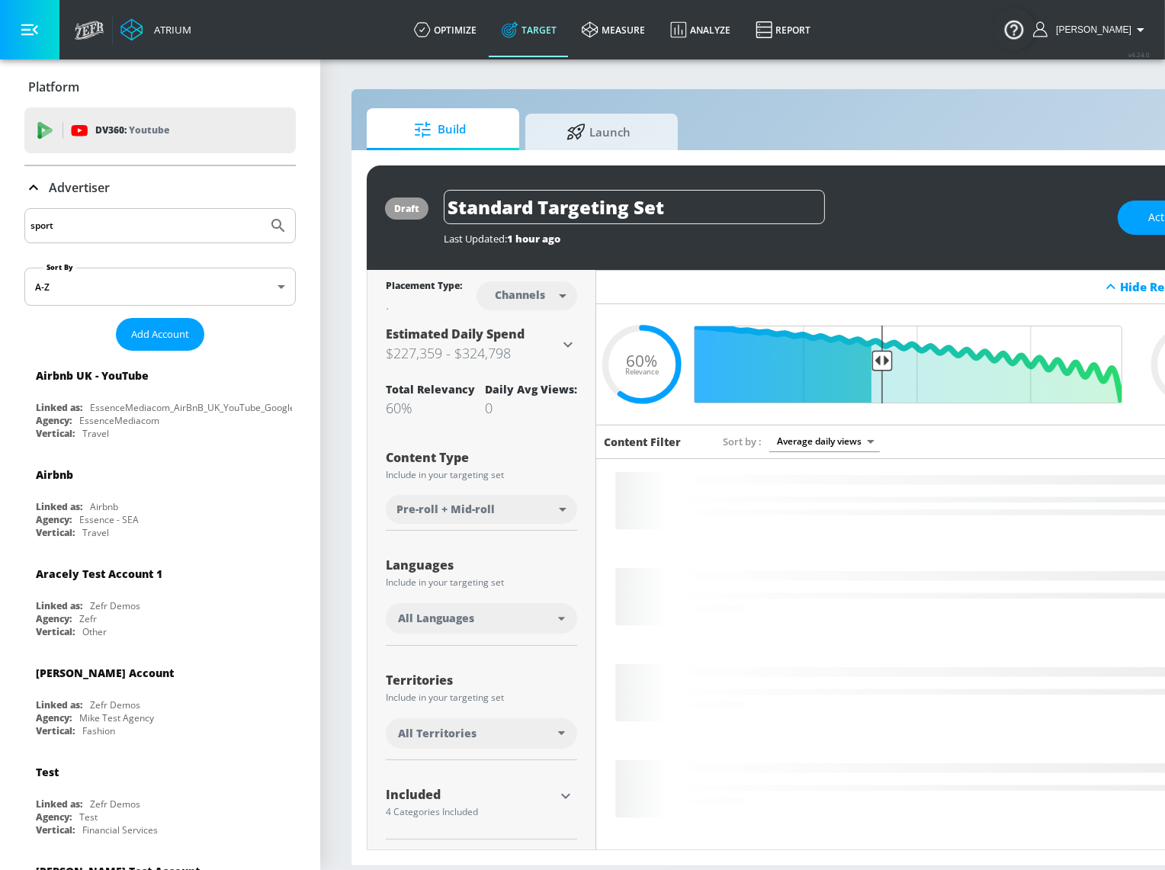
type input "sport"
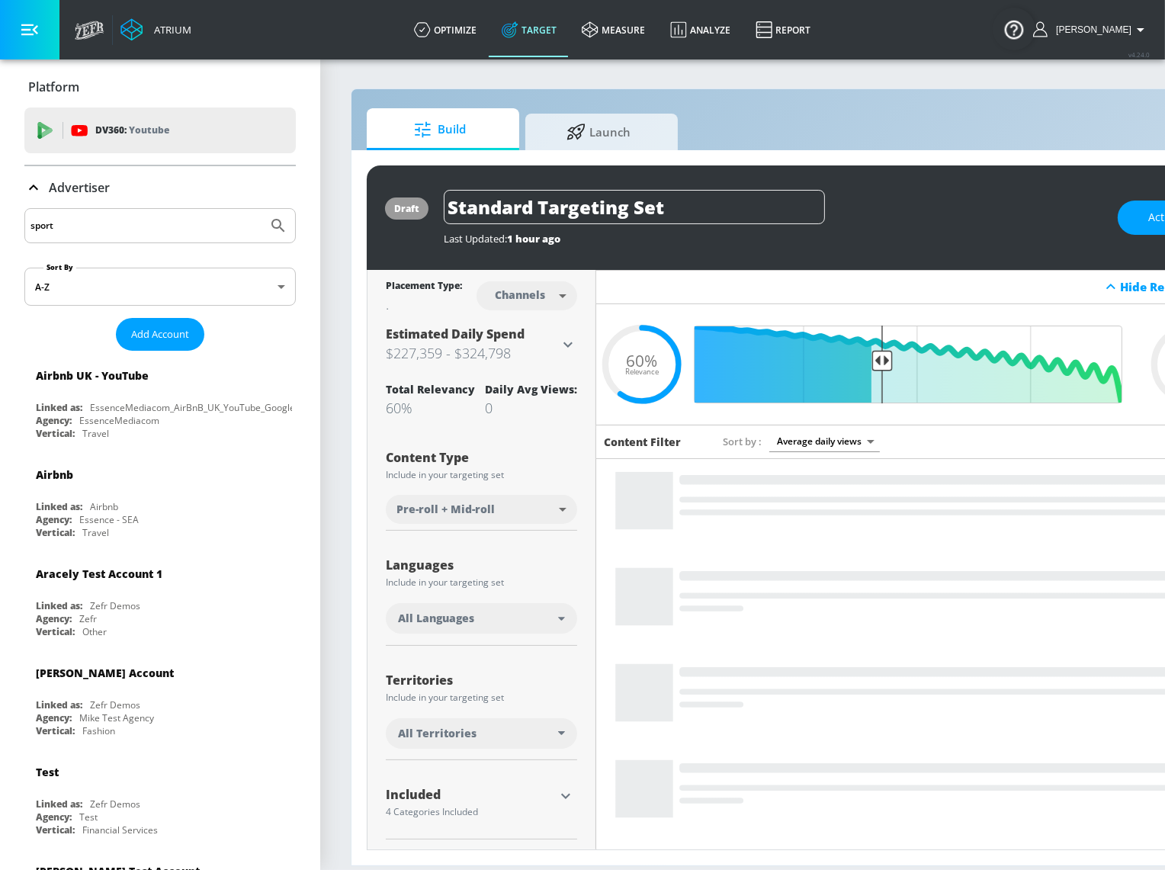
click at [261, 209] on button "Submit Search" at bounding box center [278, 226] width 34 height 34
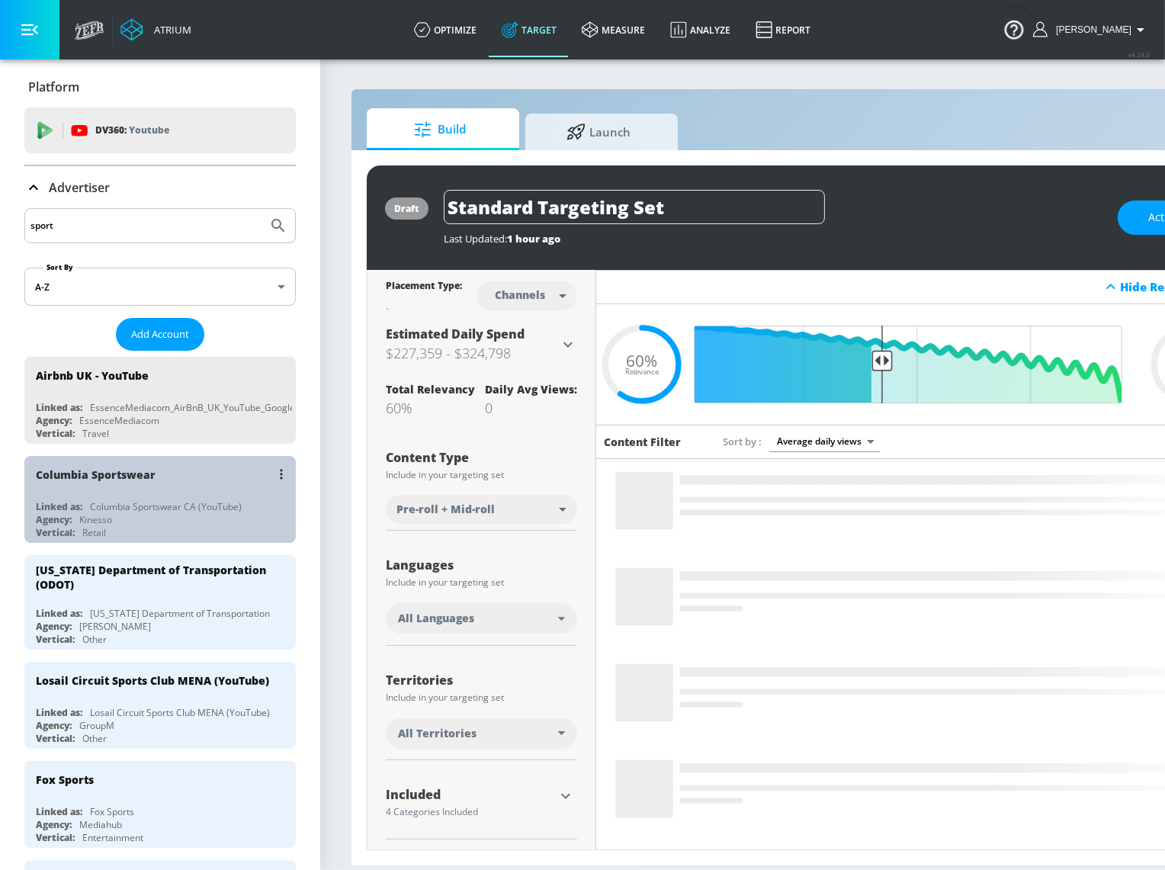
click at [205, 489] on div "Columbia Sportswear" at bounding box center [164, 474] width 256 height 37
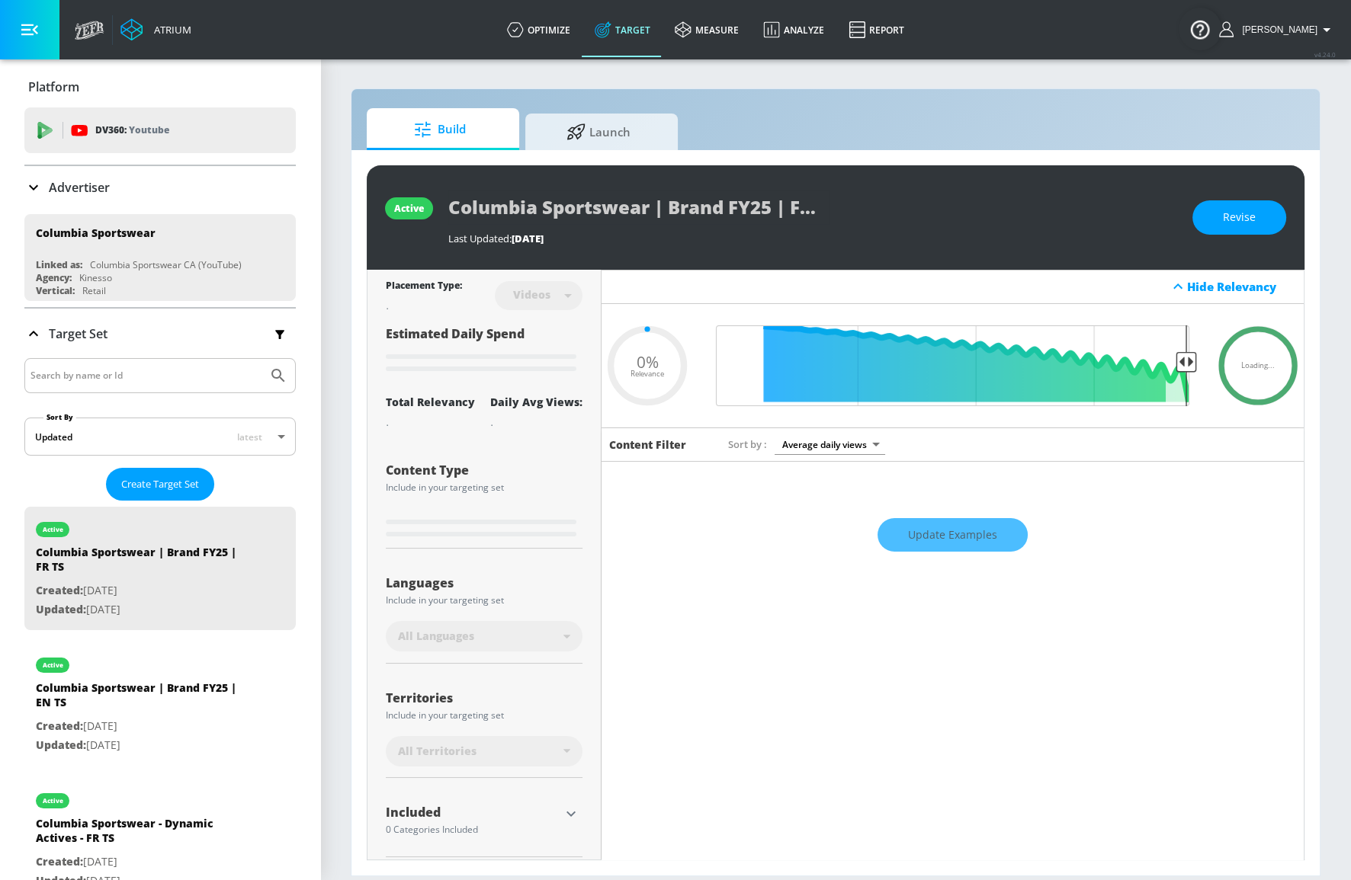
type input "0.05"
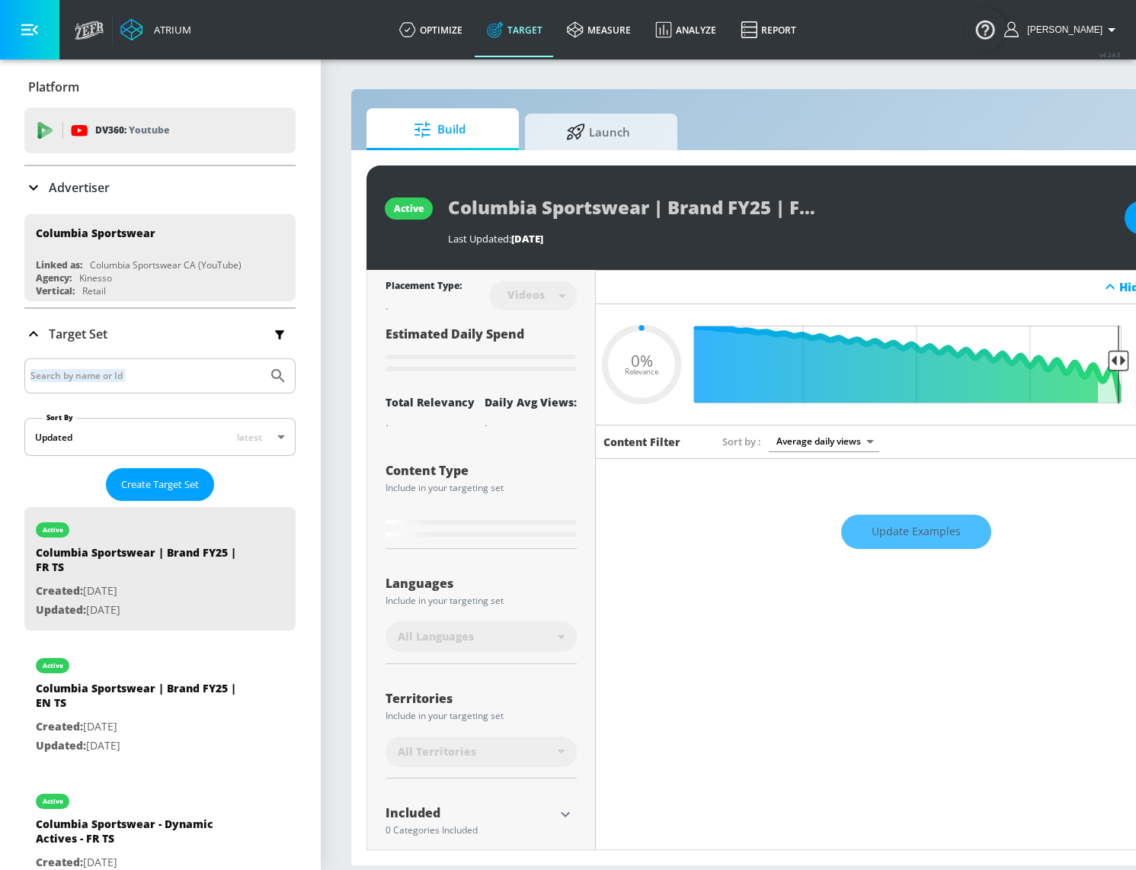
click at [0, 248] on html "Atrium optimize Target measure Analyze Report optimize Target measure Analyze R…" at bounding box center [568, 435] width 1136 height 870
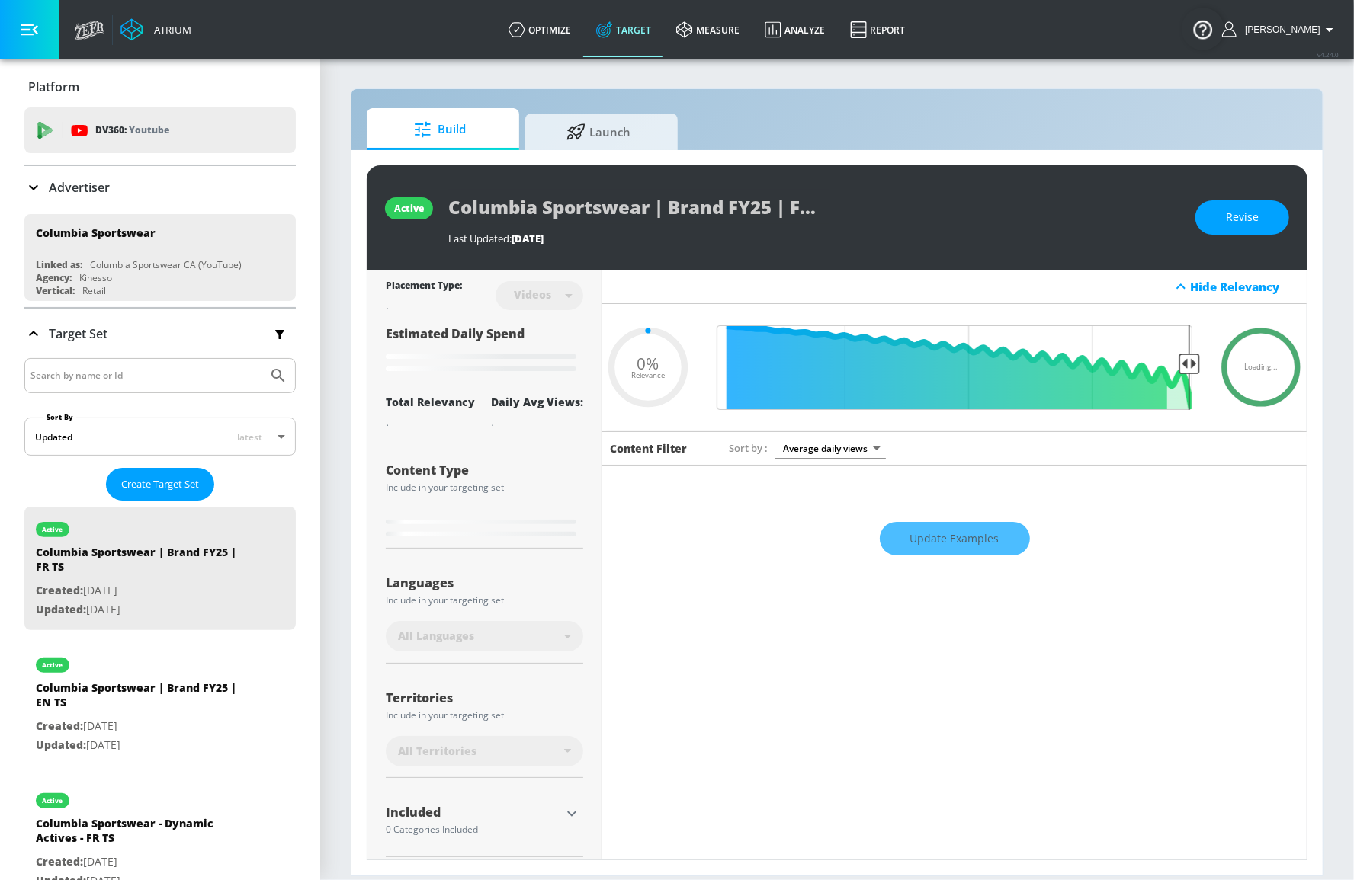
click at [937, 536] on div "Update Examples" at bounding box center [954, 538] width 704 height 53
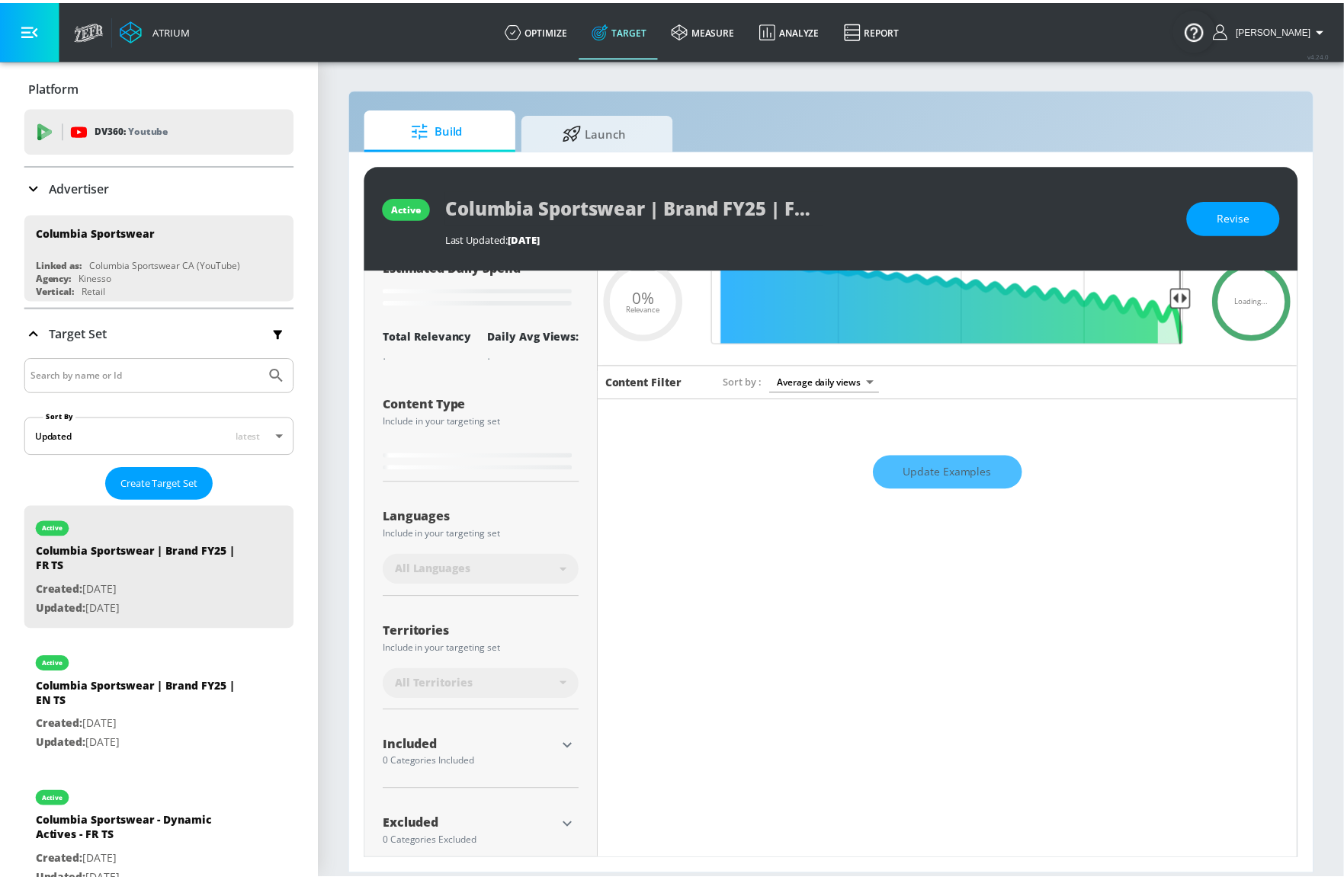
scroll to position [88, 0]
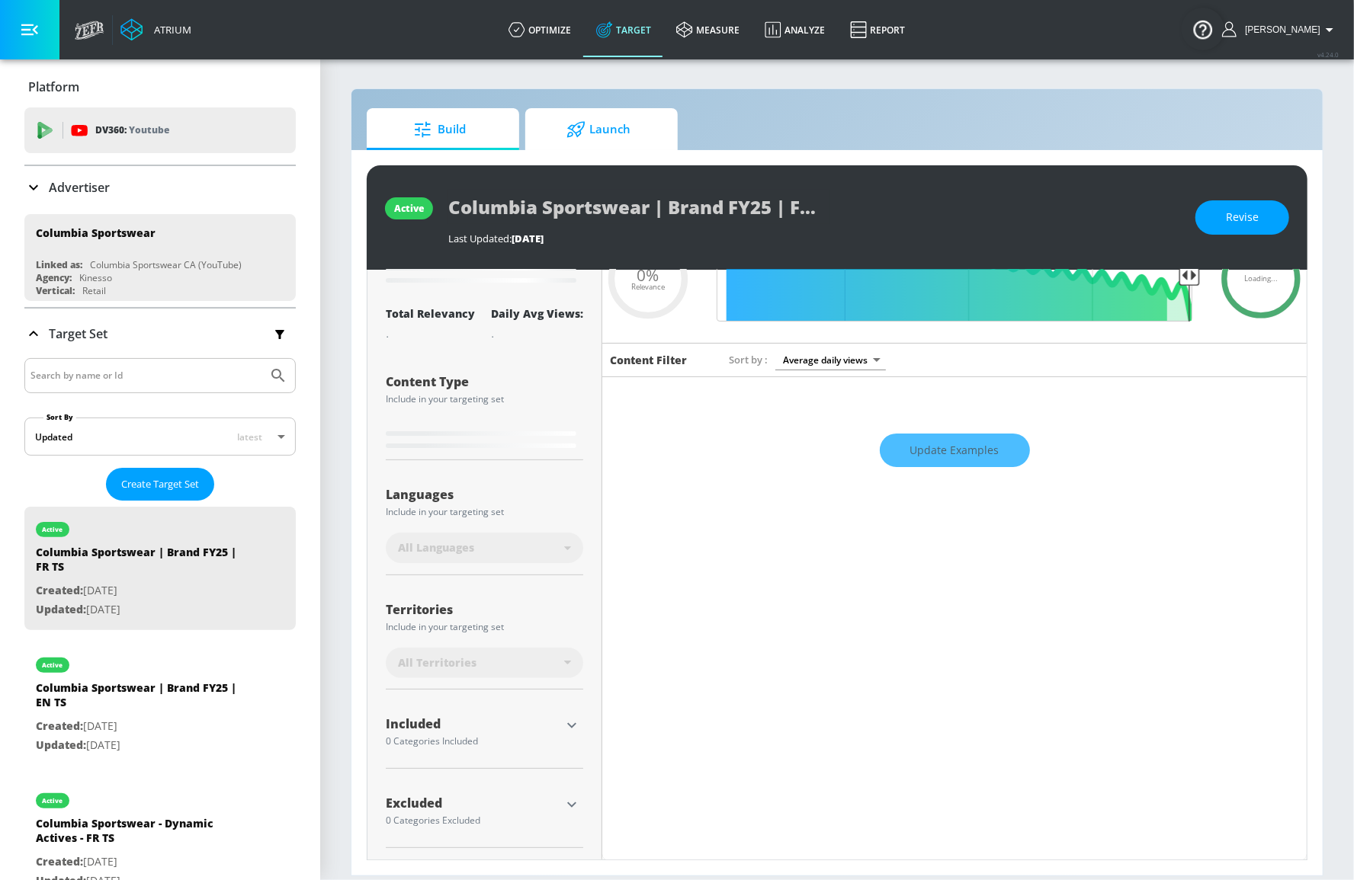
click at [595, 127] on span "Launch" at bounding box center [598, 129] width 116 height 37
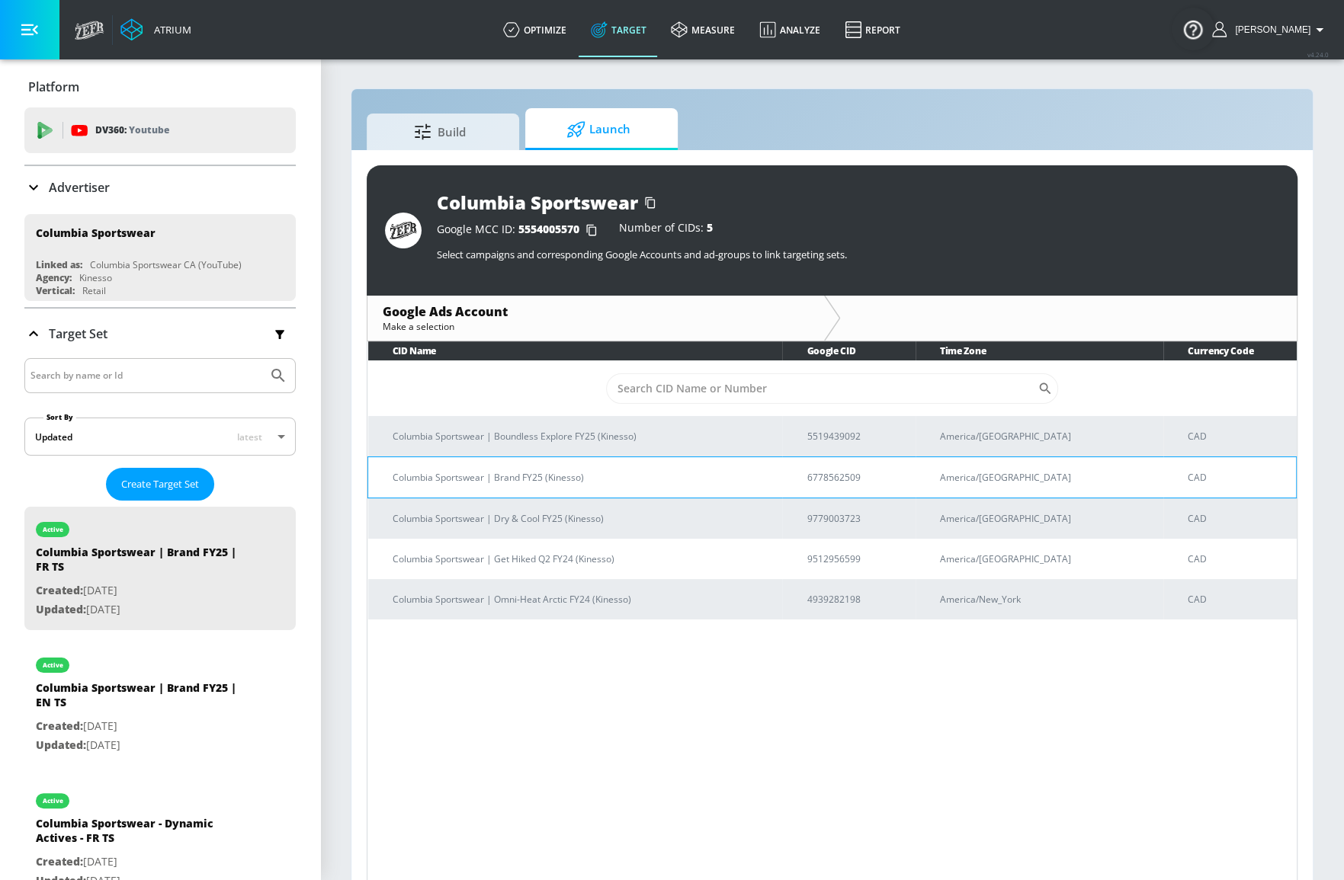
click at [454, 472] on p "Columbia Sportswear | Brand FY25 (Kinesso)" at bounding box center [581, 478] width 377 height 16
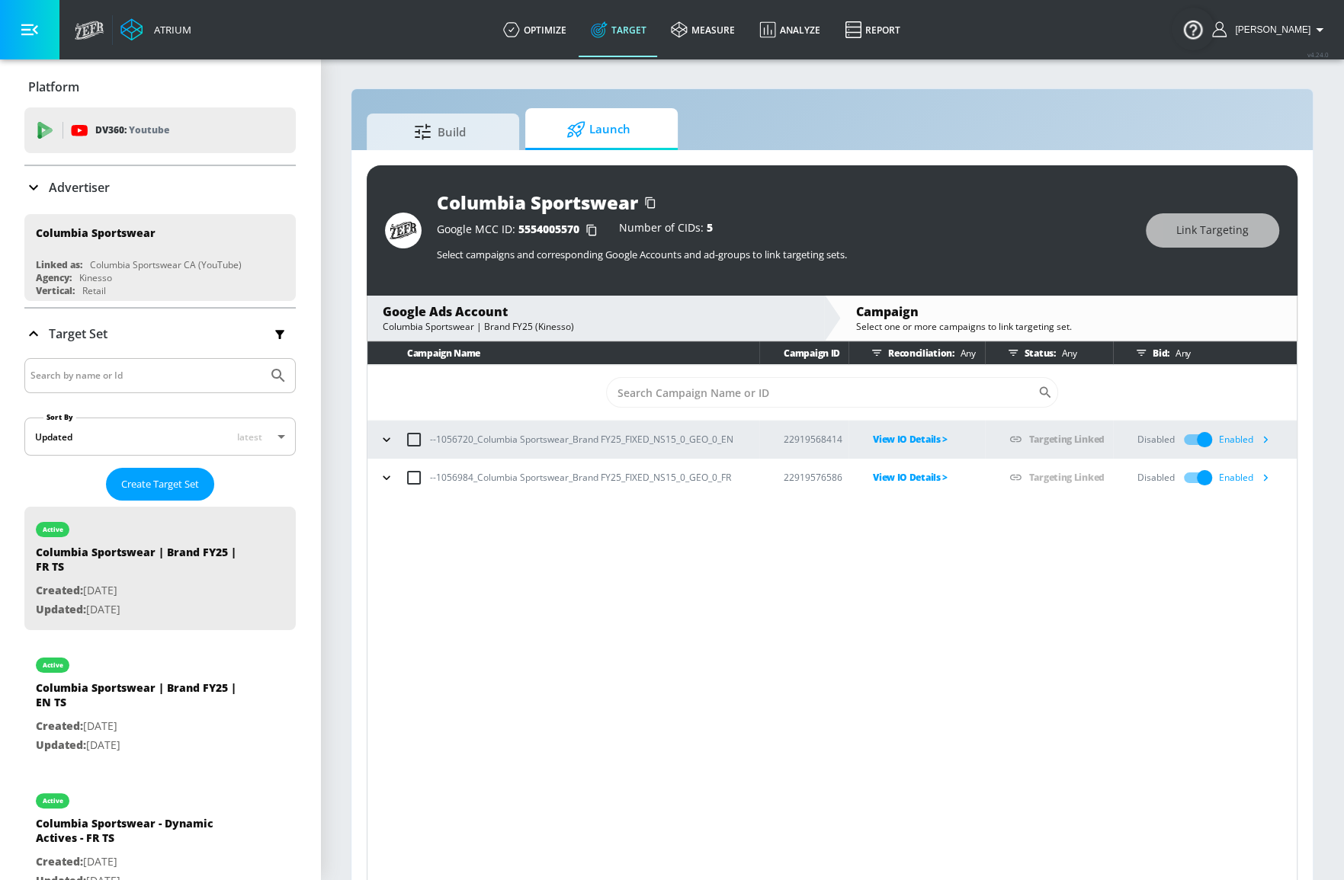
click at [605, 133] on span "Launch" at bounding box center [598, 129] width 116 height 37
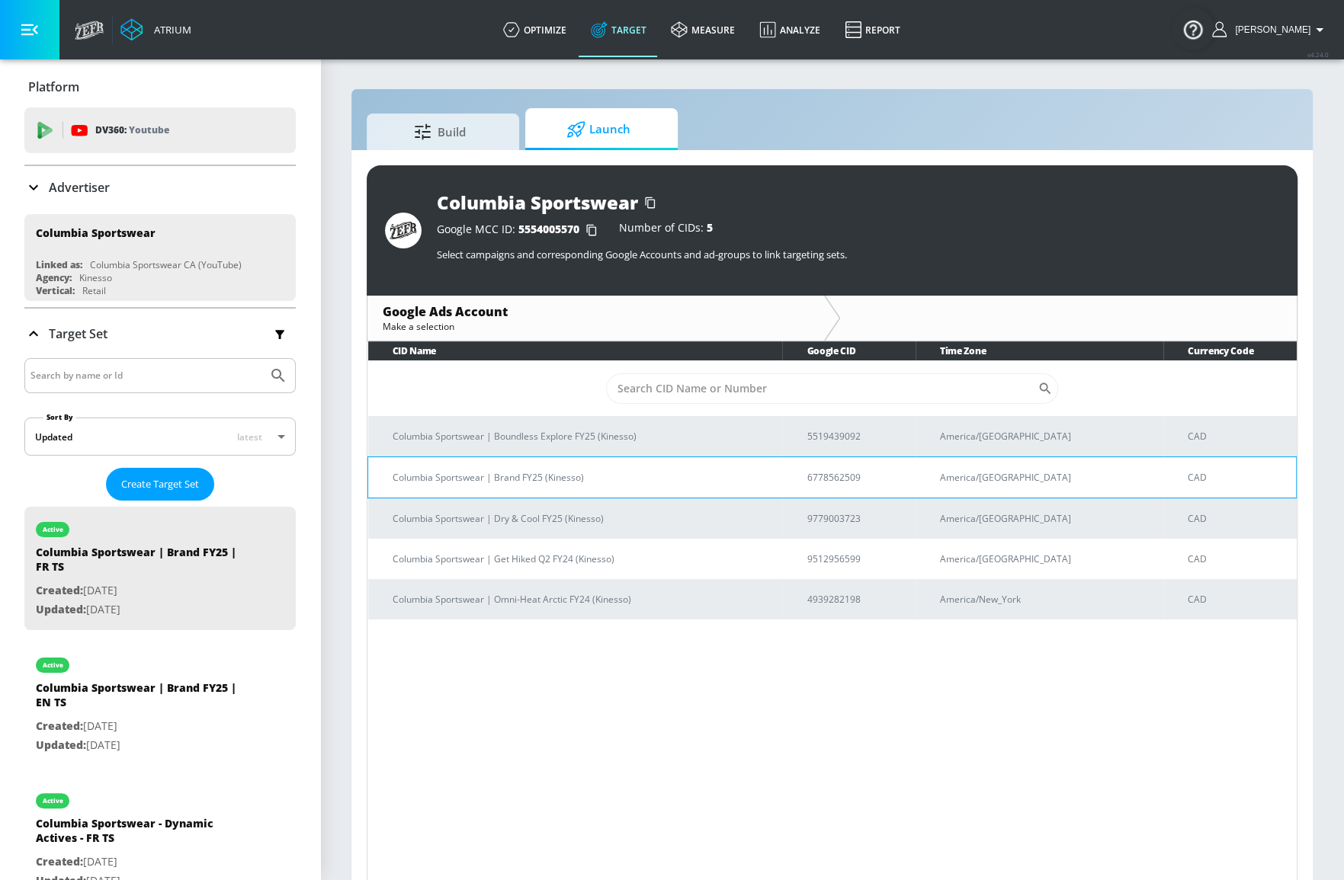
click at [531, 478] on p "Columbia Sportswear | Brand FY25 (Kinesso)" at bounding box center [581, 478] width 377 height 16
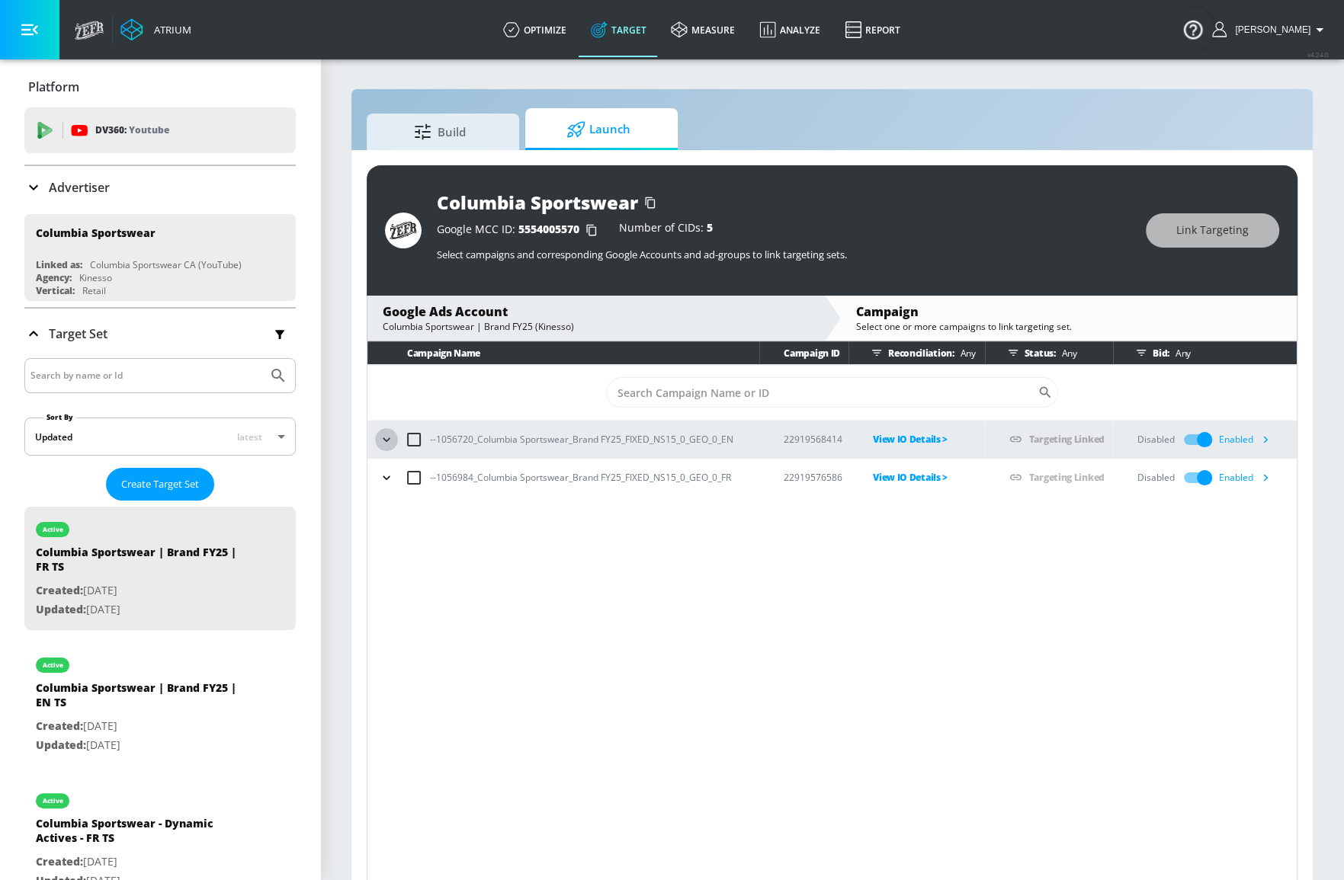
click at [393, 441] on button "button" at bounding box center [386, 439] width 23 height 23
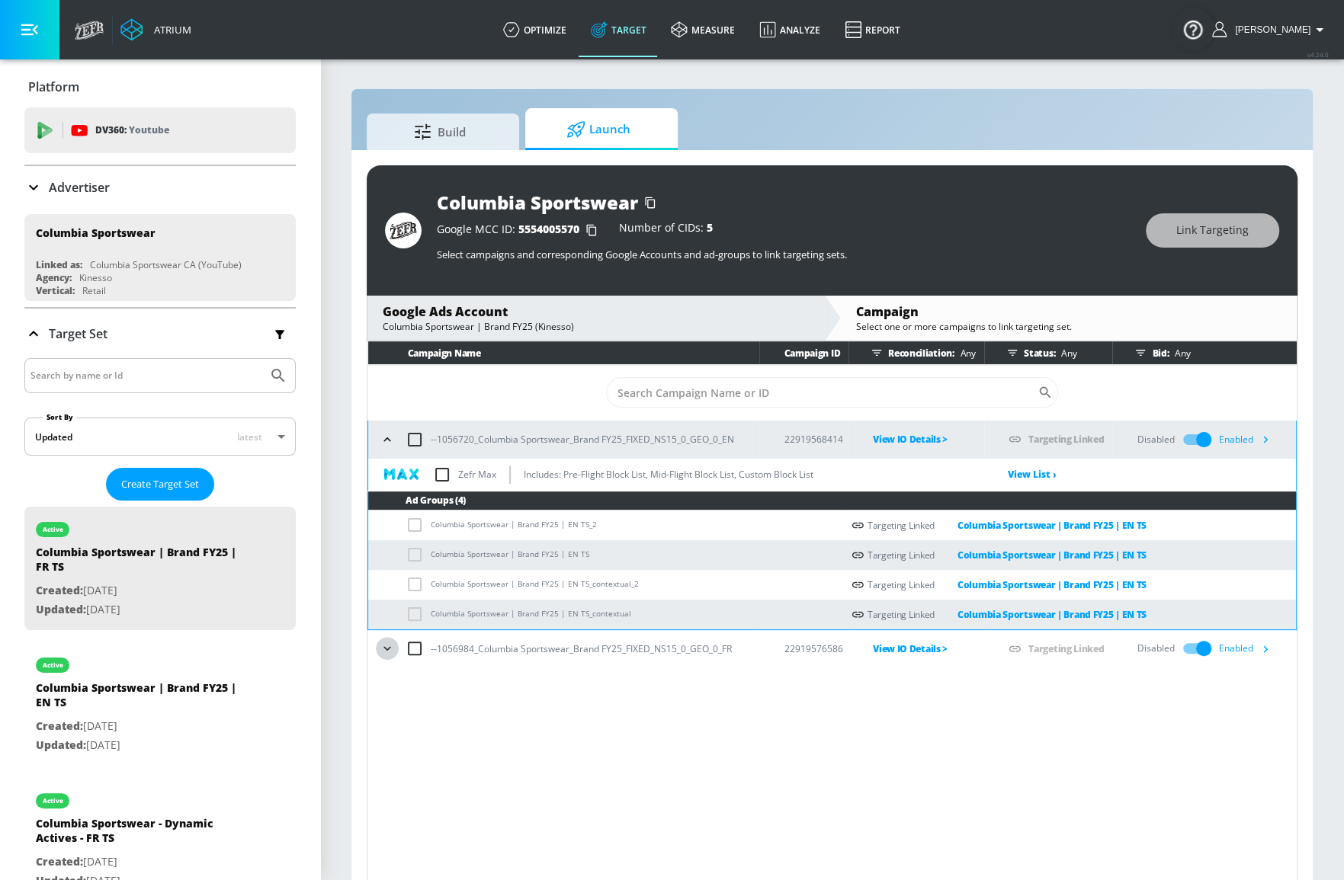
click at [381, 646] on icon "button" at bounding box center [387, 648] width 15 height 15
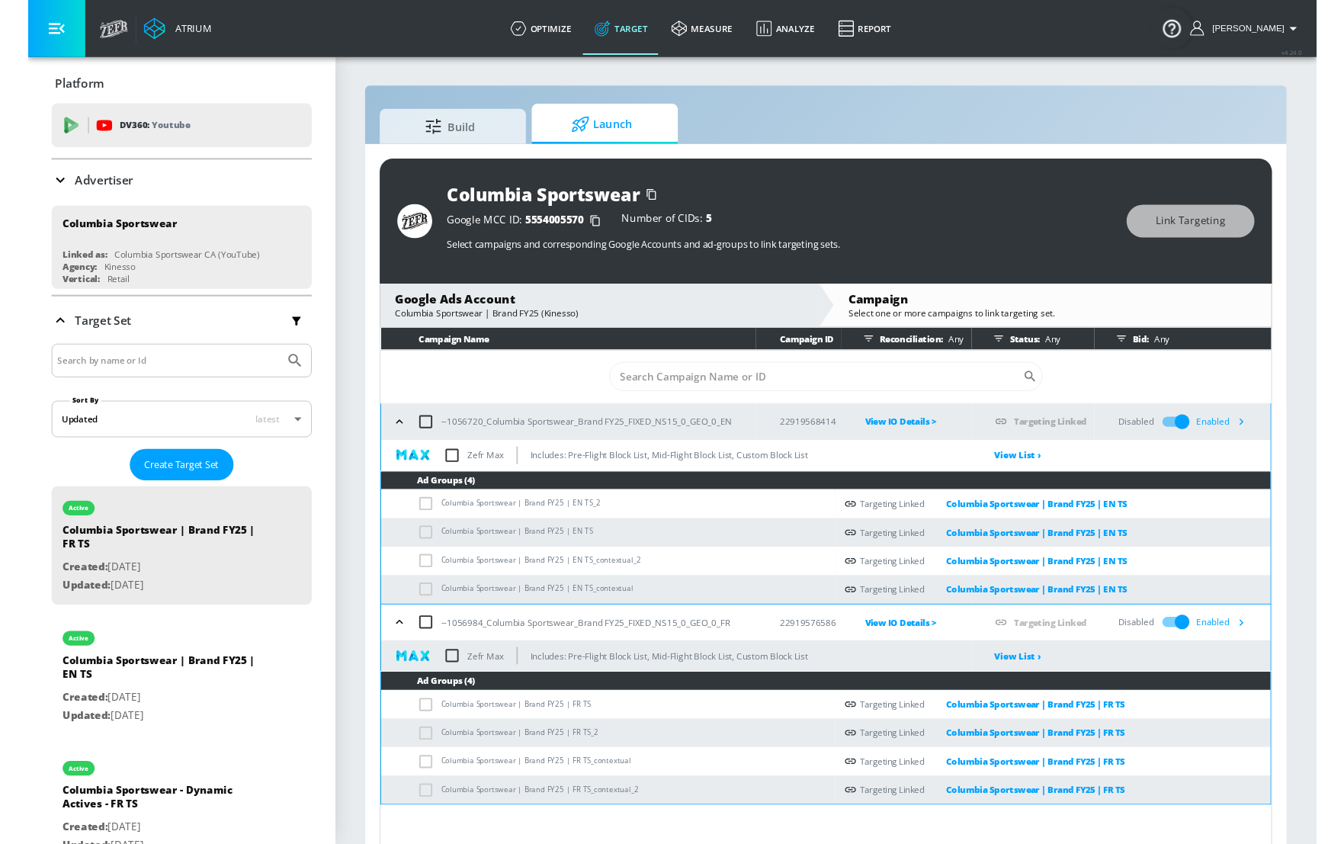
scroll to position [21, 0]
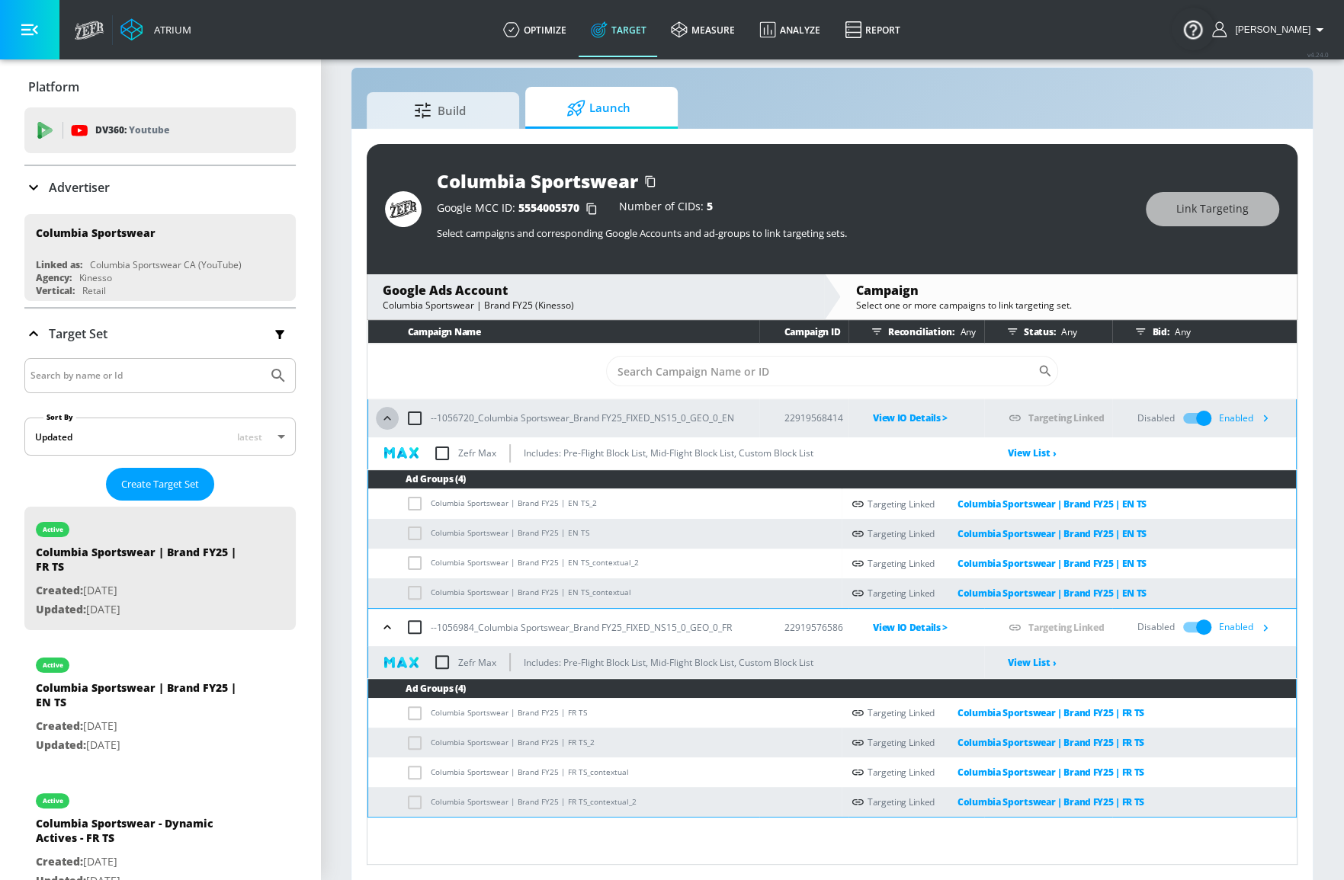
click at [391, 420] on icon "button" at bounding box center [387, 418] width 15 height 15
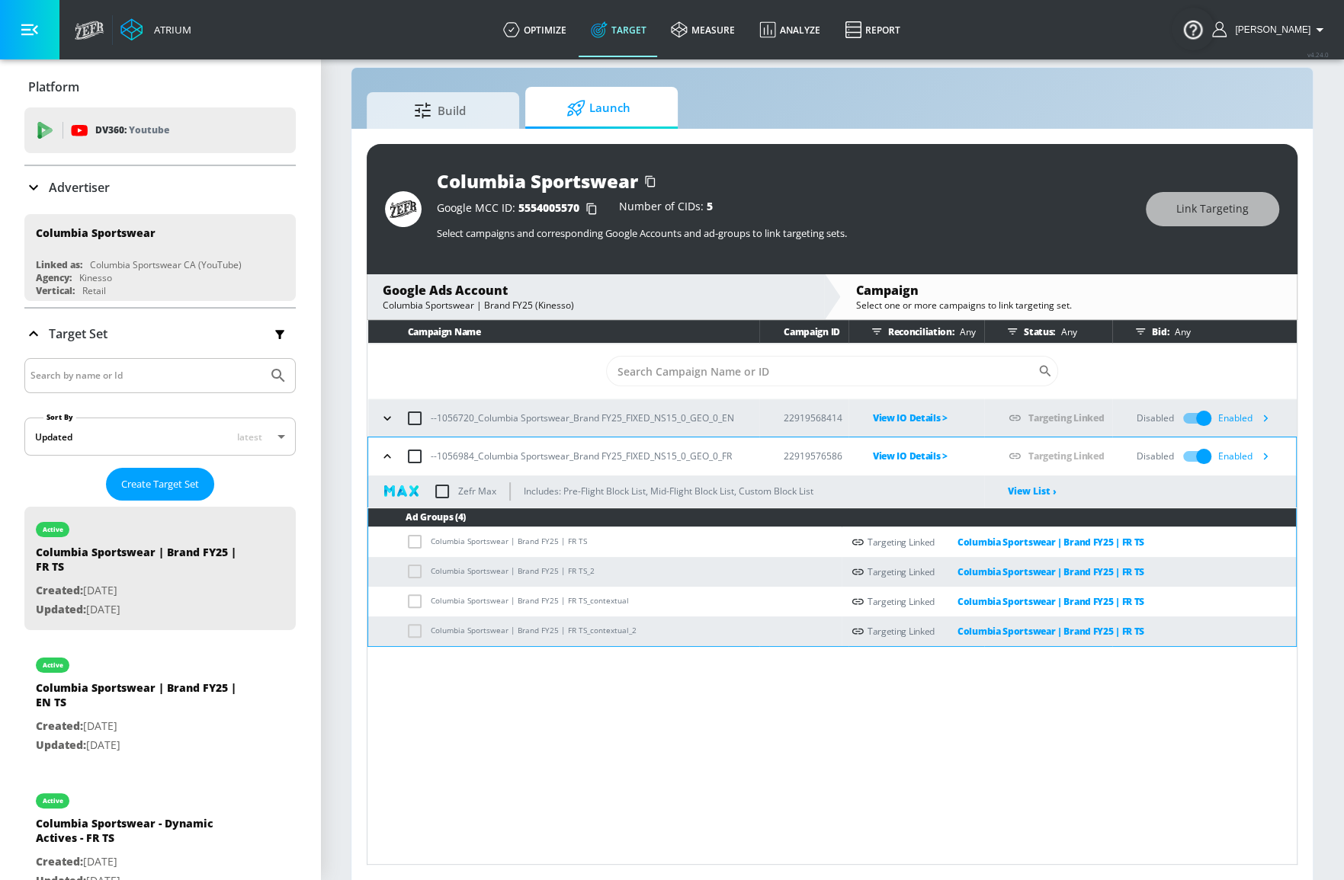
click at [389, 457] on icon "button" at bounding box center [387, 456] width 15 height 15
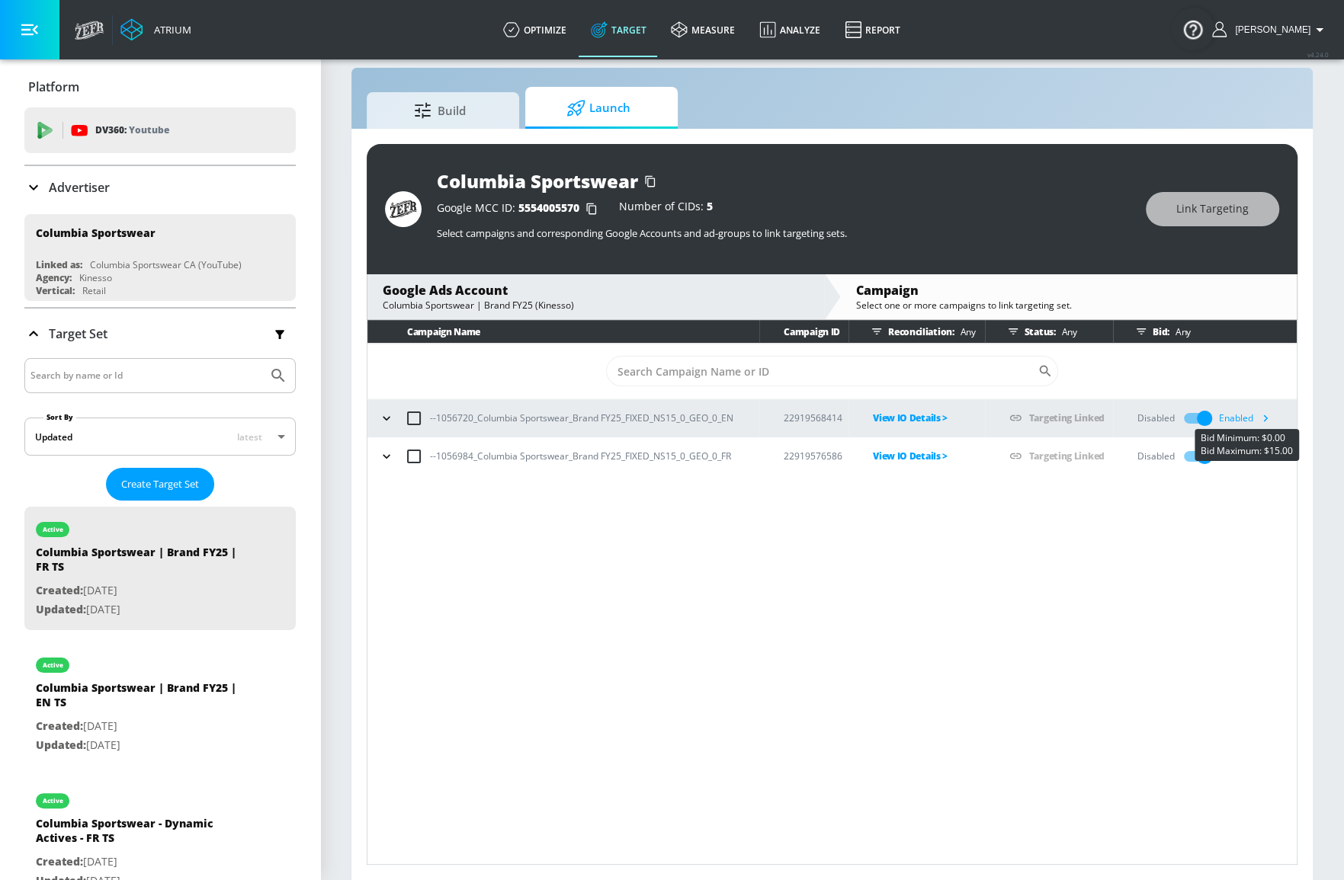
click at [1258, 412] on icon "button" at bounding box center [1265, 418] width 16 height 16
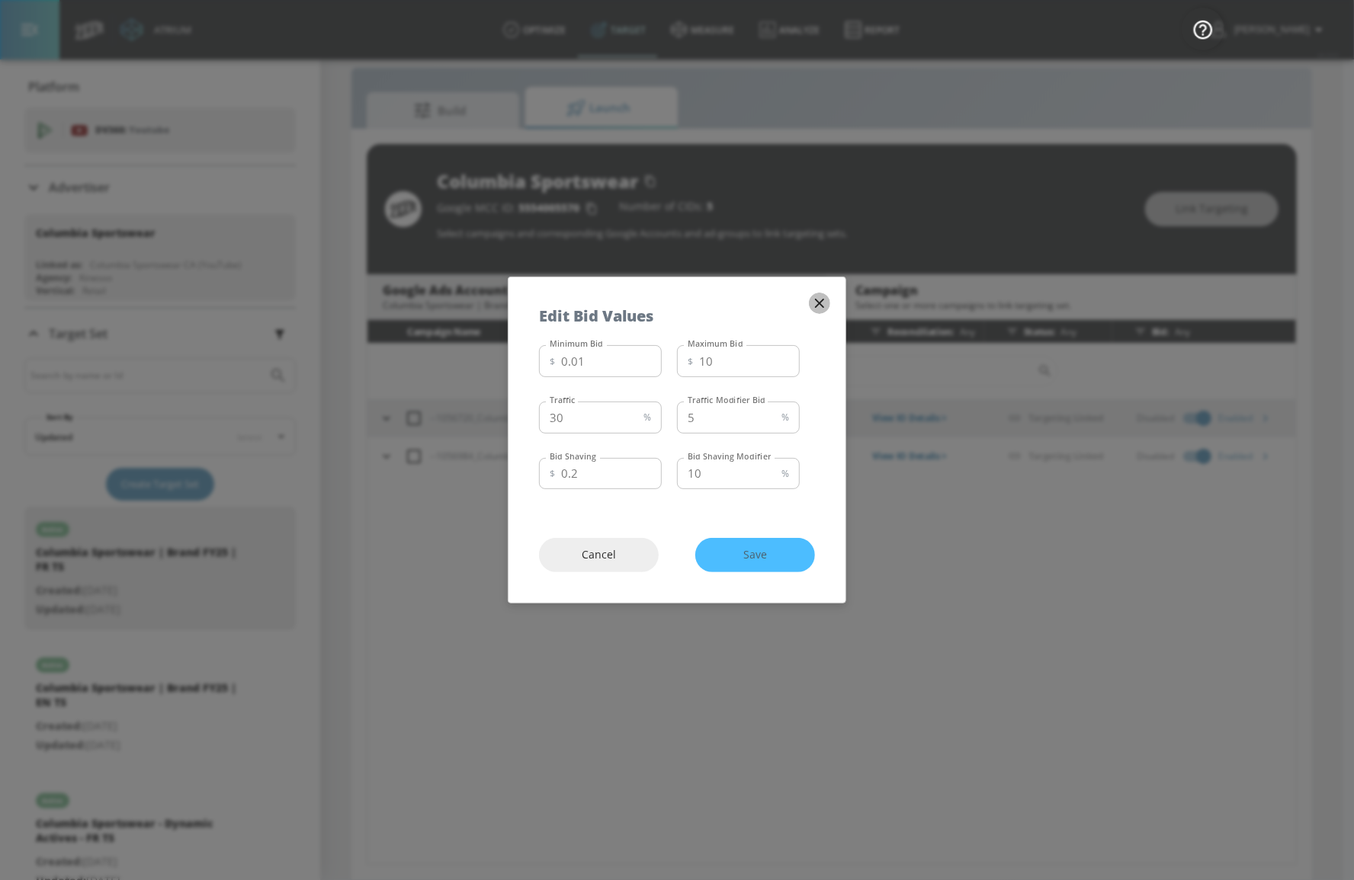
click at [821, 300] on icon "button" at bounding box center [819, 303] width 17 height 17
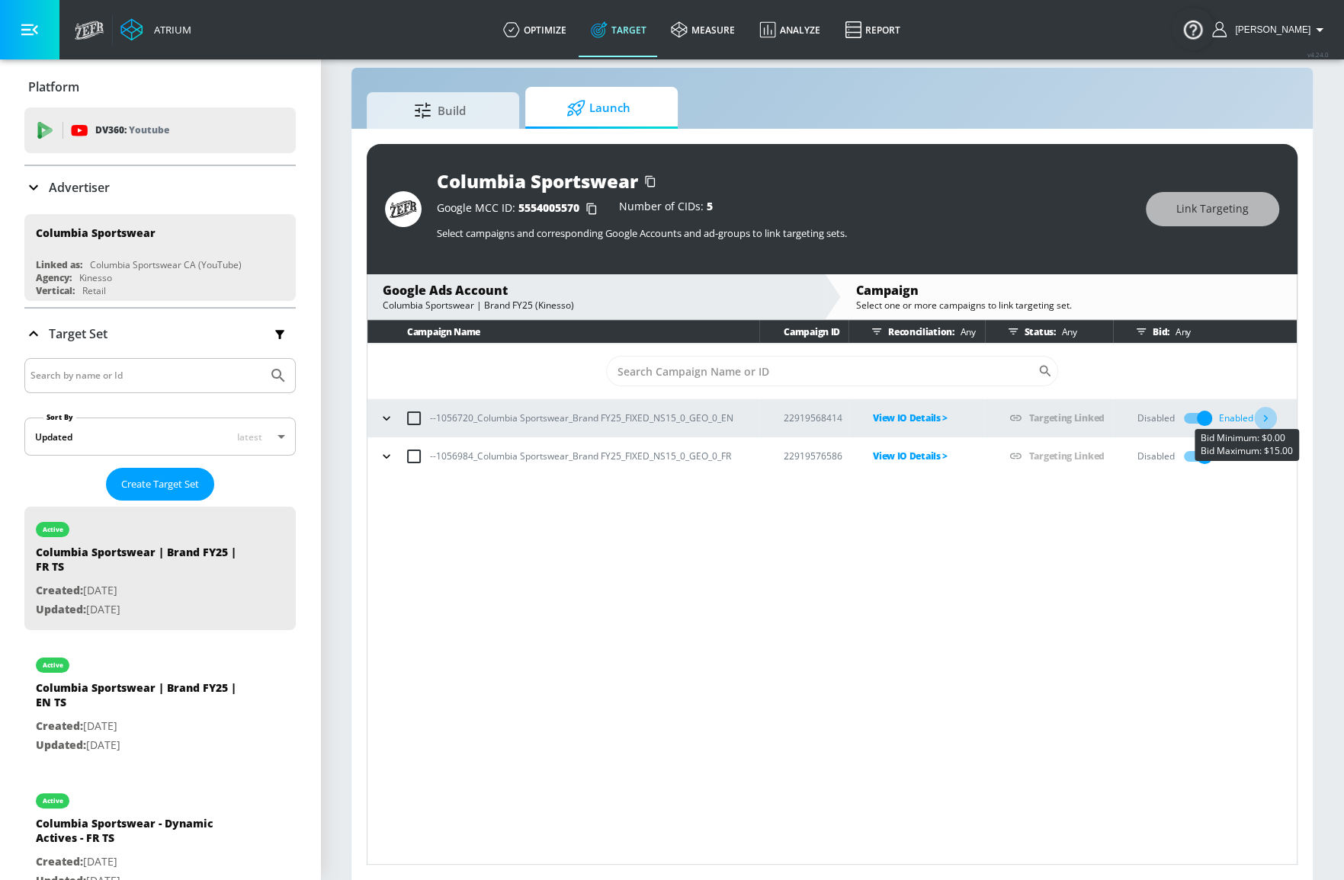
click at [1265, 410] on icon "button" at bounding box center [1265, 418] width 16 height 16
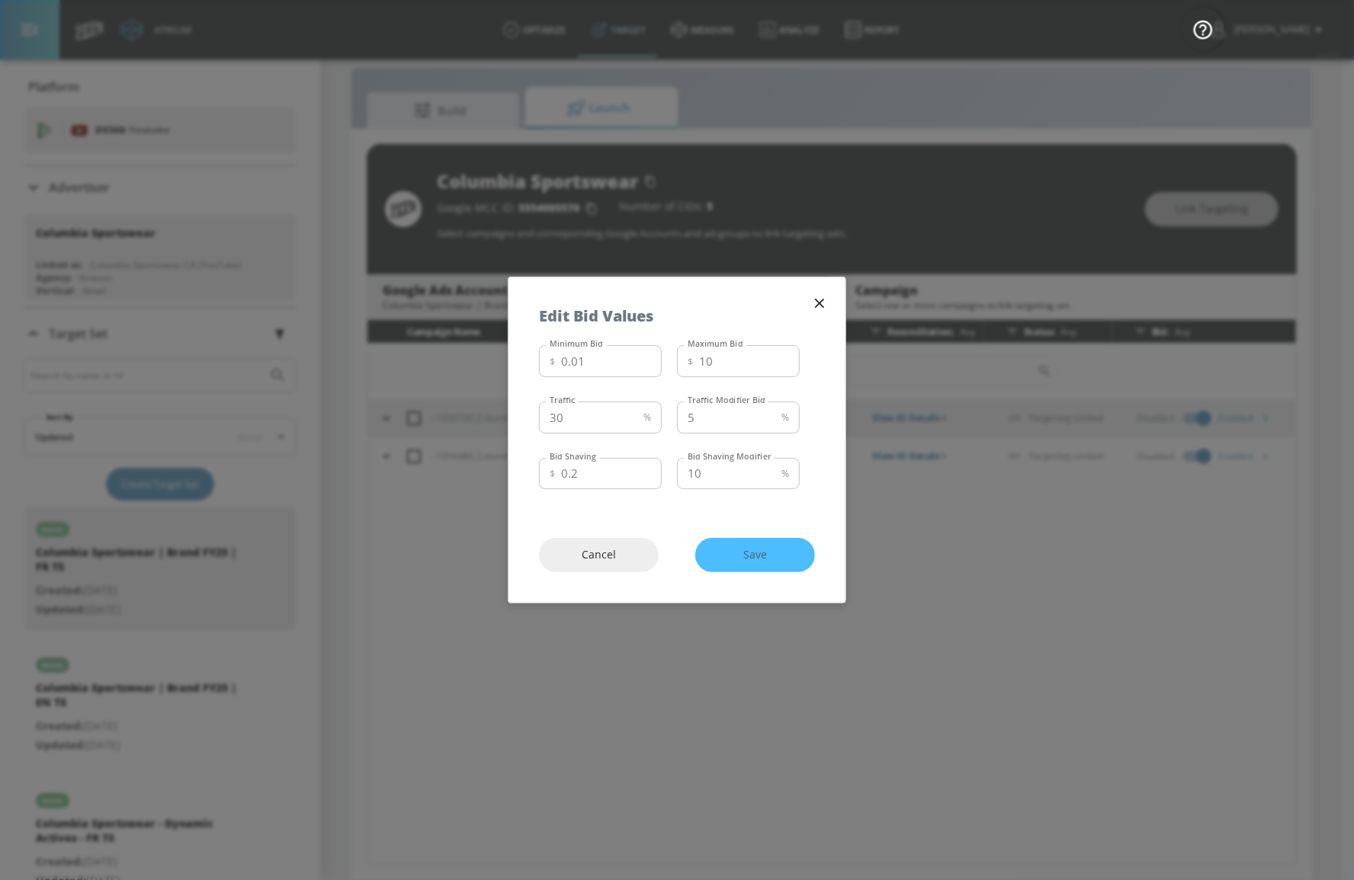
click at [814, 302] on icon "button" at bounding box center [819, 303] width 17 height 17
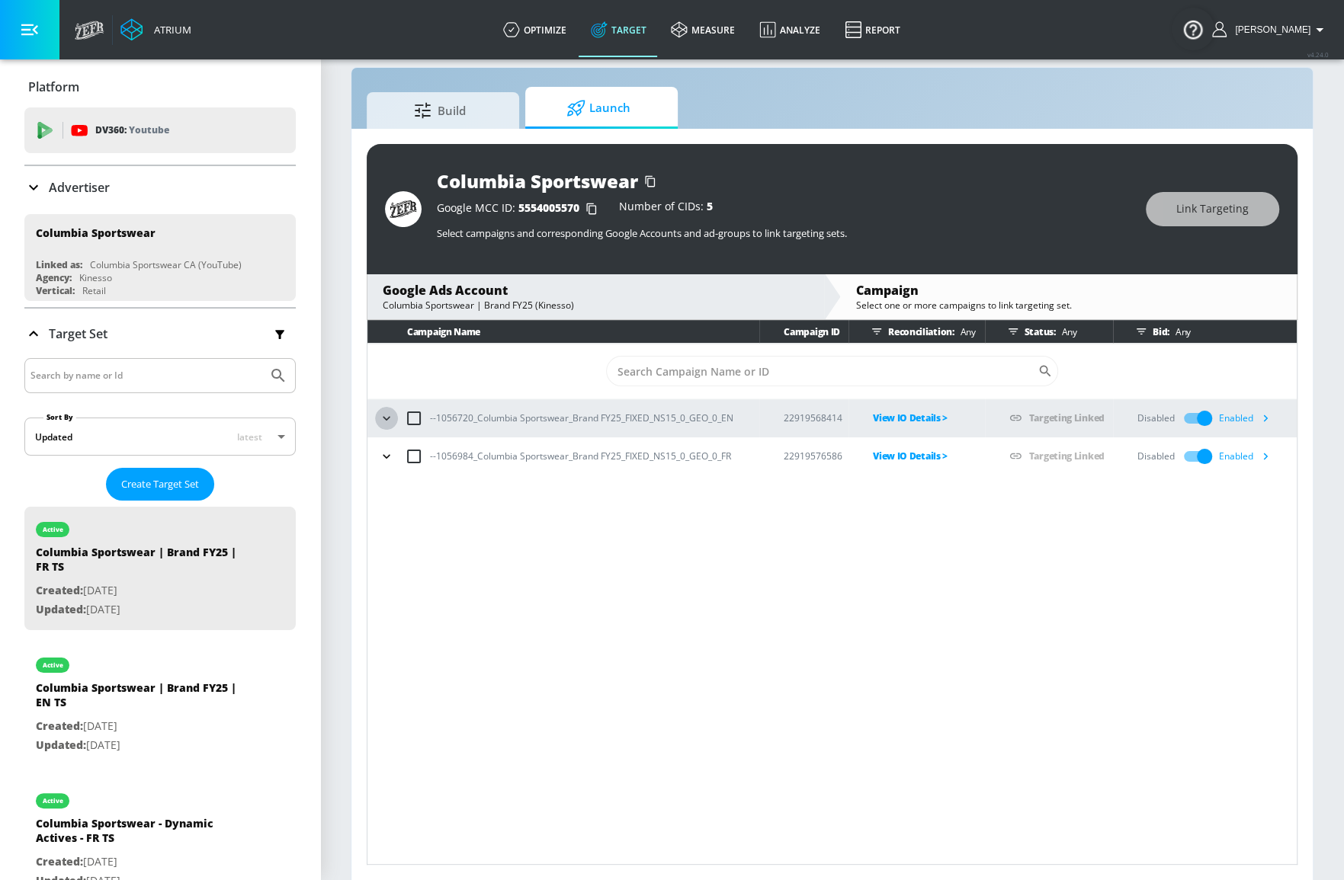
click at [386, 418] on icon "button" at bounding box center [386, 418] width 7 height 4
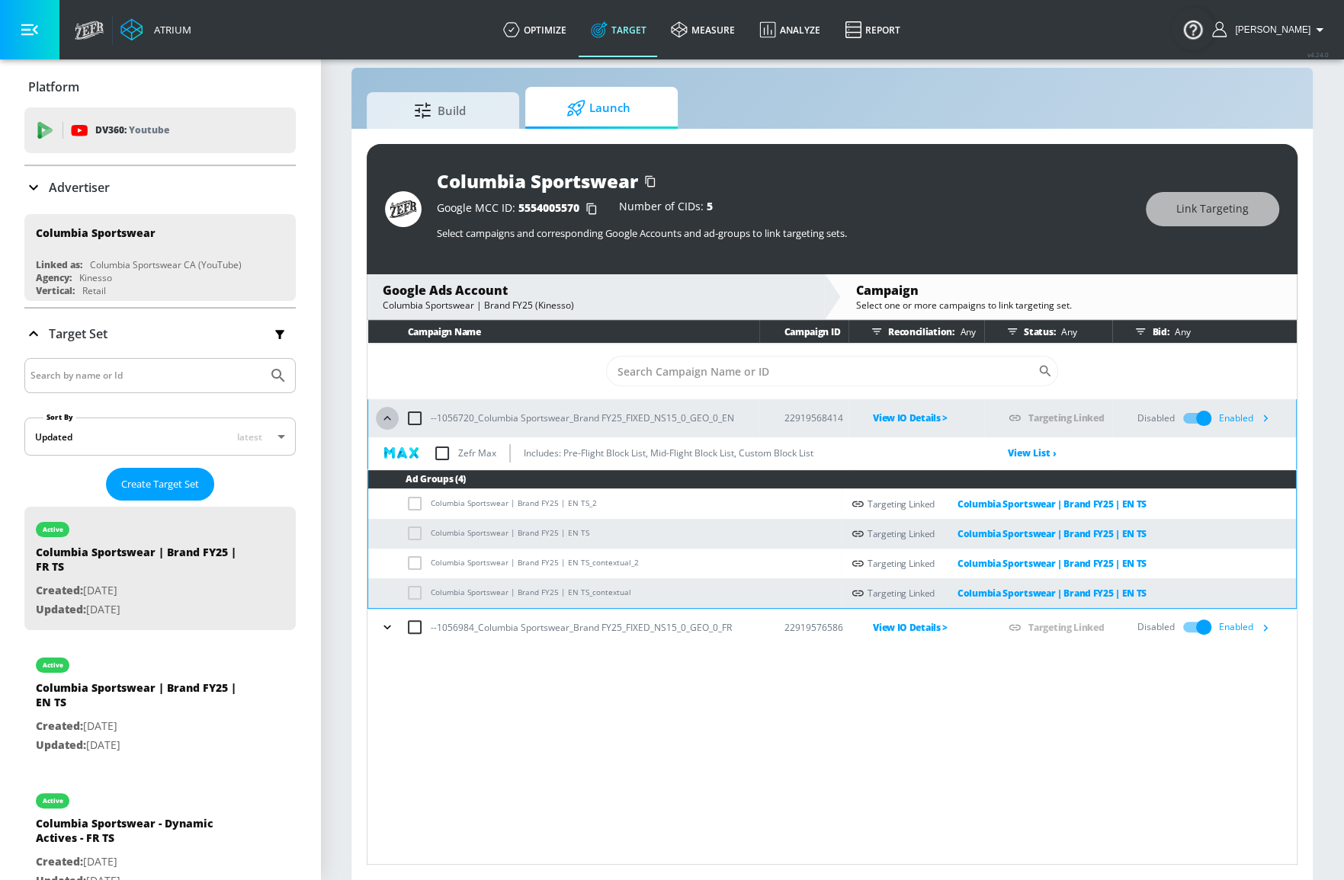
click at [385, 418] on icon "button" at bounding box center [386, 418] width 7 height 4
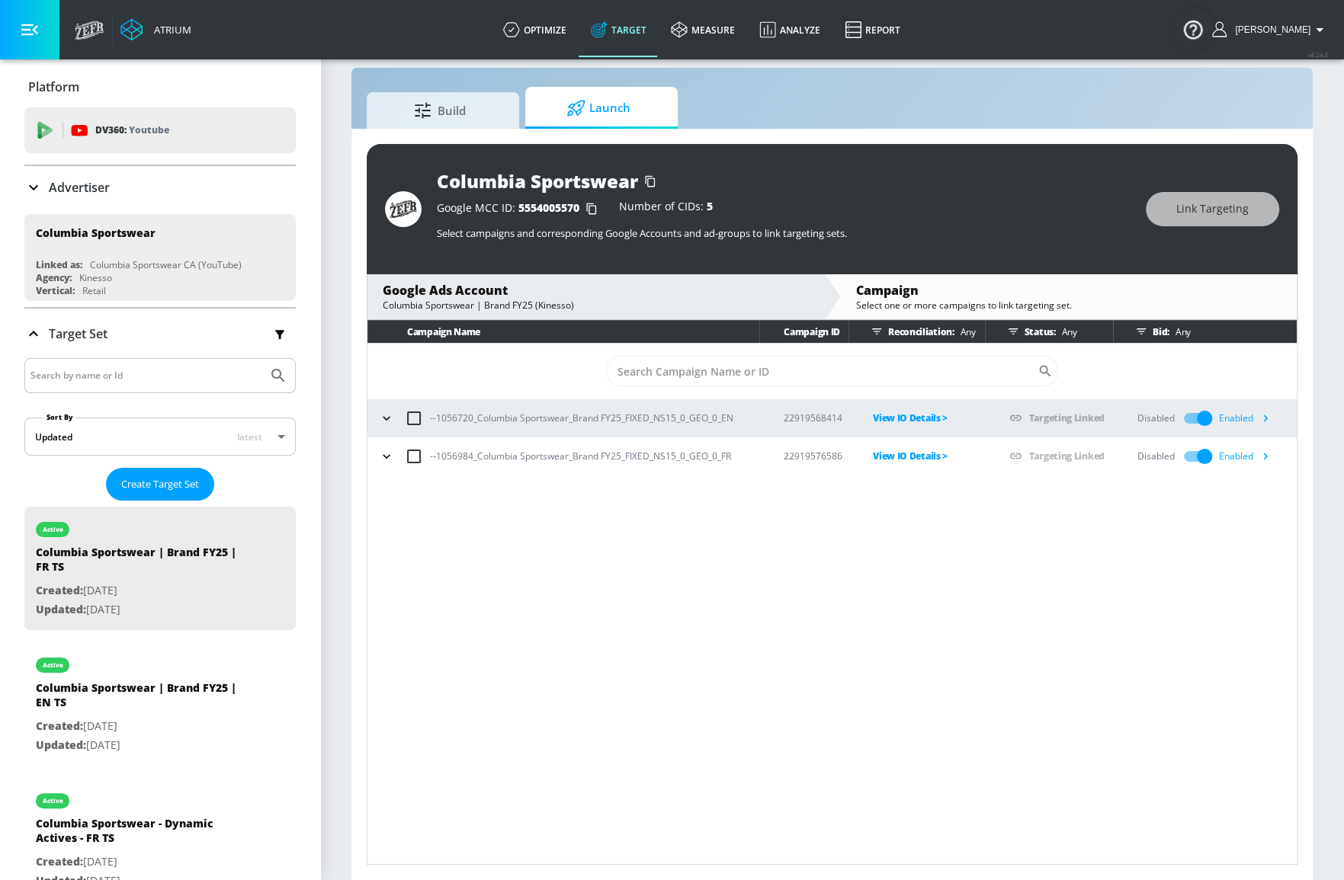
click at [430, 605] on div "Campaign Name Campaign ID Reconciliation: Any Status: Any Bid: Any ​ --1056720_…" at bounding box center [832, 592] width 931 height 545
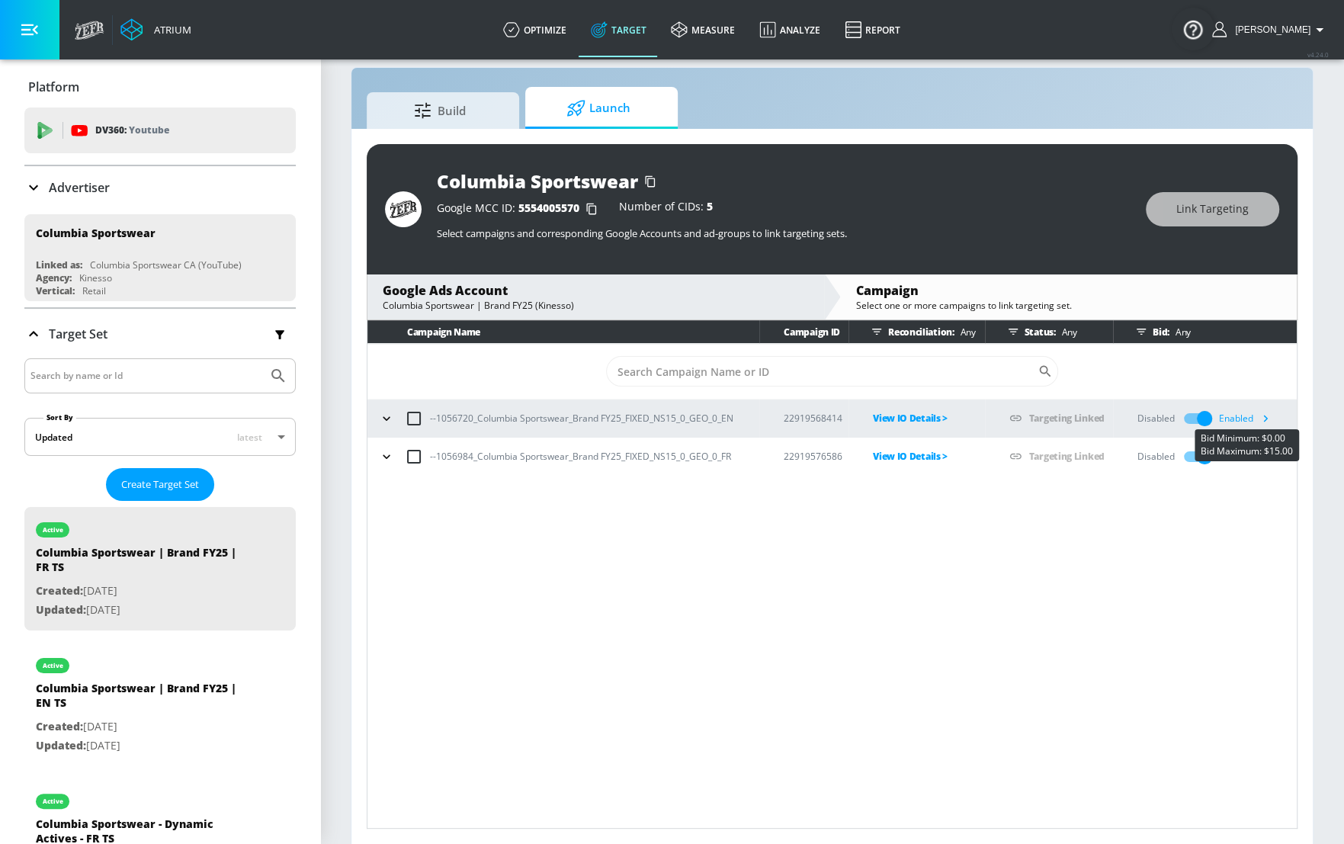
click at [1268, 420] on icon "button" at bounding box center [1265, 418] width 16 height 16
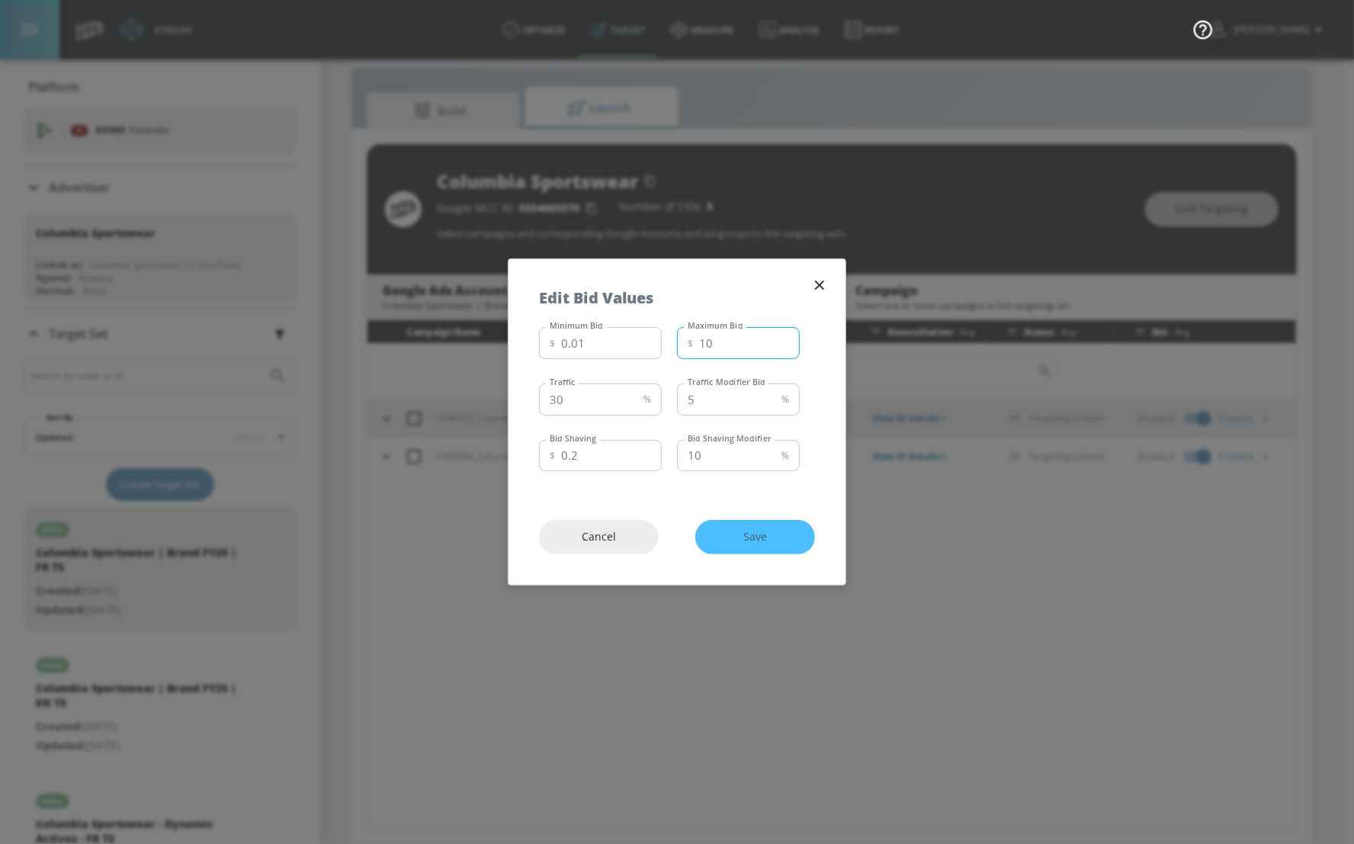
click at [723, 347] on input "10" at bounding box center [749, 343] width 101 height 32
type input "11"
click at [762, 543] on span "Save" at bounding box center [755, 536] width 59 height 19
click at [762, 543] on span "Saving..." at bounding box center [755, 536] width 59 height 19
click at [752, 536] on div "Cancel Save" at bounding box center [676, 536] width 337 height 95
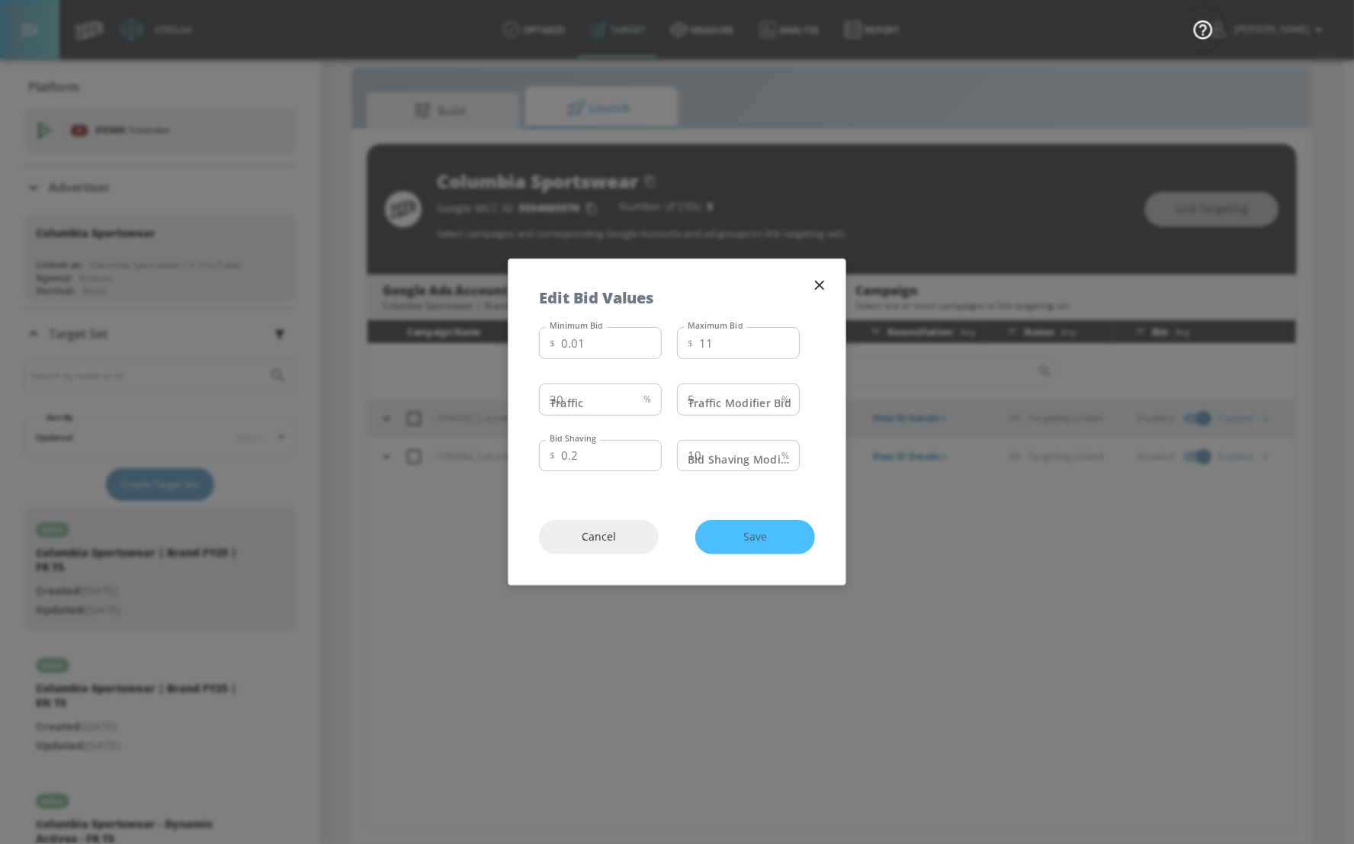
drag, startPoint x: 1069, startPoint y: 521, endPoint x: 1101, endPoint y: 523, distance: 32.0
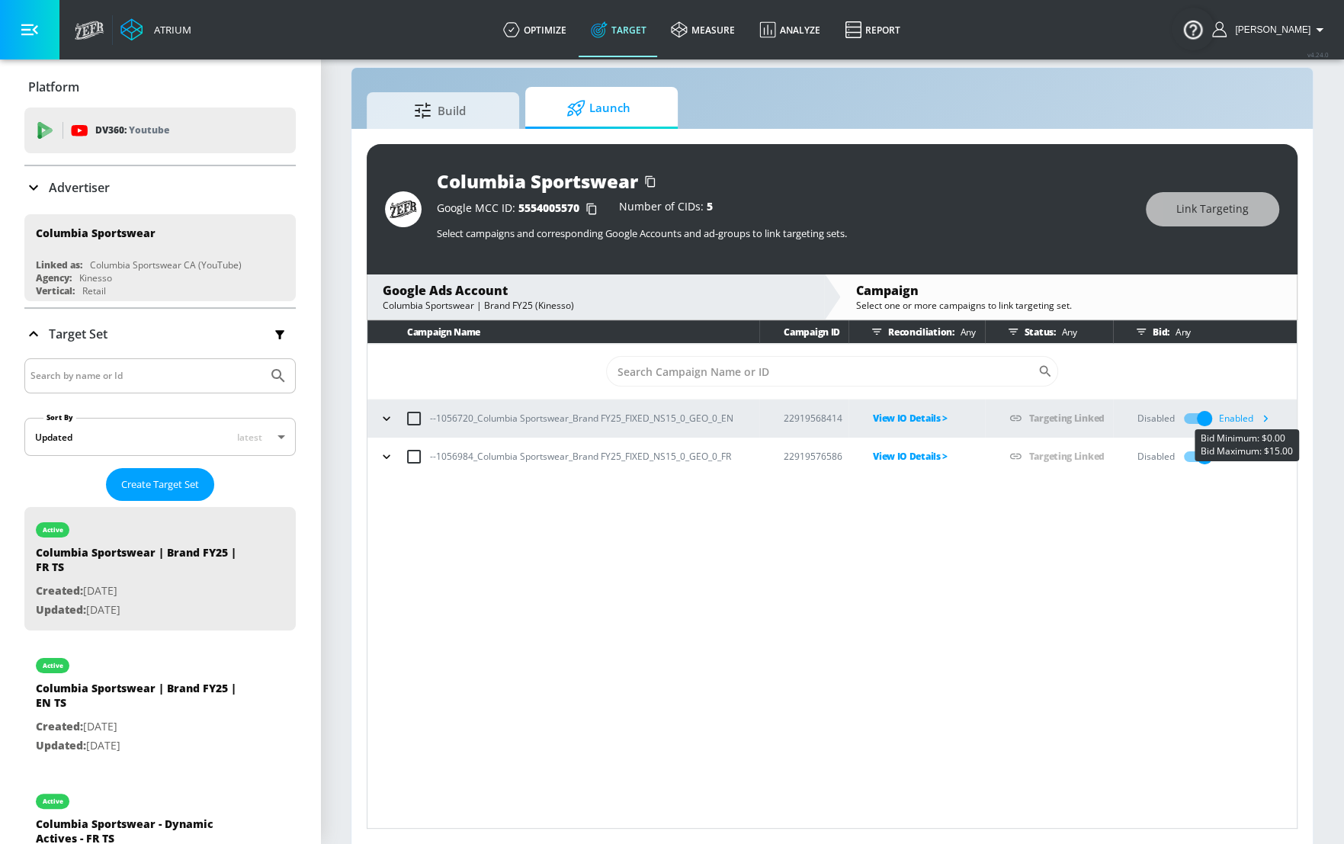
click at [1261, 415] on icon "button" at bounding box center [1265, 418] width 16 height 16
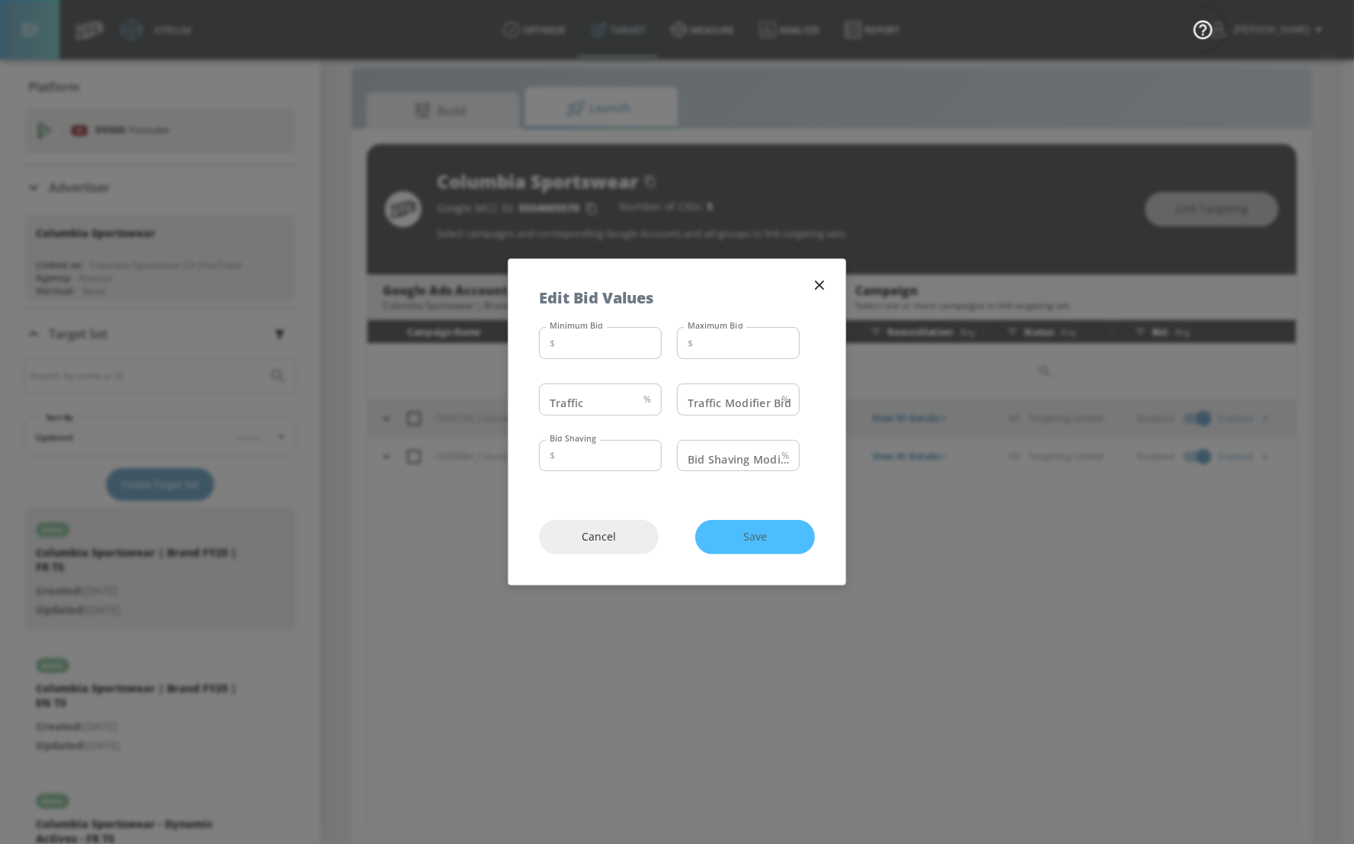
click at [819, 287] on icon "button" at bounding box center [819, 285] width 17 height 17
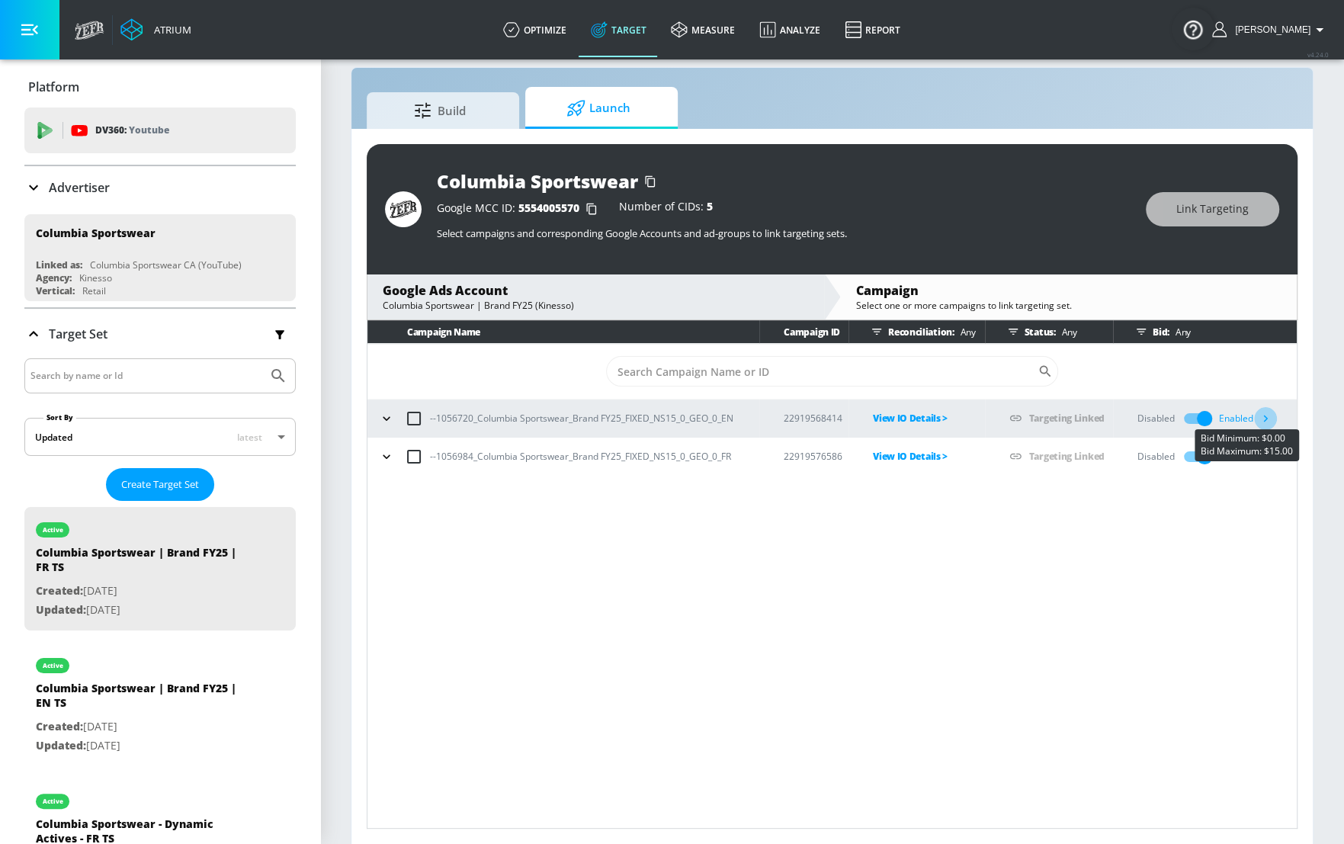
click at [1271, 417] on icon "button" at bounding box center [1265, 418] width 16 height 16
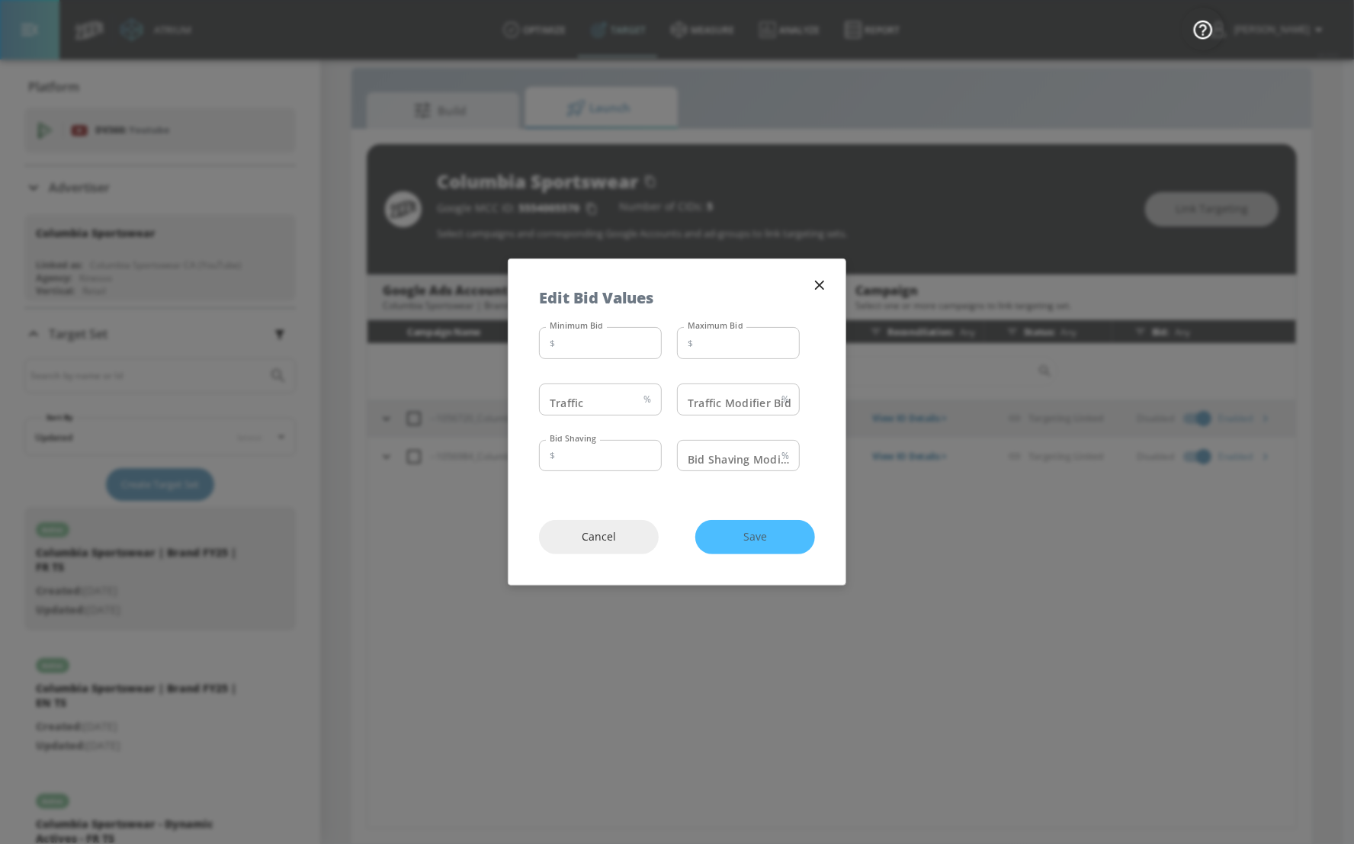
click at [823, 281] on icon "button" at bounding box center [819, 284] width 9 height 9
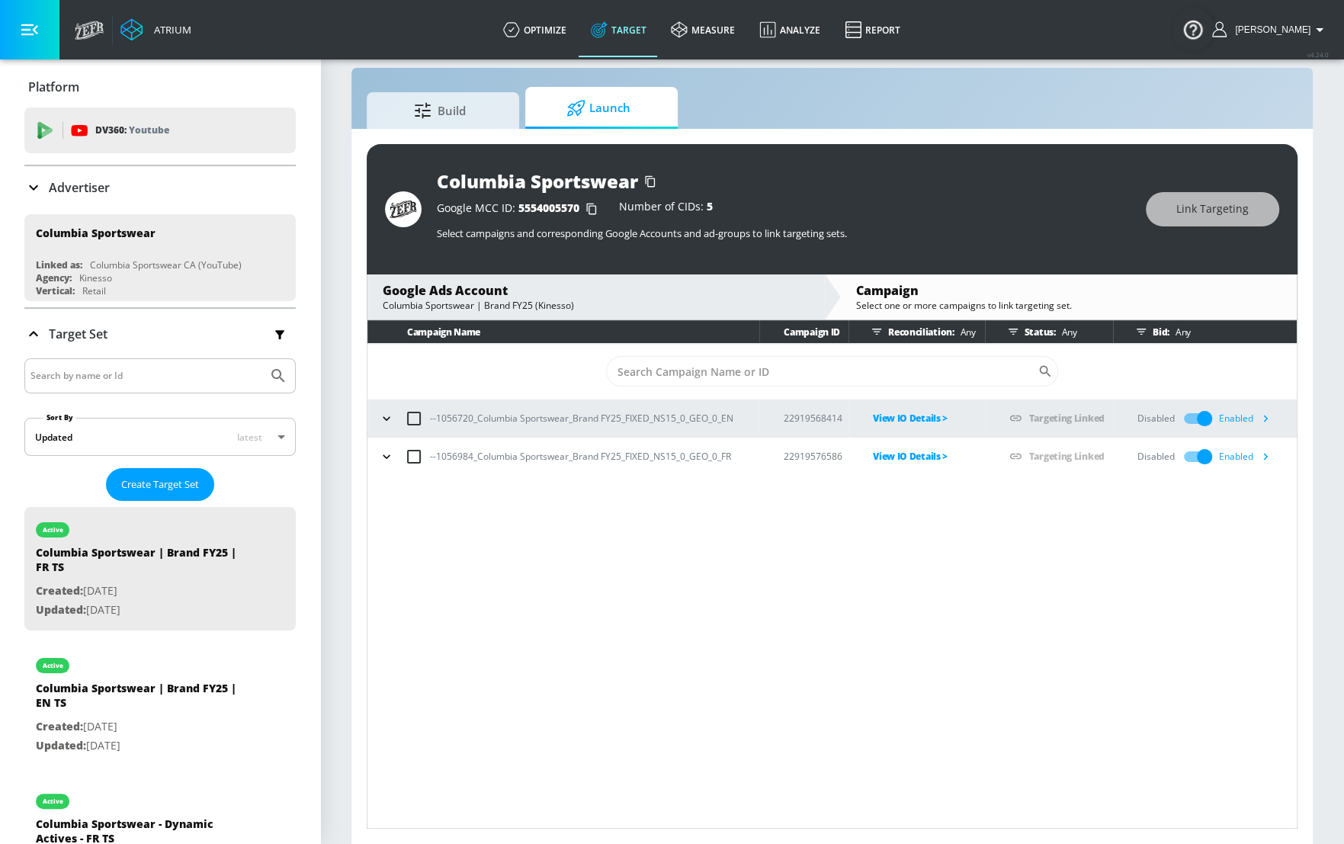
click at [793, 609] on div "Campaign Name Campaign ID Reconciliation: Any Status: Any Bid: Any ​ --1056720_…" at bounding box center [832, 574] width 931 height 508
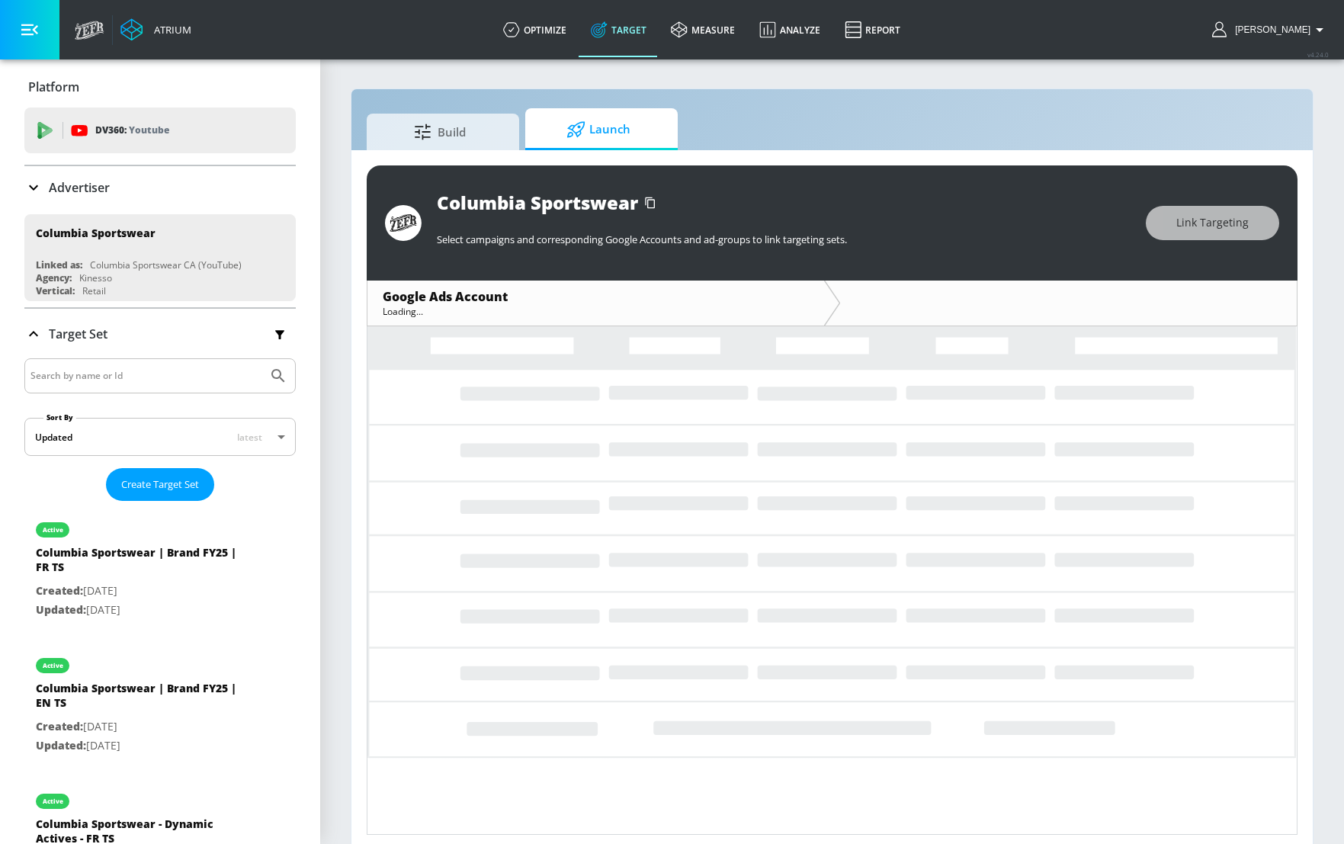
scroll to position [6, 0]
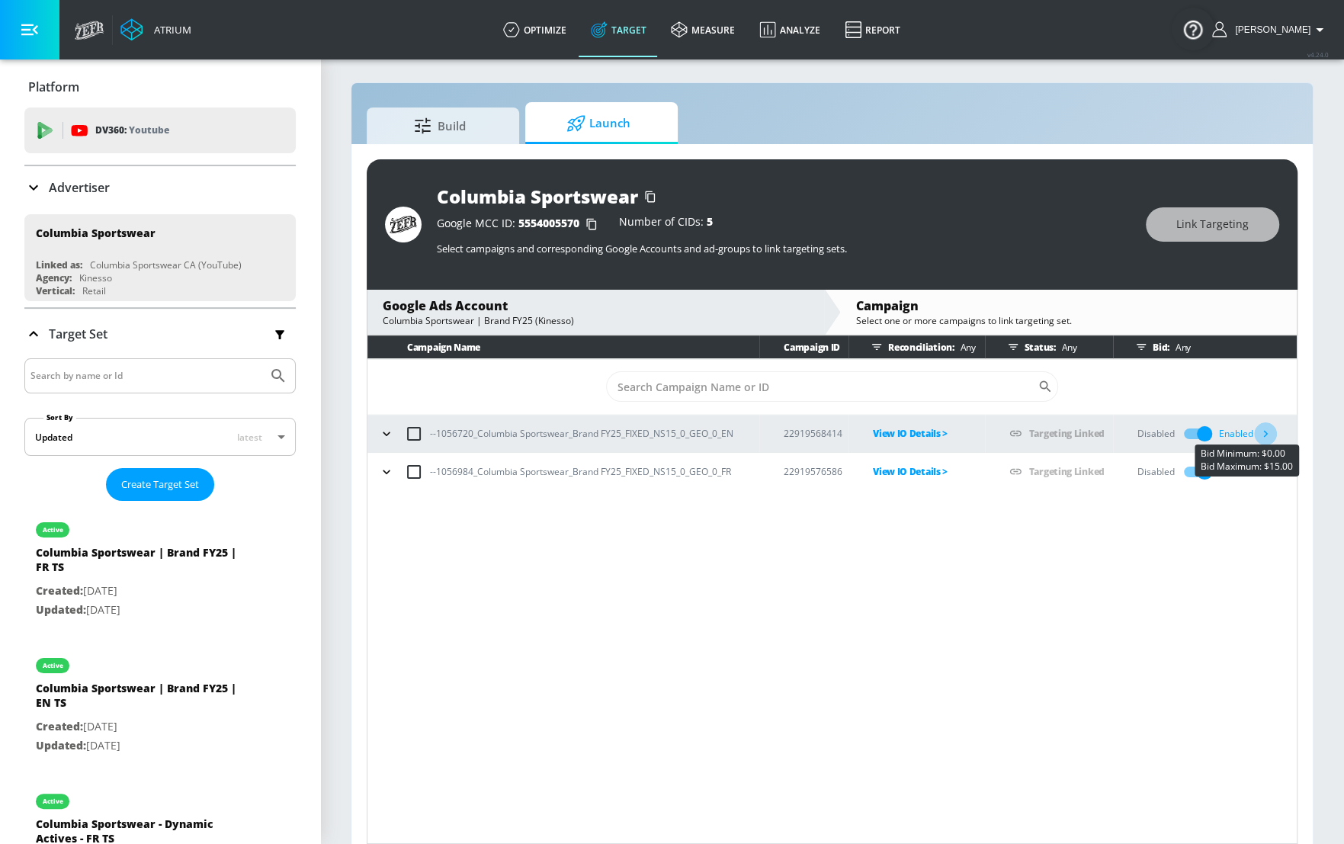
click at [1265, 434] on icon "button" at bounding box center [1266, 434] width 5 height 7
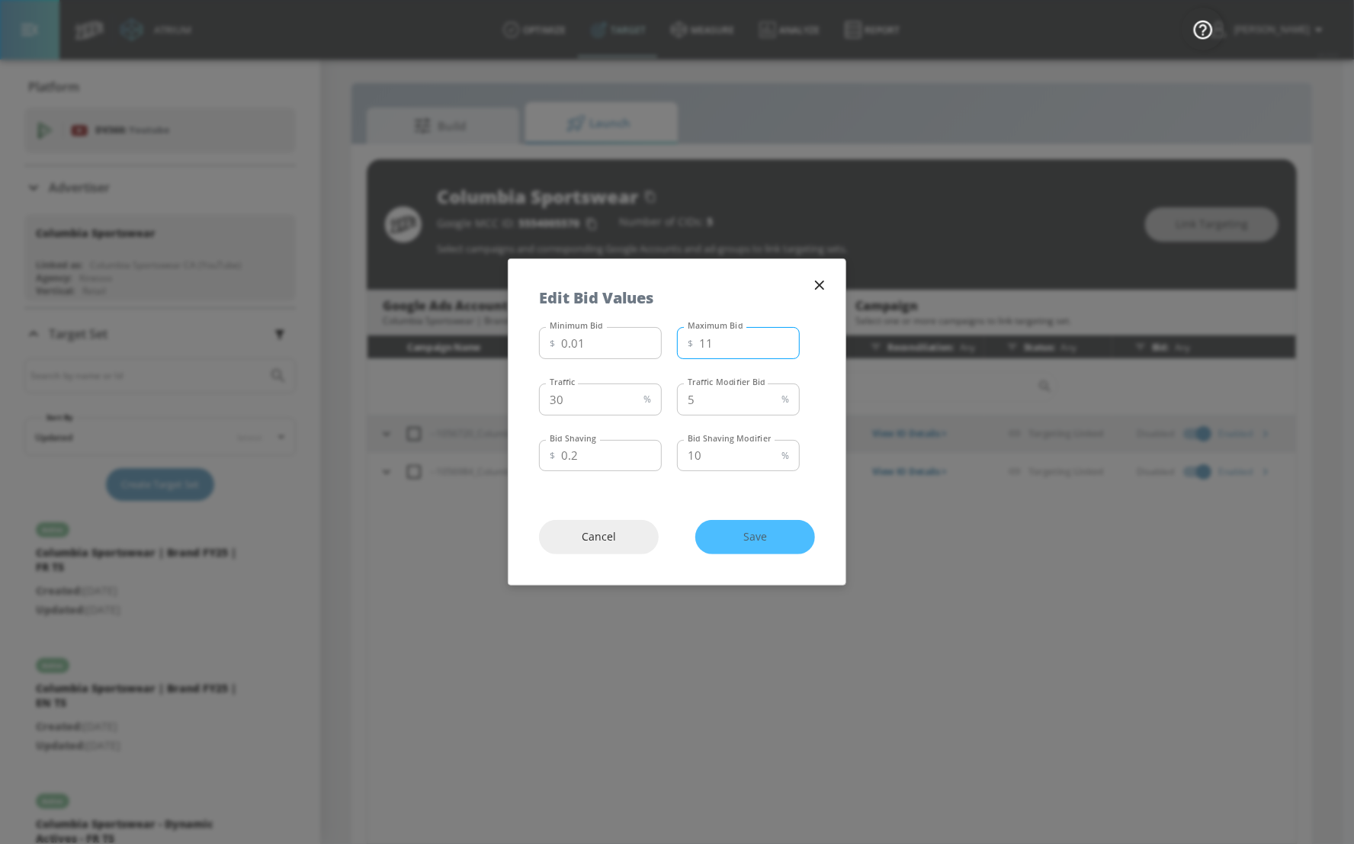
click at [739, 341] on input "11" at bounding box center [749, 343] width 101 height 32
type input "10"
click at [791, 530] on button "Save" at bounding box center [755, 537] width 120 height 34
click at [752, 539] on div "Cancel Save" at bounding box center [676, 536] width 337 height 95
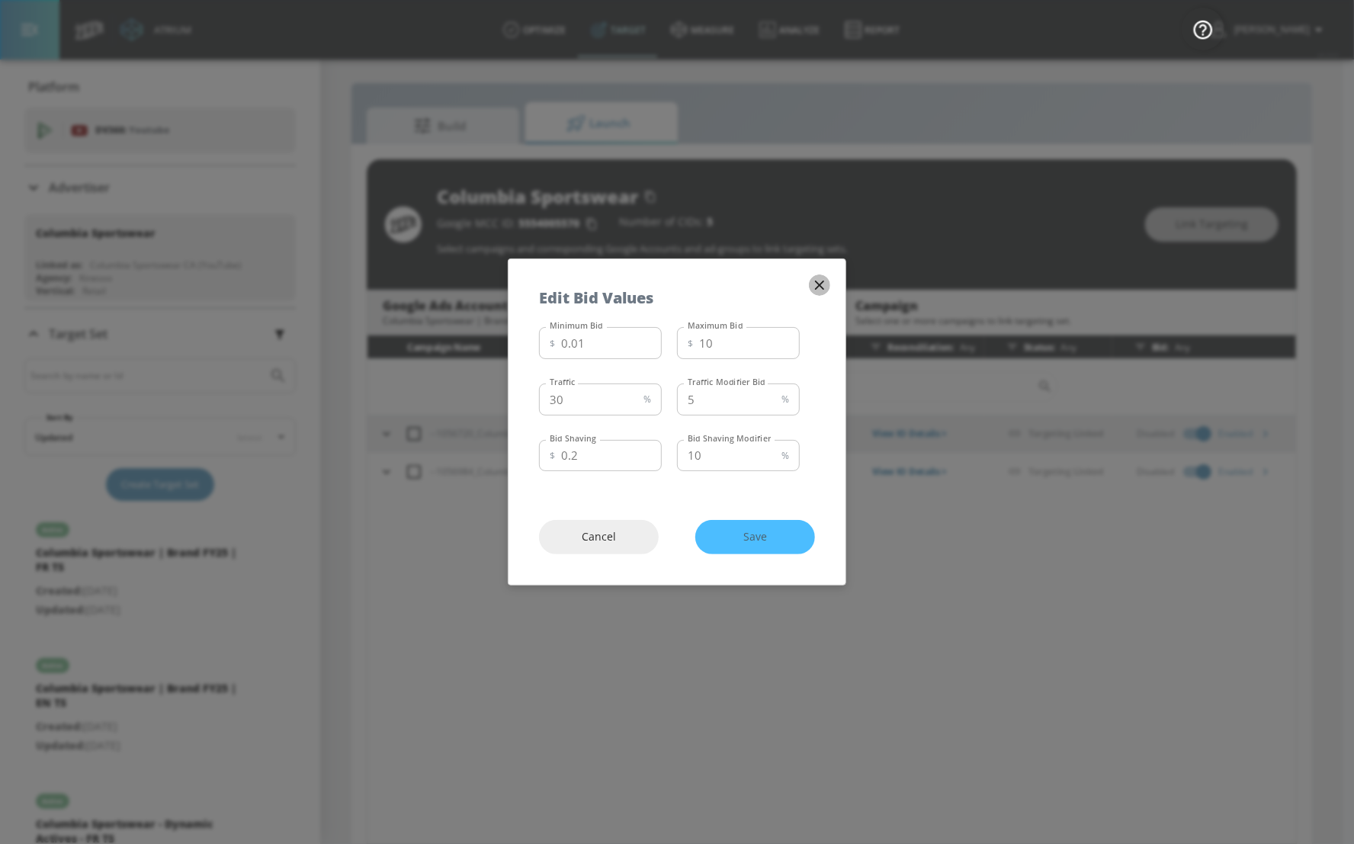
click at [822, 293] on icon "button" at bounding box center [819, 285] width 17 height 17
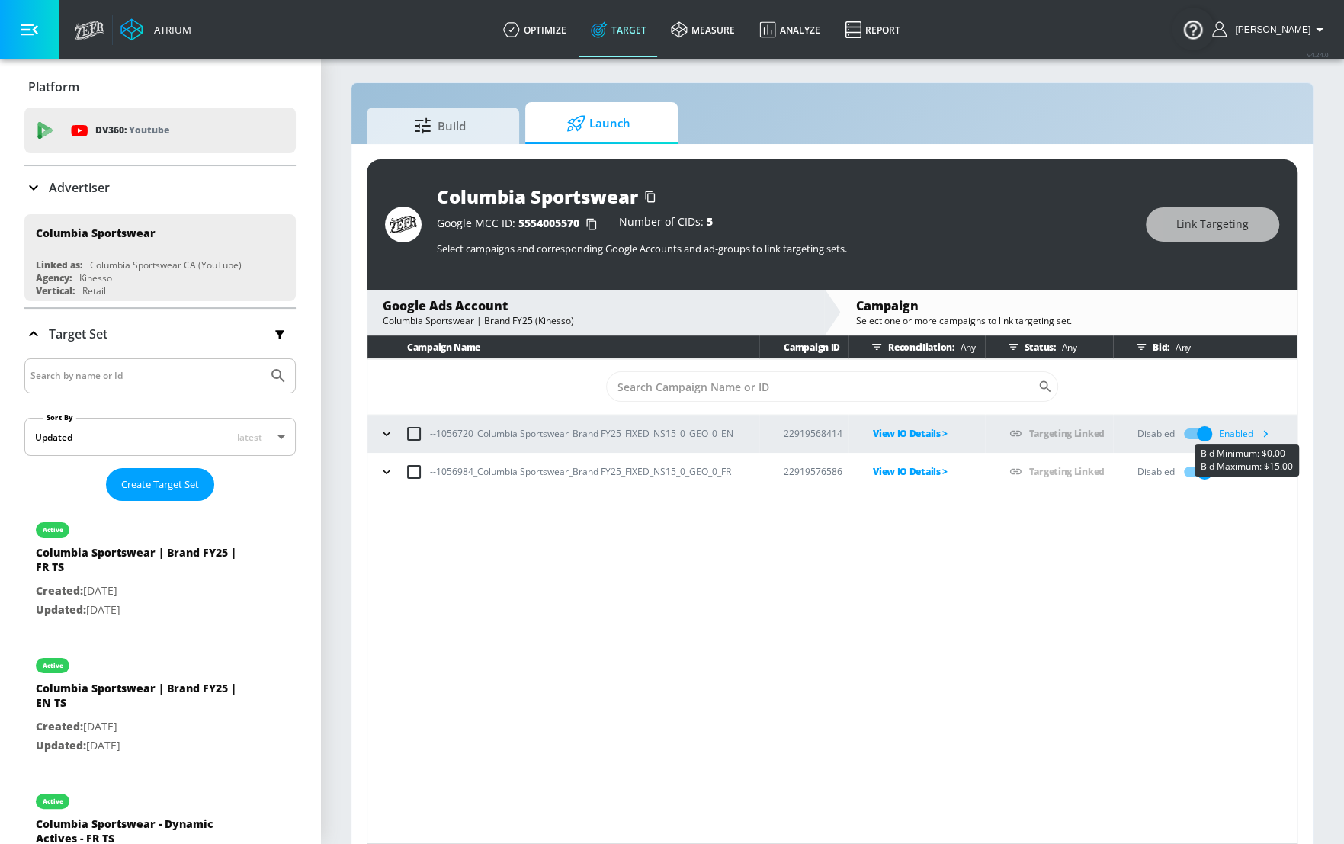
click at [1270, 435] on icon "button" at bounding box center [1265, 433] width 16 height 16
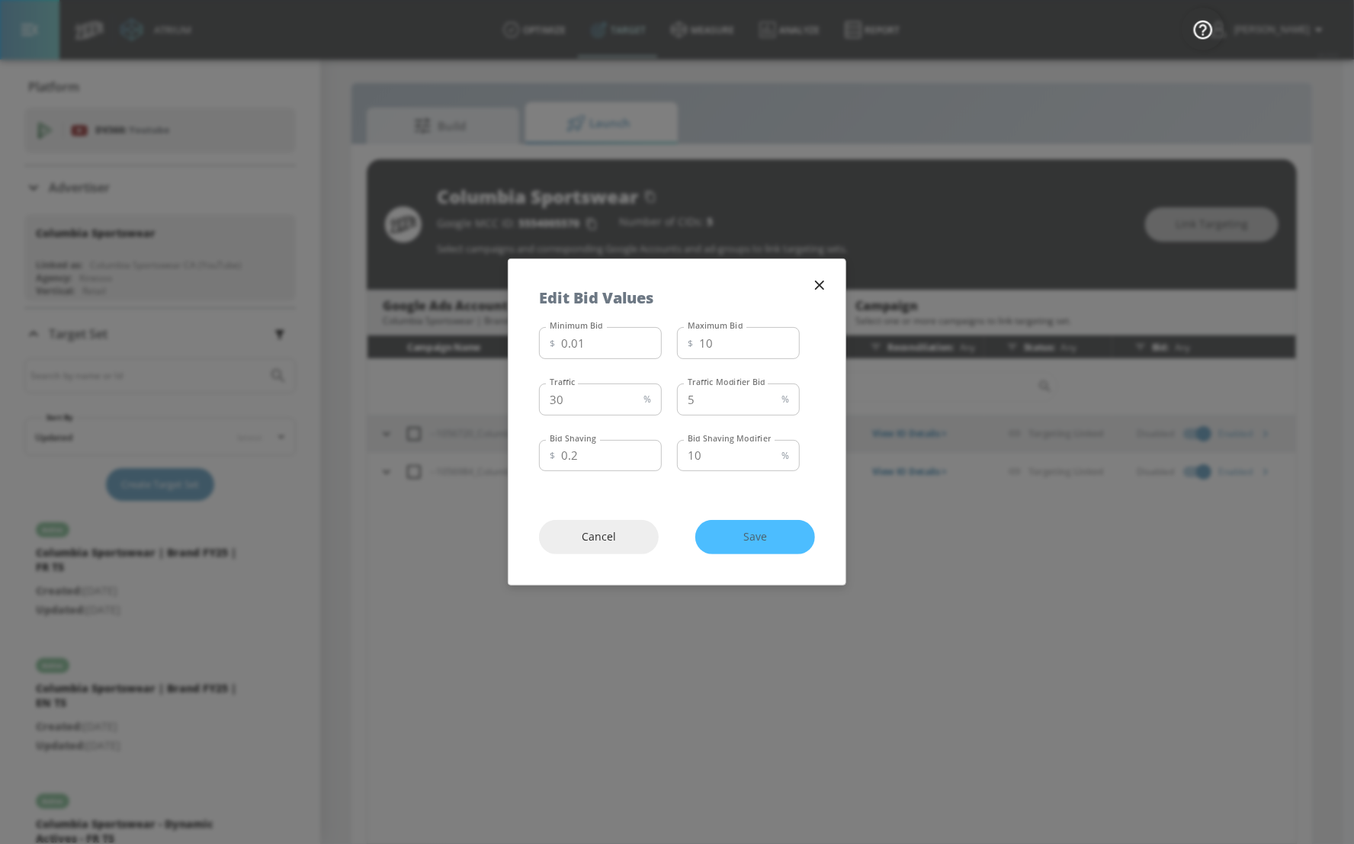
click at [751, 543] on div "Cancel Save" at bounding box center [676, 536] width 337 height 95
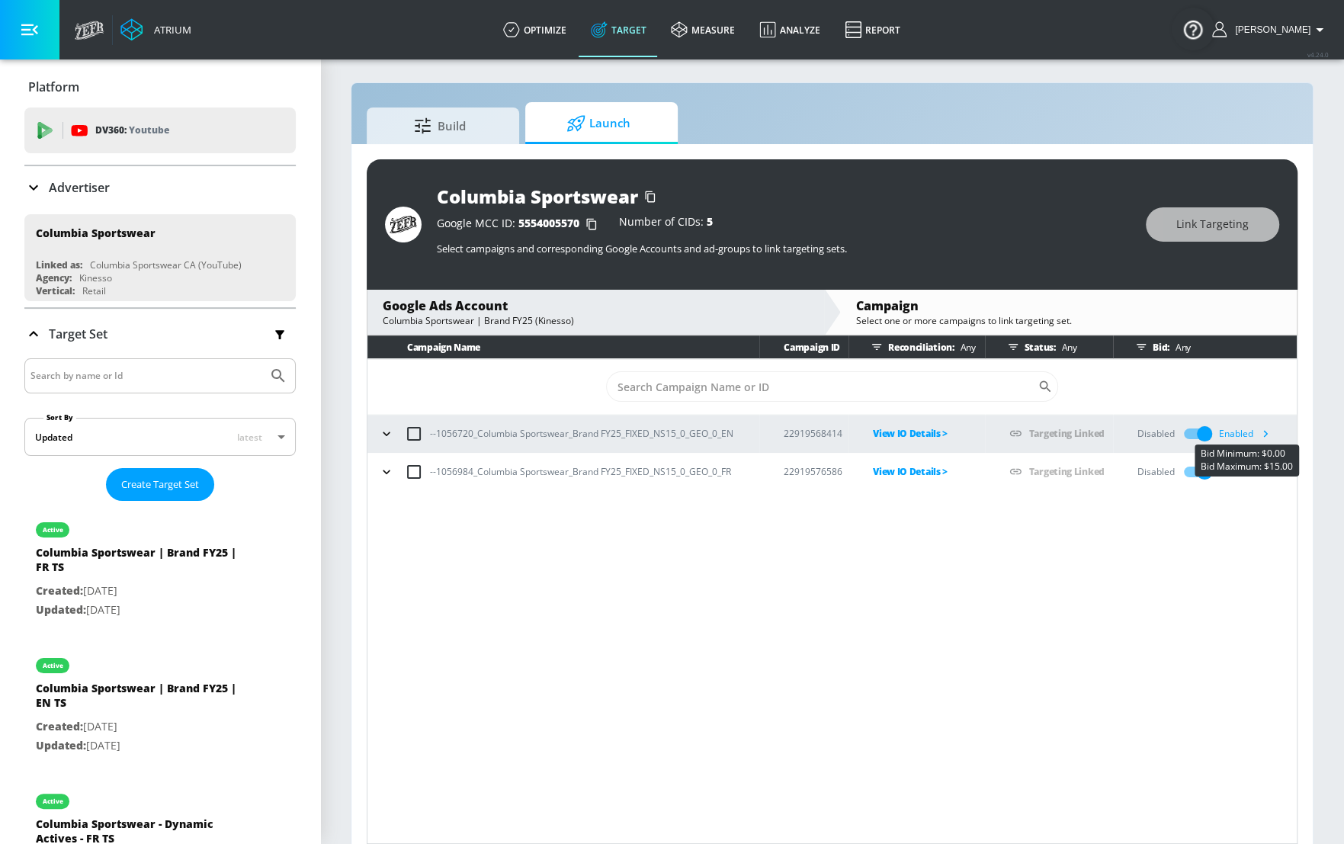
click at [1271, 434] on icon "button" at bounding box center [1265, 433] width 16 height 16
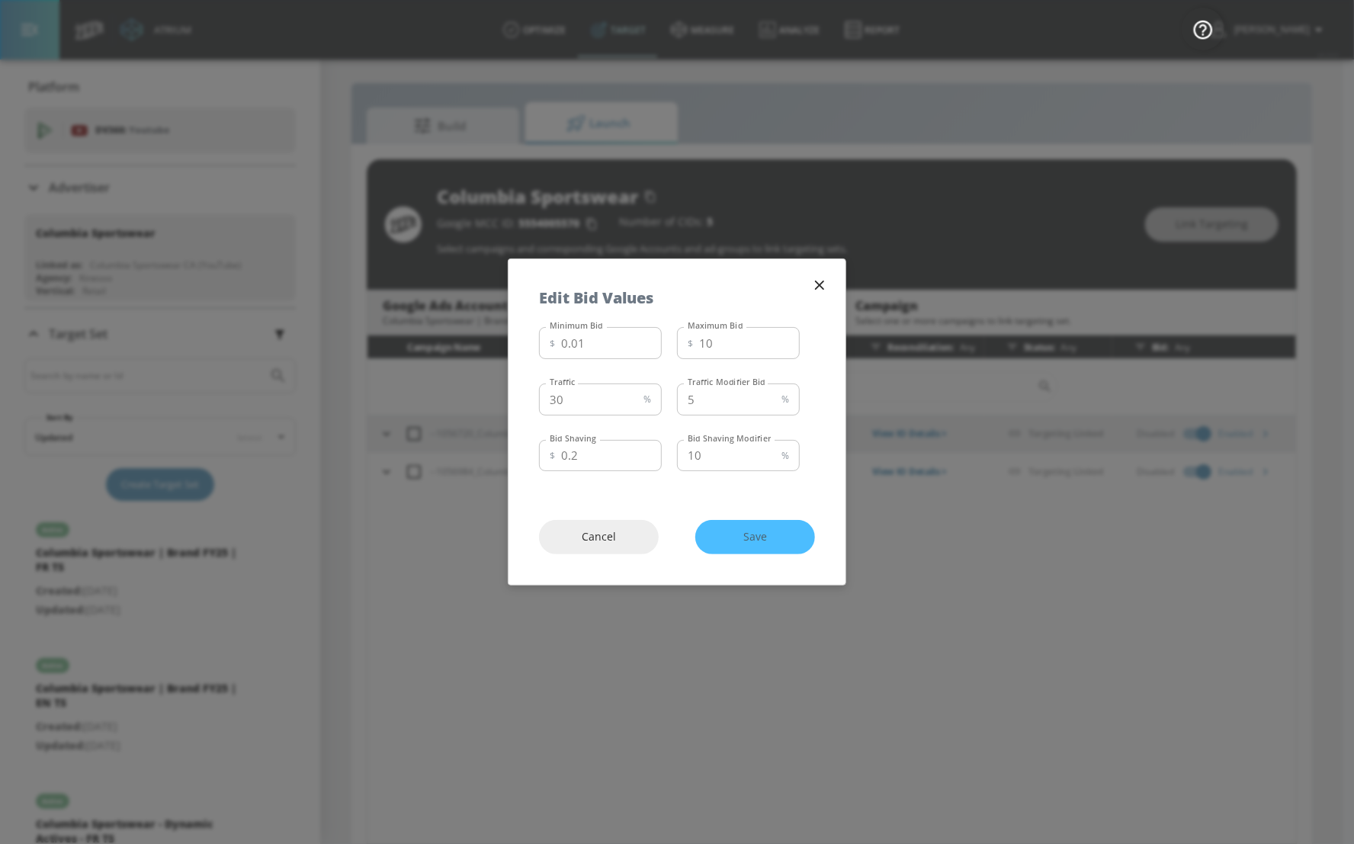
drag, startPoint x: 759, startPoint y: 531, endPoint x: 752, endPoint y: 526, distance: 9.3
click at [755, 532] on div "Cancel Save" at bounding box center [676, 536] width 337 height 95
click at [739, 335] on input "10" at bounding box center [749, 343] width 101 height 32
type input "1"
click at [818, 358] on div "Minimum Bid $ 0.01 Minimum Bid Maximum Bid $ 12 Maximum Bid Traffic 30 % Traffi…" at bounding box center [676, 405] width 337 height 168
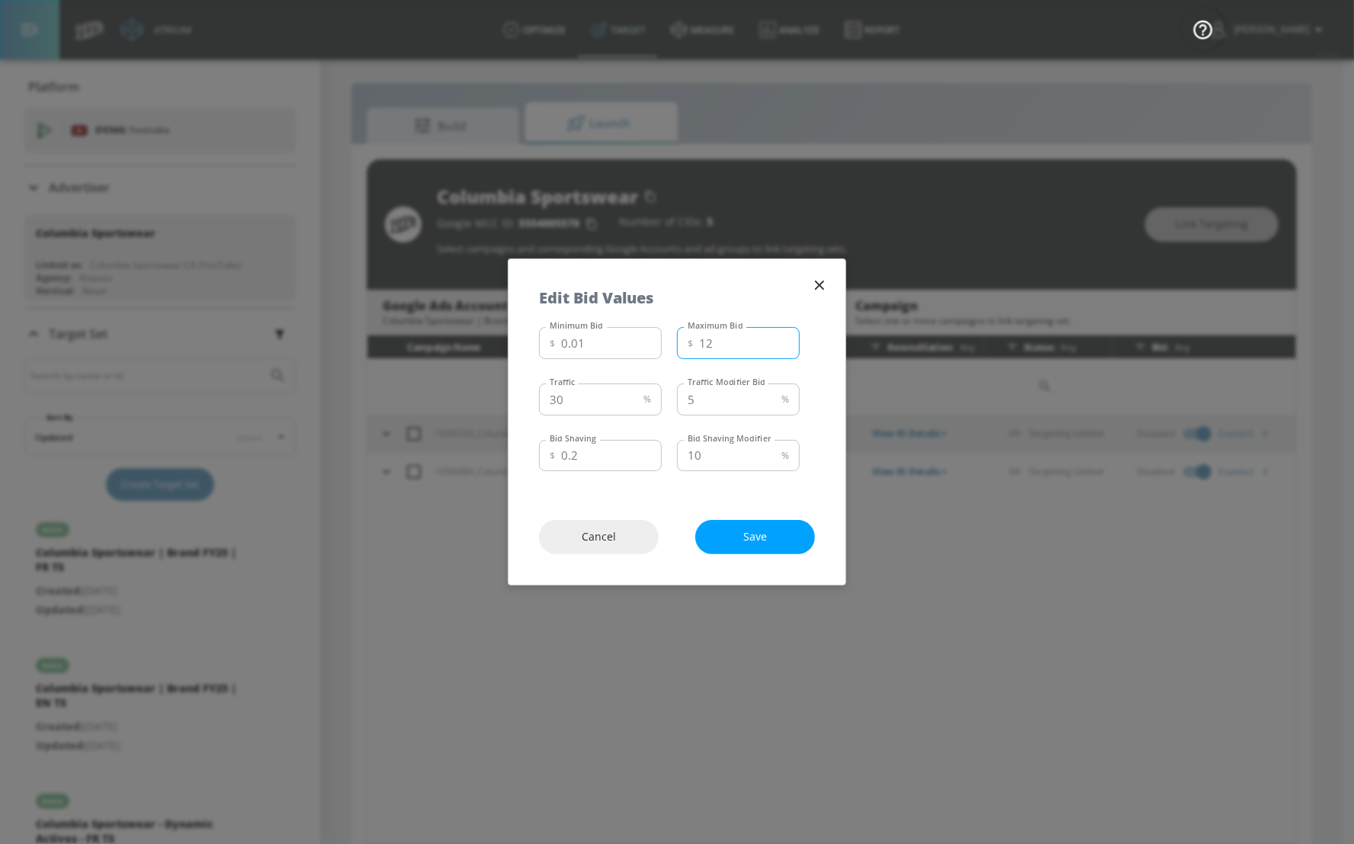
click at [759, 341] on input "12" at bounding box center [749, 343] width 101 height 32
click at [816, 377] on div "Minimum Bid $ 0.01 Minimum Bid Maximum Bid $ 12 Maximum Bid Traffic 30 % Traffi…" at bounding box center [676, 405] width 337 height 168
click at [771, 541] on span "Save" at bounding box center [755, 536] width 59 height 19
click at [733, 340] on input "12" at bounding box center [749, 343] width 101 height 32
type input "1"
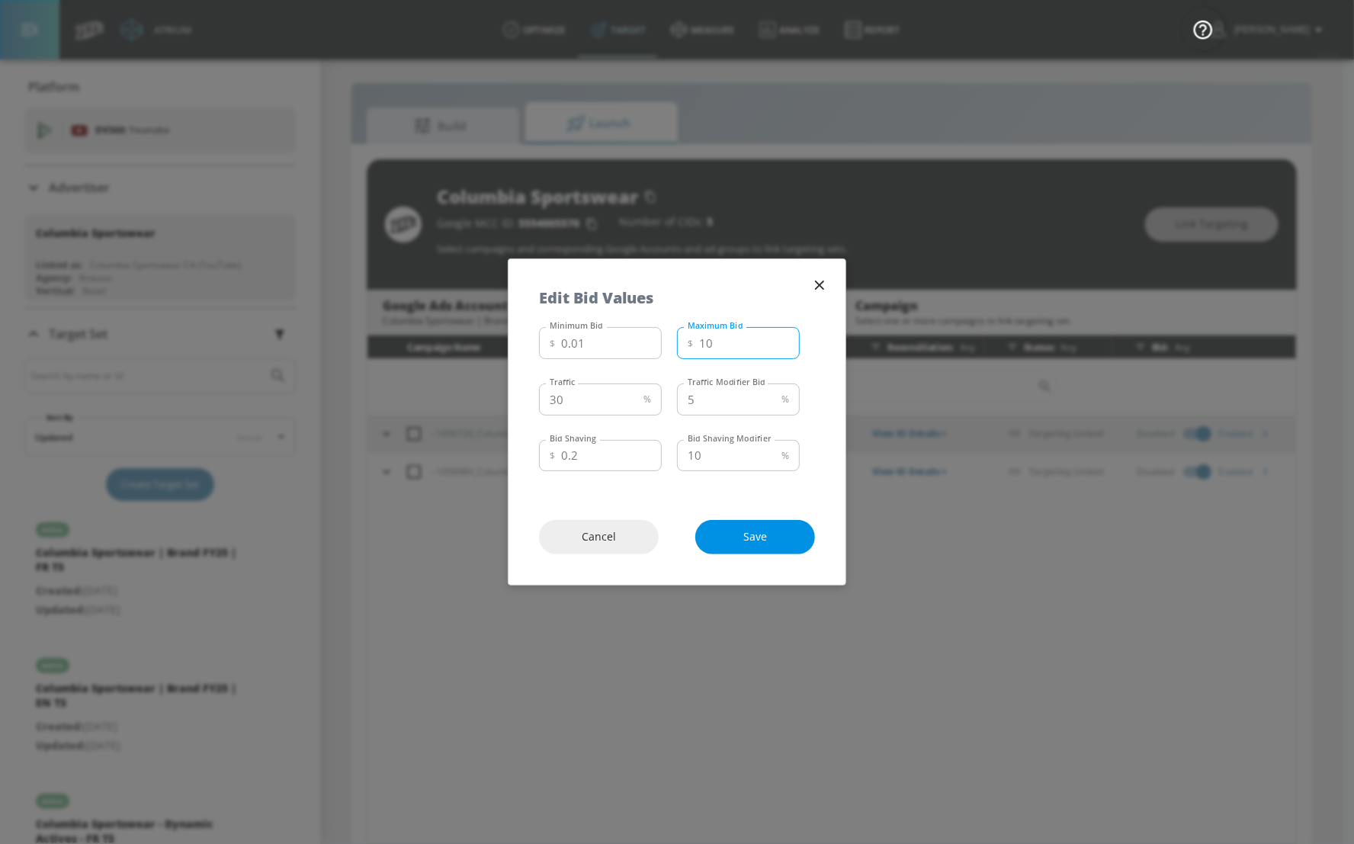
type input "10"
click at [784, 532] on span "Save" at bounding box center [755, 536] width 59 height 19
click at [823, 283] on icon "button" at bounding box center [819, 285] width 17 height 17
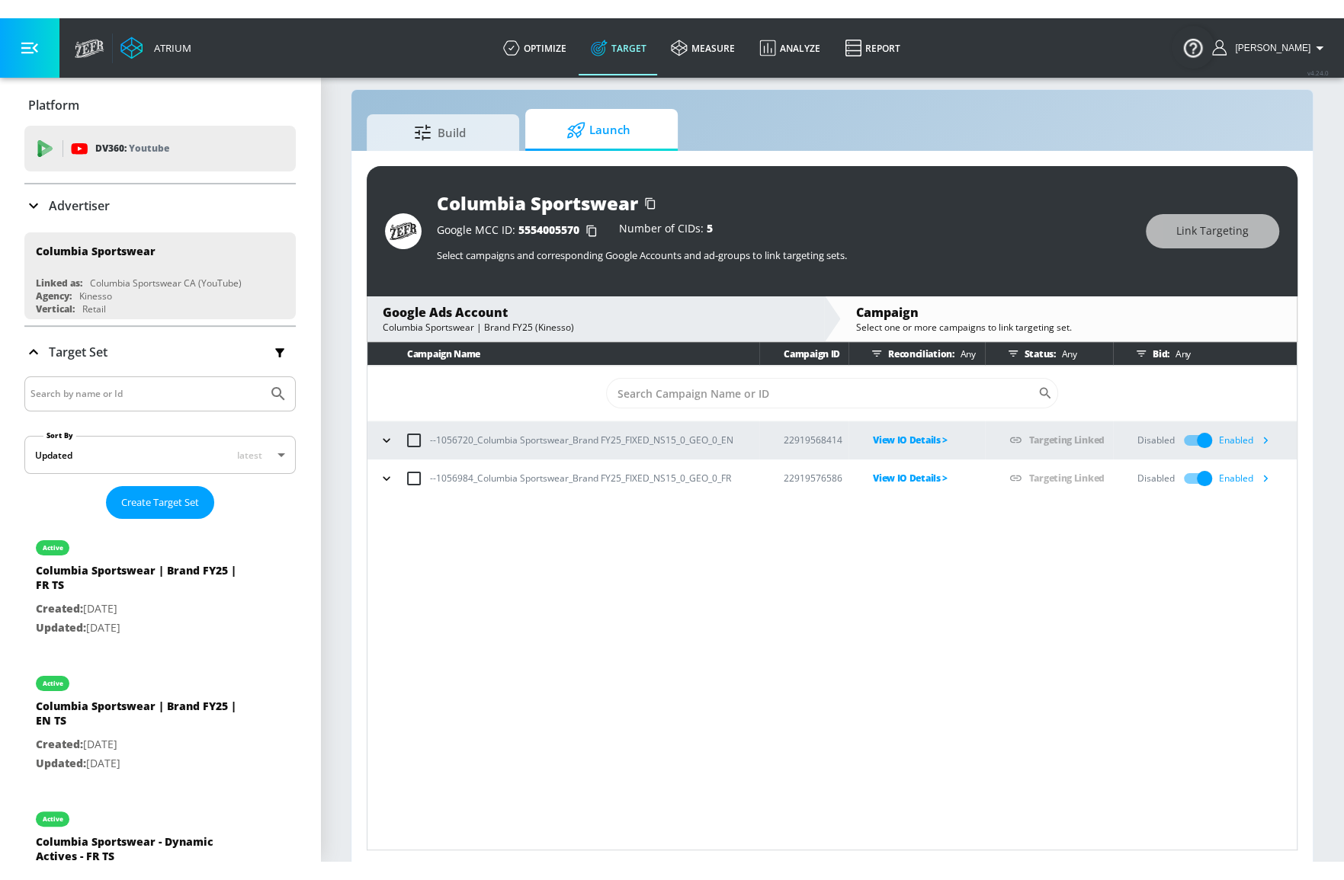
scroll to position [21, 0]
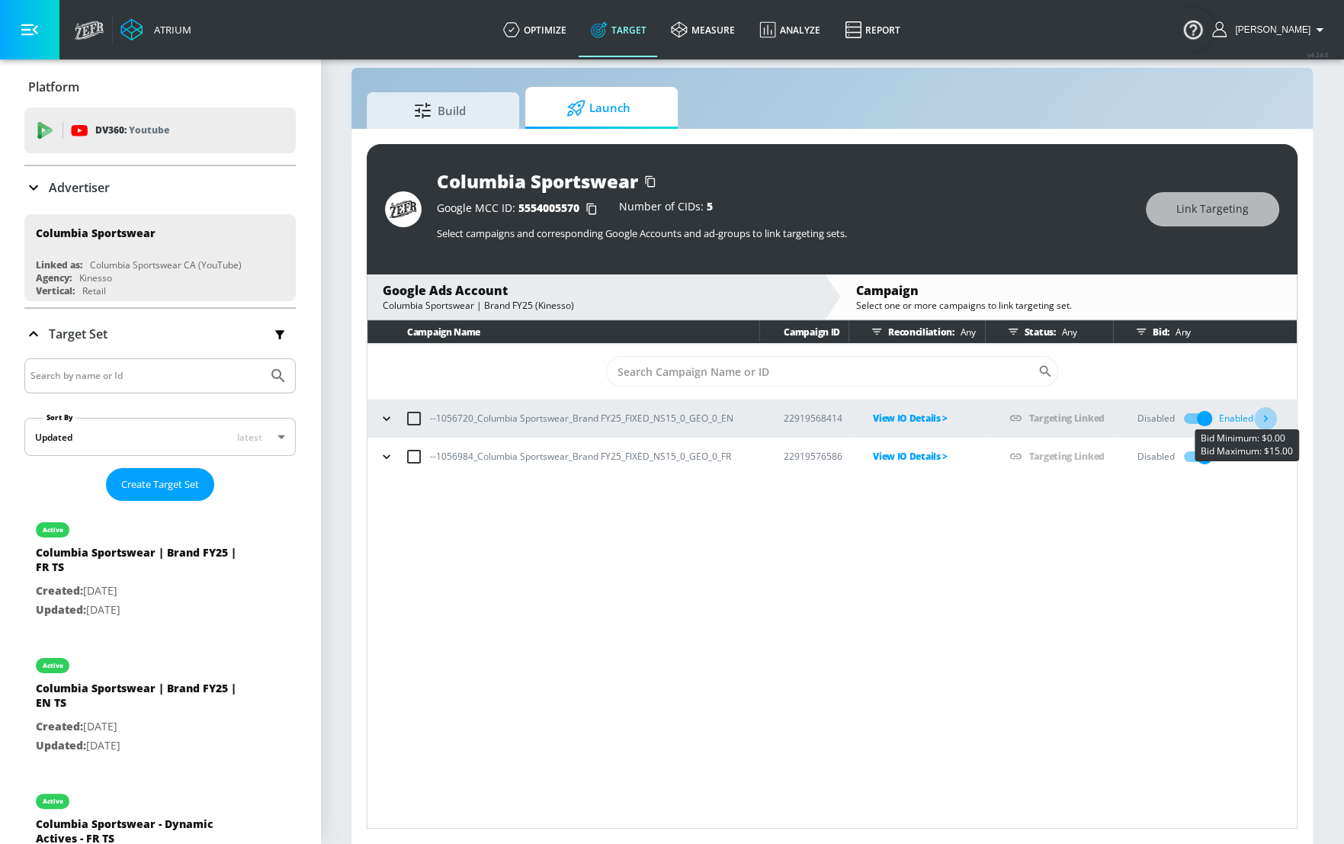
click at [1268, 417] on icon "button" at bounding box center [1265, 418] width 16 height 16
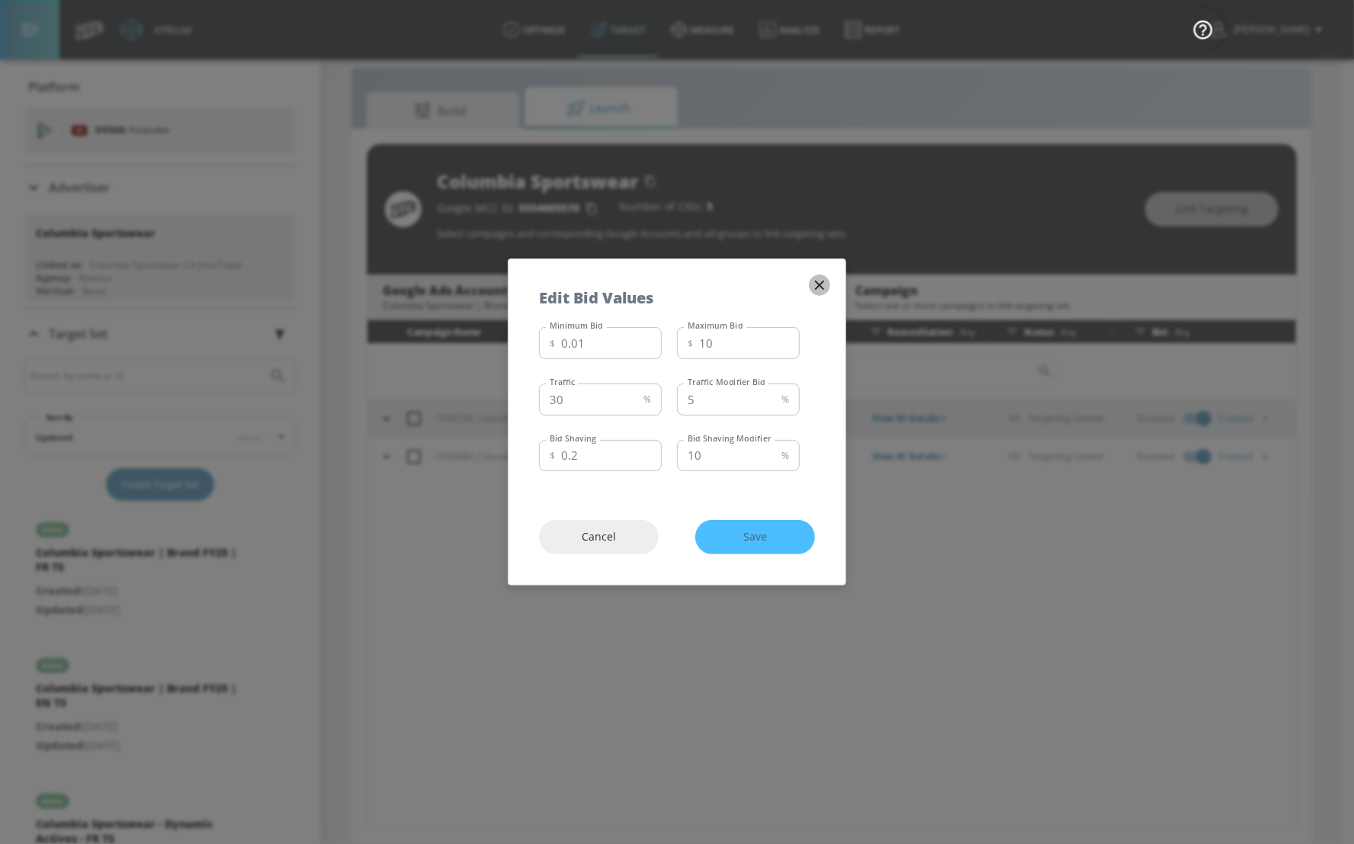
click at [817, 290] on icon "button" at bounding box center [819, 285] width 17 height 17
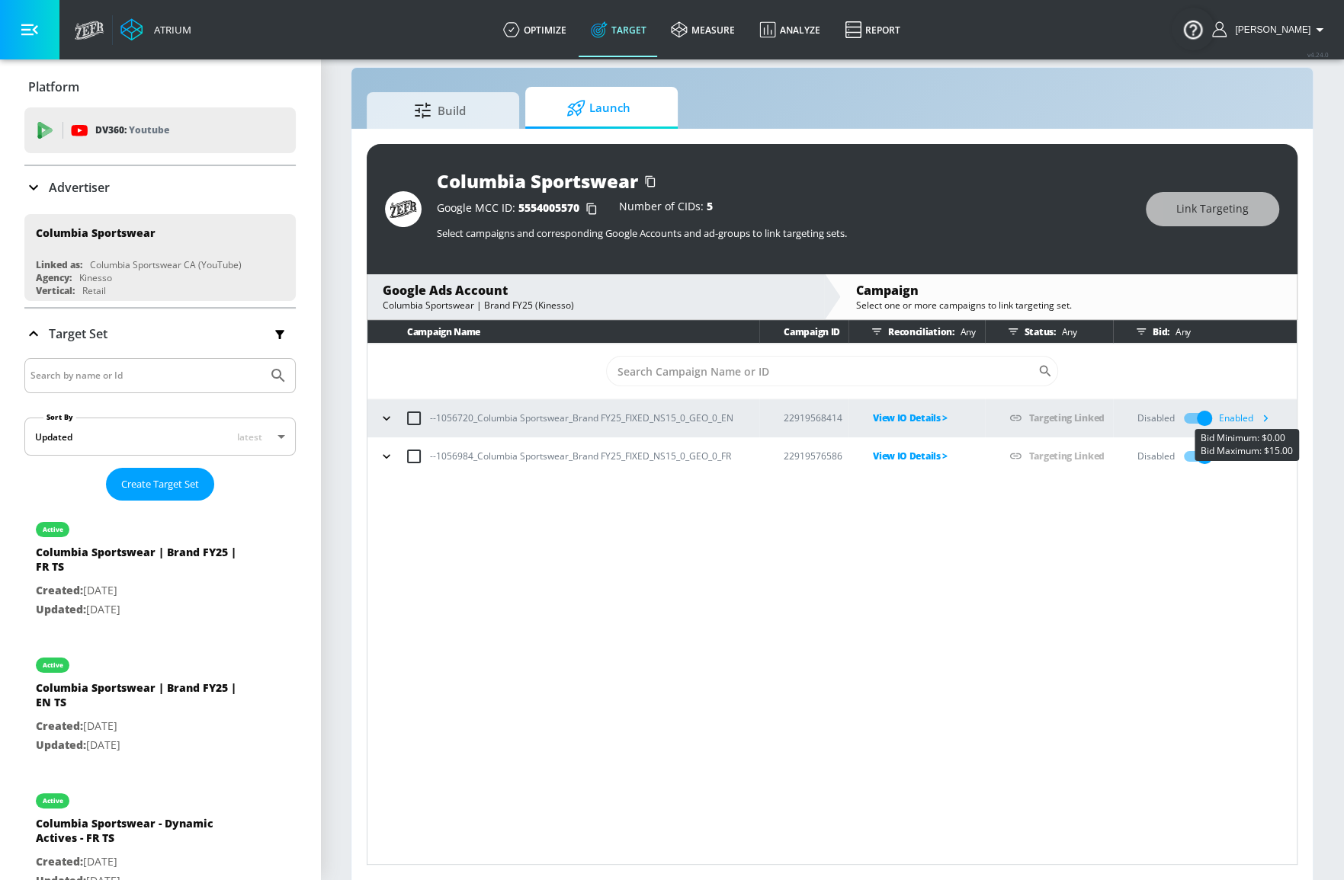
click at [1267, 420] on icon "button" at bounding box center [1265, 418] width 16 height 16
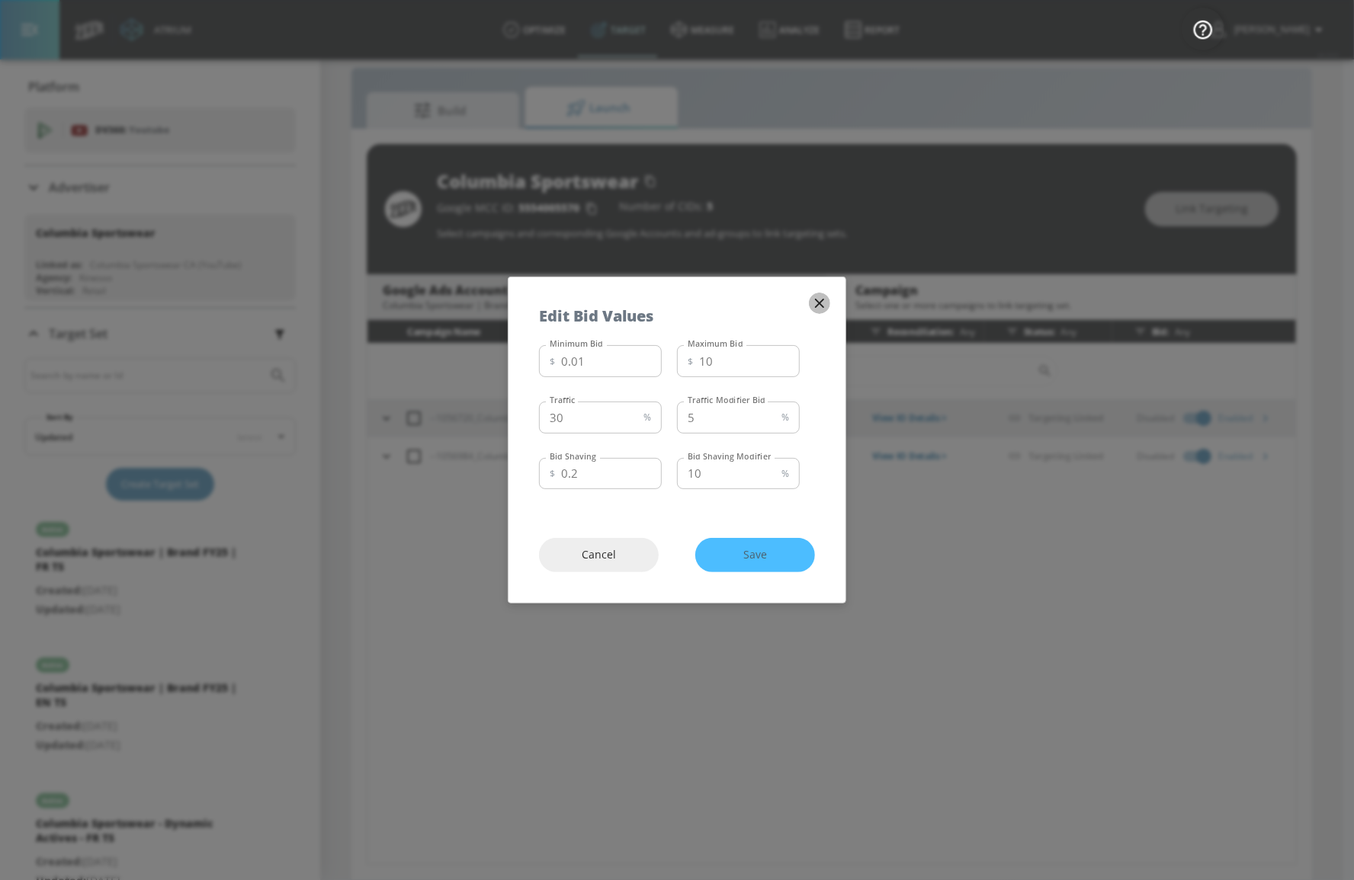
click at [822, 306] on icon "button" at bounding box center [819, 303] width 17 height 17
